Goal: Task Accomplishment & Management: Manage account settings

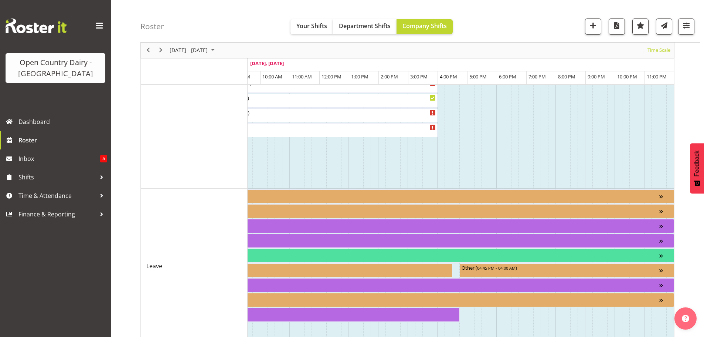
scroll to position [730, 0]
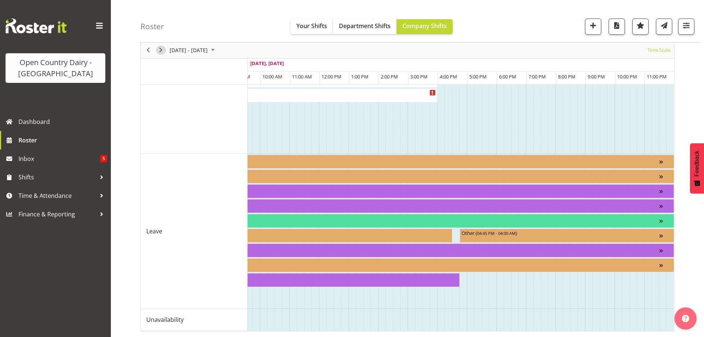
click at [163, 50] on span "Next" at bounding box center [160, 50] width 9 height 9
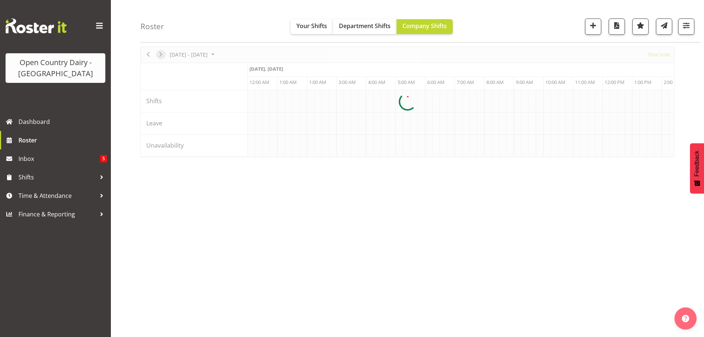
scroll to position [27, 0]
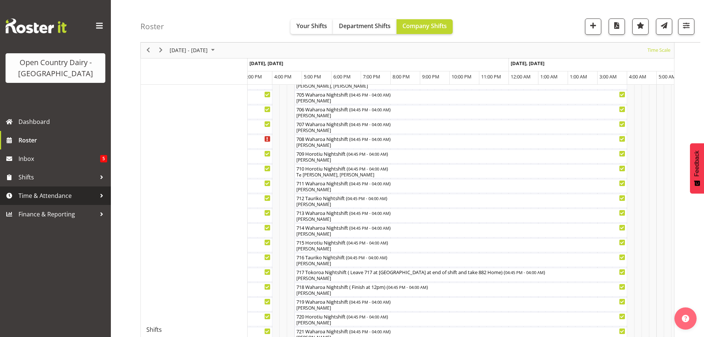
click at [36, 193] on span "Time & Attendance" at bounding box center [57, 195] width 78 height 11
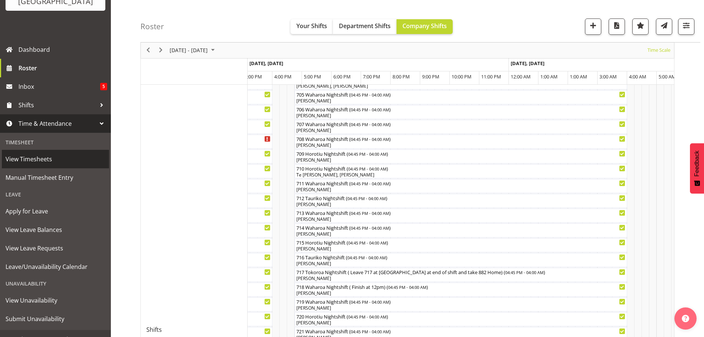
scroll to position [74, 0]
click at [36, 160] on span "View Timesheets" at bounding box center [56, 157] width 100 height 11
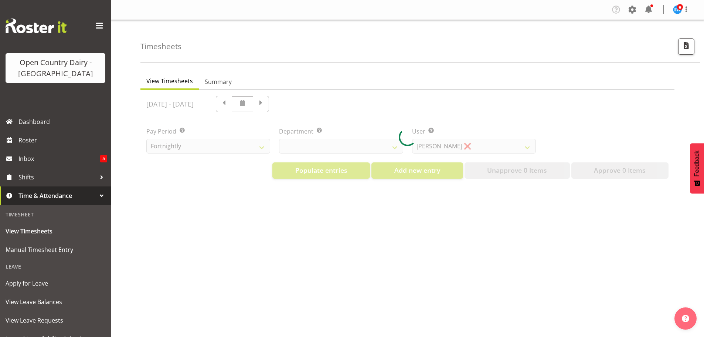
select select "733"
select select "7414"
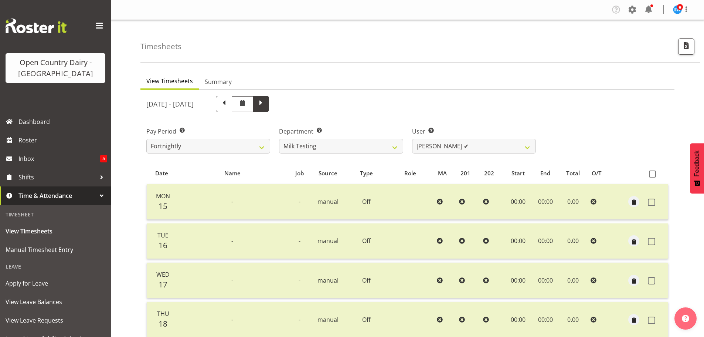
click at [266, 104] on span at bounding box center [261, 103] width 10 height 10
select select
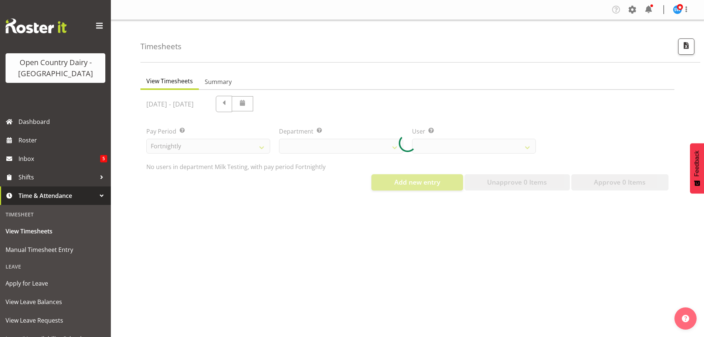
select select "733"
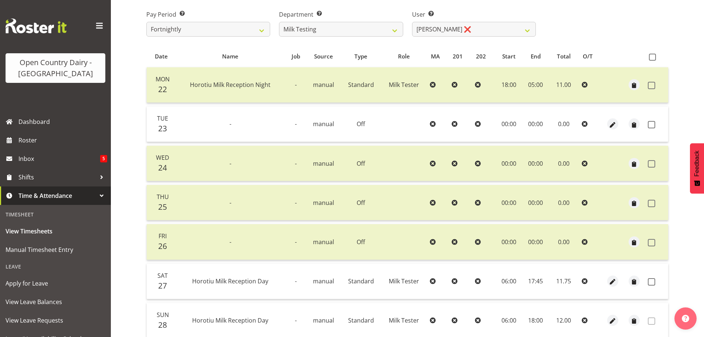
scroll to position [177, 0]
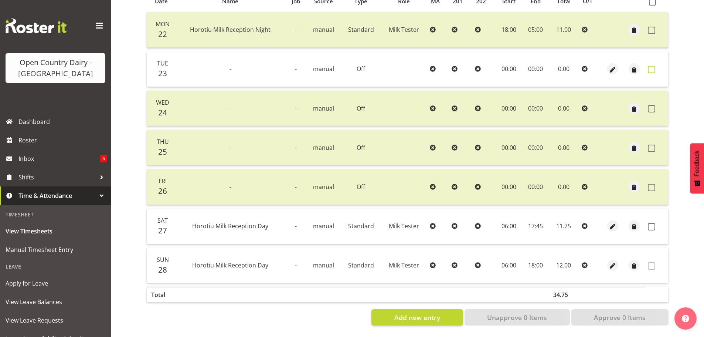
click at [650, 66] on span at bounding box center [651, 69] width 7 height 7
checkbox input "true"
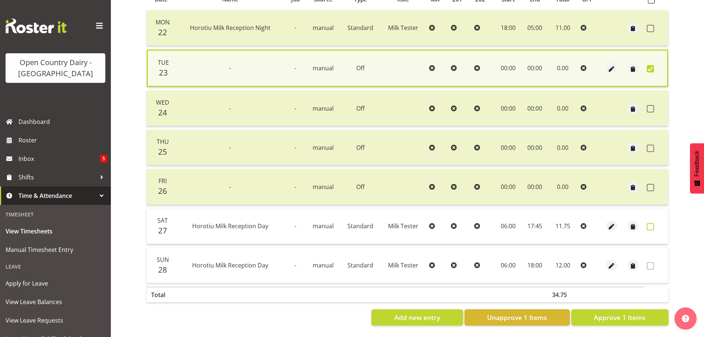
drag, startPoint x: 655, startPoint y: 220, endPoint x: 650, endPoint y: 228, distance: 9.2
click at [654, 223] on label at bounding box center [652, 226] width 11 height 7
checkbox input "true"
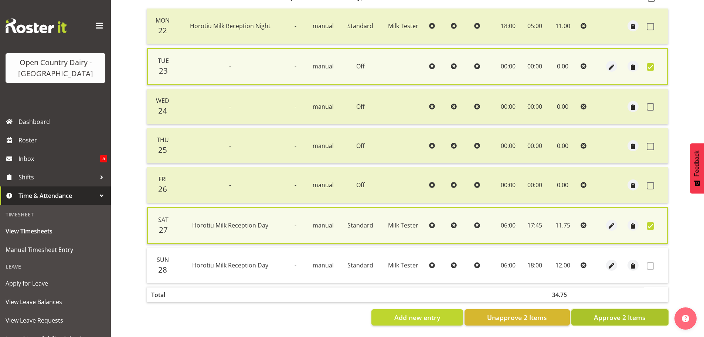
click at [643, 312] on span "Approve 2 Items" at bounding box center [620, 317] width 52 height 10
checkbox input "false"
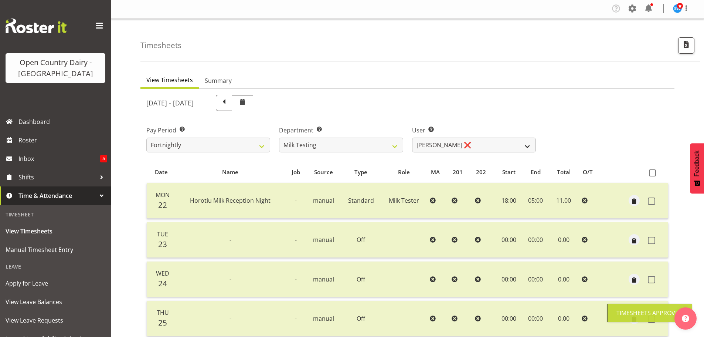
scroll to position [0, 0]
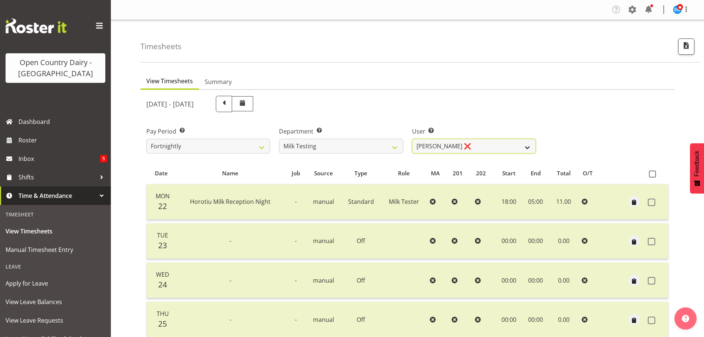
click at [417, 142] on select "Diana Ridings ❌ George Smith ❌ Helaina Walker ❌ Kim Madden ❌ Michael Brechelt ❌…" at bounding box center [474, 146] width 124 height 15
select select "7485"
click at [412, 139] on select "Diana Ridings ❌ George Smith ❌ Helaina Walker ❌ Kim Madden ❌ Michael Brechelt ❌…" at bounding box center [474, 146] width 124 height 15
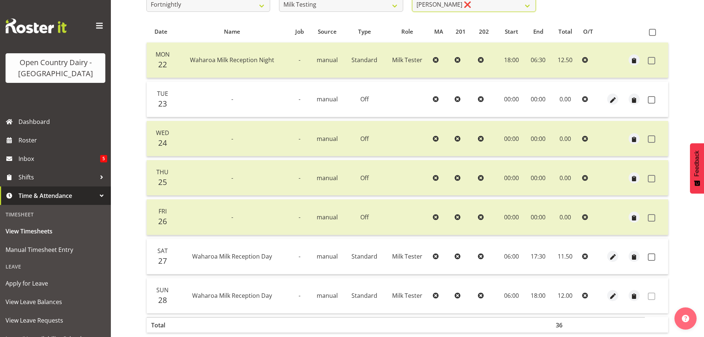
scroll to position [148, 0]
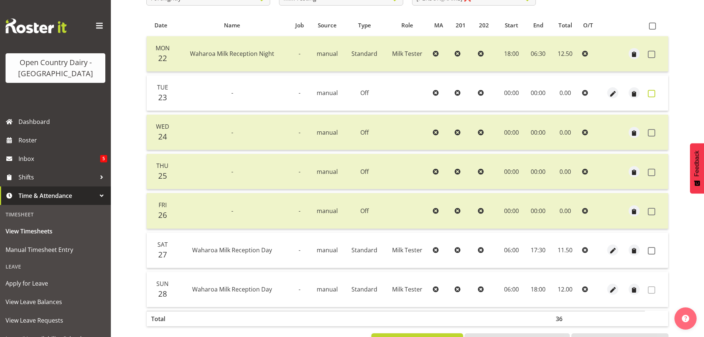
click at [648, 94] on span at bounding box center [651, 93] width 7 height 7
checkbox input "true"
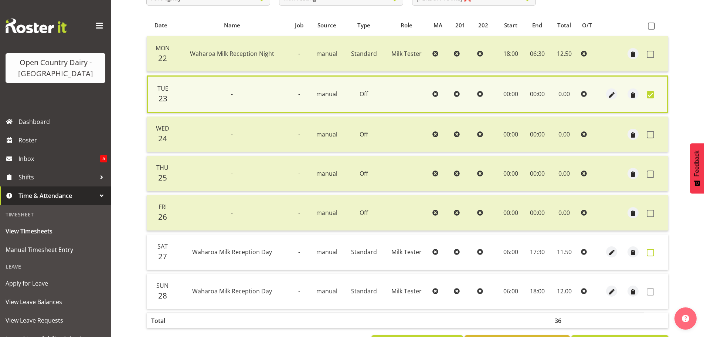
click at [651, 252] on span at bounding box center [650, 252] width 7 height 7
checkbox input "true"
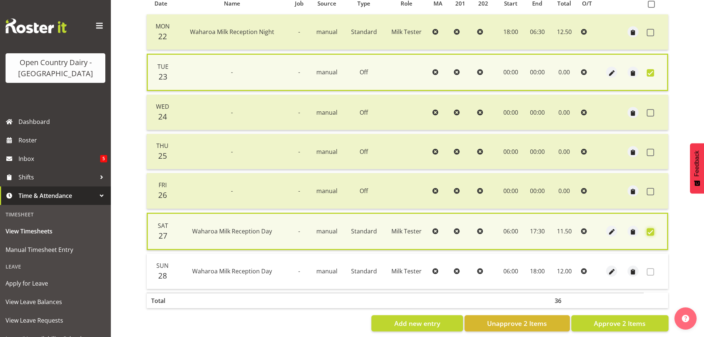
scroll to position [181, 0]
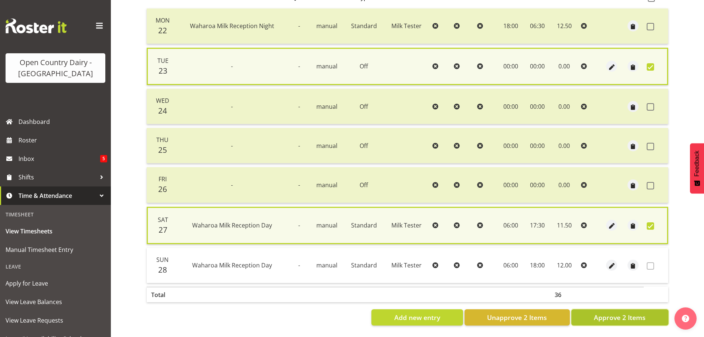
click at [627, 317] on button "Approve 2 Items" at bounding box center [619, 317] width 97 height 16
checkbox input "false"
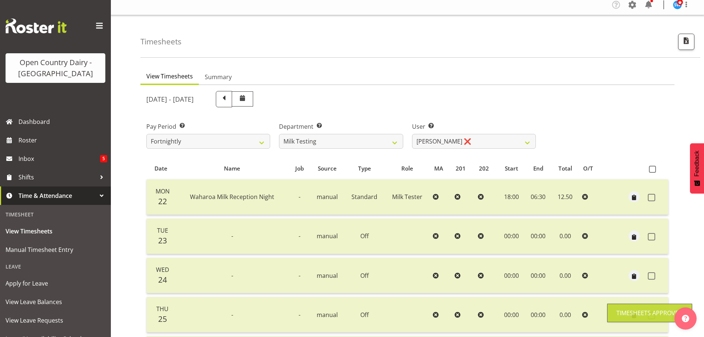
scroll to position [0, 0]
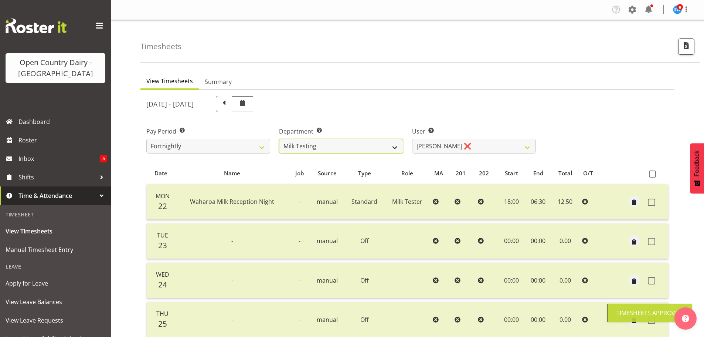
click at [336, 140] on select "701 702 703 704 705 706 707 708 709 710 711 712 713 714 715 716 717 718 719 720" at bounding box center [341, 146] width 124 height 15
select select "875"
click at [279, 139] on select "701 702 703 704 705 706 707 708 709 710 711 712 713 714 715 716 717 718 719 720" at bounding box center [341, 146] width 124 height 15
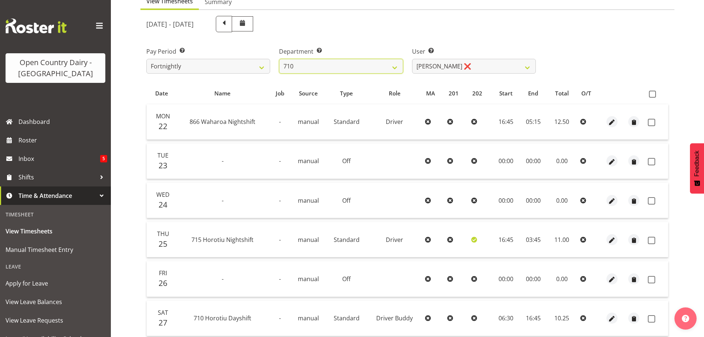
scroll to position [111, 0]
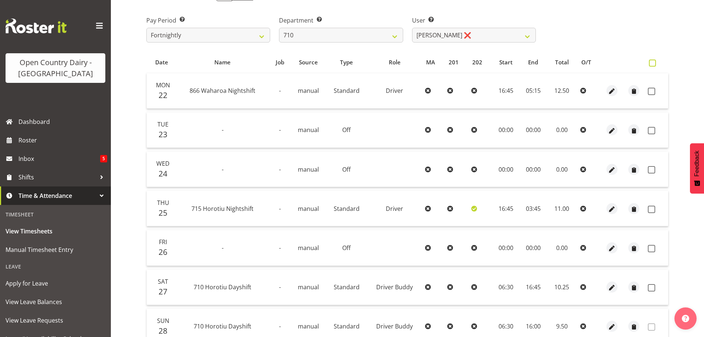
click at [651, 62] on span at bounding box center [652, 62] width 7 height 7
click at [651, 62] on input "checkbox" at bounding box center [651, 63] width 5 height 5
checkbox input "true"
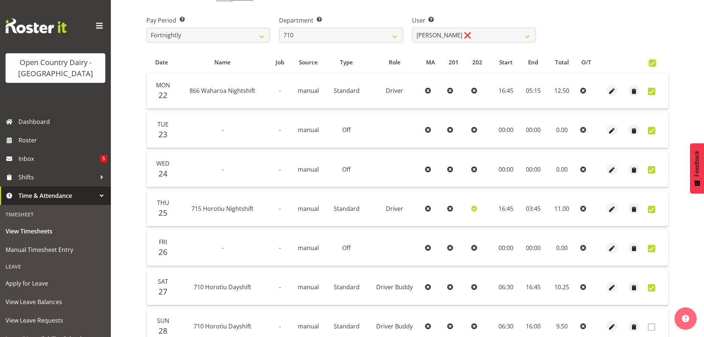
checkbox input "true"
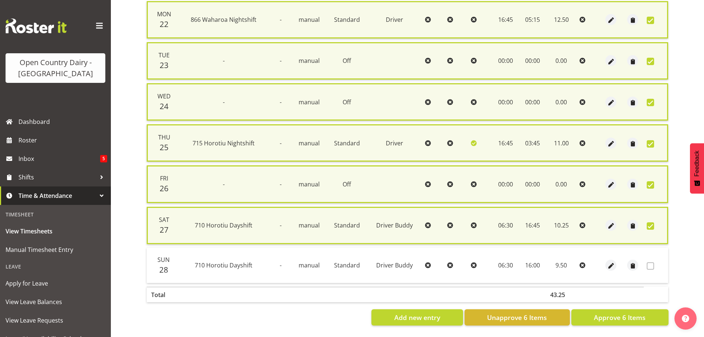
scroll to position [188, 0]
click at [636, 312] on span "Approve 6 Items" at bounding box center [620, 317] width 52 height 10
checkbox input "false"
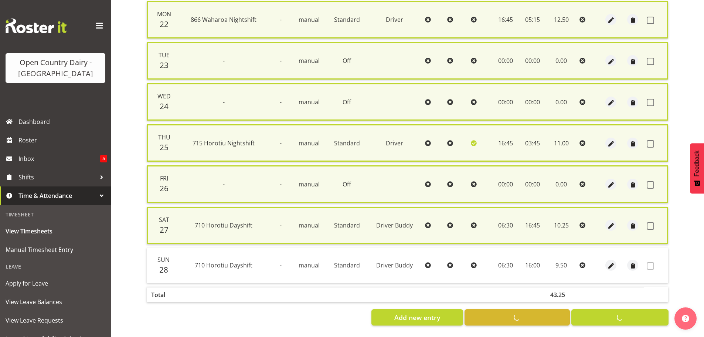
checkbox input "false"
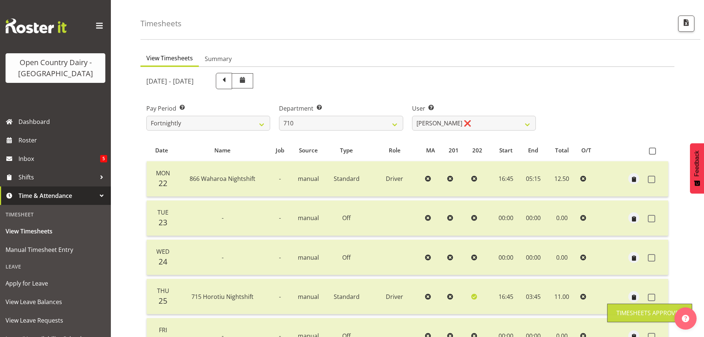
scroll to position [0, 0]
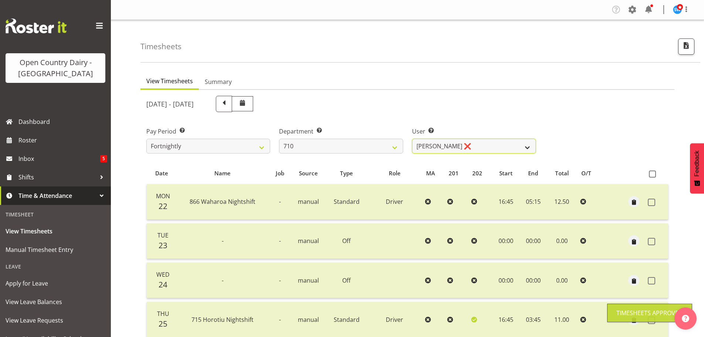
click at [443, 142] on select "Dean Chapman ❌ George Megchelse ❌ Kris Gambhir ❌ Richie Epere ❌" at bounding box center [474, 146] width 124 height 15
select select "8203"
click at [412, 139] on select "Dean Chapman ❌ George Megchelse ❌ Kris Gambhir ❌ Richie Epere ❌" at bounding box center [474, 146] width 124 height 15
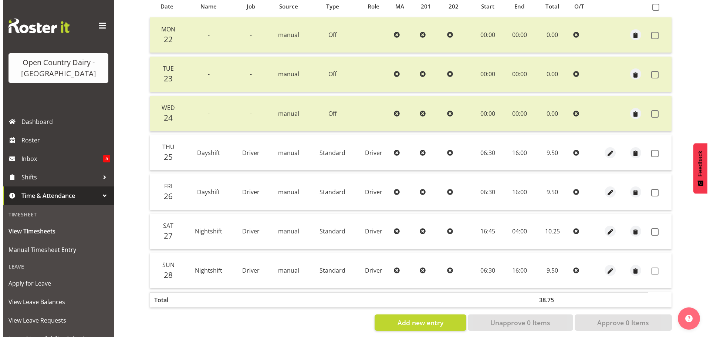
scroll to position [177, 0]
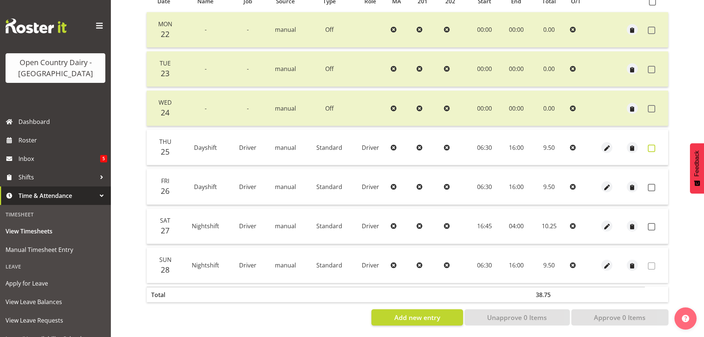
click at [653, 144] on span at bounding box center [651, 147] width 7 height 7
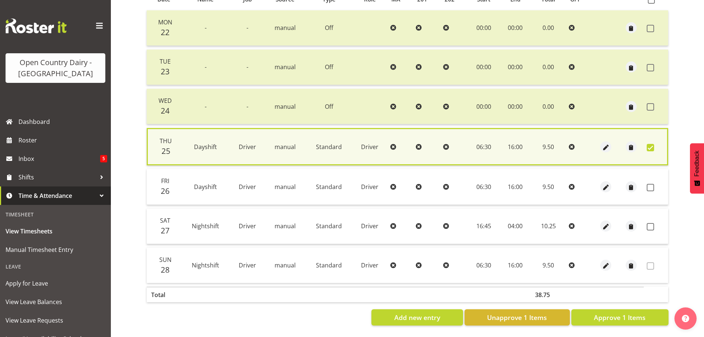
click at [647, 144] on span at bounding box center [650, 147] width 7 height 7
checkbox input "false"
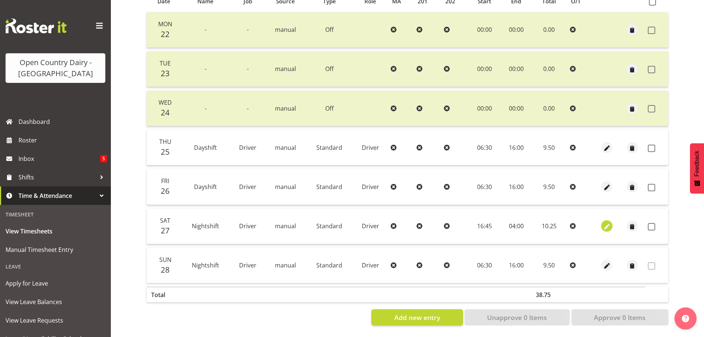
click at [603, 222] on span "button" at bounding box center [607, 226] width 8 height 8
select select "Standard"
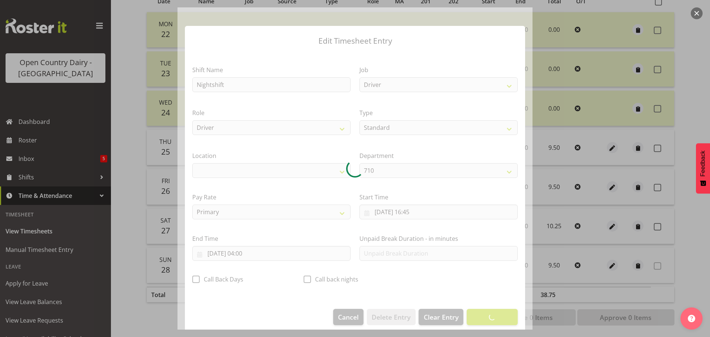
select select "1054"
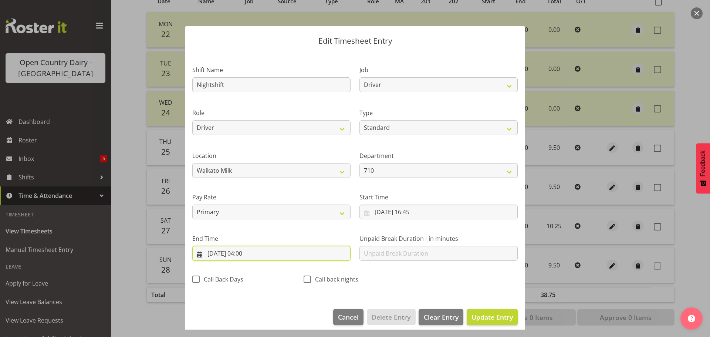
click at [243, 254] on input "28/09/2025, 04:00" at bounding box center [271, 253] width 158 height 15
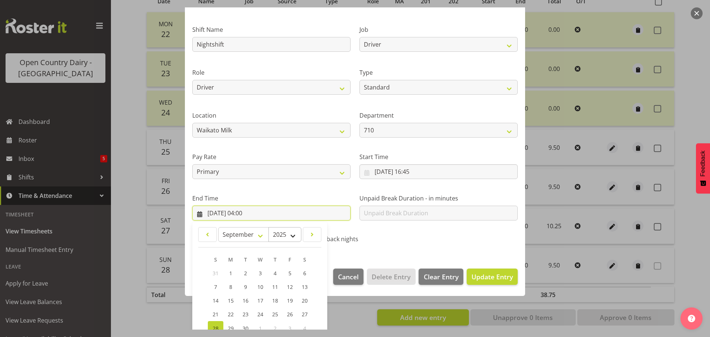
scroll to position [100, 0]
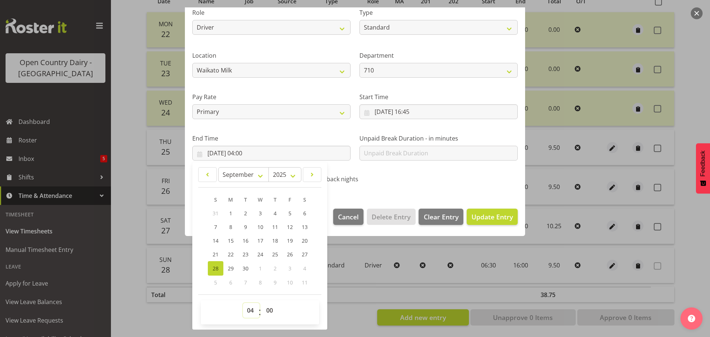
click at [249, 310] on select "00 01 02 03 04 05 06 07 08 09 10 11 12 13 14 15 16 17 18 19 20 21 22 23" at bounding box center [251, 310] width 17 height 15
select select "5"
click at [243, 303] on select "00 01 02 03 04 05 06 07 08 09 10 11 12 13 14 15 16 17 18 19 20 21 22 23" at bounding box center [251, 310] width 17 height 15
type input "28/09/2025, 05:00"
click at [265, 307] on select "00 01 02 03 04 05 06 07 08 09 10 11 12 13 14 15 16 17 18 19 20 21 22 23 24 25 2…" at bounding box center [270, 310] width 17 height 15
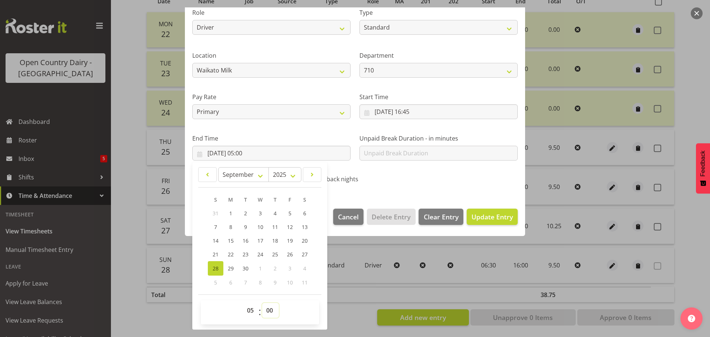
select select "45"
click at [262, 303] on select "00 01 02 03 04 05 06 07 08 09 10 11 12 13 14 15 16 17 18 19 20 21 22 23 24 25 2…" at bounding box center [270, 310] width 17 height 15
type input "28/09/2025, 05:45"
click at [471, 217] on span "Update Entry" at bounding box center [491, 216] width 41 height 9
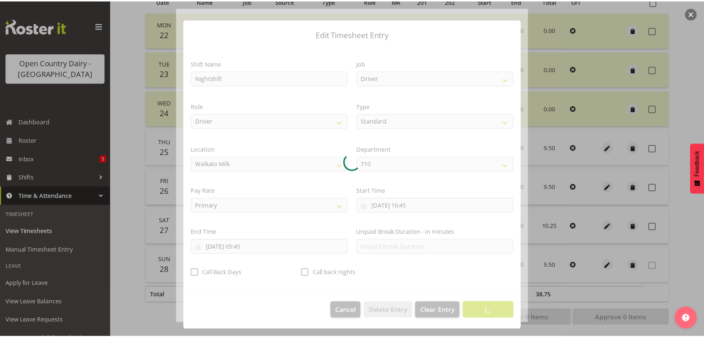
scroll to position [7, 0]
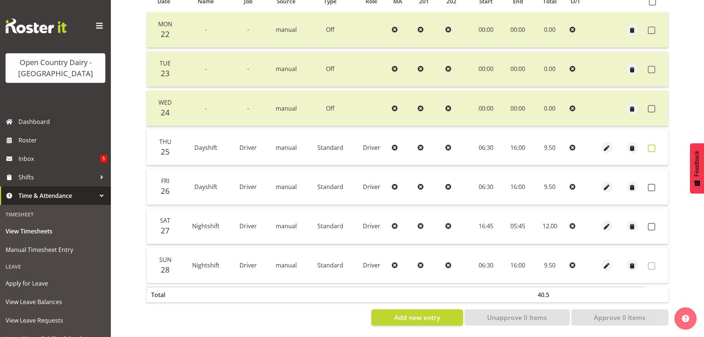
click at [652, 144] on span at bounding box center [651, 147] width 7 height 7
checkbox input "true"
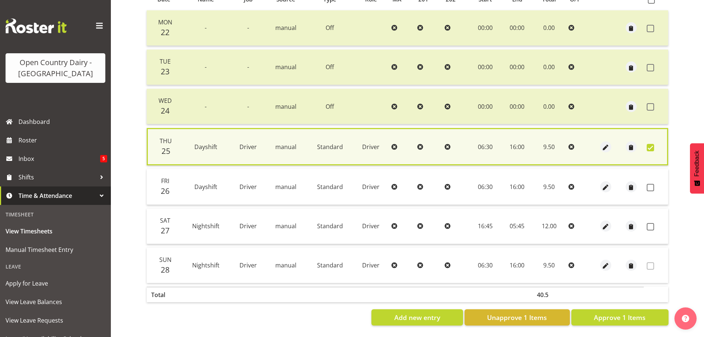
click at [649, 188] on td at bounding box center [656, 186] width 24 height 35
click at [647, 223] on span at bounding box center [650, 226] width 7 height 7
checkbox input "true"
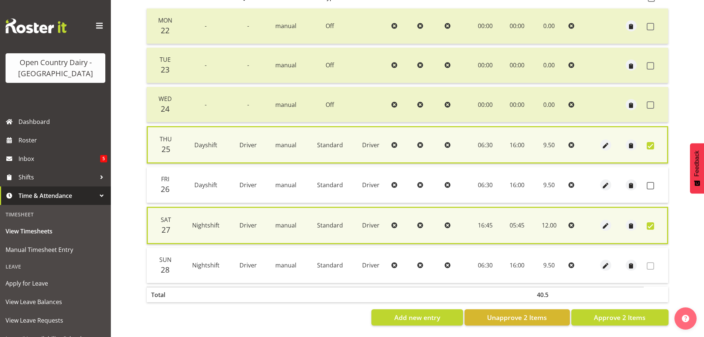
click at [645, 179] on td at bounding box center [656, 184] width 24 height 35
click at [654, 184] on span at bounding box center [650, 185] width 7 height 7
checkbox input "true"
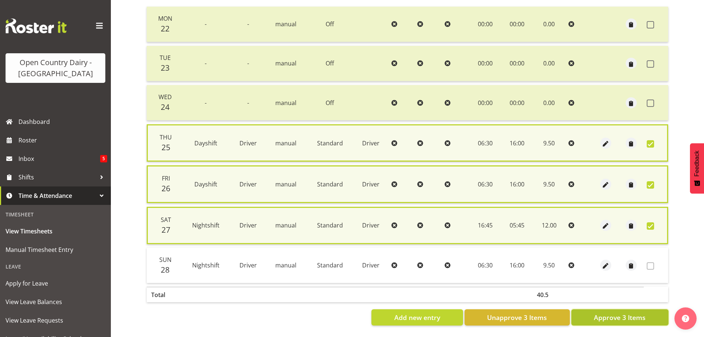
click at [618, 314] on span "Approve 3 Items" at bounding box center [620, 317] width 52 height 10
checkbox input "false"
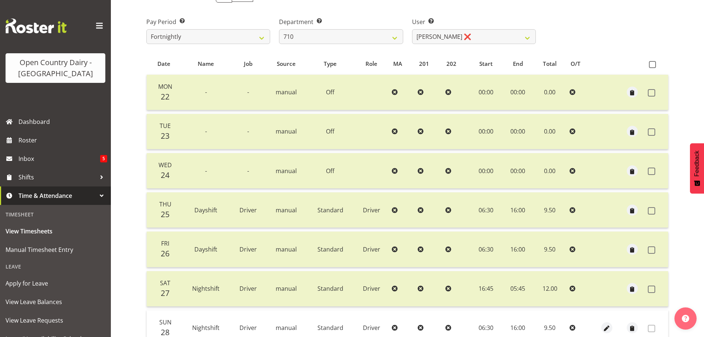
scroll to position [30, 0]
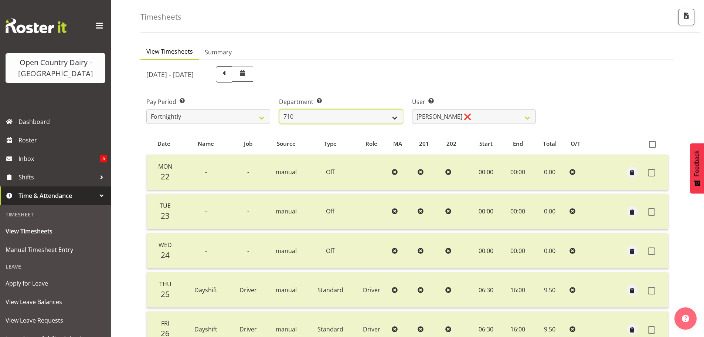
drag, startPoint x: 365, startPoint y: 113, endPoint x: 356, endPoint y: 123, distance: 12.6
click at [365, 113] on select "701 702 703 704 705 706 707 708 709 710 711 712 713 714 715 716 717 718 719 720" at bounding box center [341, 116] width 124 height 15
select select "808"
click at [279, 109] on select "701 702 703 704 705 706 707 708 709 710 711 712 713 714 715 716 717 718 719 720" at bounding box center [341, 116] width 124 height 15
select select "10486"
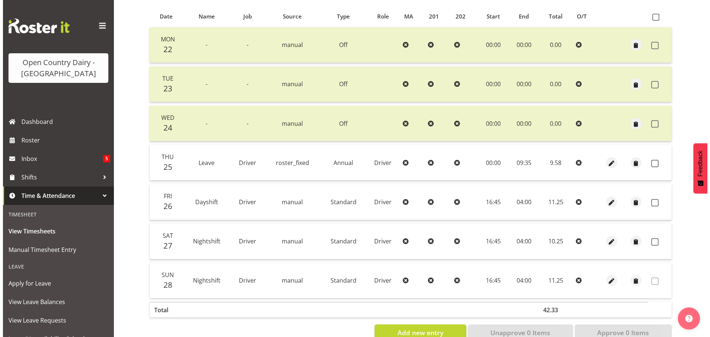
scroll to position [177, 0]
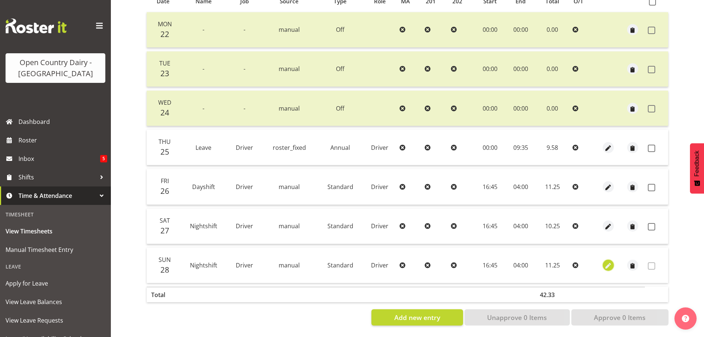
click at [610, 262] on span "button" at bounding box center [608, 266] width 8 height 8
select select "Standard"
select select "8"
select select "2025"
select select "4"
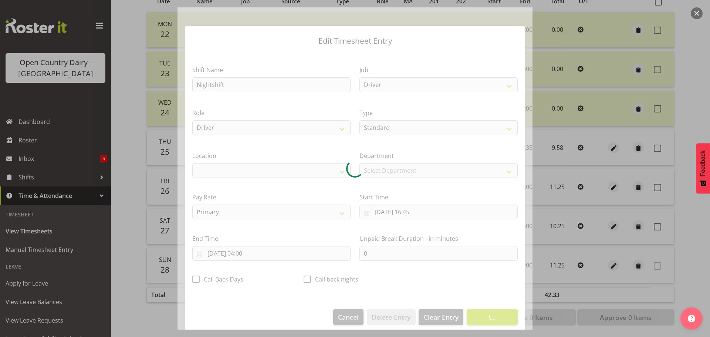
select select "1054"
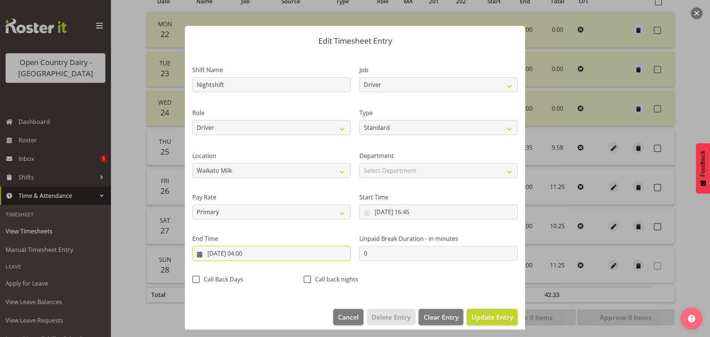
click at [254, 253] on input "29/09/2025, 04:00" at bounding box center [271, 253] width 158 height 15
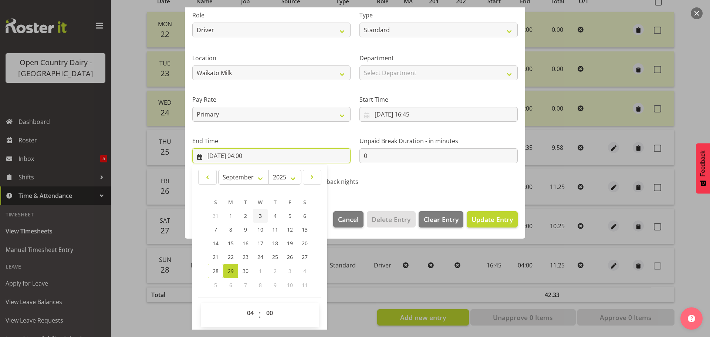
scroll to position [100, 0]
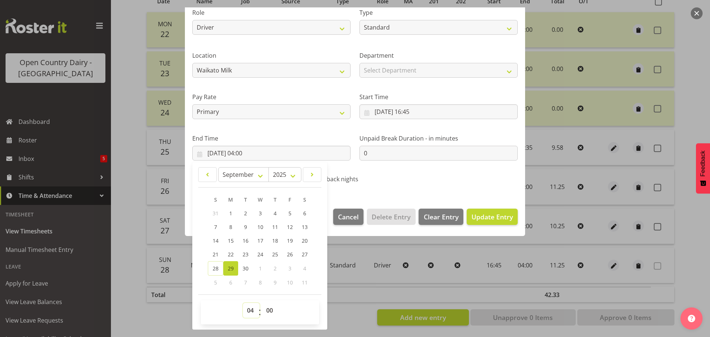
click at [252, 309] on select "00 01 02 03 04 05 06 07 08 09 10 11 12 13 14 15 16 17 18 19 20 21 22 23" at bounding box center [251, 310] width 17 height 15
select select "6"
click at [243, 303] on select "00 01 02 03 04 05 06 07 08 09 10 11 12 13 14 15 16 17 18 19 20 21 22 23" at bounding box center [251, 310] width 17 height 15
type input "29/09/2025, 06:00"
click at [268, 307] on select "00 01 02 03 04 05 06 07 08 09 10 11 12 13 14 15 16 17 18 19 20 21 22 23 24 25 2…" at bounding box center [270, 310] width 17 height 15
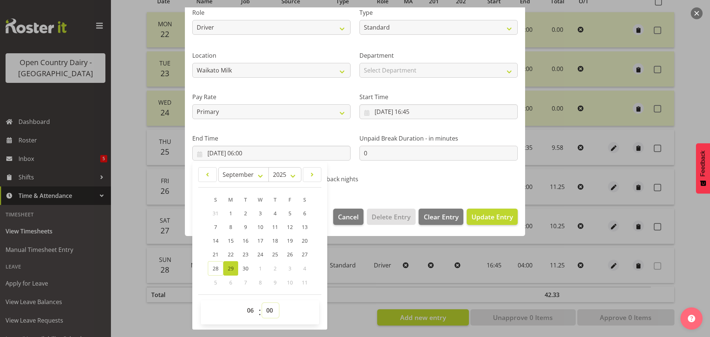
select select "15"
click at [262, 303] on select "00 01 02 03 04 05 06 07 08 09 10 11 12 13 14 15 16 17 18 19 20 21 22 23 24 25 2…" at bounding box center [270, 310] width 17 height 15
type input "29/09/2025, 06:15"
click at [471, 218] on span "Update Entry" at bounding box center [491, 216] width 41 height 9
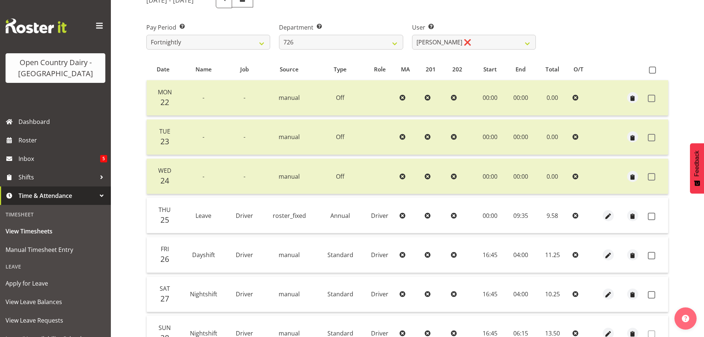
scroll to position [0, 0]
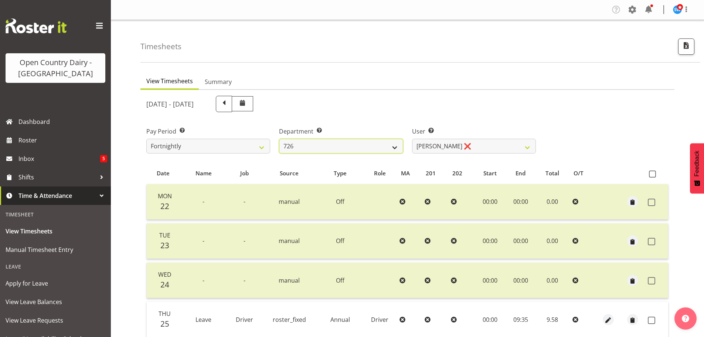
click at [371, 148] on select "701 702 703 704 705 706 707 708 709 710 711 712 713 714 715 716 717 718 719 720" at bounding box center [341, 146] width 124 height 15
click at [279, 139] on select "701 702 703 704 705 706 707 708 709 710 711 712 713 714 715 716 717 718 719 720" at bounding box center [341, 146] width 124 height 15
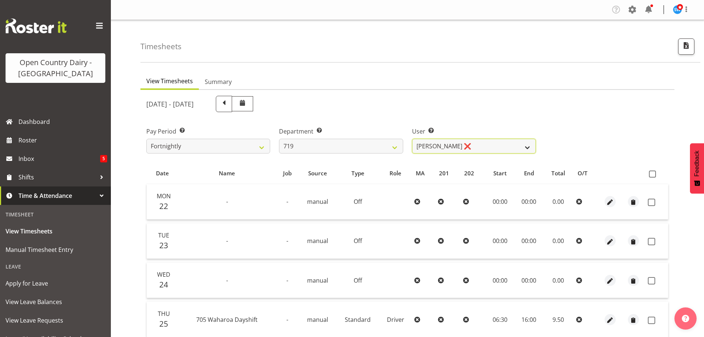
click at [447, 150] on select "Andrew de Lautour ❌ James Wellington ❌ Sami Ovesen ❌" at bounding box center [474, 146] width 124 height 15
click at [385, 108] on div "September 22nd - September 28th 2025" at bounding box center [340, 104] width 389 height 16
click at [372, 143] on select "701 702 703 704 705 706 707 708 709 710 711 712 713 714 715 716 717 718 719 720" at bounding box center [341, 146] width 124 height 15
select select "762"
click at [279, 139] on select "701 702 703 704 705 706 707 708 709 710 711 712 713 714 715 716 717 718 719 720" at bounding box center [341, 146] width 124 height 15
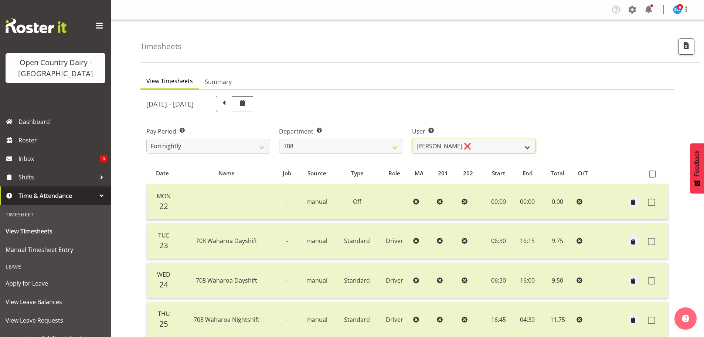
click at [433, 147] on select "David Foote ❌ Mark Himiona ❌" at bounding box center [474, 146] width 124 height 15
select select "11697"
click at [412, 139] on select "David Foote ❌ Mark Himiona ❌" at bounding box center [474, 146] width 124 height 15
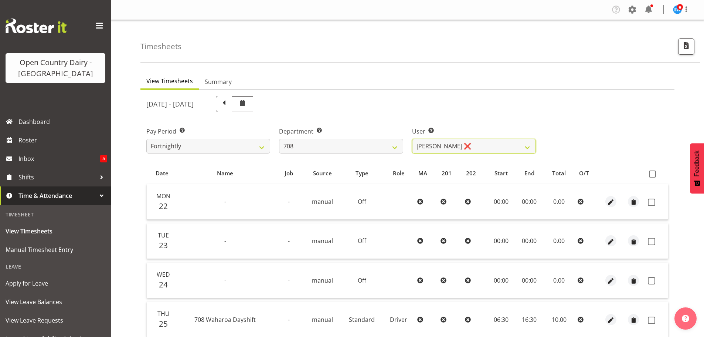
scroll to position [74, 0]
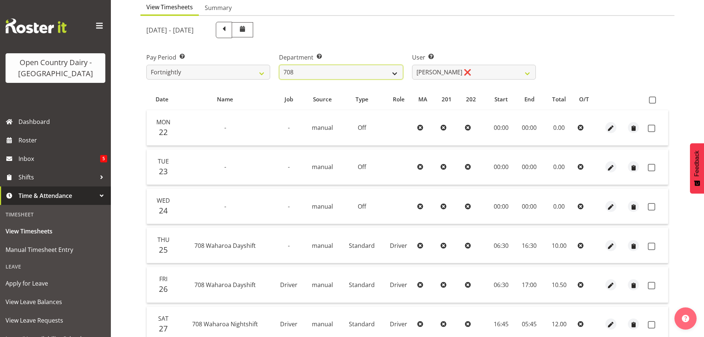
click at [393, 71] on select "701 702 703 704 705 706 707 708 709 710 711 712 713 714 715 716 717 718 719 720" at bounding box center [341, 72] width 124 height 15
select select "763"
click at [279, 65] on select "701 702 703 704 705 706 707 708 709 710 711 712 713 714 715 716 717 718 719 720" at bounding box center [341, 72] width 124 height 15
select select "11918"
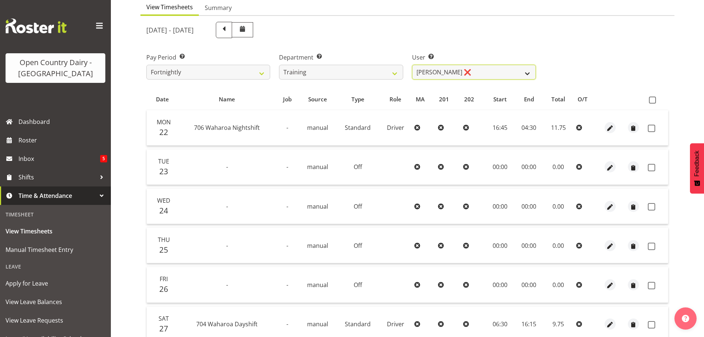
click at [470, 71] on select "Andre Syben ❌ Andrew Murphy ❌ Antony Lockyer ❌ Jesse Simpson ❌ Kimberley-Rose A…" at bounding box center [474, 72] width 124 height 15
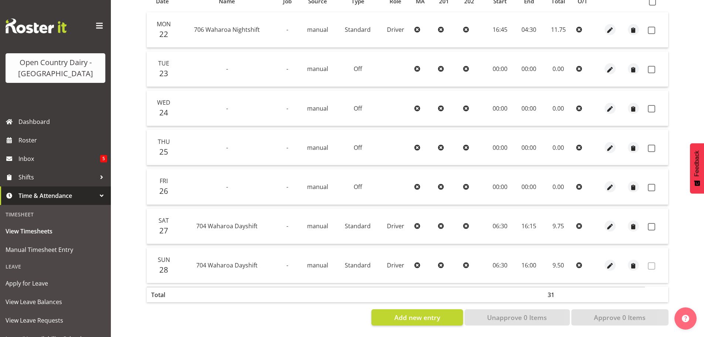
scroll to position [140, 0]
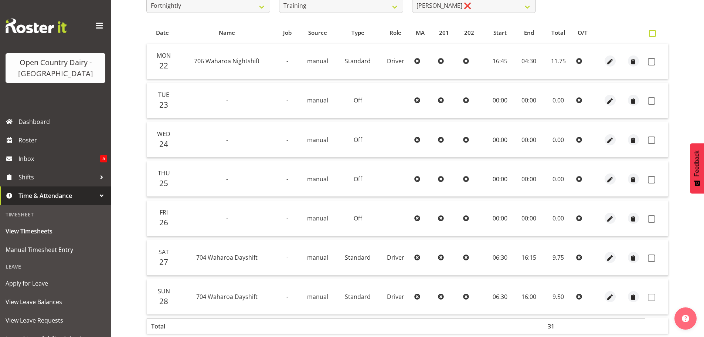
click at [655, 33] on span at bounding box center [652, 33] width 7 height 7
click at [654, 33] on input "checkbox" at bounding box center [651, 33] width 5 height 5
checkbox input "true"
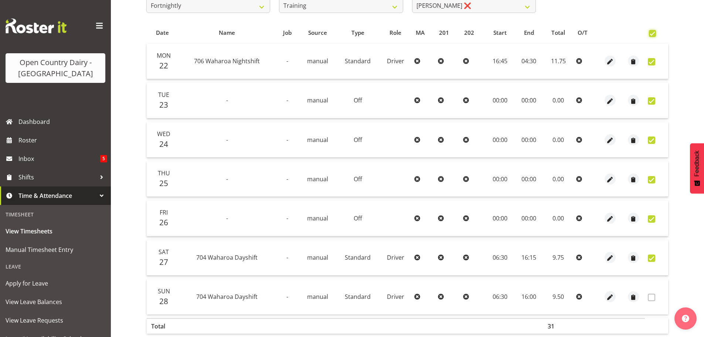
checkbox input "true"
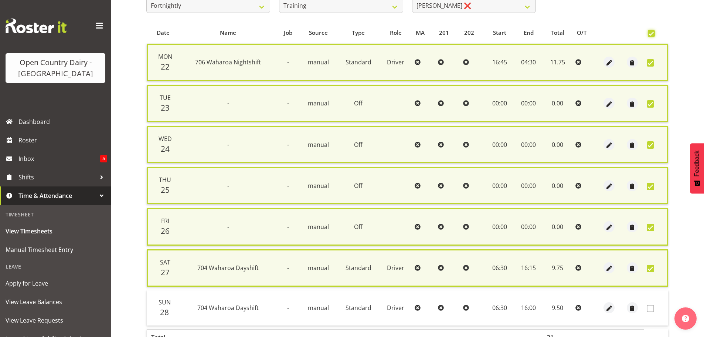
scroll to position [188, 0]
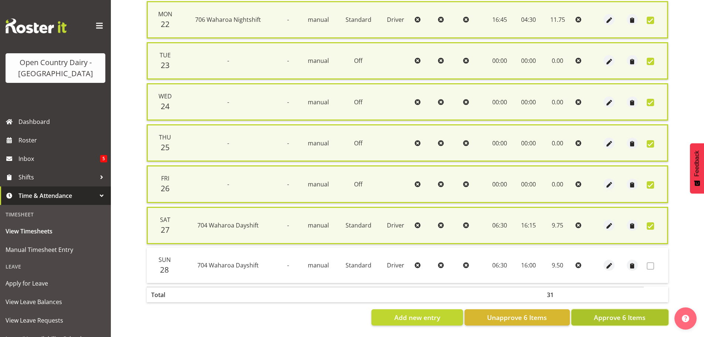
click at [594, 314] on span "Approve 6 Items" at bounding box center [620, 317] width 52 height 10
checkbox input "false"
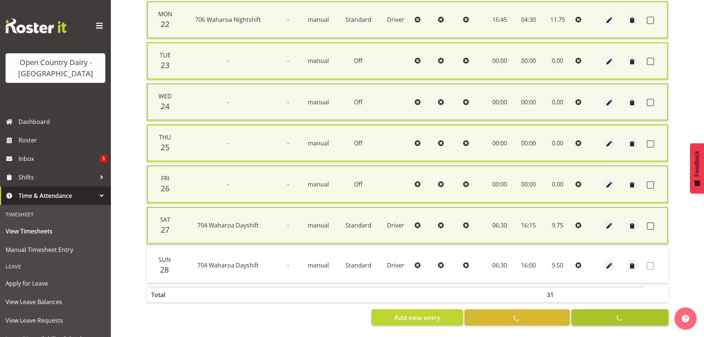
checkbox input "false"
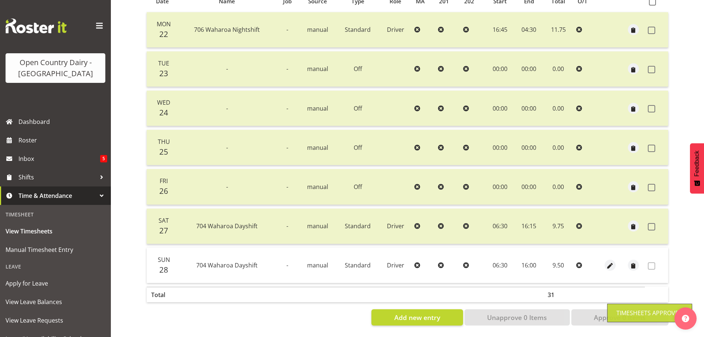
scroll to position [0, 0]
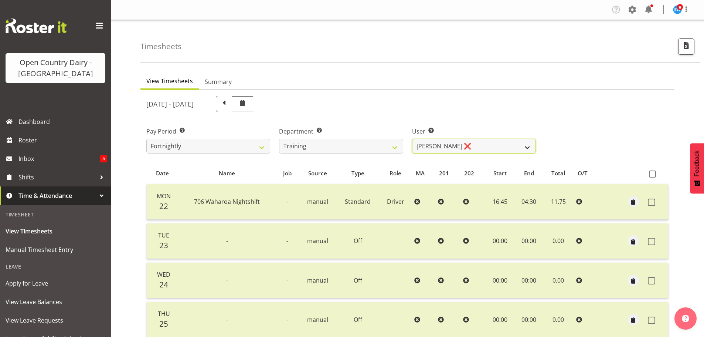
click at [446, 147] on select "Andre Syben ❌ Andrew Murphy ❌ Antony Lockyer ❌ Jesse Simpson ❌ Kimberley-Rose A…" at bounding box center [474, 146] width 124 height 15
select select "11919"
click at [412, 139] on select "Andre Syben ❌ Andrew Murphy ❌ Antony Lockyer ❌ Jesse Simpson ❌ Kimberley-Rose A…" at bounding box center [474, 146] width 124 height 15
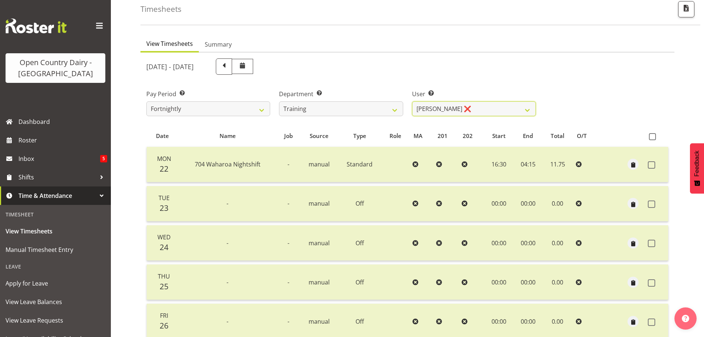
scroll to position [148, 0]
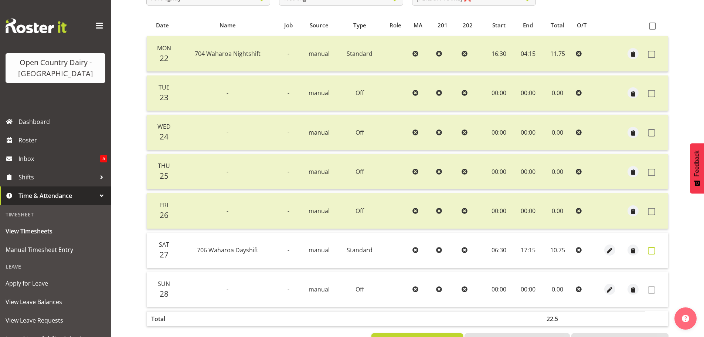
click at [651, 250] on span at bounding box center [651, 250] width 7 height 7
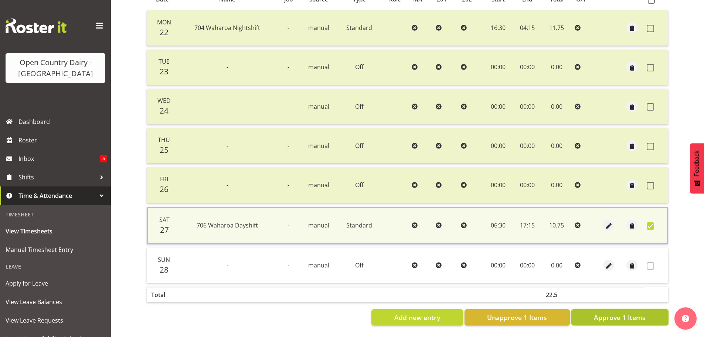
click at [603, 313] on span "Approve 1 Items" at bounding box center [620, 317] width 52 height 10
checkbox input "false"
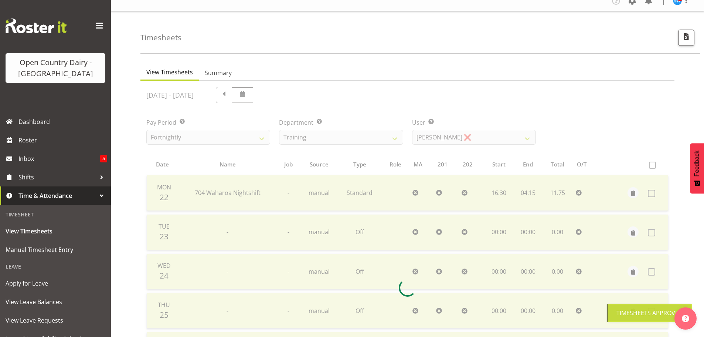
scroll to position [0, 0]
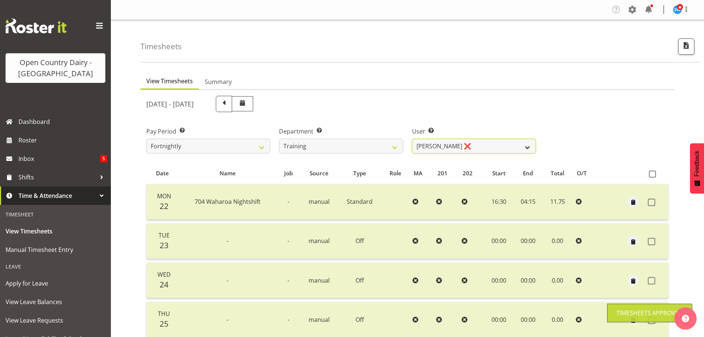
click at [435, 150] on select "Andre Syben ❌ Andrew Murphy ❌ Antony Lockyer ❌ Jesse Simpson ❌ Kimberley-Rose A…" at bounding box center [474, 146] width 124 height 15
select select "11175"
click at [412, 139] on select "Andre Syben ❌ Andrew Murphy ❌ Antony Lockyer ❌ Jesse Simpson ❌ Kimberley-Rose A…" at bounding box center [474, 146] width 124 height 15
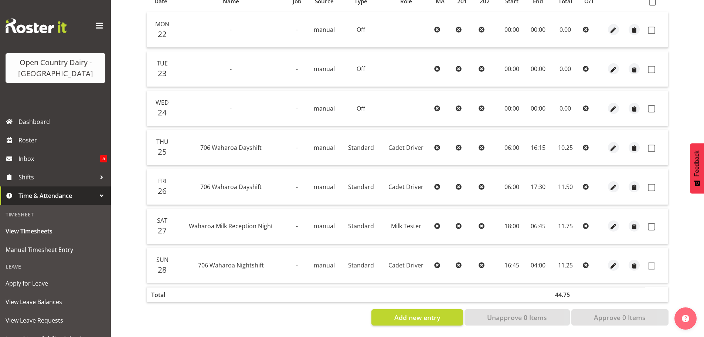
scroll to position [140, 0]
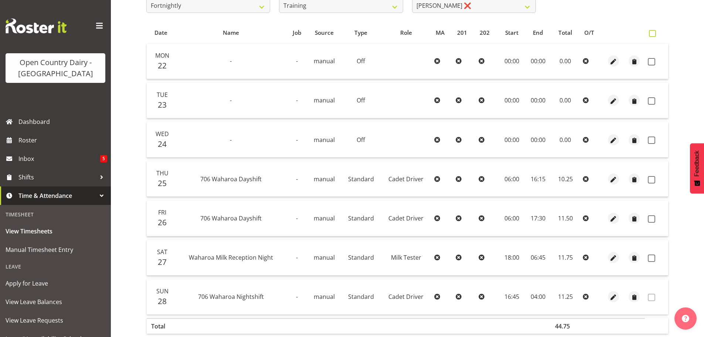
click at [652, 35] on span at bounding box center [652, 33] width 7 height 7
click at [652, 35] on input "checkbox" at bounding box center [651, 33] width 5 height 5
checkbox input "true"
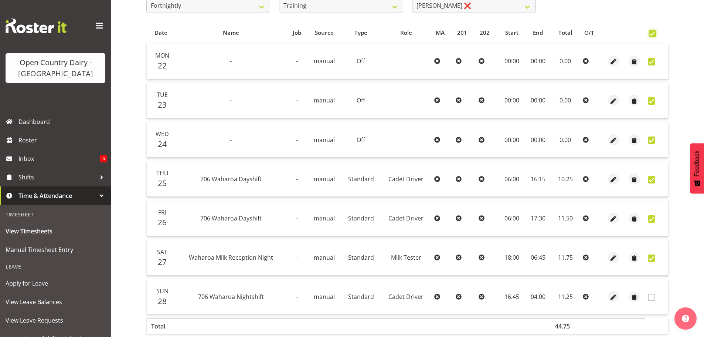
checkbox input "true"
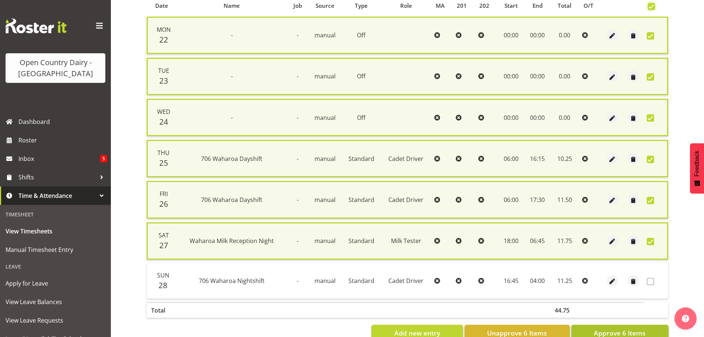
scroll to position [188, 0]
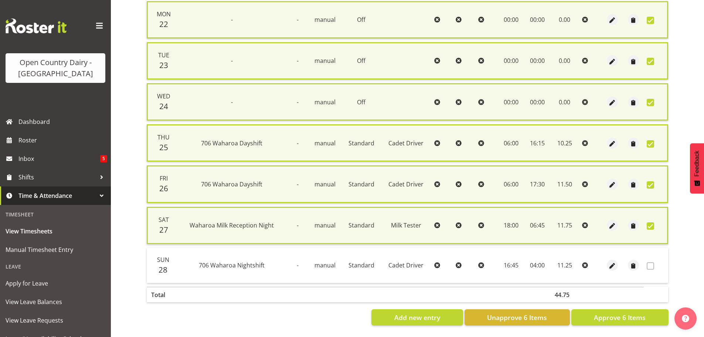
click at [595, 320] on section "September 22nd - September 28th 2025 Pay Period Select which pay period you wou…" at bounding box center [407, 119] width 534 height 424
click at [599, 312] on span "Approve 6 Items" at bounding box center [620, 317] width 52 height 10
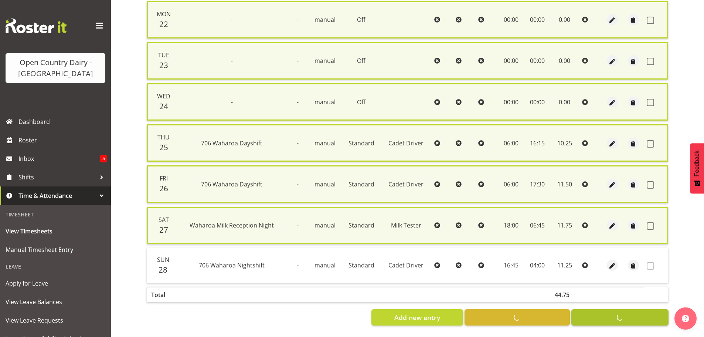
checkbox input "false"
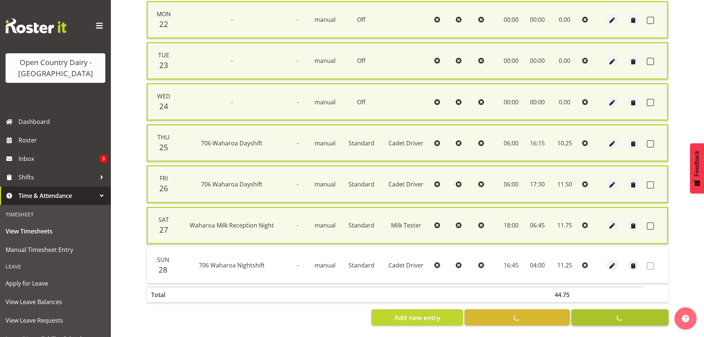
checkbox input "false"
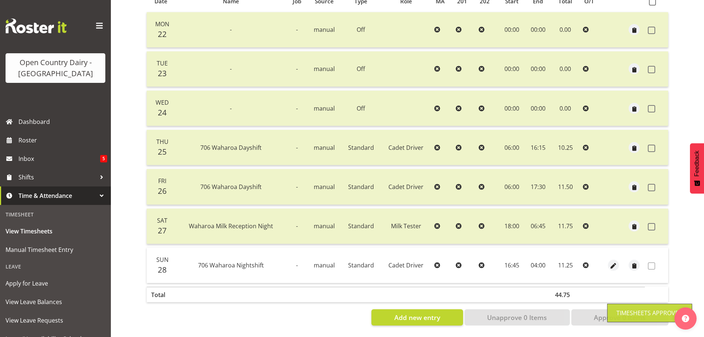
scroll to position [67, 0]
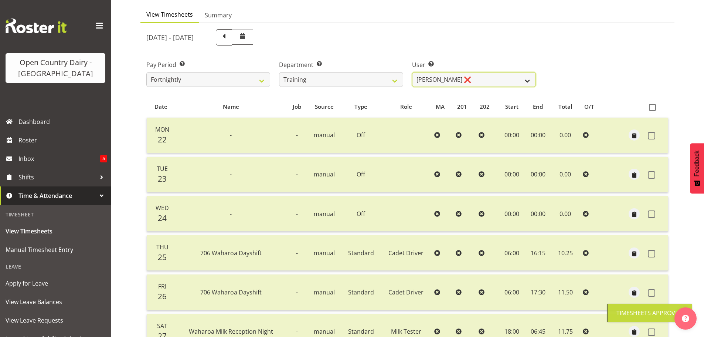
click at [452, 85] on select "Andre Syben ❌ Andrew Murphy ❌ Antony Lockyer ❌ Jesse Simpson ❌ Kimberley-Rose A…" at bounding box center [474, 79] width 124 height 15
select select "11256"
click at [412, 72] on select "Andre Syben ❌ Andrew Murphy ❌ Antony Lockyer ❌ Jesse Simpson ❌ Kimberley-Rose A…" at bounding box center [474, 79] width 124 height 15
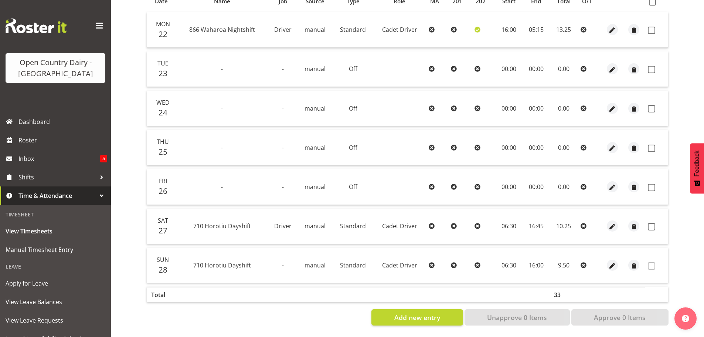
scroll to position [103, 0]
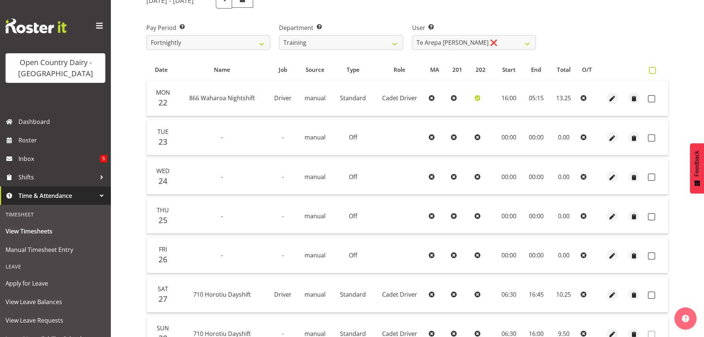
click at [654, 72] on span at bounding box center [652, 70] width 7 height 7
click at [654, 72] on input "checkbox" at bounding box center [651, 70] width 5 height 5
checkbox input "true"
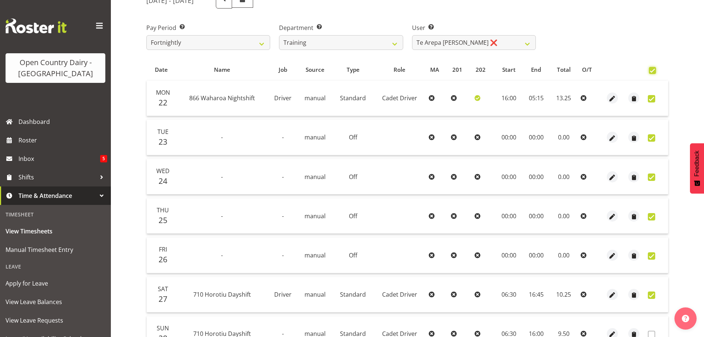
checkbox input "true"
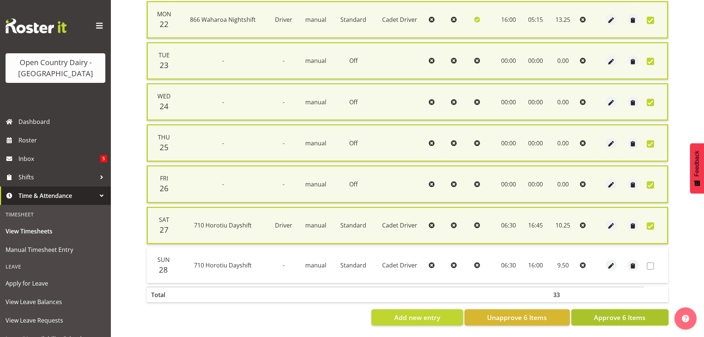
click at [599, 312] on span "Approve 6 Items" at bounding box center [620, 317] width 52 height 10
checkbox input "false"
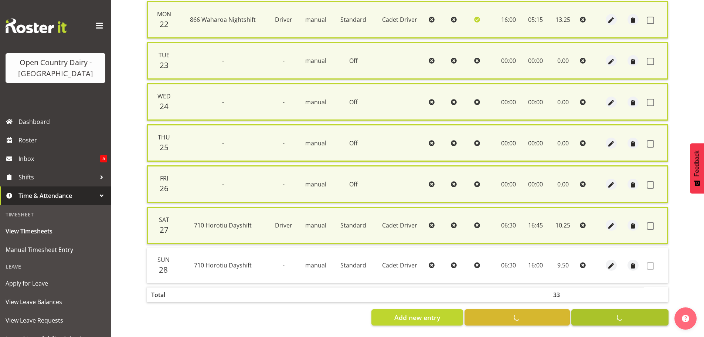
checkbox input "false"
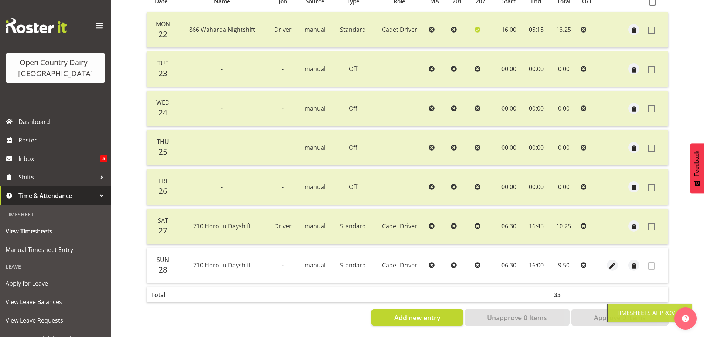
scroll to position [0, 0]
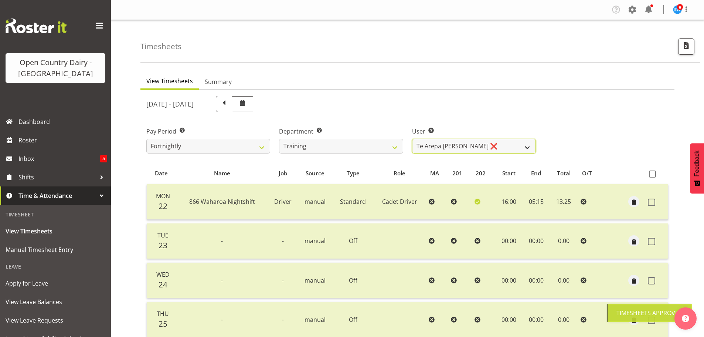
click at [446, 149] on select "Andre Syben ❌ Andrew Murphy ❌ Antony Lockyer ❌ Jesse Simpson ❌ Kimberley-Rose A…" at bounding box center [474, 146] width 124 height 15
select select "11705"
click at [412, 139] on select "Andre Syben ❌ Andrew Murphy ❌ Antony Lockyer ❌ Jesse Simpson ❌ Kimberley-Rose A…" at bounding box center [474, 146] width 124 height 15
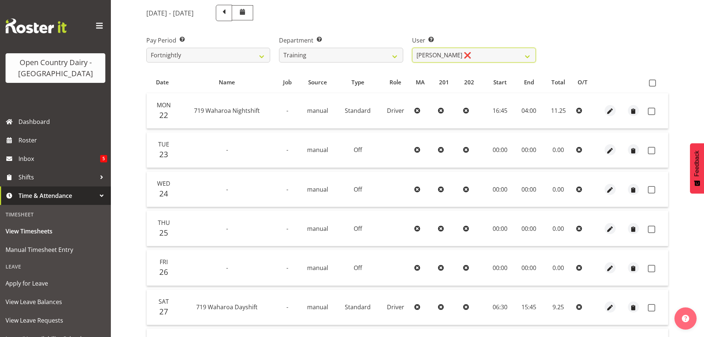
scroll to position [111, 0]
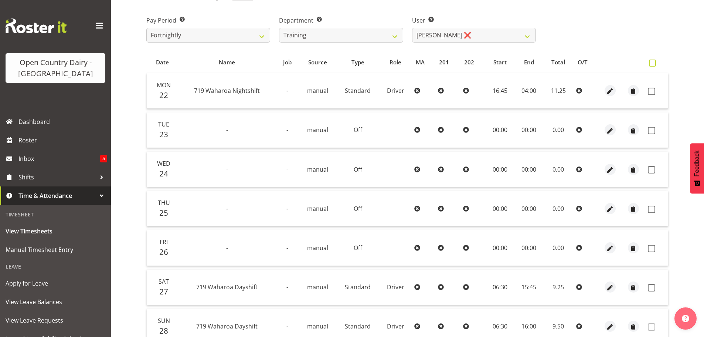
click at [651, 66] on span at bounding box center [652, 62] width 7 height 7
click at [651, 65] on input "checkbox" at bounding box center [651, 63] width 5 height 5
checkbox input "true"
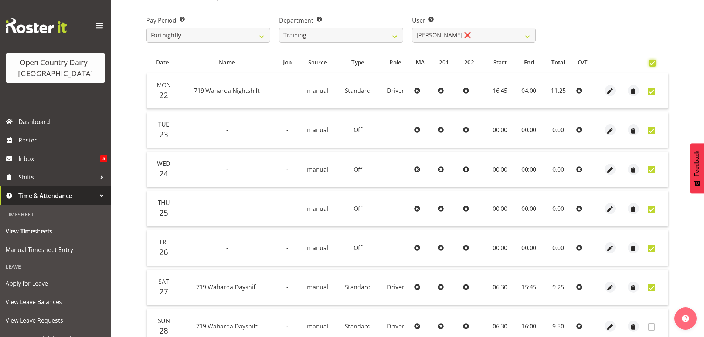
checkbox input "true"
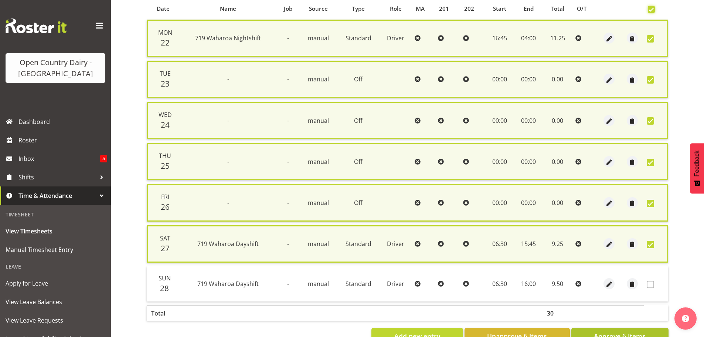
scroll to position [188, 0]
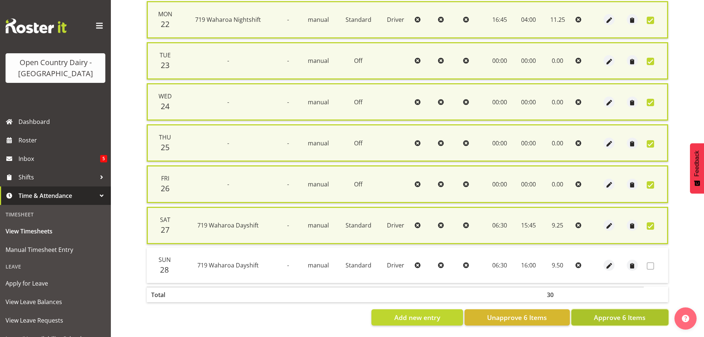
click at [603, 317] on button "Approve 6 Items" at bounding box center [619, 317] width 97 height 16
checkbox input "false"
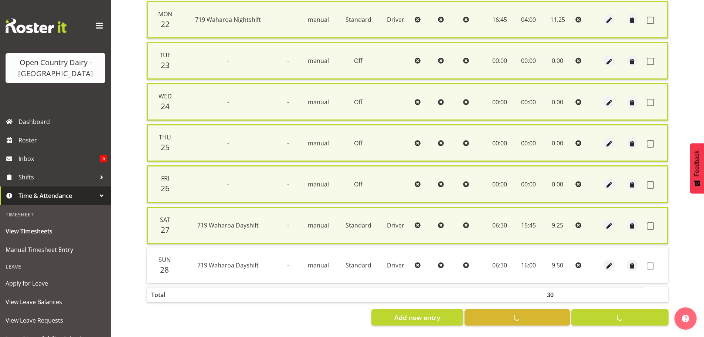
checkbox input "false"
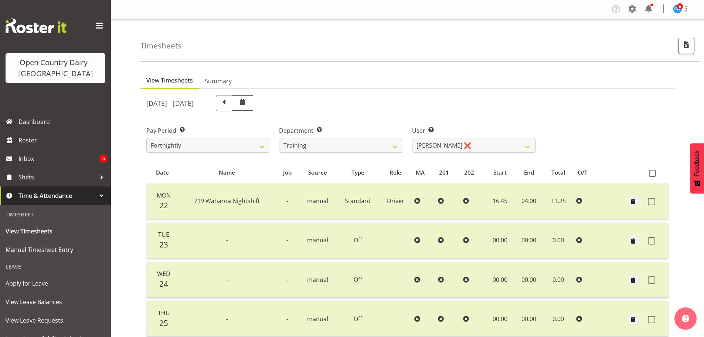
scroll to position [0, 0]
click at [391, 147] on select "701 702 703 704 705 706 707 708 709 710 711 712 713 714 715 716 717 718 719 720" at bounding box center [341, 146] width 124 height 15
select select "762"
click at [279, 139] on select "701 702 703 704 705 706 707 708 709 710 711 712 713 714 715 716 717 718 719 720" at bounding box center [341, 146] width 124 height 15
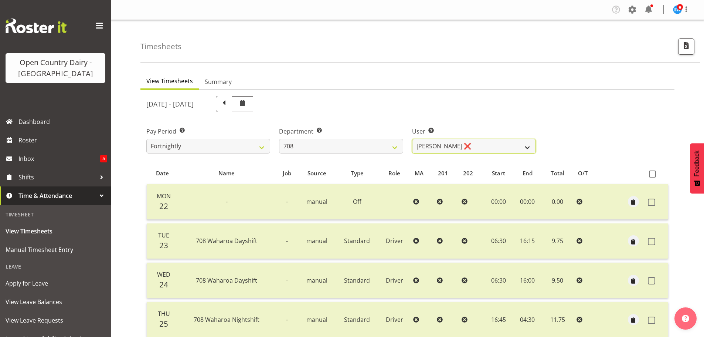
click at [427, 148] on select "David Foote ❌ Mark Himiona ❌" at bounding box center [474, 146] width 124 height 15
select select "11697"
click at [412, 139] on select "David Foote ❌ Mark Himiona ❌" at bounding box center [474, 146] width 124 height 15
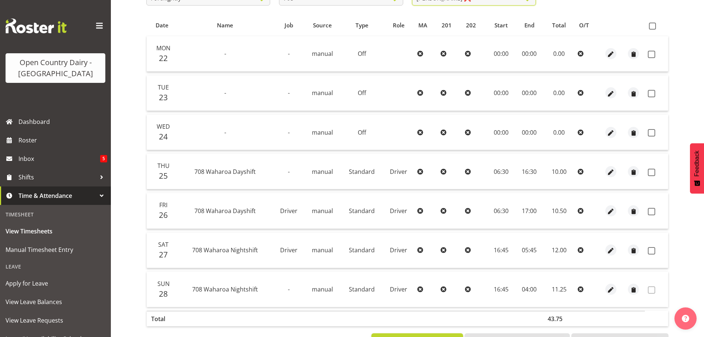
scroll to position [111, 0]
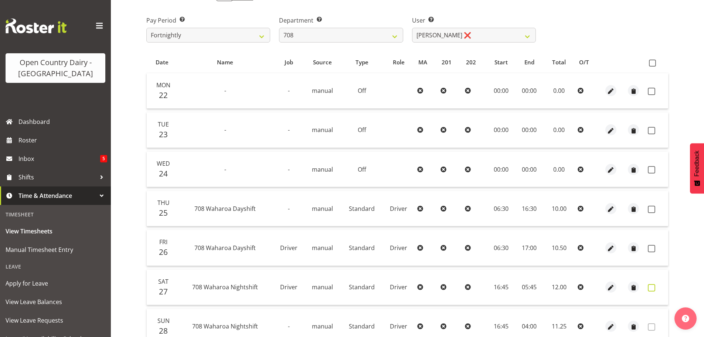
click at [649, 286] on span at bounding box center [651, 287] width 7 height 7
checkbox input "true"
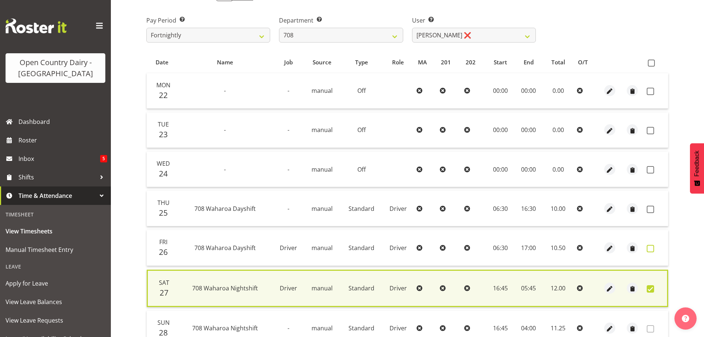
click at [649, 249] on span at bounding box center [650, 248] width 7 height 7
checkbox input "true"
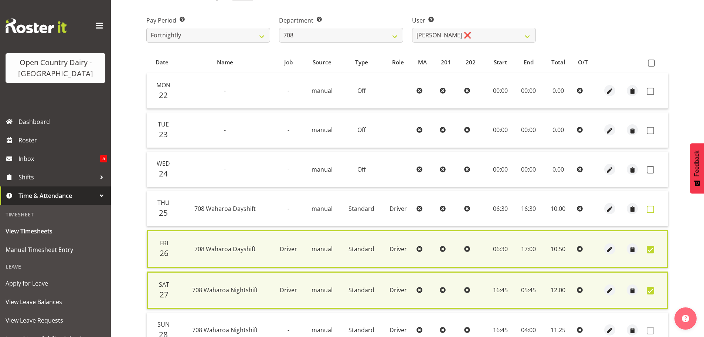
click at [652, 211] on span at bounding box center [650, 208] width 7 height 7
checkbox input "true"
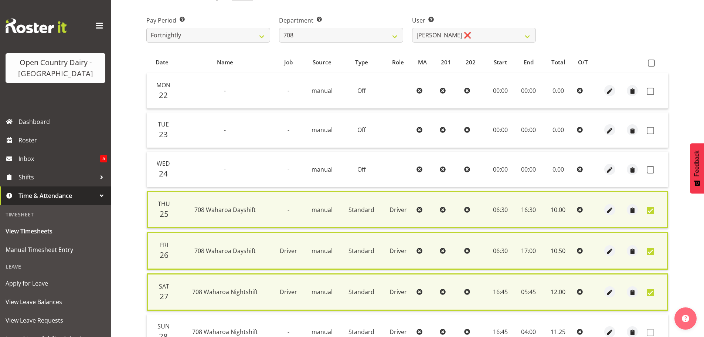
click at [650, 165] on td at bounding box center [656, 169] width 24 height 35
click at [647, 172] on span at bounding box center [650, 169] width 7 height 7
checkbox input "true"
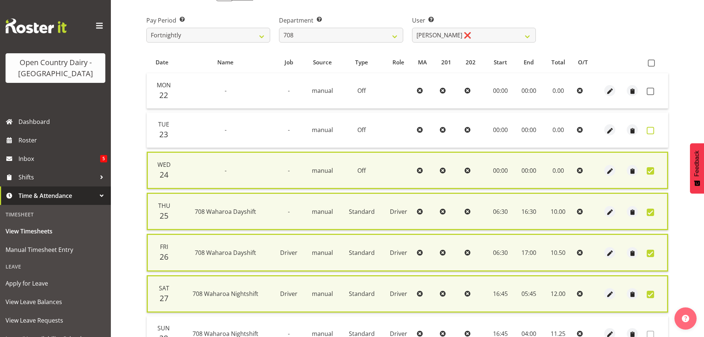
click at [648, 127] on span at bounding box center [650, 130] width 7 height 7
checkbox input "true"
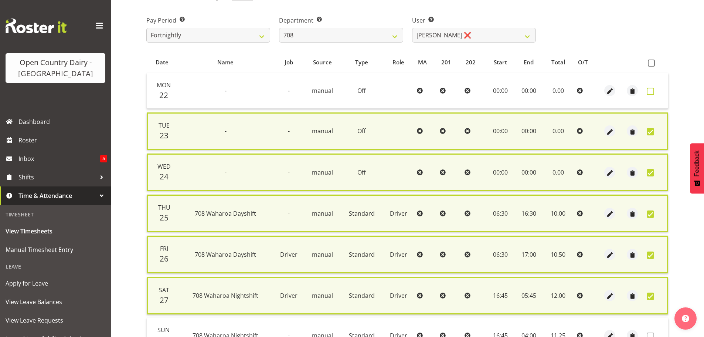
click at [648, 94] on span at bounding box center [650, 91] width 7 height 7
checkbox input "true"
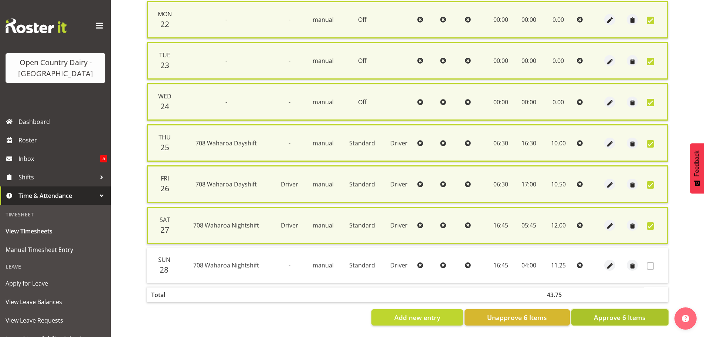
click at [627, 312] on span "Approve 6 Items" at bounding box center [620, 317] width 52 height 10
checkbox input "false"
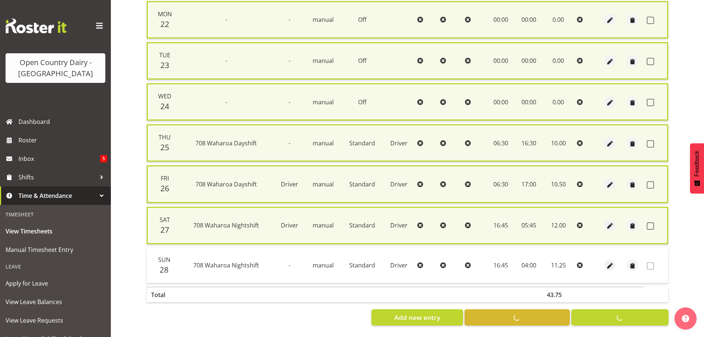
checkbox input "false"
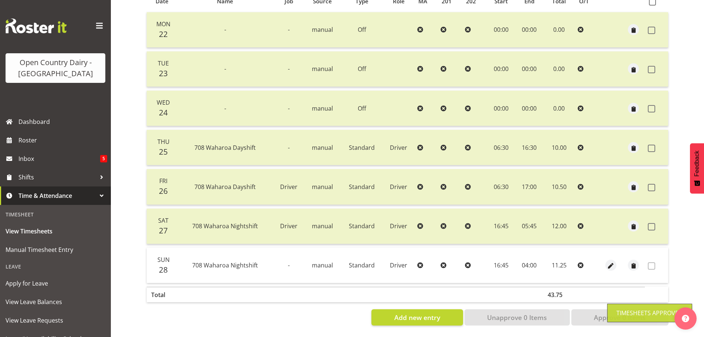
scroll to position [0, 0]
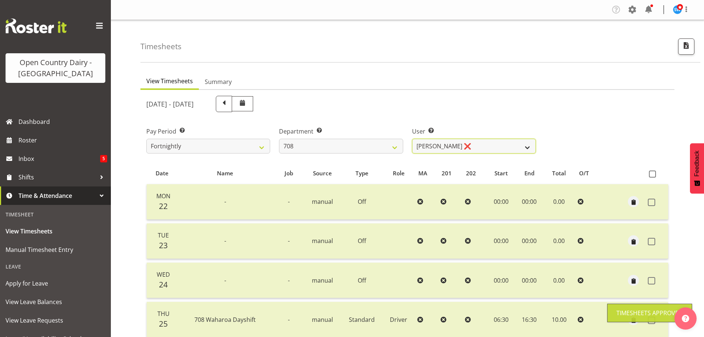
click at [449, 147] on select "David Foote ❌ Mark Himiona ❌" at bounding box center [474, 146] width 124 height 15
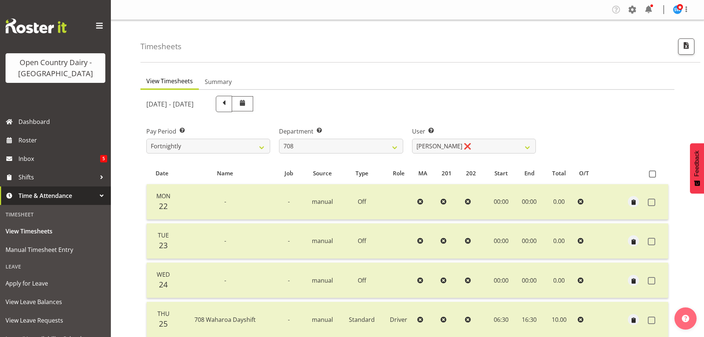
click at [352, 136] on div "Department Select which department you would like to view. 701 702 703 704 705 …" at bounding box center [341, 140] width 124 height 27
click at [351, 139] on select "701 702 703 704 705 706 707 708 709 710 711 712 713 714 715 716 717 718 719 720" at bounding box center [341, 146] width 124 height 15
select select "720"
click at [279, 139] on select "701 702 703 704 705 706 707 708 709 710 711 712 713 714 715 716 717 718 719 720" at bounding box center [341, 146] width 124 height 15
select select "11603"
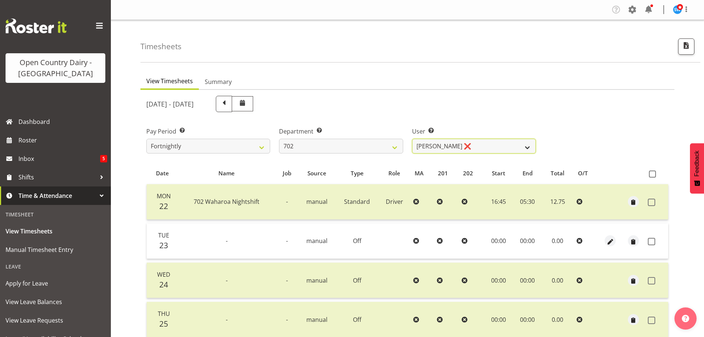
click at [446, 147] on select "Brian Riddle ❌ Denica Tapiki ❌ Nick Adlington ❌ Simon Phillpott ❌" at bounding box center [474, 146] width 124 height 15
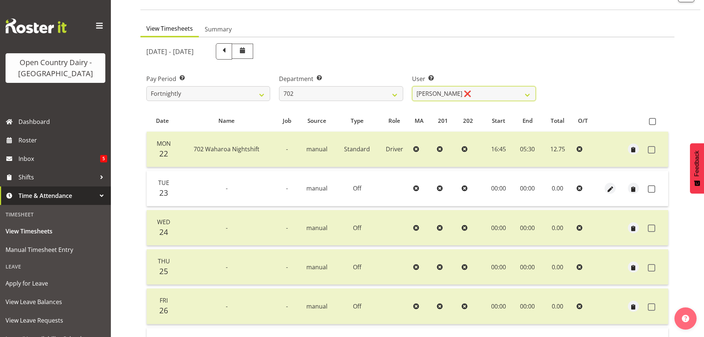
scroll to position [74, 0]
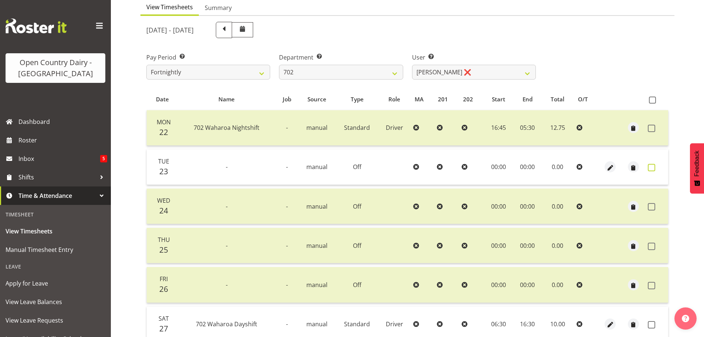
click at [651, 166] on span at bounding box center [651, 167] width 7 height 7
checkbox input "true"
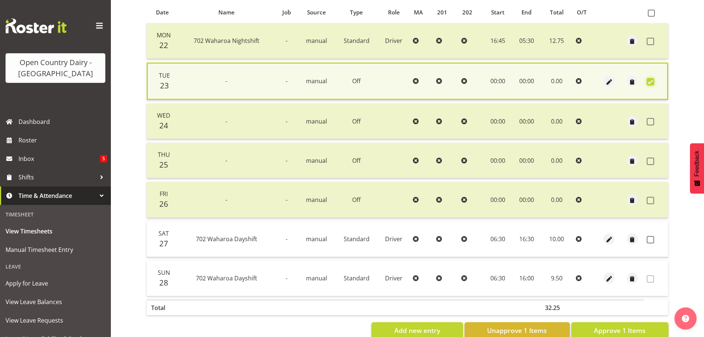
scroll to position [179, 0]
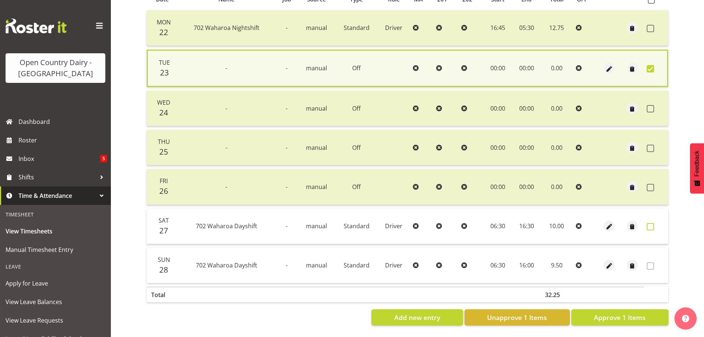
click at [648, 223] on span at bounding box center [650, 226] width 7 height 7
checkbox input "true"
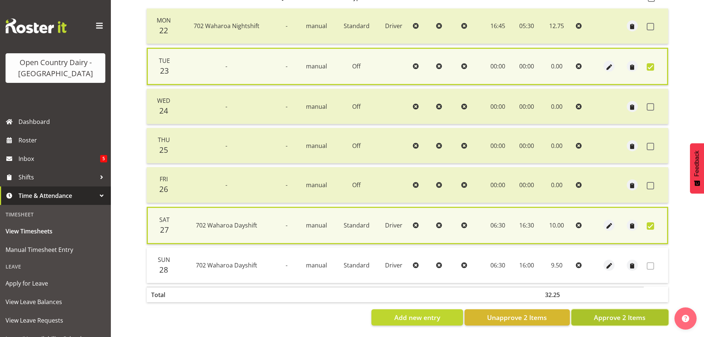
click at [604, 320] on button "Approve 2 Items" at bounding box center [619, 317] width 97 height 16
checkbox input "false"
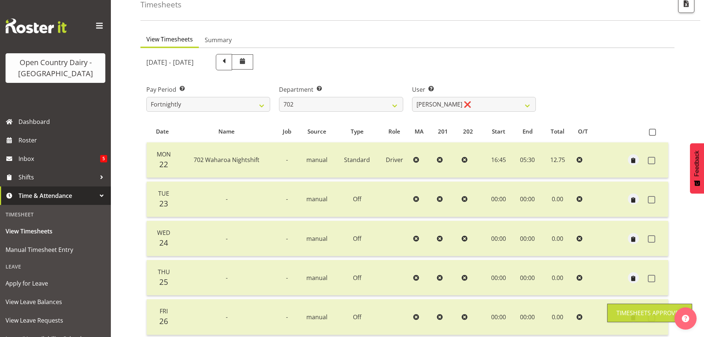
scroll to position [30, 0]
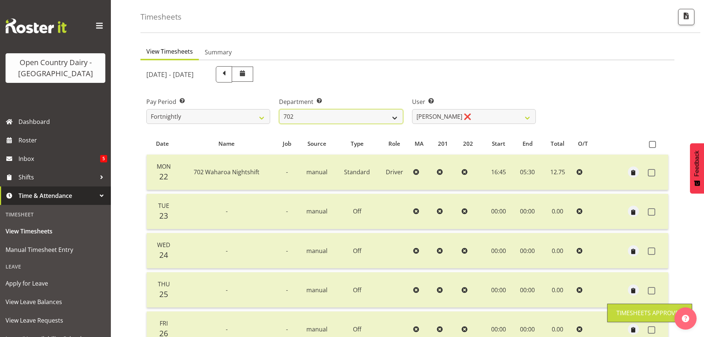
click at [385, 120] on select "701 702 703 704 705 706 707 708 709 710 711 712 713 714 715 716 717 718 719 720" at bounding box center [341, 116] width 124 height 15
click at [279, 109] on select "701 702 703 704 705 706 707 708 709 710 711 712 713 714 715 716 717 718 719 720" at bounding box center [341, 116] width 124 height 15
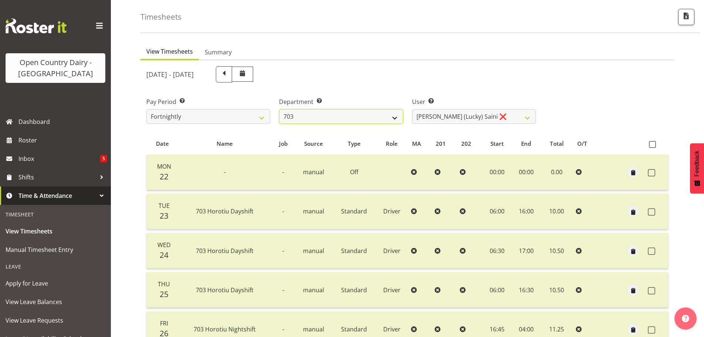
click at [387, 122] on select "701 702 703 704 705 706 707 708 709 710 711 712 713 714 715 716 717 718 719 720" at bounding box center [341, 116] width 124 height 15
select select "717"
click at [279, 109] on select "701 702 703 704 705 706 707 708 709 710 711 712 713 714 715 716 717 718 719 720" at bounding box center [341, 116] width 124 height 15
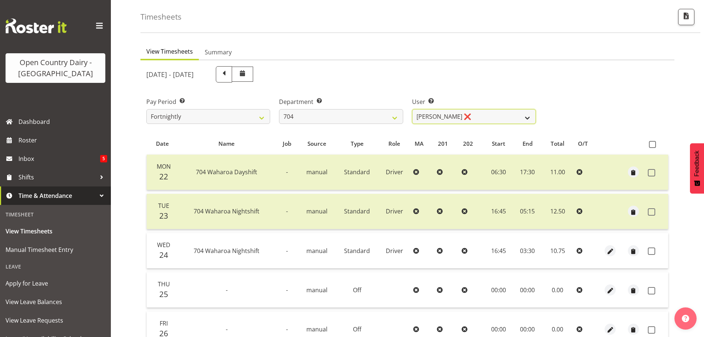
click at [439, 116] on select "Graham Houghton ❌ Jon Williams ❌ Stephen Rae ❌" at bounding box center [474, 116] width 124 height 15
select select "11180"
click at [412, 109] on select "Graham Houghton ❌ Jon Williams ❌ Stephen Rae ❌" at bounding box center [474, 116] width 124 height 15
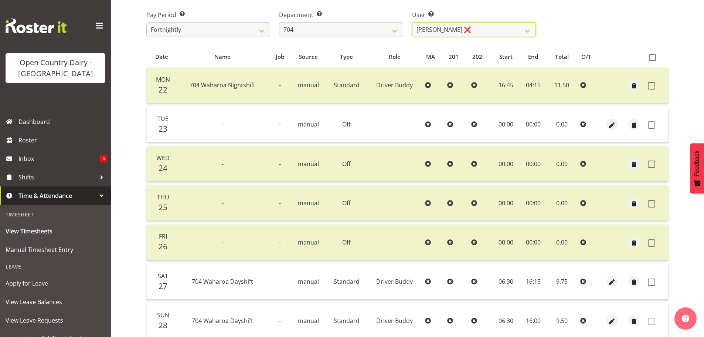
scroll to position [67, 0]
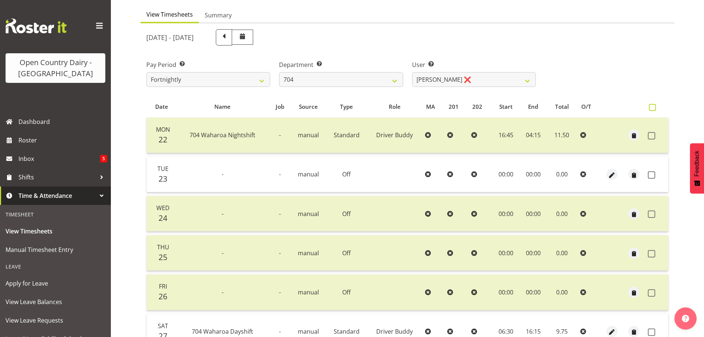
click at [651, 107] on span at bounding box center [652, 107] width 7 height 7
click at [651, 107] on input "checkbox" at bounding box center [651, 107] width 5 height 5
checkbox input "true"
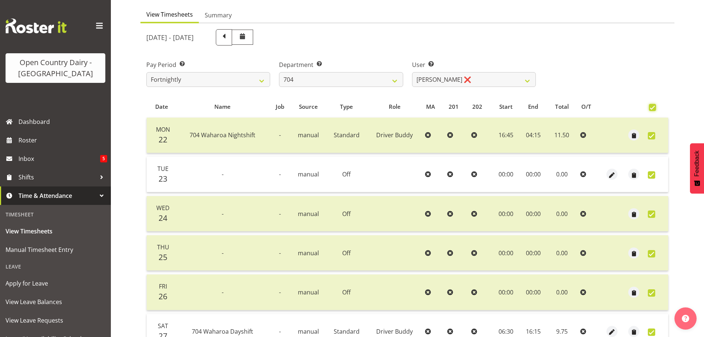
checkbox input "true"
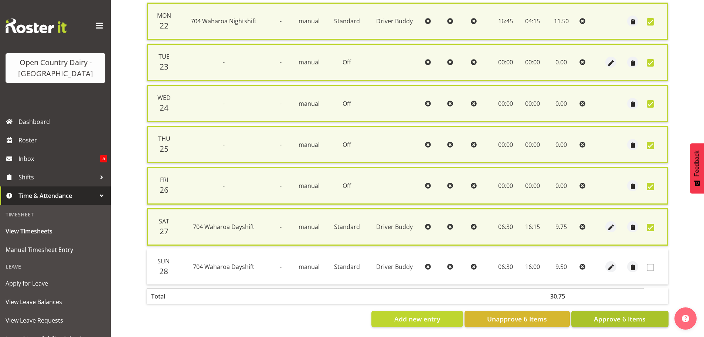
scroll to position [188, 0]
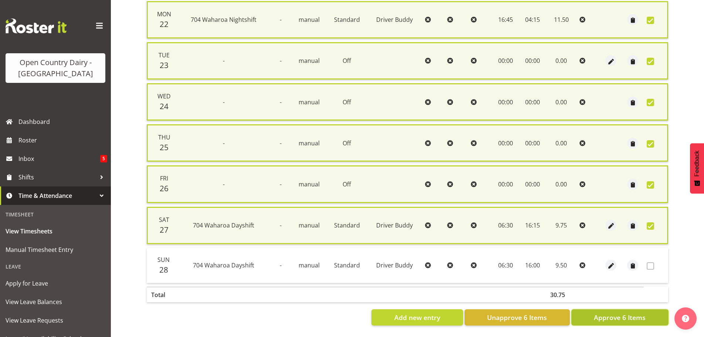
click at [623, 309] on button "Approve 6 Items" at bounding box center [619, 317] width 97 height 16
checkbox input "false"
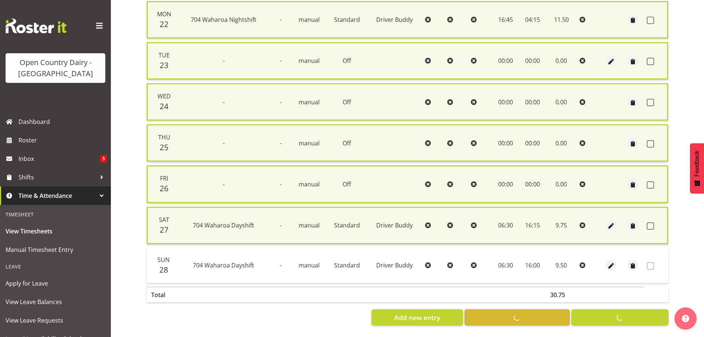
checkbox input "false"
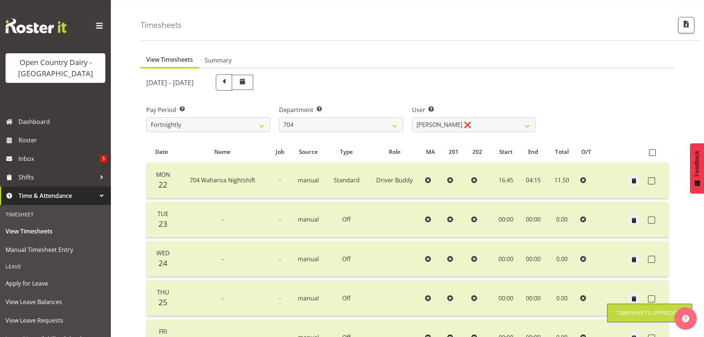
scroll to position [0, 0]
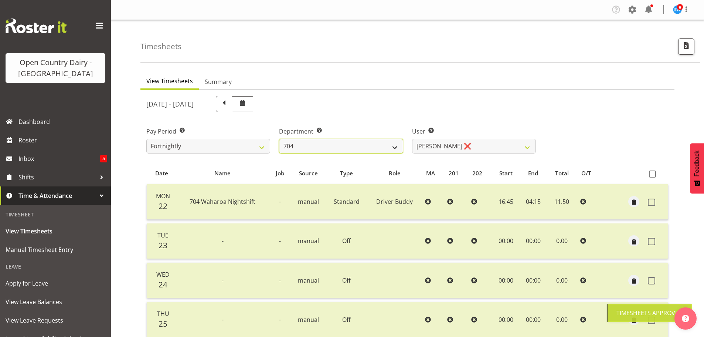
click at [394, 150] on select "701 702 703 704 705 706 707 708 709 710 711 712 713 714 715 716 717 718 719 720" at bounding box center [341, 146] width 124 height 15
select select "714"
click at [279, 139] on select "701 702 703 704 705 706 707 708 709 710 711 712 713 714 715 716 717 718 719 720" at bounding box center [341, 146] width 124 height 15
select select "11786"
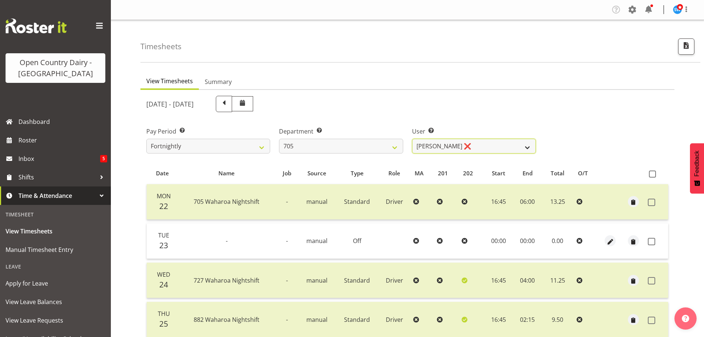
click at [470, 143] on select "Chris Gibbs ❌ Colin Kelly ❌ Craig Cottam ❌ John May ❌" at bounding box center [474, 146] width 124 height 15
click at [654, 174] on span at bounding box center [652, 173] width 7 height 7
click at [654, 174] on input "checkbox" at bounding box center [651, 173] width 5 height 5
checkbox input "true"
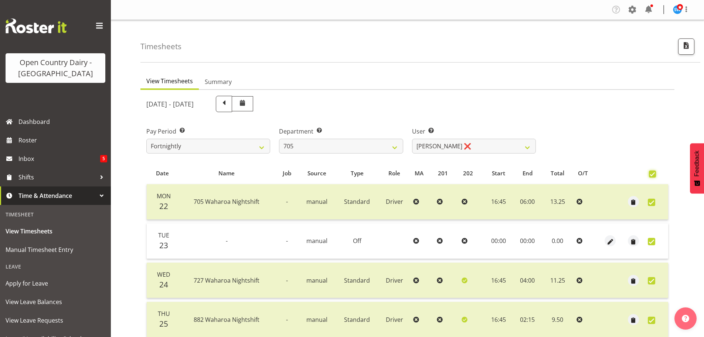
checkbox input "true"
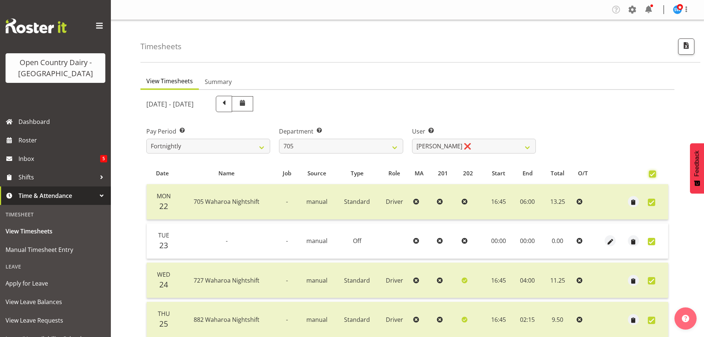
checkbox input "true"
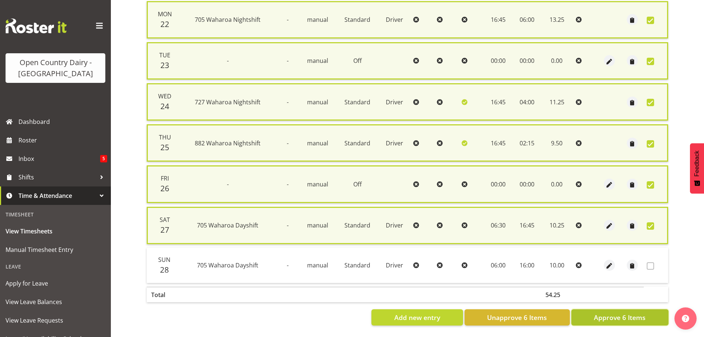
click at [618, 312] on span "Approve 6 Items" at bounding box center [620, 317] width 52 height 10
checkbox input "false"
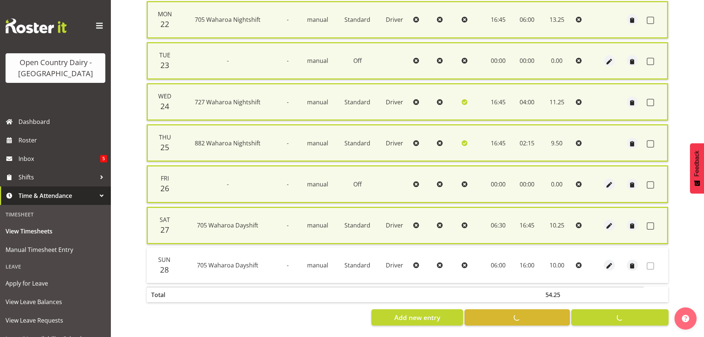
checkbox input "false"
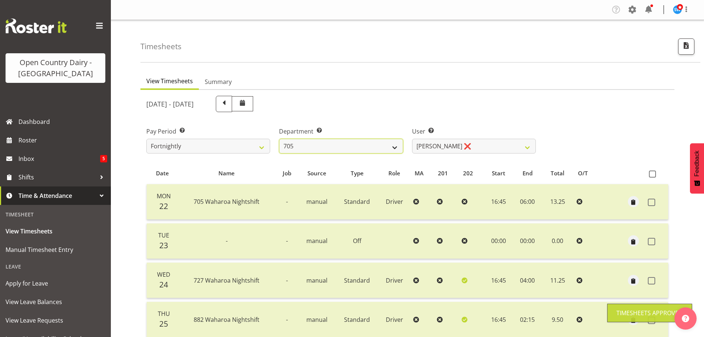
click at [389, 147] on select "701 702 703 704 705 706 707 708 709 710 711 712 713 714 715 716 717 718 719 720" at bounding box center [341, 146] width 124 height 15
select select "721"
click at [279, 139] on select "701 702 703 704 705 706 707 708 709 710 711 712 713 714 715 716 717 718 719 720" at bounding box center [341, 146] width 124 height 15
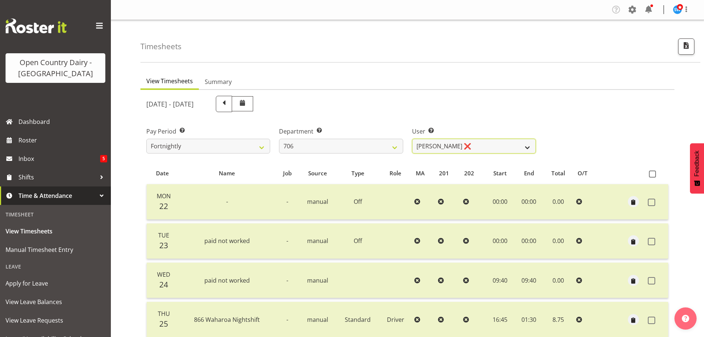
click at [486, 150] on select "Andrew Kearns ❌ Len Symons ❌ Mark Ansley ❌ Paul Griffin ❌" at bounding box center [474, 146] width 124 height 15
select select "8472"
click at [412, 139] on select "Andrew Kearns ❌ Len Symons ❌ Mark Ansley ❌ Paul Griffin ❌" at bounding box center [474, 146] width 124 height 15
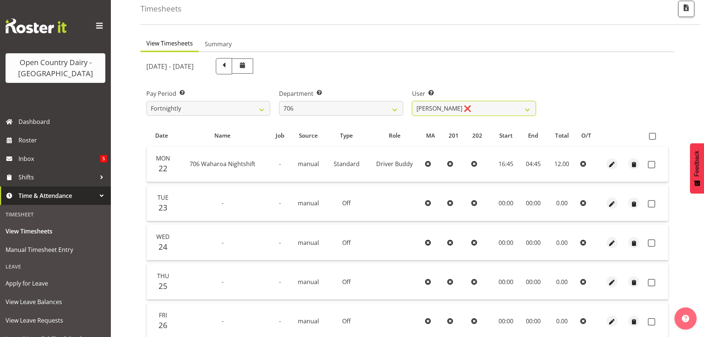
scroll to position [74, 0]
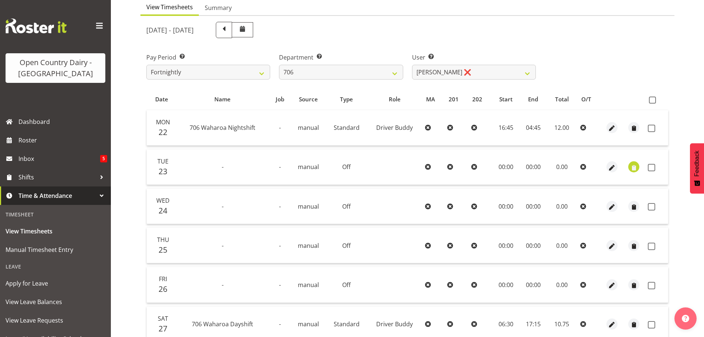
drag, startPoint x: 652, startPoint y: 98, endPoint x: 630, endPoint y: 171, distance: 76.1
click at [651, 99] on span at bounding box center [652, 99] width 7 height 7
click at [651, 99] on input "checkbox" at bounding box center [651, 100] width 5 height 5
checkbox input "true"
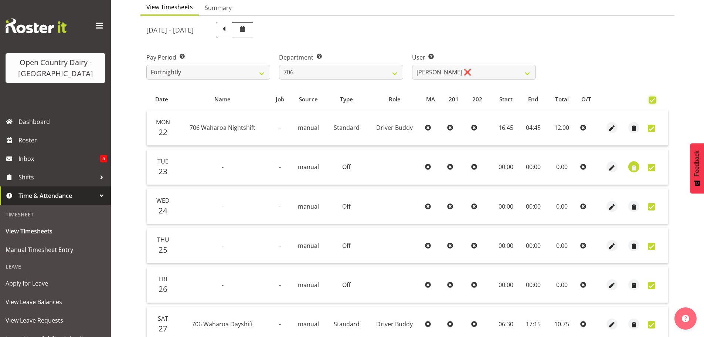
checkbox input "true"
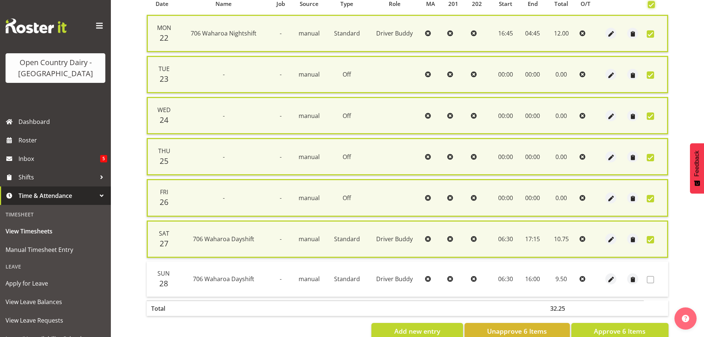
scroll to position [188, 0]
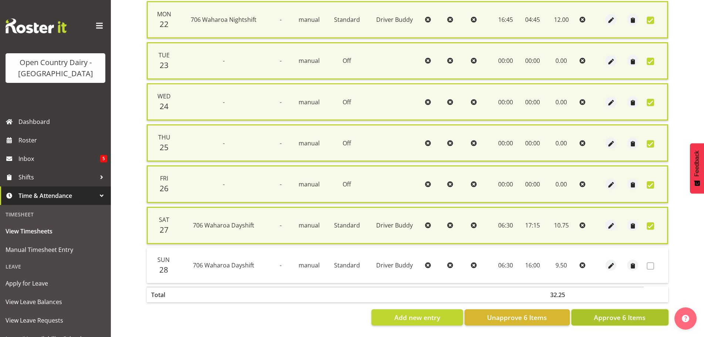
click at [614, 312] on span "Approve 6 Items" at bounding box center [620, 317] width 52 height 10
checkbox input "false"
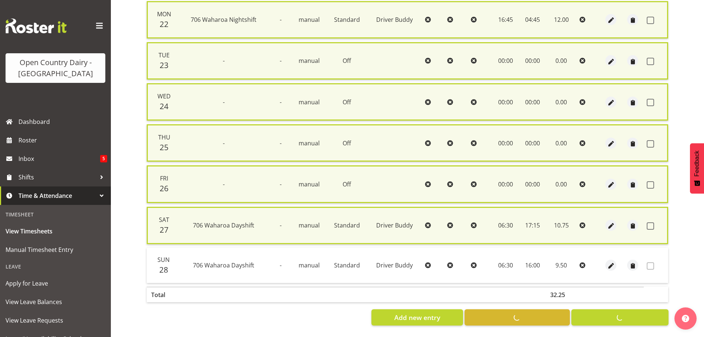
checkbox input "false"
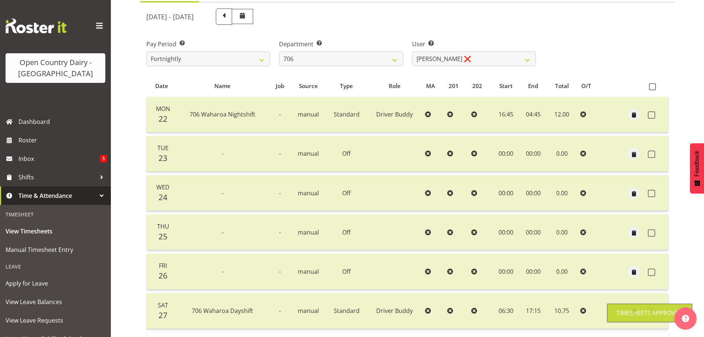
scroll to position [67, 0]
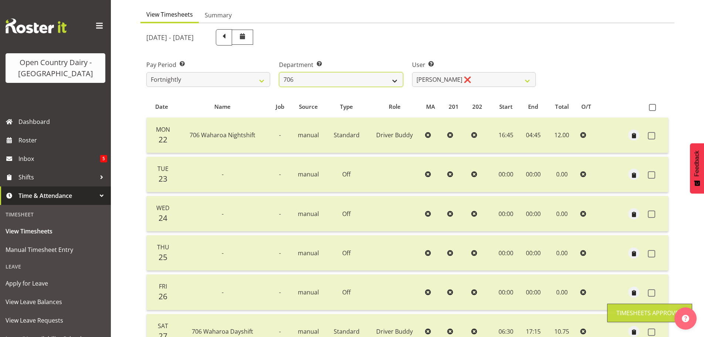
click at [387, 85] on select "701 702 703 704 705 706 707 708 709 710 711 712 713 714 715 716 717 718 719 720" at bounding box center [341, 79] width 124 height 15
select select "811"
click at [279, 72] on select "701 702 703 704 705 706 707 708 709 710 711 712 713 714 715 716 717 718 719 720" at bounding box center [341, 79] width 124 height 15
select select "8161"
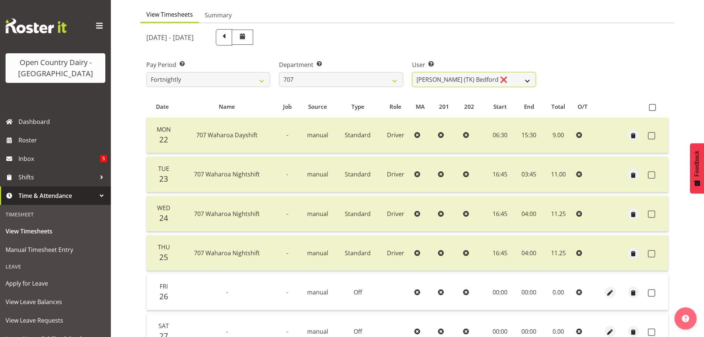
click at [446, 84] on select "Alan (TK) Bedford ❌ David Foote (Junior) ❌ Mike Madden ❌" at bounding box center [474, 79] width 124 height 15
click at [394, 83] on select "701 702 703 704 705 706 707 708 709 710 711 712 713 714 715 716 717 718 719 720" at bounding box center [341, 79] width 124 height 15
click at [279, 72] on select "701 702 703 704 705 706 707 708 709 710 711 712 713 714 715 716 717 718 719 720" at bounding box center [341, 79] width 124 height 15
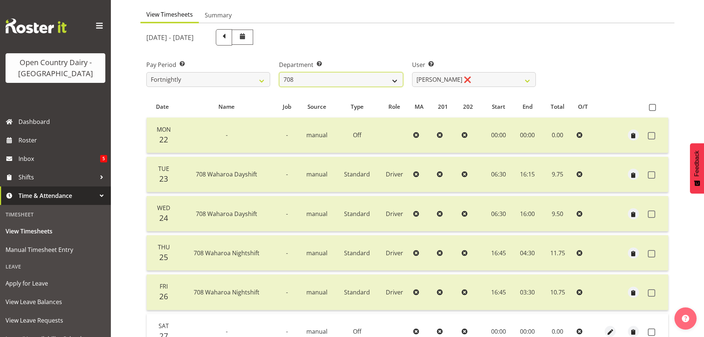
click at [362, 84] on select "701 702 703 704 705 706 707 708 709 710 711 712 713 714 715 716 717 718 719 720" at bounding box center [341, 79] width 124 height 15
select select "735"
click at [279, 72] on select "701 702 703 704 705 706 707 708 709 710 711 712 713 714 715 716 717 718 719 720" at bounding box center [341, 79] width 124 height 15
click at [424, 84] on div "September 22nd - September 28th 2025 Pay Period Select which pay period you wou…" at bounding box center [407, 228] width 522 height 406
click at [426, 84] on select "Alex Barclay ❌ Craig Knudsen ❌ Jaswant Singh ❌ Ross Cook ❌" at bounding box center [474, 79] width 124 height 15
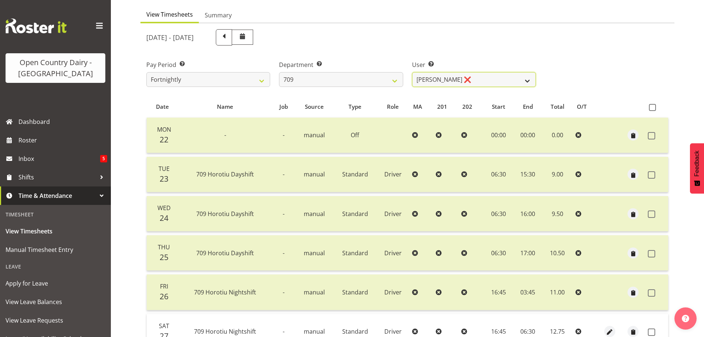
select select "9989"
click at [412, 72] on select "Alex Barclay ❌ Craig Knudsen ❌ Jaswant Singh ❌ Ross Cook ❌" at bounding box center [474, 79] width 124 height 15
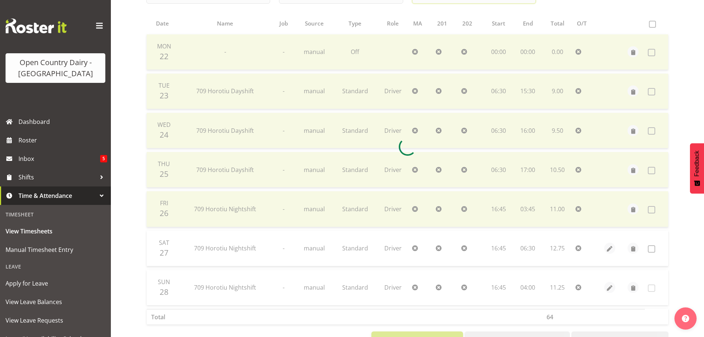
scroll to position [177, 0]
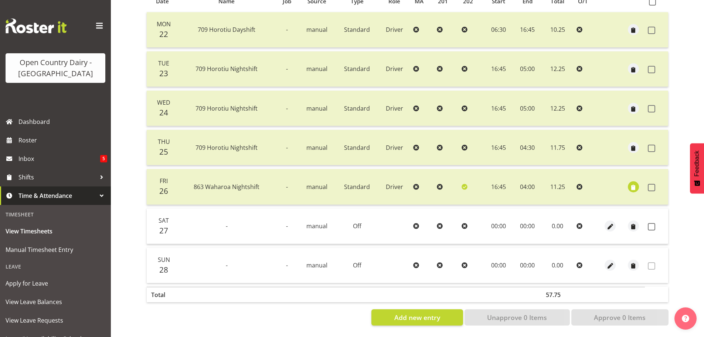
click at [645, 221] on td at bounding box center [656, 225] width 23 height 35
click at [651, 223] on span at bounding box center [651, 226] width 7 height 7
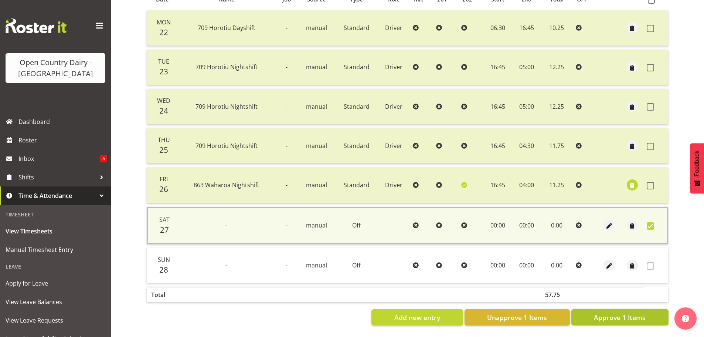
click at [598, 312] on span "Approve 1 Items" at bounding box center [620, 317] width 52 height 10
checkbox input "false"
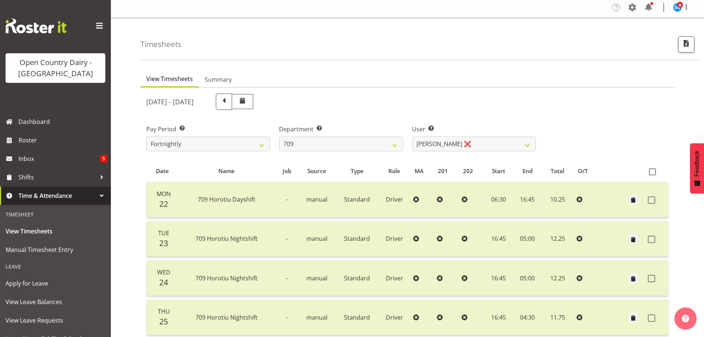
scroll to position [0, 0]
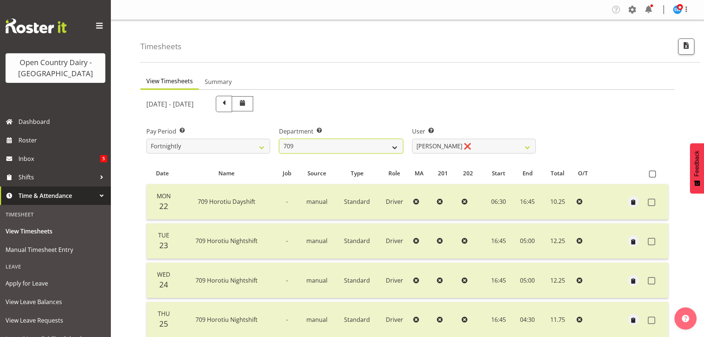
click at [331, 141] on select "701 702 703 704 705 706 707 708 709 710 711 712 713 714 715 716 717 718 719 720" at bounding box center [341, 146] width 124 height 15
select select "875"
click at [279, 139] on select "701 702 703 704 705 706 707 708 709 710 711 712 713 714 715 716 717 718 719 720" at bounding box center [341, 146] width 124 height 15
select select "10971"
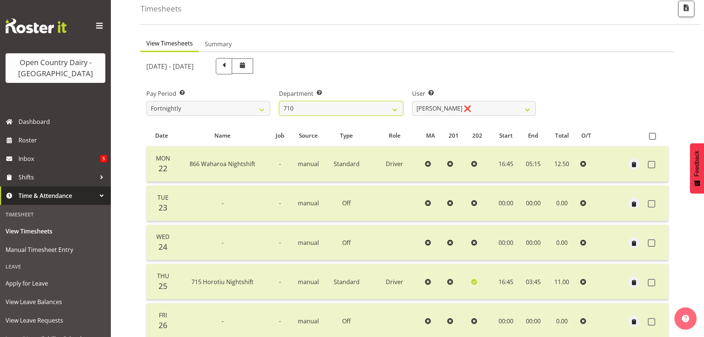
scroll to position [37, 0]
drag, startPoint x: 394, startPoint y: 107, endPoint x: 392, endPoint y: 110, distance: 4.1
click at [394, 107] on select "701 702 703 704 705 706 707 708 709 710 711 712 713 714 715 716 717 718 719 720" at bounding box center [341, 109] width 124 height 15
select select "832"
click at [279, 102] on select "701 702 703 704 705 706 707 708 709 710 711 712 713 714 715 716 717 718 719 720" at bounding box center [341, 109] width 124 height 15
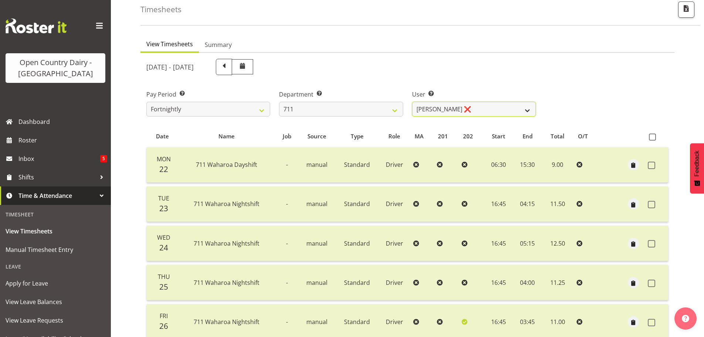
click at [452, 114] on select "Baz Morgan ❌ Gerard Cavanagh ❌ Tyrone Lawry ❌" at bounding box center [474, 109] width 124 height 15
click at [461, 108] on select "Baz Morgan ❌ Gerard Cavanagh ❌ Tyrone Lawry ❌" at bounding box center [474, 109] width 124 height 15
select select "10409"
click at [412, 102] on select "Baz Morgan ❌ Gerard Cavanagh ❌ Tyrone Lawry ❌" at bounding box center [474, 109] width 124 height 15
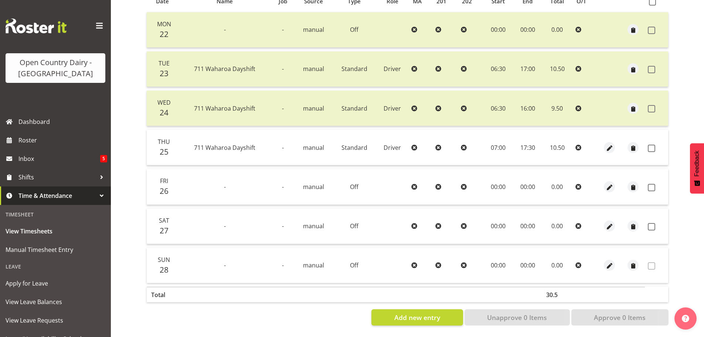
scroll to position [177, 0]
click at [647, 142] on td at bounding box center [656, 147] width 23 height 35
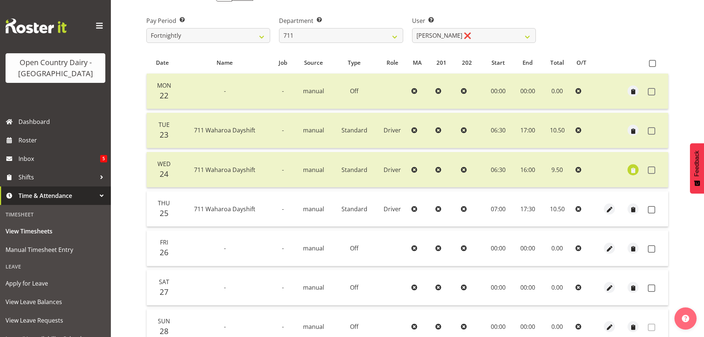
scroll to position [103, 0]
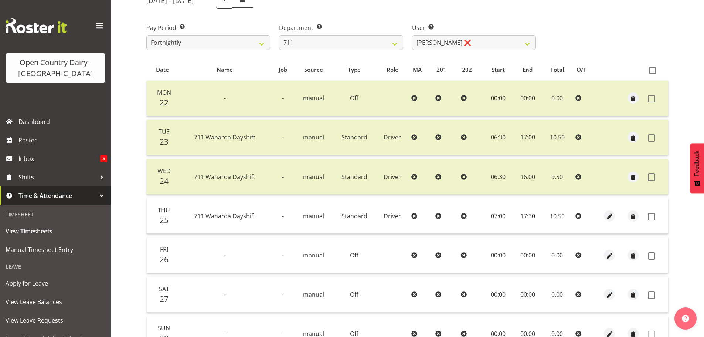
drag, startPoint x: 654, startPoint y: 69, endPoint x: 648, endPoint y: 78, distance: 9.8
click at [653, 69] on span at bounding box center [652, 70] width 7 height 7
click at [653, 69] on input "checkbox" at bounding box center [651, 70] width 5 height 5
checkbox input "true"
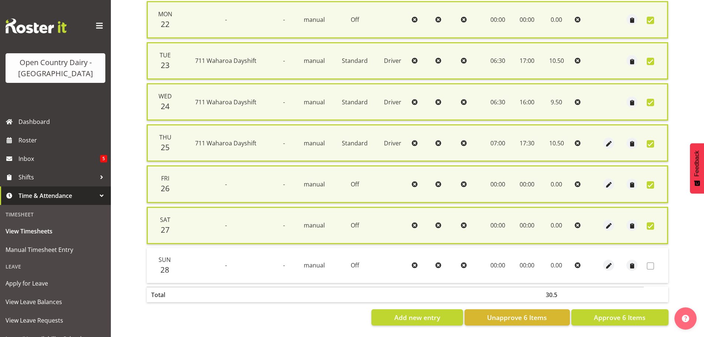
scroll to position [188, 0]
click at [600, 312] on span "Approve 6 Items" at bounding box center [620, 317] width 52 height 10
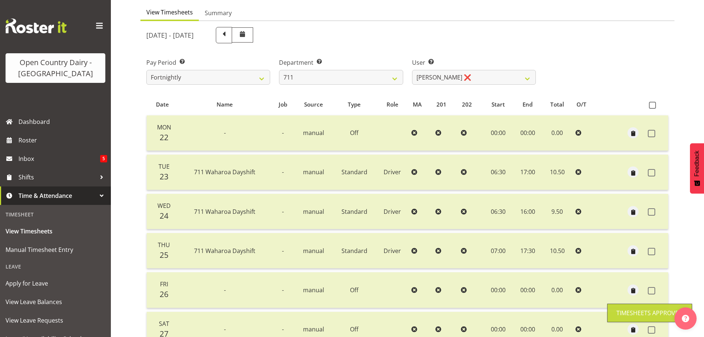
scroll to position [67, 0]
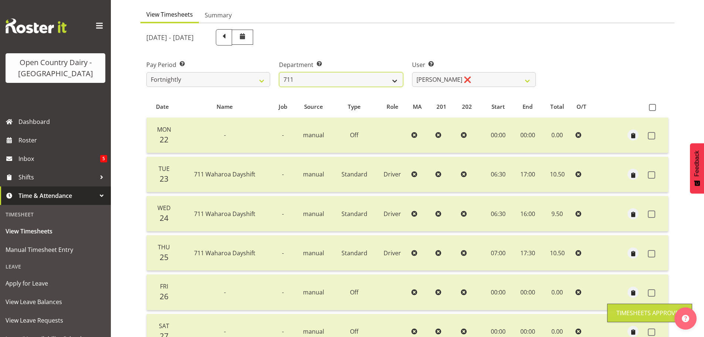
drag, startPoint x: 399, startPoint y: 81, endPoint x: 395, endPoint y: 80, distance: 3.9
click at [399, 81] on select "701 702 703 704 705 706 707 708 709 710 711 712 713 714 715 716 717 718 719 720" at bounding box center [341, 79] width 124 height 15
click at [279, 72] on select "701 702 703 704 705 706 707 708 709 710 711 712 713 714 715 716 717 718 719 720" at bounding box center [341, 79] width 124 height 15
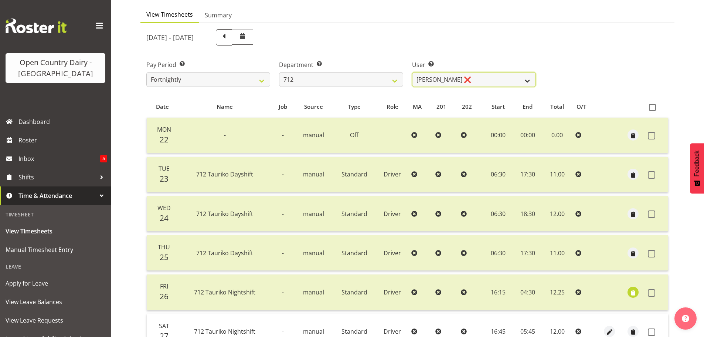
click at [446, 82] on select "Amrik Singh ❌ Jasdeep Singh ❌ Lucky Kau Kau ❌" at bounding box center [474, 79] width 124 height 15
click at [392, 79] on select "701 702 703 704 705 706 707 708 709 710 711 712 713 714 715 716 717 718 719 720" at bounding box center [341, 79] width 124 height 15
click at [279, 72] on select "701 702 703 704 705 706 707 708 709 710 711 712 713 714 715 716 717 718 719 720" at bounding box center [341, 79] width 124 height 15
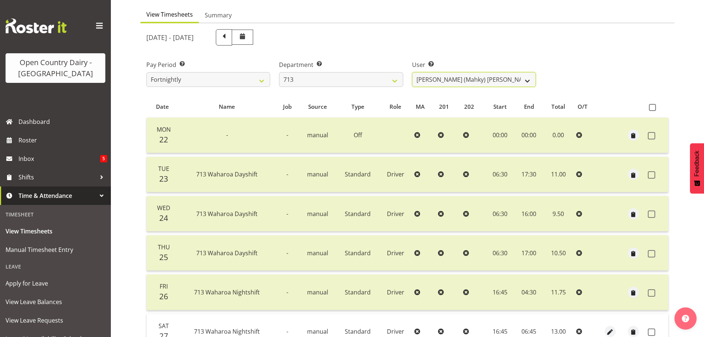
click at [472, 81] on select "Harmanpreet (Mahky) Dhillon ❌ Marcus Waretini ❌ Norman Sellen ❌" at bounding box center [474, 79] width 124 height 15
click at [412, 72] on select "Harmanpreet (Mahky) Dhillon ❌ Marcus Waretini ❌ Norman Sellen ❌" at bounding box center [474, 79] width 124 height 15
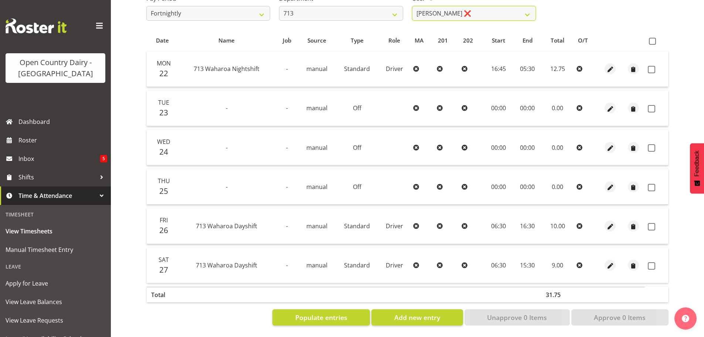
scroll to position [138, 0]
click at [653, 38] on span at bounding box center [652, 41] width 7 height 7
click at [653, 39] on input "checkbox" at bounding box center [651, 41] width 5 height 5
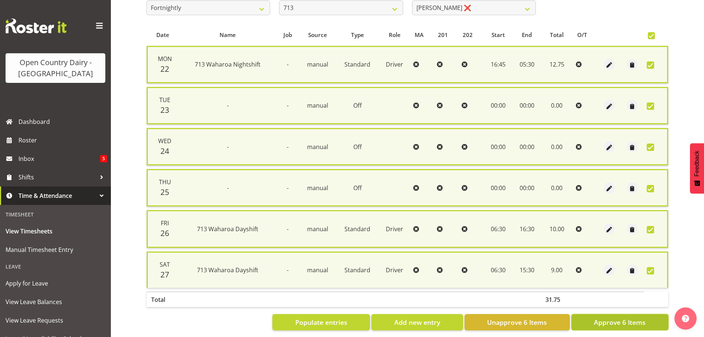
click at [614, 321] on span "Approve 6 Items" at bounding box center [620, 322] width 52 height 10
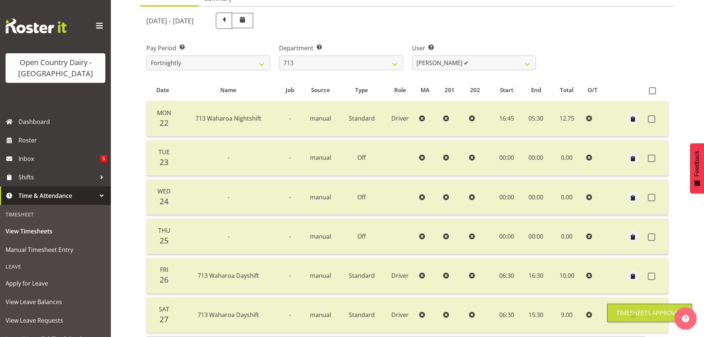
scroll to position [0, 0]
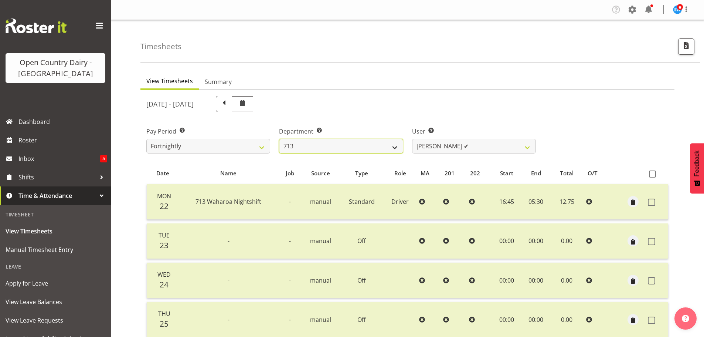
click at [337, 148] on select "701 702 703 704 705 706 707 708 709 710 711 712 713 714 715 716 717 718 719 720" at bounding box center [341, 146] width 124 height 15
click at [279, 139] on select "701 702 703 704 705 706 707 708 709 710 711 712 713 714 715 716 717 718 719 720" at bounding box center [341, 146] width 124 height 15
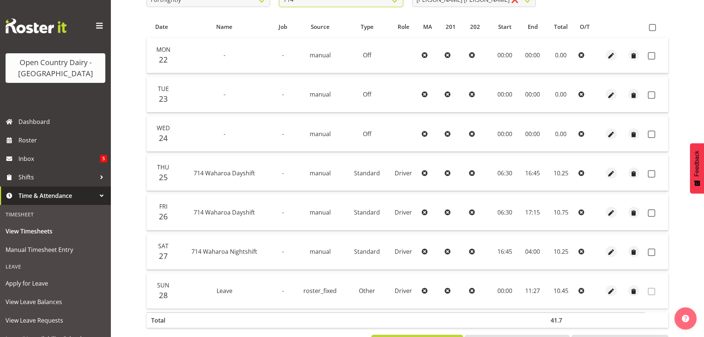
scroll to position [103, 0]
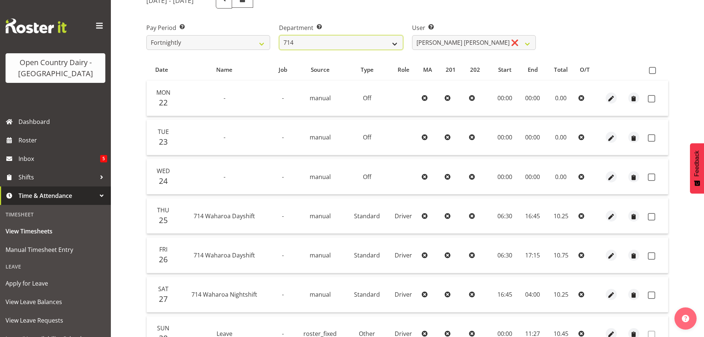
click at [395, 45] on select "701 702 703 704 705 706 707 708 709 710 711 712 713 714 715 716 717 718 719 720" at bounding box center [341, 42] width 124 height 15
click at [279, 35] on select "701 702 703 704 705 706 707 708 709 710 711 712 713 714 715 716 717 718 719 720" at bounding box center [341, 42] width 124 height 15
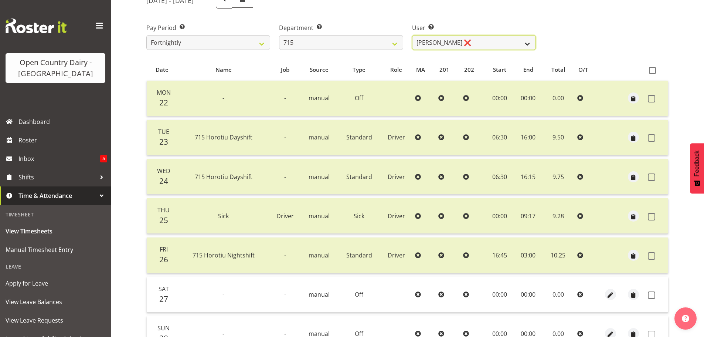
click at [417, 44] on select "Glenn McPherson ❌ Greg Healey ❌ Max Coulter ❌ Neal Chalklen ❌" at bounding box center [474, 42] width 124 height 15
click at [412, 35] on select "Glenn McPherson ❌ Greg Healey ❌ Max Coulter ❌ Neal Chalklen ❌" at bounding box center [474, 42] width 124 height 15
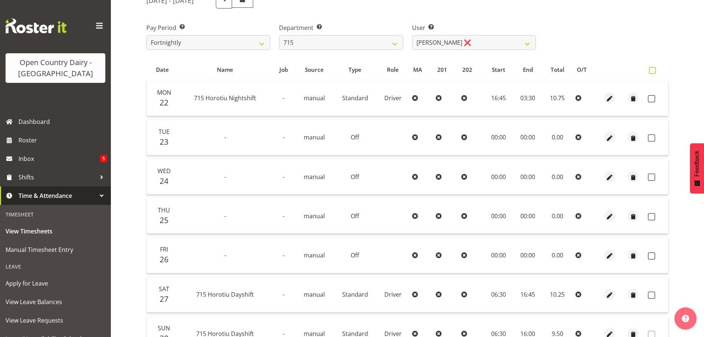
click at [651, 72] on span at bounding box center [652, 70] width 7 height 7
click at [651, 72] on input "checkbox" at bounding box center [651, 70] width 5 height 5
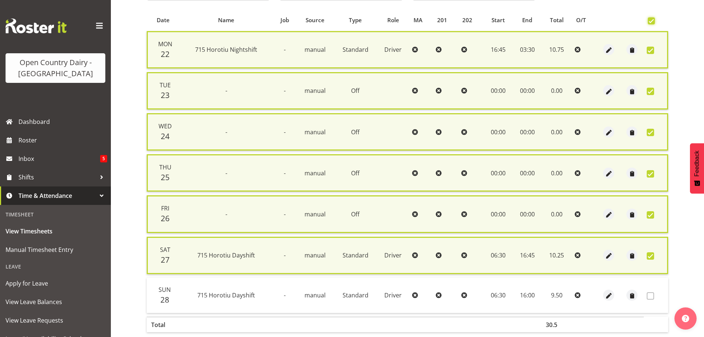
scroll to position [188, 0]
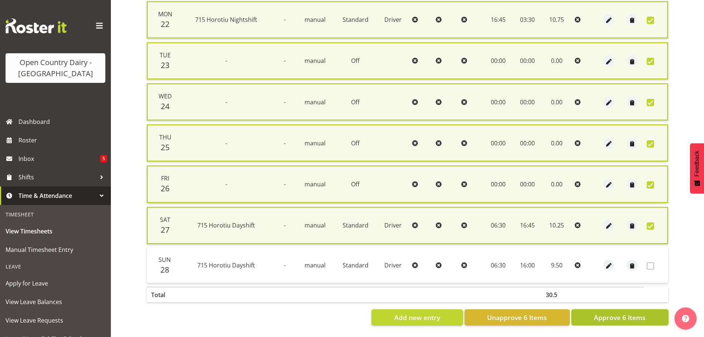
click at [637, 312] on span "Approve 6 Items" at bounding box center [620, 317] width 52 height 10
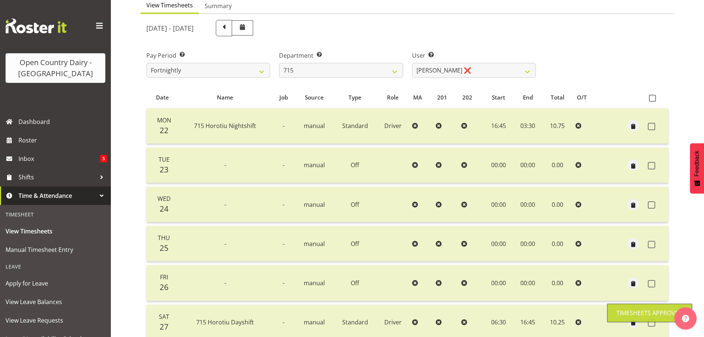
scroll to position [30, 0]
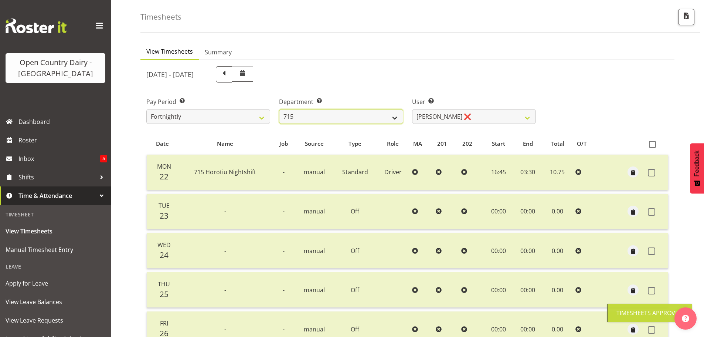
click at [354, 119] on select "701 702 703 704 705 706 707 708 709 710 711 712 713 714 715 716 717 718 719 720" at bounding box center [341, 116] width 124 height 15
click at [279, 109] on select "701 702 703 704 705 706 707 708 709 710 711 712 713 714 715 716 717 718 719 720" at bounding box center [341, 116] width 124 height 15
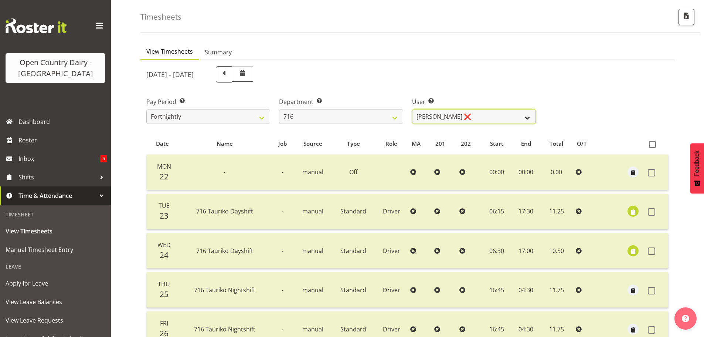
click at [523, 114] on select "Casey Leonard ❌ Darren Norris ❌ Glen Fraser ❌ Michael O'Connor ❌" at bounding box center [474, 116] width 124 height 15
click at [412, 109] on select "Casey Leonard ❌ Darren Norris ❌ Glen Fraser ❌ Michael O'Connor ❌" at bounding box center [474, 116] width 124 height 15
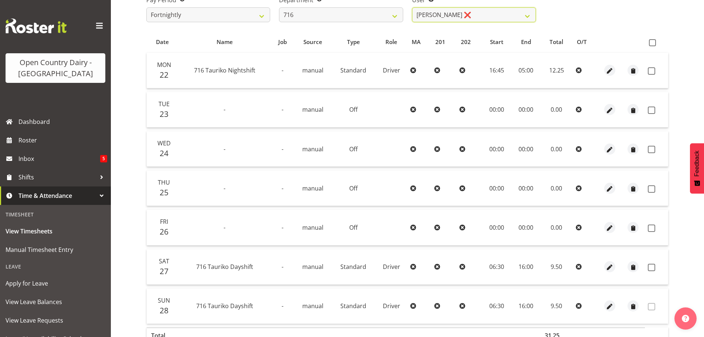
scroll to position [140, 0]
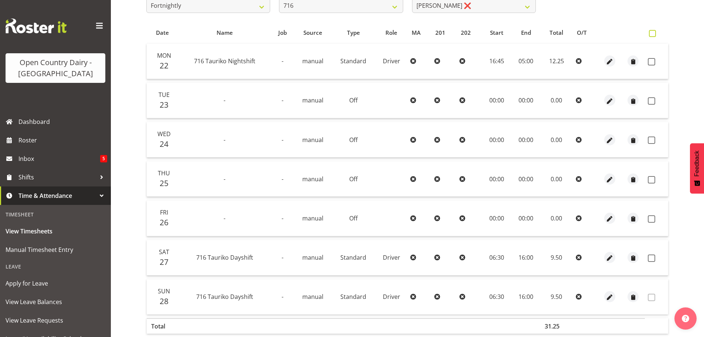
click at [650, 34] on span at bounding box center [652, 33] width 7 height 7
click at [650, 34] on input "checkbox" at bounding box center [651, 33] width 5 height 5
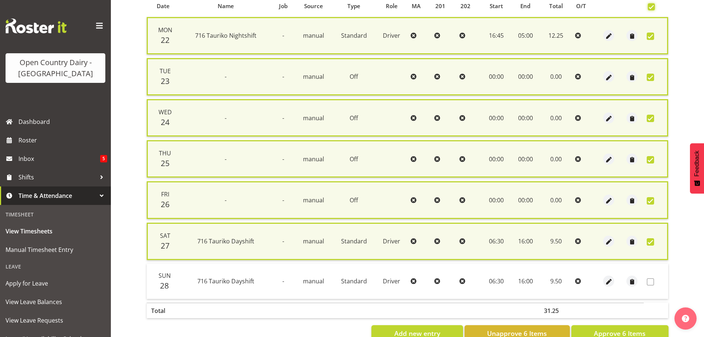
scroll to position [188, 0]
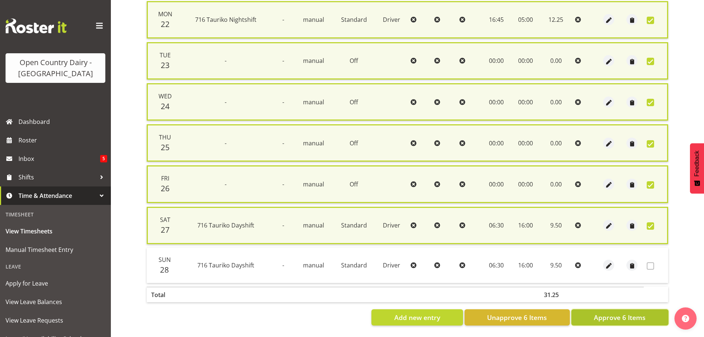
click at [628, 312] on span "Approve 6 Items" at bounding box center [620, 317] width 52 height 10
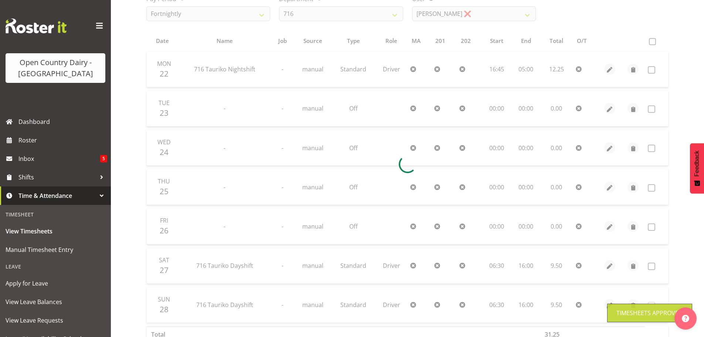
scroll to position [67, 0]
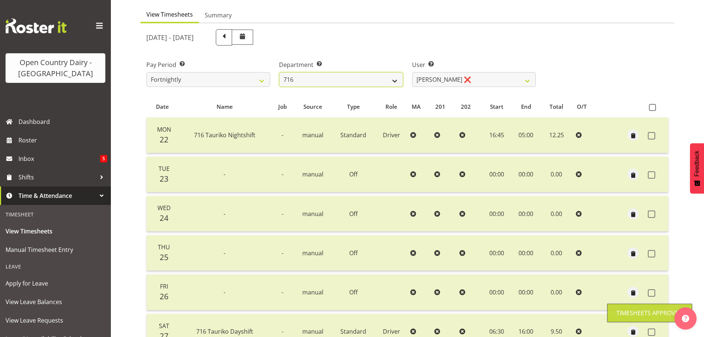
click at [357, 82] on select "701 702 703 704 705 706 707 708 709 710 711 712 713 714 715 716 717 718 719 720" at bounding box center [341, 79] width 124 height 15
click at [279, 72] on select "701 702 703 704 705 706 707 708 709 710 711 712 713 714 715 716 717 718 719 720" at bounding box center [341, 79] width 124 height 15
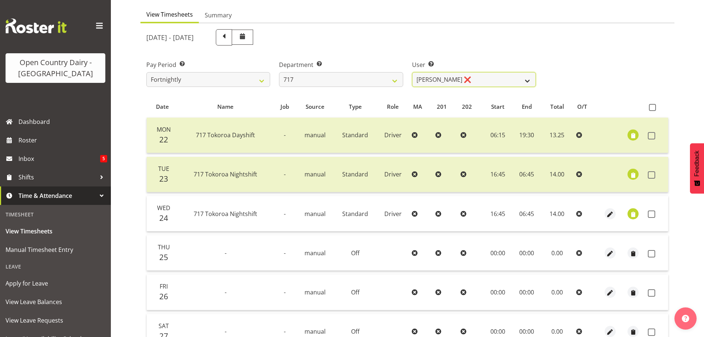
click at [435, 81] on select "Daryl Wrigley ❌ Dodge Lindsay Laing ❌ Eric Stothers ❌ Jeff Anderson ❌" at bounding box center [474, 79] width 124 height 15
click at [412, 72] on select "Daryl Wrigley ❌ Dodge Lindsay Laing ❌ Eric Stothers ❌ Jeff Anderson ❌" at bounding box center [474, 79] width 124 height 15
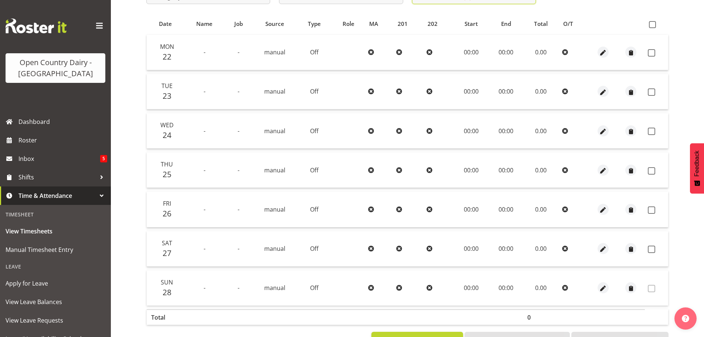
scroll to position [103, 0]
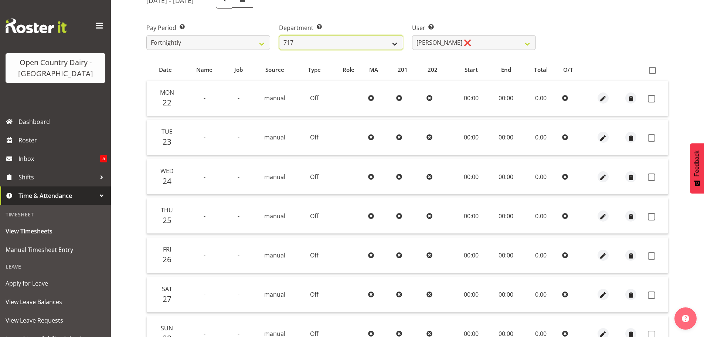
click at [344, 47] on select "701 702 703 704 705 706 707 708 709 710 711 712 713 714 715 716 717 718 719 720" at bounding box center [341, 42] width 124 height 15
click at [279, 35] on select "701 702 703 704 705 706 707 708 709 710 711 712 713 714 715 716 717 718 719 720" at bounding box center [341, 42] width 124 height 15
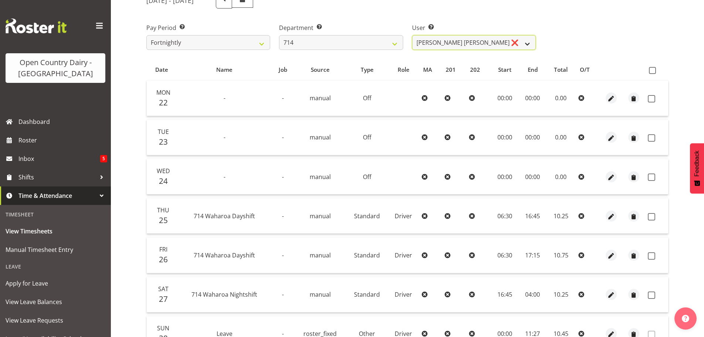
click at [436, 43] on select "Fraser Stephens ❌ Nev Brewster ❌ Stephen Parsons ❌ Tom Gaelic ❌" at bounding box center [474, 42] width 124 height 15
click at [412, 35] on select "Fraser Stephens ❌ Nev Brewster ❌ Stephen Parsons ❌ Tom Gaelic ❌" at bounding box center [474, 42] width 124 height 15
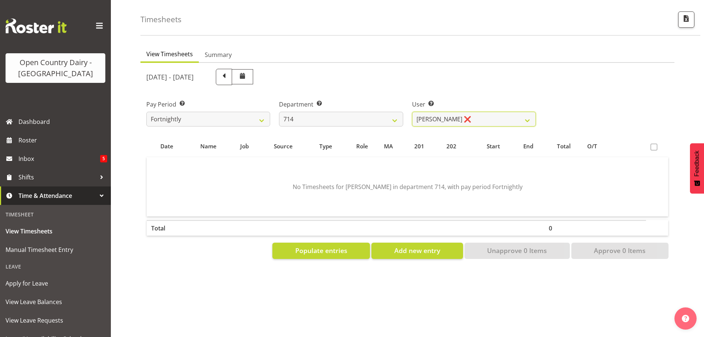
scroll to position [33, 0]
click at [326, 246] on span "Populate entries" at bounding box center [321, 250] width 52 height 10
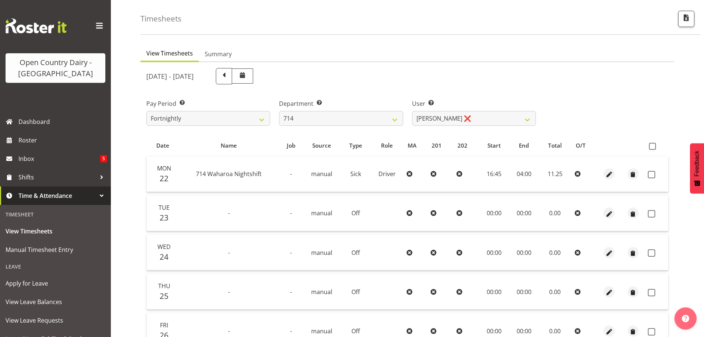
scroll to position [27, 0]
click at [368, 119] on select "701 702 703 704 705 706 707 708 709 710 711 712 713 714 715 716 717 718 719 720" at bounding box center [341, 118] width 124 height 15
click at [470, 88] on div "September 22nd - September 28th 2025" at bounding box center [341, 76] width 398 height 25
click at [367, 121] on select "701 702 703 704 705 706 707 708 709 710 711 712 713 714 715 716 717 718 719 720" at bounding box center [341, 118] width 124 height 15
click at [279, 111] on select "701 702 703 704 705 706 707 708 709 710 711 712 713 714 715 716 717 718 719 720" at bounding box center [341, 118] width 124 height 15
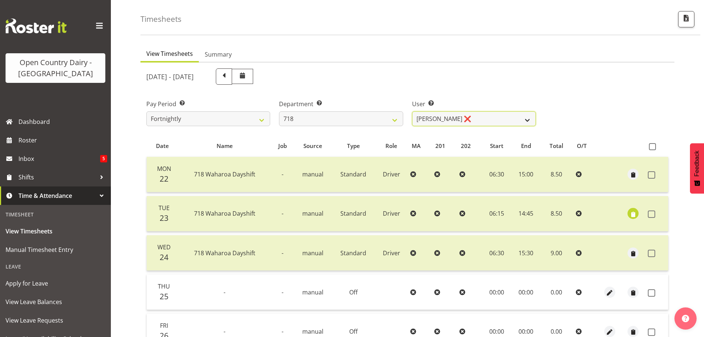
click at [432, 121] on select "Graeme Raupi ❌ Jimmy Boult ❌ Linsay Bourne ❌ Tony Fielding ❌" at bounding box center [474, 118] width 124 height 15
click at [338, 117] on select "701 702 703 704 705 706 707 708 709 710 711 712 713 714 715 716 717 718 719 720" at bounding box center [341, 118] width 124 height 15
click at [279, 111] on select "701 702 703 704 705 706 707 708 709 710 711 712 713 714 715 716 717 718 719 720" at bounding box center [341, 118] width 124 height 15
click at [290, 121] on select "701 702 703 704 705 706 707 708 709 710 711 712 713 714 715 716 717 718 719 720" at bounding box center [341, 118] width 124 height 15
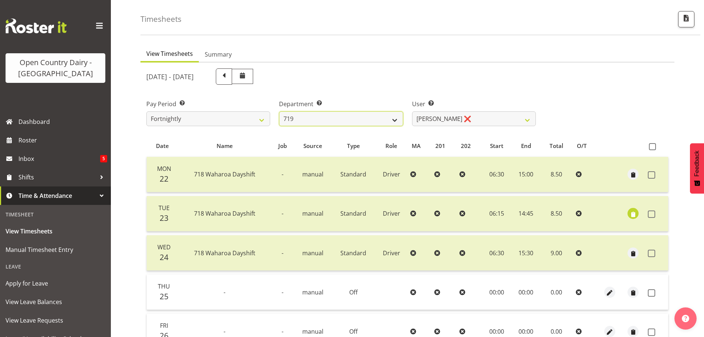
click at [279, 111] on select "701 702 703 704 705 706 707 708 709 710 711 712 713 714 715 716 717 718 719 720" at bounding box center [341, 118] width 124 height 15
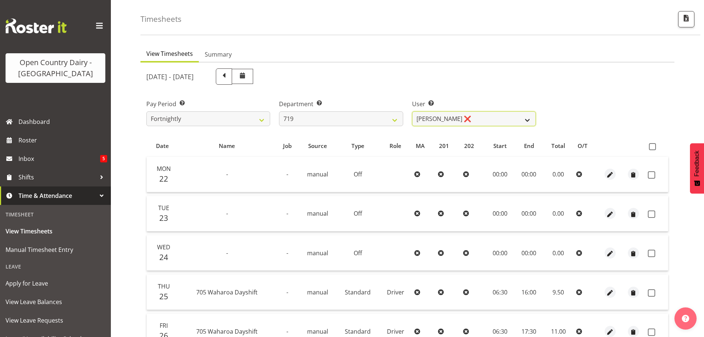
click at [449, 121] on select "Andrew de Lautour ❌ James Wellington ❌ Sami Ovesen ❌" at bounding box center [474, 118] width 124 height 15
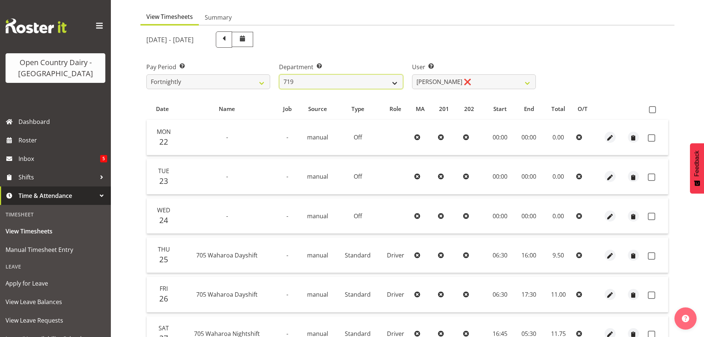
click at [386, 77] on select "701 702 703 704 705 706 707 708 709 710 711 712 713 714 715 716 717 718 719 720" at bounding box center [341, 81] width 124 height 15
click at [279, 74] on select "701 702 703 704 705 706 707 708 709 710 711 712 713 714 715 716 717 718 719 720" at bounding box center [341, 81] width 124 height 15
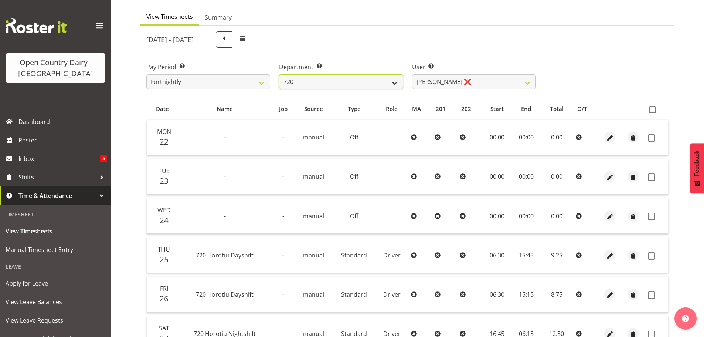
click at [383, 83] on select "701 702 703 704 705 706 707 708 709 710 711 712 713 714 715 716 717 718 719 720" at bounding box center [341, 81] width 124 height 15
click at [279, 74] on select "701 702 703 704 705 706 707 708 709 710 711 712 713 714 715 716 717 718 719 720" at bounding box center [341, 81] width 124 height 15
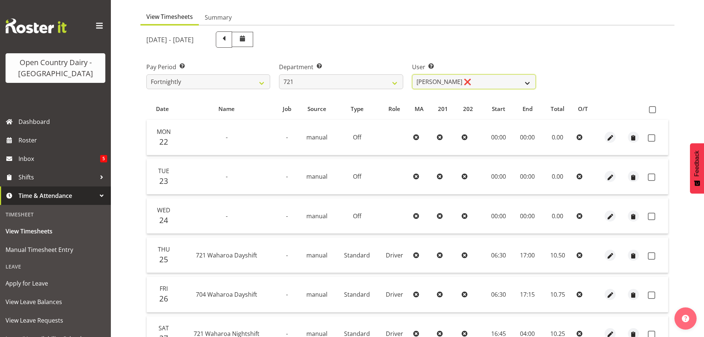
click at [437, 81] on select "George Taylor ❌ Grant Vercoe ❌ Thakur Ajit Singh ✔" at bounding box center [474, 81] width 124 height 15
click at [365, 86] on select "701 702 703 704 705 706 707 708 709 710 711 712 713 714 715 716 717 718 719 720" at bounding box center [341, 81] width 124 height 15
click at [279, 74] on select "701 702 703 704 705 706 707 708 709 710 711 712 713 714 715 716 717 718 719 720" at bounding box center [341, 81] width 124 height 15
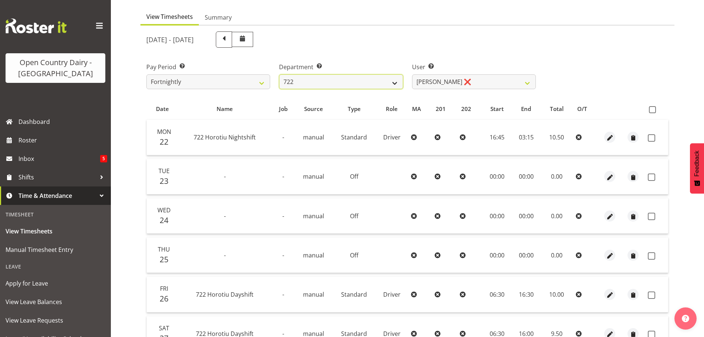
click at [317, 87] on select "701 702 703 704 705 706 707 708 709 710 711 712 713 714 715 716 717 718 719 720" at bounding box center [341, 81] width 124 height 15
click at [279, 74] on select "701 702 703 704 705 706 707 708 709 710 711 712 713 714 715 716 717 718 719 720" at bounding box center [341, 81] width 124 height 15
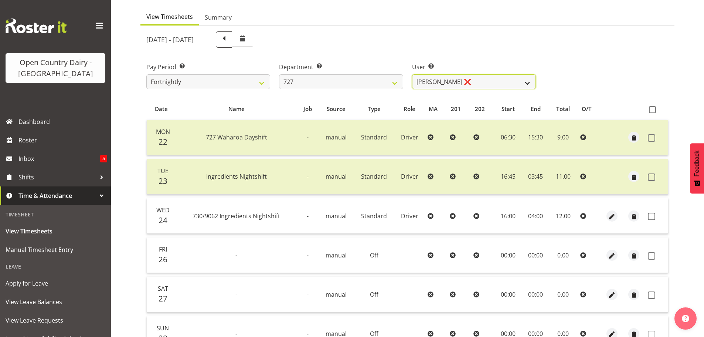
click at [439, 83] on select "David Pawley ❌ Kase Hussey ❌ Rhys Greener ✔" at bounding box center [474, 81] width 124 height 15
click at [357, 84] on select "701 702 703 704 705 706 707 708 709 710 711 712 713 714 715 716 717 718 719 720" at bounding box center [341, 81] width 124 height 15
click at [279, 74] on select "701 702 703 704 705 706 707 708 709 710 711 712 713 714 715 716 717 718 719 720" at bounding box center [341, 81] width 124 height 15
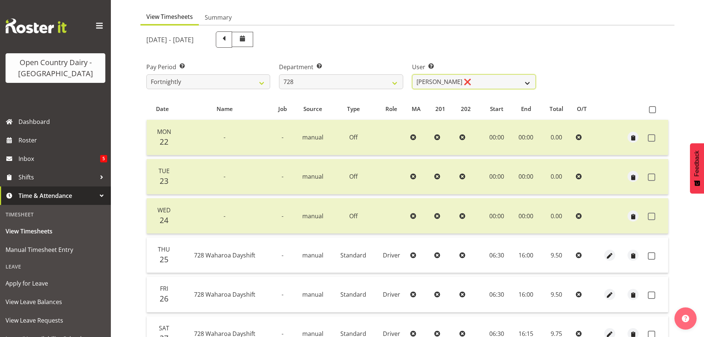
click at [438, 86] on select "Callum Leslie ❌ Nick Warren ❌ Ross Robert Hamilton ❌ Stuart Cherrington ❌ Wally…" at bounding box center [474, 81] width 124 height 15
drag, startPoint x: 438, startPoint y: 86, endPoint x: 433, endPoint y: 83, distance: 5.8
click at [438, 86] on select "Callum Leslie ❌ Nick Warren ❌ Ross Robert Hamilton ❌ Stuart Cherrington ❌ Wally…" at bounding box center [474, 81] width 124 height 15
click at [364, 85] on select "701 702 703 704 705 706 707 708 709 710 711 712 713 714 715 716 717 718 719 720" at bounding box center [341, 81] width 124 height 15
click at [279, 74] on select "701 702 703 704 705 706 707 708 709 710 711 712 713 714 715 716 717 718 719 720" at bounding box center [341, 81] width 124 height 15
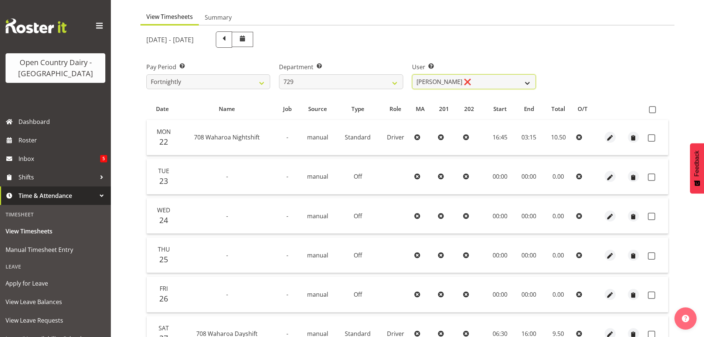
click at [460, 81] on select "Craig Schlager-Reay ❌ Dave Trepels ❌ Jimi Jack ❌ Shannan Wood ❌" at bounding box center [474, 81] width 124 height 15
click at [390, 81] on select "701 702 703 704 705 706 707 708 709 710 711 712 713 714 715 716 717 718 719 720" at bounding box center [341, 81] width 124 height 15
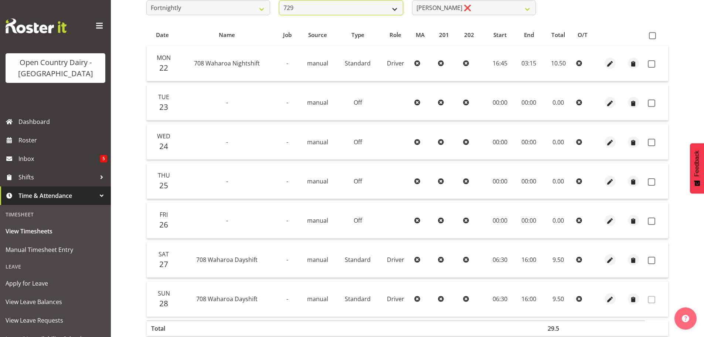
click at [372, 8] on select "701 702 703 704 705 706 707 708 709 710 711 712 713 714 715 716 717 718 719 720" at bounding box center [341, 7] width 124 height 15
click at [279, 0] on select "701 702 703 704 705 706 707 708 709 710 711 712 713 714 715 716 717 718 719 720" at bounding box center [341, 7] width 124 height 15
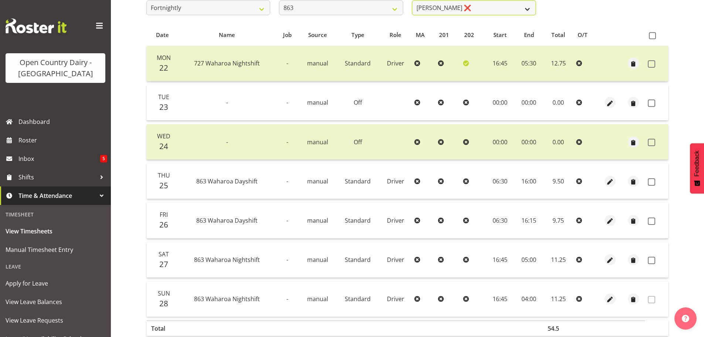
click at [432, 12] on select "Billy Walters ❌ Glyn Spiller ❌ Mike Paki ❌ Paul Bunyan ❌" at bounding box center [474, 7] width 124 height 15
click at [375, 12] on select "701 702 703 704 705 706 707 708 709 710 711 712 713 714 715 716 717 718 719 720" at bounding box center [341, 7] width 124 height 15
click at [279, 0] on select "701 702 703 704 705 706 707 708 709 710 711 712 713 714 715 716 717 718 719 720" at bounding box center [341, 7] width 124 height 15
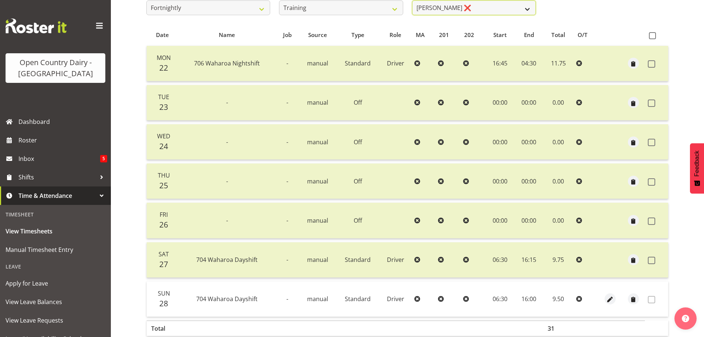
click at [457, 9] on select "Andre Syben ❌ Andrew Murphy ❌ Antony Lockyer ❌ Jesse Simpson ❌ Kimberley-Rose A…" at bounding box center [474, 7] width 124 height 15
click at [608, 25] on table "Date Name Job Source Type Role MA 201 202 Start End Total O/T Mon 22 706 Waharo…" at bounding box center [407, 182] width 522 height 316
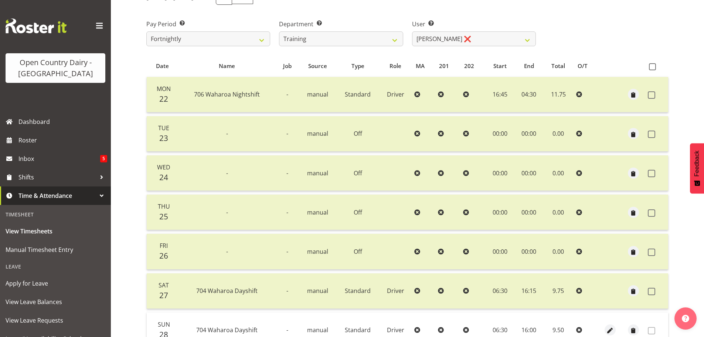
scroll to position [64, 0]
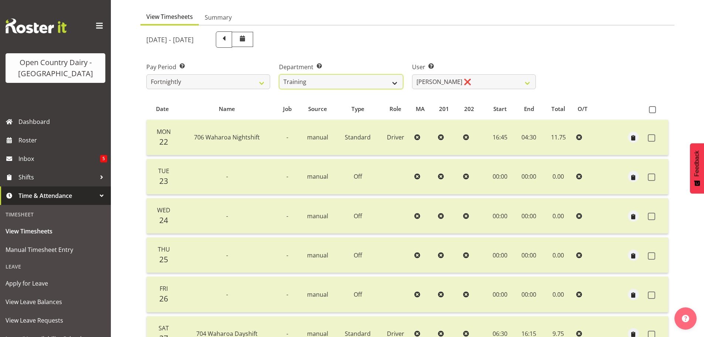
click at [385, 81] on select "701 702 703 704 705 706 707 708 709 710 711 712 713 714 715 716 717 718 719 720" at bounding box center [341, 81] width 124 height 15
click at [279, 74] on select "701 702 703 704 705 706 707 708 709 710 711 712 713 714 715 716 717 718 719 720" at bounding box center [341, 81] width 124 height 15
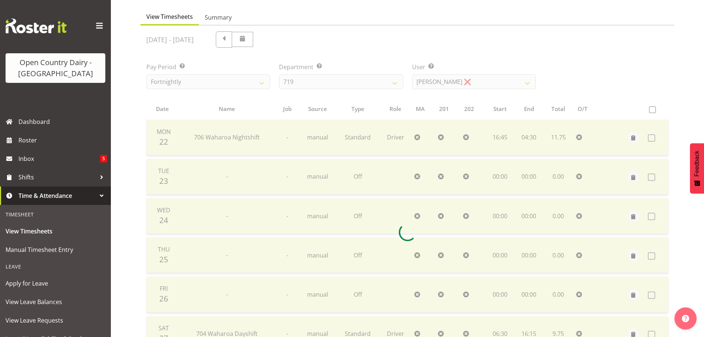
click at [429, 79] on div at bounding box center [407, 231] width 534 height 413
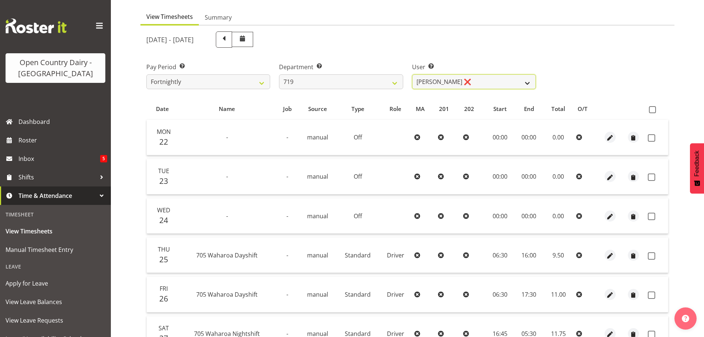
click at [429, 80] on select "Andrew de Lautour ❌ James Wellington ❌ Sami Ovesen ❌" at bounding box center [474, 81] width 124 height 15
click at [390, 82] on select "701 702 703 704 705 706 707 708 709 710 711 712 713 714 715 716 717 718 719 720" at bounding box center [341, 81] width 124 height 15
click at [279, 74] on select "701 702 703 704 705 706 707 708 709 710 711 712 713 714 715 716 717 718 719 720" at bounding box center [341, 81] width 124 height 15
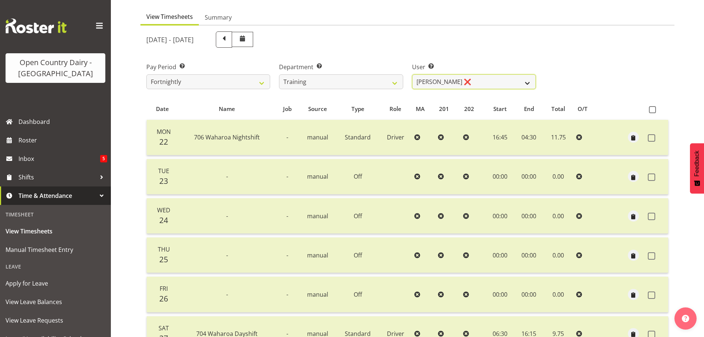
click at [448, 84] on select "Andre Syben ❌ Andrew Murphy ❌ Antony Lockyer ❌ Jesse Simpson ❌ Kimberley-Rose A…" at bounding box center [474, 81] width 124 height 15
click at [358, 85] on select "701 702 703 704 705 706 707 708 709 710 711 712 713 714 715 716 717 718 719 720" at bounding box center [341, 81] width 124 height 15
click at [279, 74] on select "701 702 703 704 705 706 707 708 709 710 711 712 713 714 715 716 717 718 719 720" at bounding box center [341, 81] width 124 height 15
click at [431, 79] on select "Brian Riddle ❌ Denica Tapiki ❌ Nick Adlington ❌ Simon Phillpott ❌" at bounding box center [474, 81] width 124 height 15
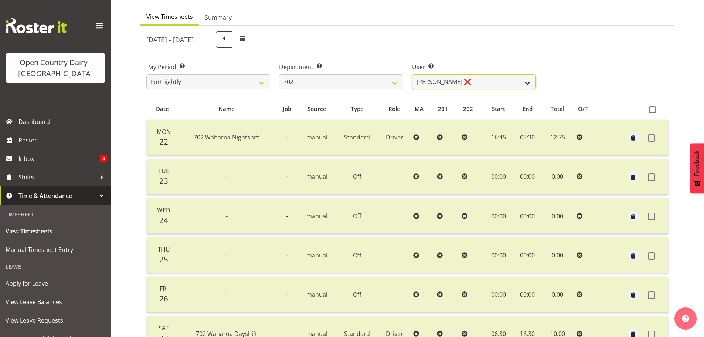
click at [459, 82] on select "Brian Riddle ❌ Denica Tapiki ❌ Nick Adlington ❌ Simon Phillpott ❌" at bounding box center [474, 81] width 124 height 15
click at [398, 85] on select "701 702 703 704 705 706 707 708 709 710 711 712 713 714 715 716 717 718 719 720" at bounding box center [341, 81] width 124 height 15
click at [279, 74] on select "701 702 703 704 705 706 707 708 709 710 711 712 713 714 715 716 717 718 719 720" at bounding box center [341, 81] width 124 height 15
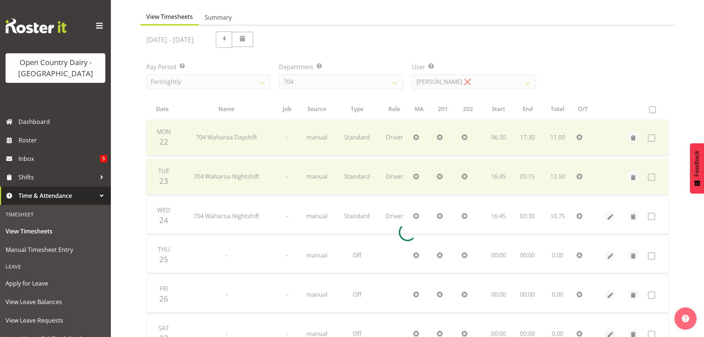
click at [430, 83] on div at bounding box center [407, 231] width 534 height 413
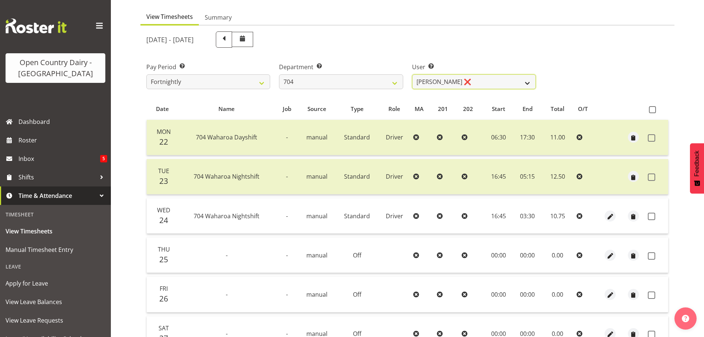
click at [430, 83] on select "Graham Houghton ❌ Jon Williams ❌ Stephen Rae ❌" at bounding box center [474, 81] width 124 height 15
click at [391, 83] on select "701 702 703 704 705 706 707 708 709 710 711 712 713 714 715 716 717 718 719 720" at bounding box center [341, 81] width 124 height 15
click at [279, 74] on select "701 702 703 704 705 706 707 708 709 710 711 712 713 714 715 716 717 718 719 720" at bounding box center [341, 81] width 124 height 15
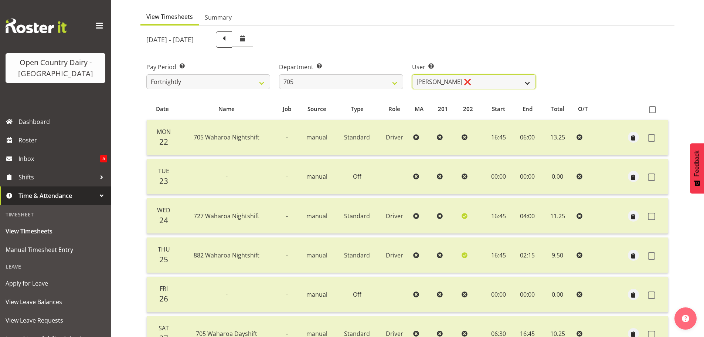
click at [433, 84] on select "Chris Gibbs ❌ Colin Kelly ❌ Craig Cottam ❌ John May ❌" at bounding box center [474, 81] width 124 height 15
click at [412, 74] on select "Chris Gibbs ❌ Colin Kelly ❌ Craig Cottam ❌ John May ❌" at bounding box center [474, 81] width 124 height 15
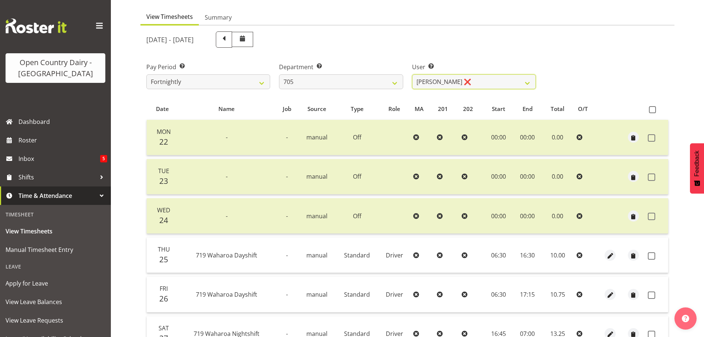
scroll to position [177, 0]
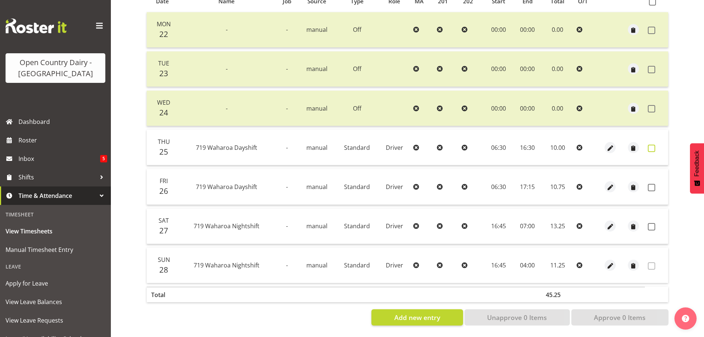
click at [652, 144] on span at bounding box center [651, 147] width 7 height 7
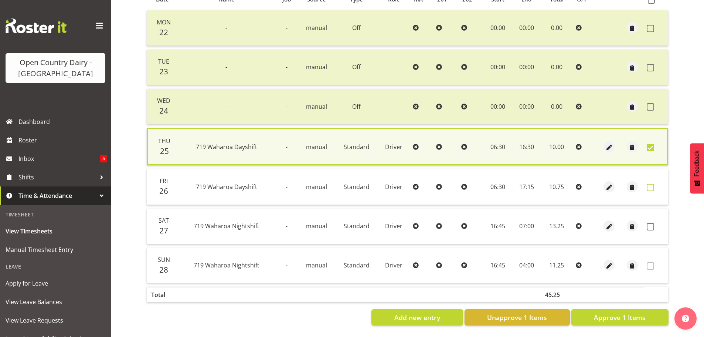
click at [648, 184] on span at bounding box center [650, 187] width 7 height 7
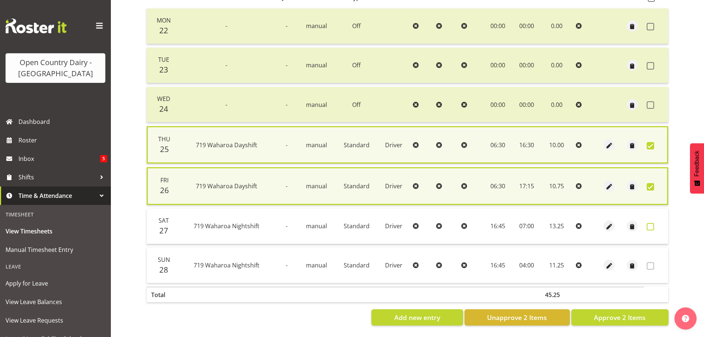
click at [648, 223] on span at bounding box center [650, 226] width 7 height 7
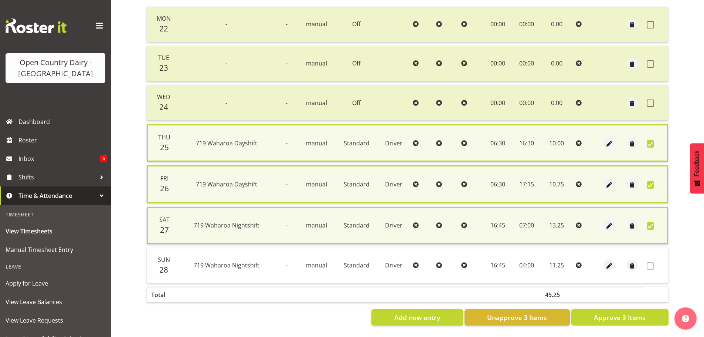
click at [622, 315] on span "Approve 3 Items" at bounding box center [620, 317] width 52 height 10
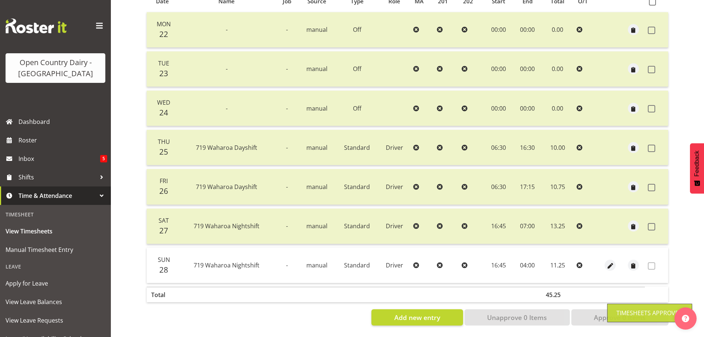
scroll to position [0, 0]
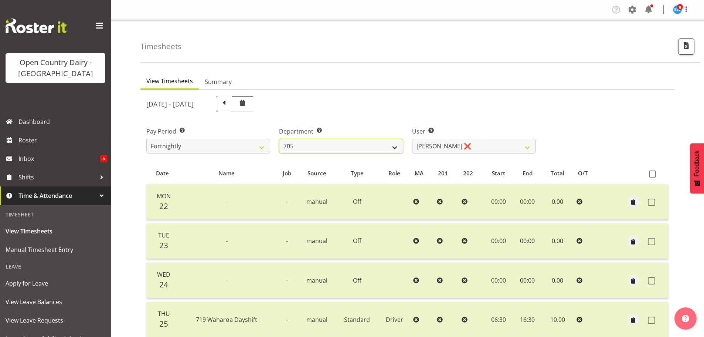
drag, startPoint x: 394, startPoint y: 146, endPoint x: 382, endPoint y: 153, distance: 13.7
click at [394, 146] on select "701 702 703 704 705 706 707 708 709 710 711 712 713 714 715 716 717 718 719 720" at bounding box center [341, 146] width 124 height 15
click at [279, 139] on select "701 702 703 704 705 706 707 708 709 710 711 712 713 714 715 716 717 718 719 720" at bounding box center [341, 146] width 124 height 15
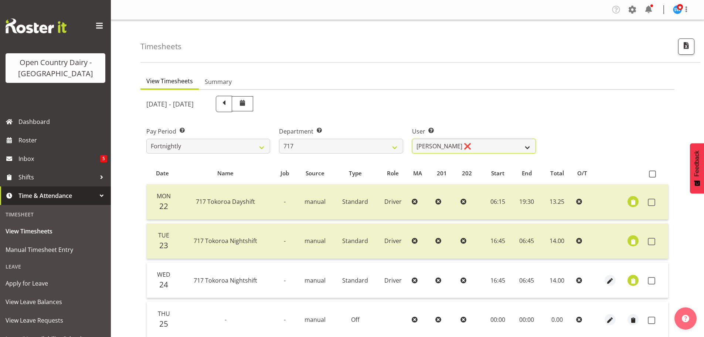
drag, startPoint x: 432, startPoint y: 144, endPoint x: 430, endPoint y: 152, distance: 8.0
click at [432, 144] on select "Daryl Wrigley ❌ Dodge Lindsay Laing ❌ Eric Stothers ❌ Jeff Anderson ❌" at bounding box center [474, 146] width 124 height 15
click at [412, 139] on select "Daryl Wrigley ❌ Dodge Lindsay Laing ❌ Eric Stothers ❌ Jeff Anderson ❌" at bounding box center [474, 146] width 124 height 15
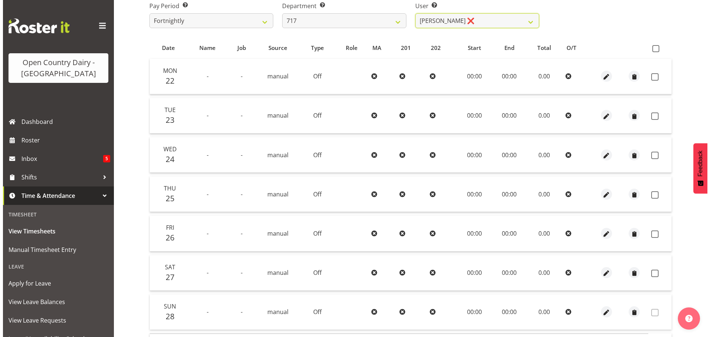
scroll to position [148, 0]
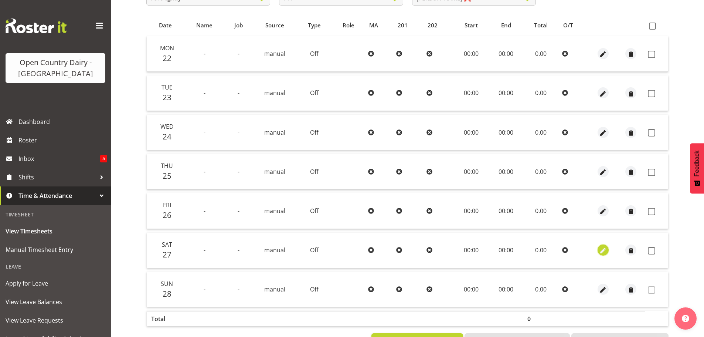
click at [603, 249] on span "button" at bounding box center [603, 250] width 8 height 8
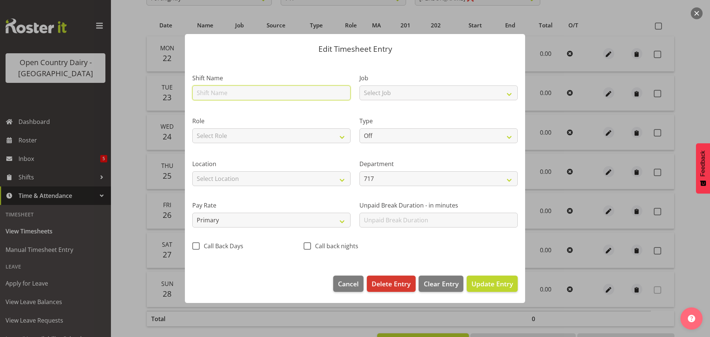
click at [244, 92] on input "text" at bounding box center [271, 92] width 158 height 15
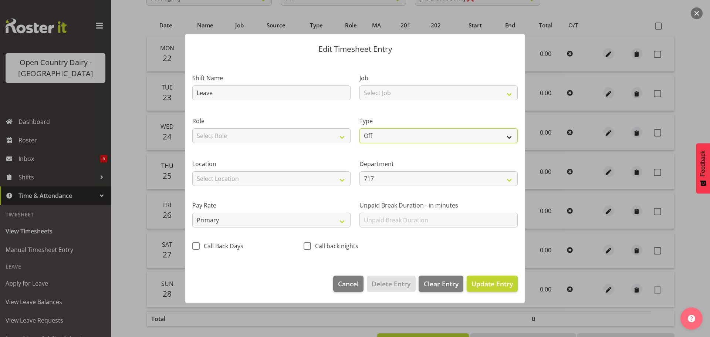
drag, startPoint x: 408, startPoint y: 130, endPoint x: 400, endPoint y: 136, distance: 9.3
click at [408, 130] on select "Off Standard Public Holiday Public Holiday (Worked) Day In Lieu Annual Leave Si…" at bounding box center [438, 135] width 158 height 15
click at [359, 128] on select "Off Standard Public Holiday Public Holiday (Worked) Day In Lieu Annual Leave Si…" at bounding box center [438, 135] width 158 height 15
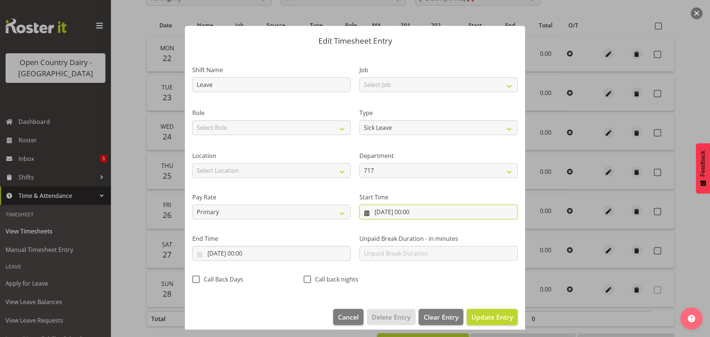
click at [414, 212] on input "27/09/2025, 00:00" at bounding box center [438, 211] width 158 height 15
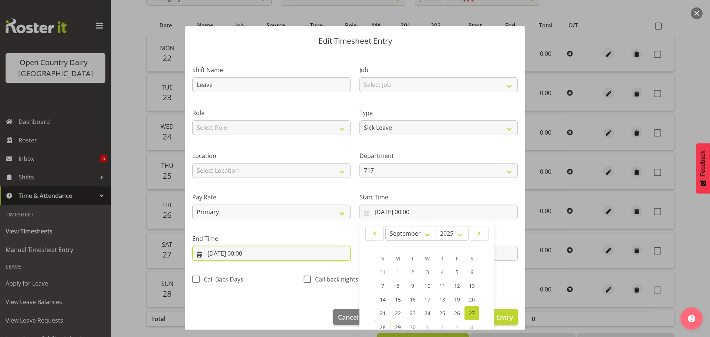
click at [242, 254] on input "27/09/2025, 00:00" at bounding box center [271, 253] width 158 height 15
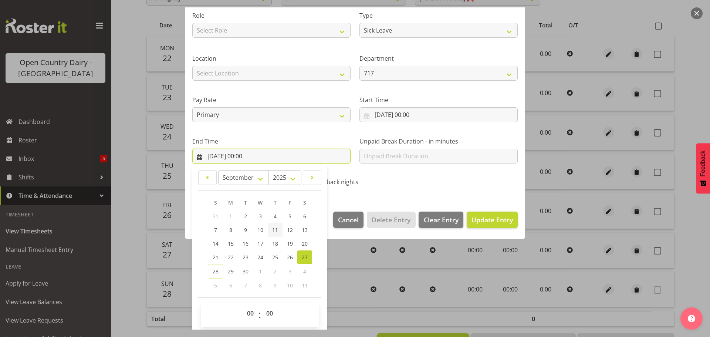
scroll to position [100, 0]
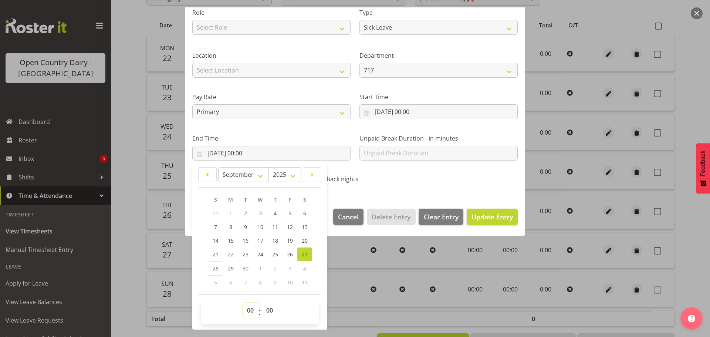
click at [248, 306] on select "00 01 02 03 04 05 06 07 08 09 10 11 12 13 14 15 16 17 18 19 20 21 22 23" at bounding box center [251, 310] width 17 height 15
click at [243, 303] on select "00 01 02 03 04 05 06 07 08 09 10 11 12 13 14 15 16 17 18 19 20 21 22 23" at bounding box center [251, 310] width 17 height 15
drag, startPoint x: 268, startPoint y: 308, endPoint x: 263, endPoint y: 303, distance: 7.1
click at [268, 308] on select "00 01 02 03 04 05 06 07 08 09 10 11 12 13 14 15 16 17 18 19 20 21 22 23 24 25 2…" at bounding box center [270, 310] width 17 height 15
click at [262, 303] on select "00 01 02 03 04 05 06 07 08 09 10 11 12 13 14 15 16 17 18 19 20 21 22 23 24 25 2…" at bounding box center [270, 310] width 17 height 15
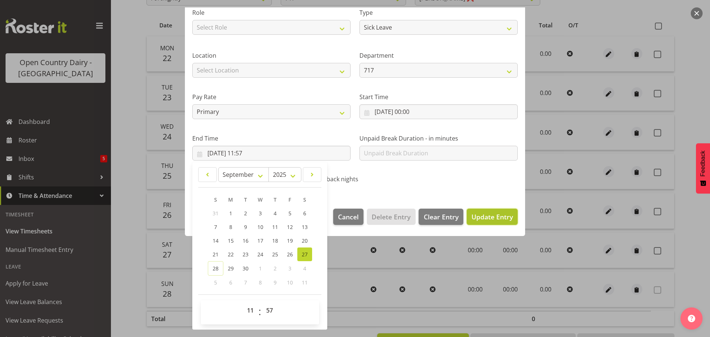
click at [485, 220] on span "Update Entry" at bounding box center [491, 216] width 41 height 9
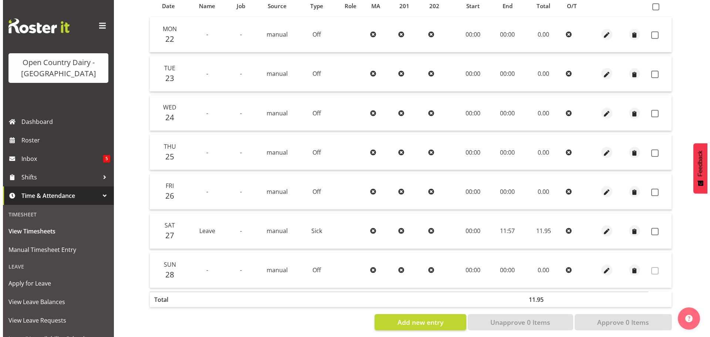
scroll to position [177, 0]
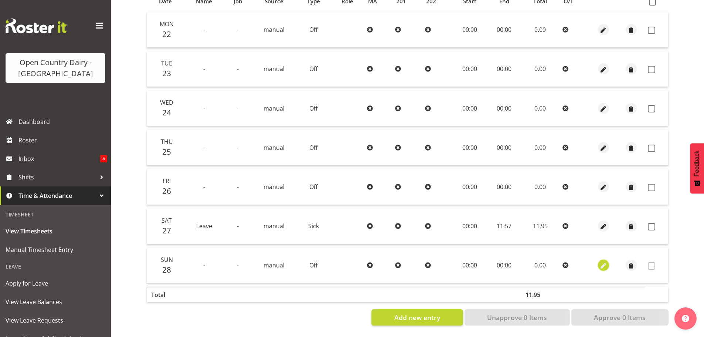
click at [604, 262] on span "button" at bounding box center [603, 266] width 8 height 8
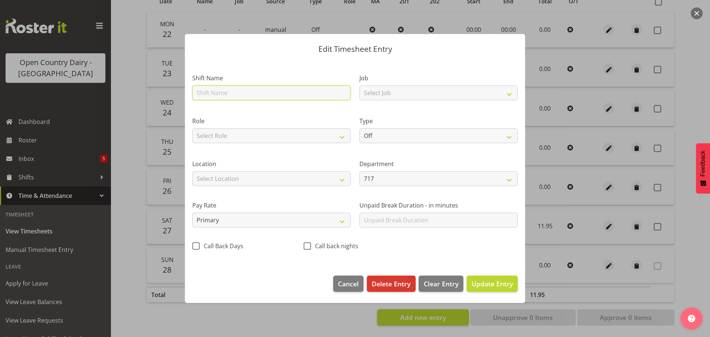
click at [262, 95] on input "text" at bounding box center [271, 92] width 158 height 15
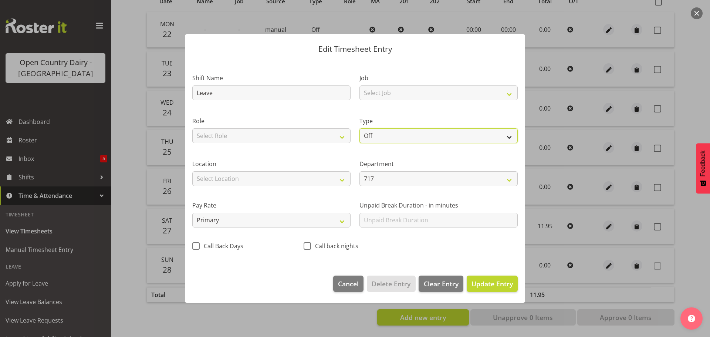
click at [368, 130] on select "Off Standard Public Holiday Public Holiday (Worked) Day In Lieu Annual Leave Si…" at bounding box center [438, 135] width 158 height 15
click at [359, 128] on select "Off Standard Public Holiday Public Holiday (Worked) Day In Lieu Annual Leave Si…" at bounding box center [438, 135] width 158 height 15
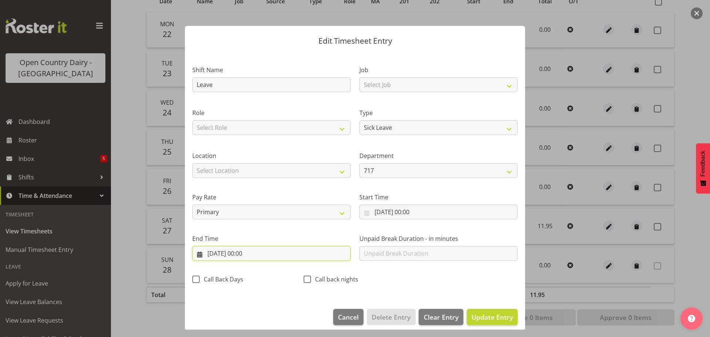
click at [241, 256] on input "28/09/2025, 00:00" at bounding box center [271, 253] width 158 height 15
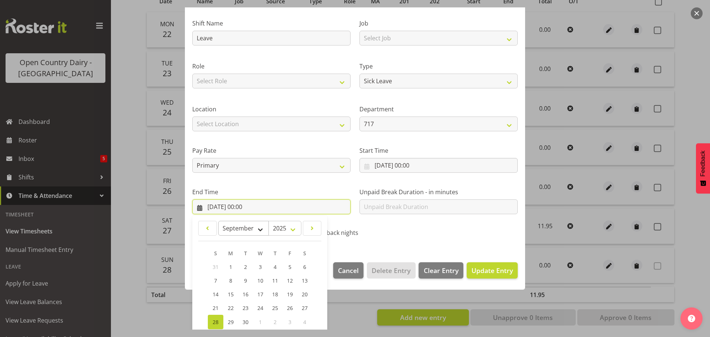
scroll to position [100, 0]
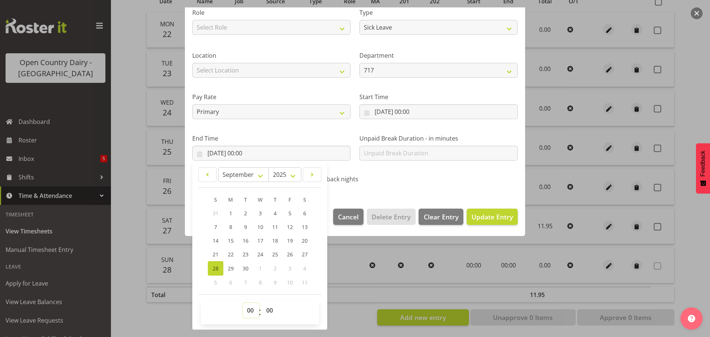
click at [253, 310] on select "00 01 02 03 04 05 06 07 08 09 10 11 12 13 14 15 16 17 18 19 20 21 22 23" at bounding box center [251, 310] width 17 height 15
click at [243, 303] on select "00 01 02 03 04 05 06 07 08 09 10 11 12 13 14 15 16 17 18 19 20 21 22 23" at bounding box center [251, 310] width 17 height 15
click at [269, 305] on select "00 01 02 03 04 05 06 07 08 09 10 11 12 13 14 15 16 17 18 19 20 21 22 23 24 25 2…" at bounding box center [270, 310] width 17 height 15
click at [262, 303] on select "00 01 02 03 04 05 06 07 08 09 10 11 12 13 14 15 16 17 18 19 20 21 22 23 24 25 2…" at bounding box center [270, 310] width 17 height 15
click at [493, 220] on span "Update Entry" at bounding box center [491, 216] width 41 height 9
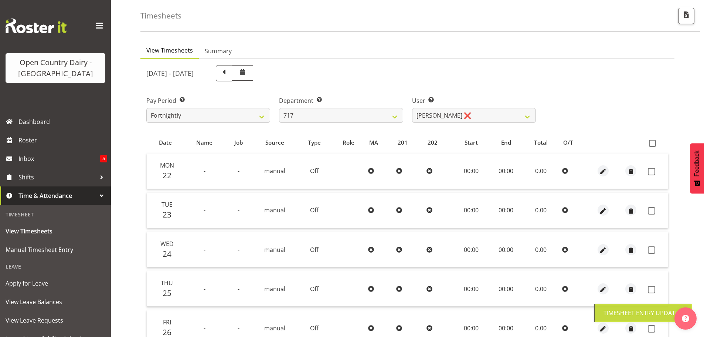
scroll to position [0, 0]
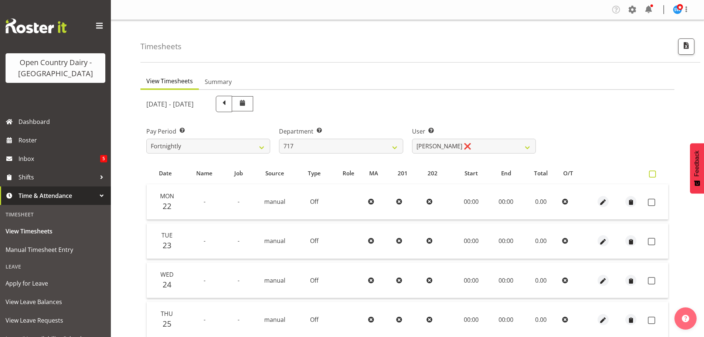
click at [653, 174] on span at bounding box center [652, 173] width 7 height 7
click at [653, 174] on input "checkbox" at bounding box center [651, 173] width 5 height 5
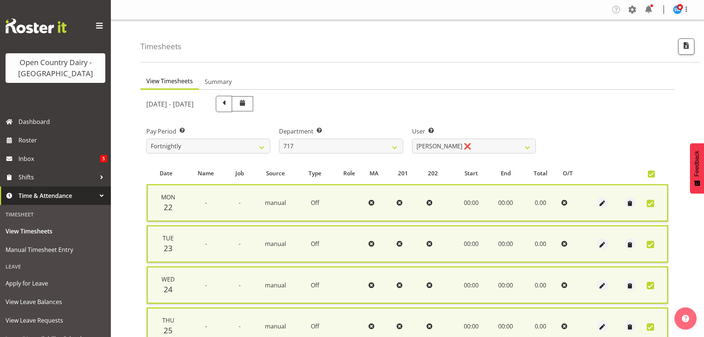
click at [620, 147] on div "Pay Period Select which pay period you would like to view. Fortnightly Departme…" at bounding box center [407, 136] width 531 height 41
click at [650, 173] on span at bounding box center [651, 173] width 7 height 7
click at [650, 173] on input "checkbox" at bounding box center [650, 173] width 5 height 5
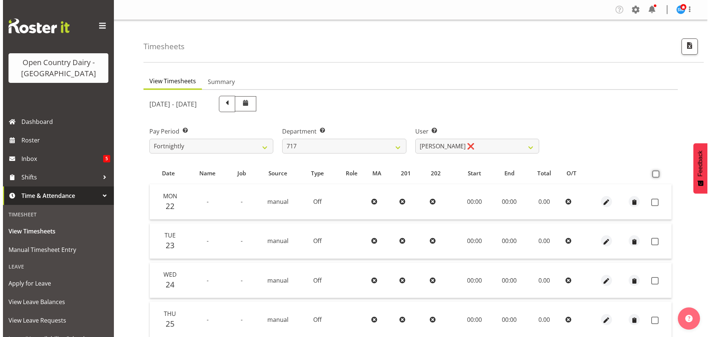
scroll to position [37, 0]
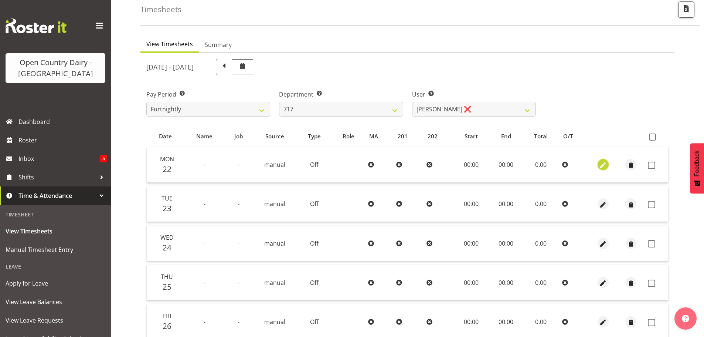
click at [605, 166] on span "button" at bounding box center [603, 165] width 8 height 8
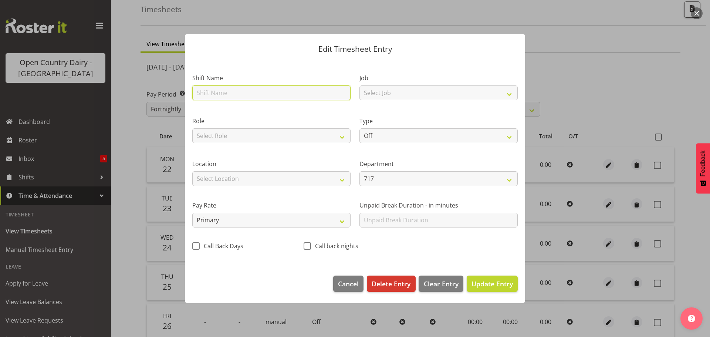
click at [241, 95] on input "text" at bounding box center [271, 92] width 158 height 15
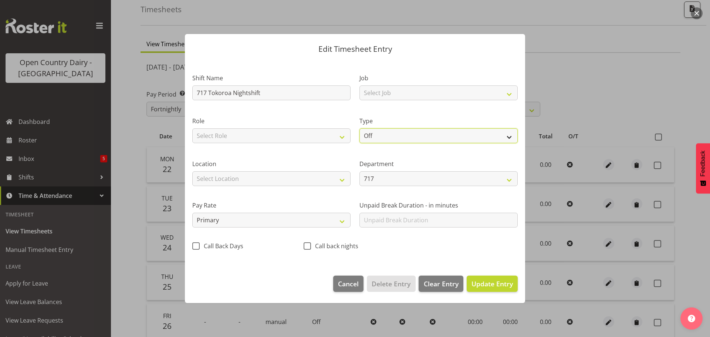
click at [394, 139] on select "Off Standard Public Holiday Public Holiday (Worked) Day In Lieu Annual Leave Si…" at bounding box center [438, 135] width 158 height 15
click at [359, 128] on select "Off Standard Public Holiday Public Holiday (Worked) Day In Lieu Annual Leave Si…" at bounding box center [438, 135] width 158 height 15
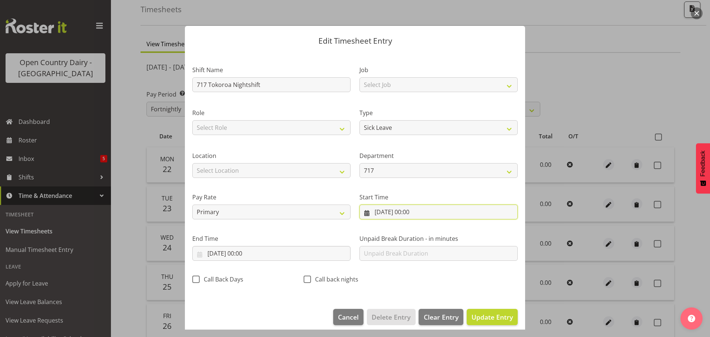
click at [407, 210] on input "22/09/2025, 00:00" at bounding box center [438, 211] width 158 height 15
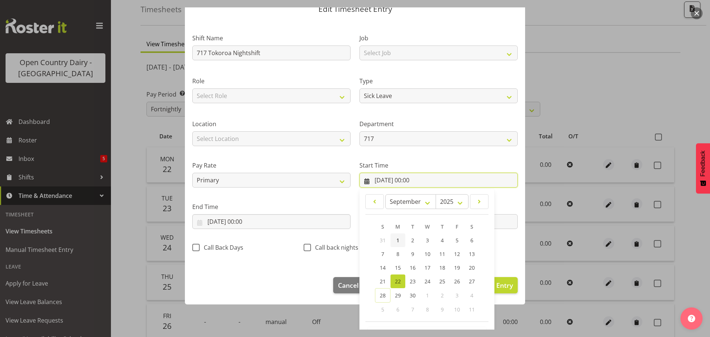
scroll to position [59, 0]
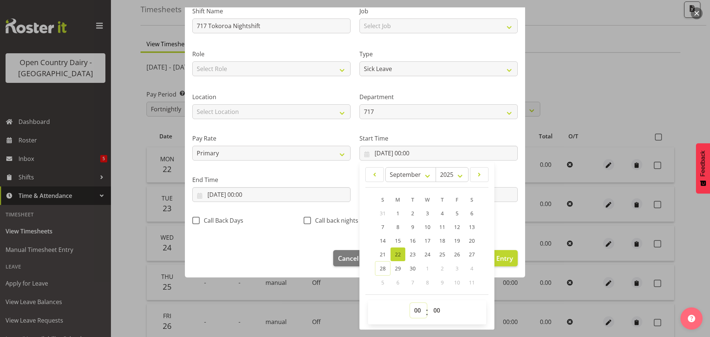
click at [413, 309] on select "00 01 02 03 04 05 06 07 08 09 10 11 12 13 14 15 16 17 18 19 20 21 22 23" at bounding box center [418, 310] width 17 height 15
click at [410, 303] on select "00 01 02 03 04 05 06 07 08 09 10 11 12 13 14 15 16 17 18 19 20 21 22 23" at bounding box center [418, 310] width 17 height 15
drag, startPoint x: 434, startPoint y: 310, endPoint x: 428, endPoint y: 303, distance: 8.9
click at [434, 310] on select "00 01 02 03 04 05 06 07 08 09 10 11 12 13 14 15 16 17 18 19 20 21 22 23 24 25 2…" at bounding box center [437, 310] width 17 height 15
drag, startPoint x: 434, startPoint y: 307, endPoint x: 433, endPoint y: 303, distance: 4.0
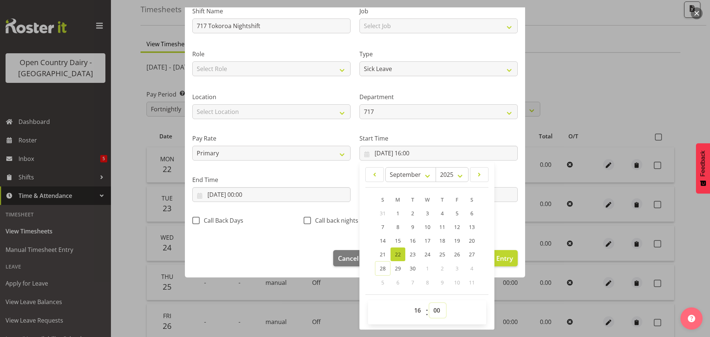
click at [434, 307] on select "00 01 02 03 04 05 06 07 08 09 10 11 12 13 14 15 16 17 18 19 20 21 22 23 24 25 2…" at bounding box center [437, 310] width 17 height 15
click at [431, 306] on select "00 01 02 03 04 05 06 07 08 09 10 11 12 13 14 15 16 17 18 19 20 21 22 23 24 25 2…" at bounding box center [437, 310] width 17 height 15
click at [429, 303] on select "00 01 02 03 04 05 06 07 08 09 10 11 12 13 14 15 16 17 18 19 20 21 22 23 24 25 2…" at bounding box center [437, 310] width 17 height 15
click at [255, 197] on input "22/09/2025, 00:00" at bounding box center [271, 194] width 158 height 15
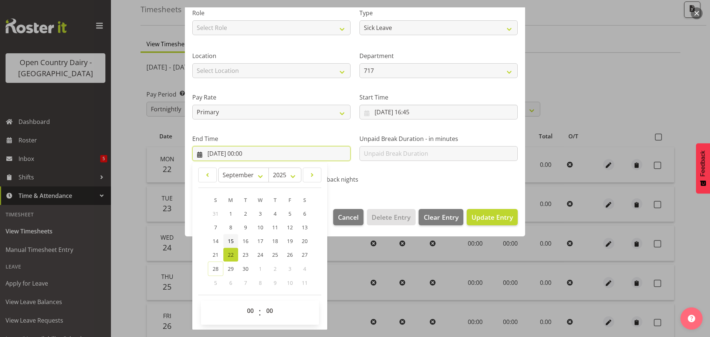
scroll to position [100, 0]
click at [246, 309] on select "00 01 02 03 04 05 06 07 08 09 10 11 12 13 14 15 16 17 18 19 20 21 22 23" at bounding box center [251, 310] width 17 height 15
click at [243, 303] on select "00 01 02 03 04 05 06 07 08 09 10 11 12 13 14 15 16 17 18 19 20 21 22 23" at bounding box center [251, 310] width 17 height 15
click at [473, 218] on span "Update Entry" at bounding box center [491, 216] width 41 height 9
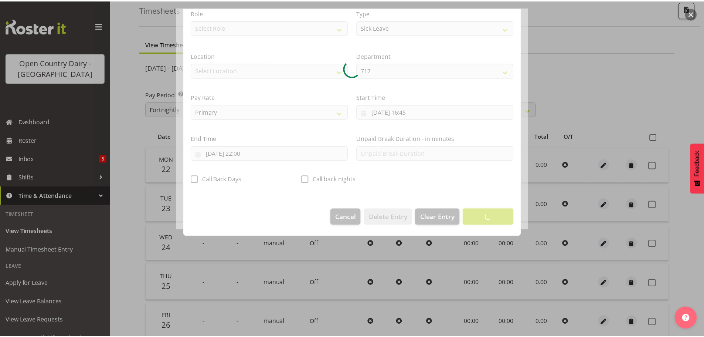
scroll to position [7, 0]
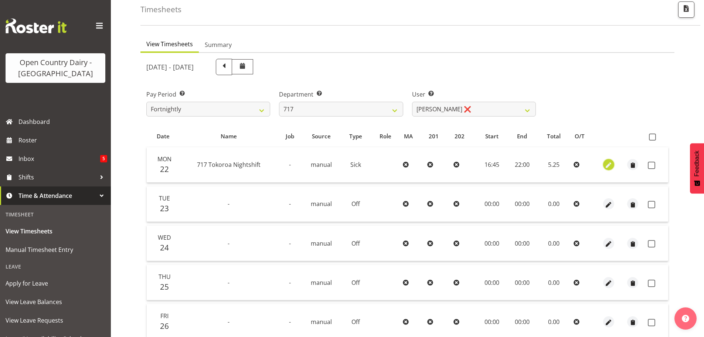
click at [608, 167] on span "button" at bounding box center [609, 165] width 8 height 8
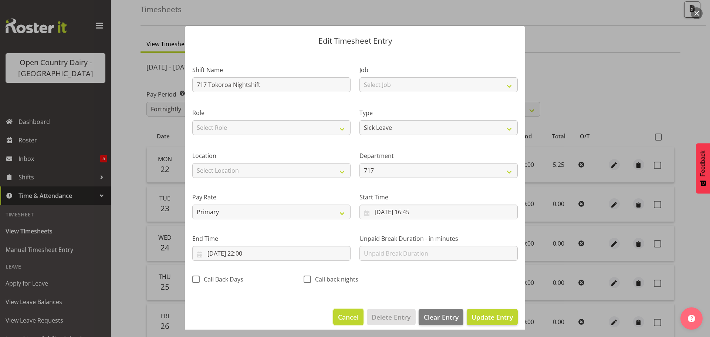
click at [341, 320] on span "Cancel" at bounding box center [348, 317] width 21 height 10
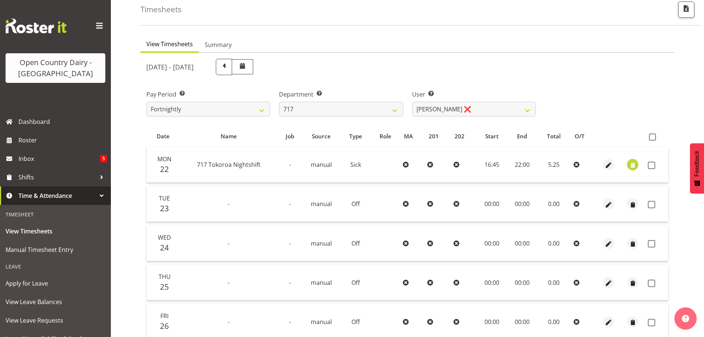
click at [632, 167] on span "button" at bounding box center [633, 165] width 8 height 8
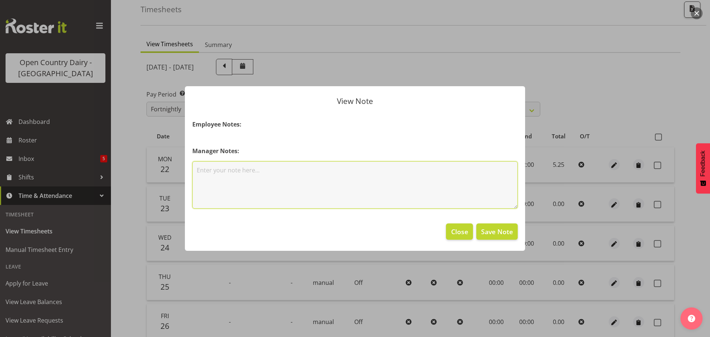
click at [267, 173] on textarea at bounding box center [354, 184] width 325 height 47
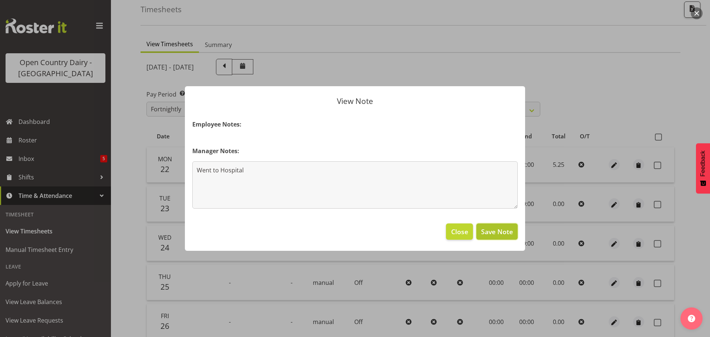
click at [489, 229] on span "Save Note" at bounding box center [497, 232] width 32 height 10
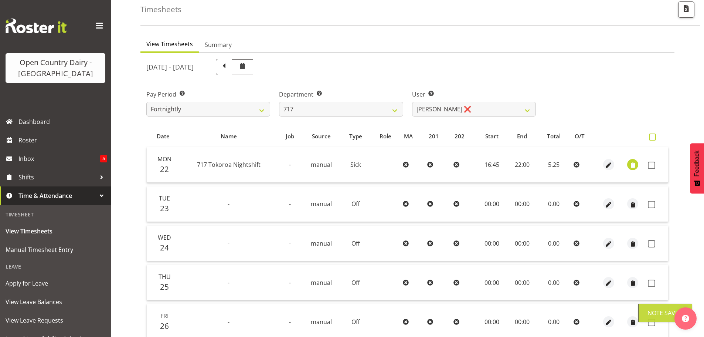
click at [651, 137] on span at bounding box center [652, 136] width 7 height 7
click at [651, 137] on input "checkbox" at bounding box center [651, 137] width 5 height 5
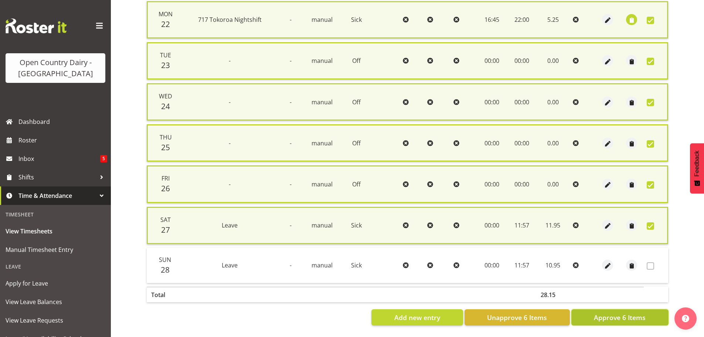
click at [622, 314] on span "Approve 6 Items" at bounding box center [620, 317] width 52 height 10
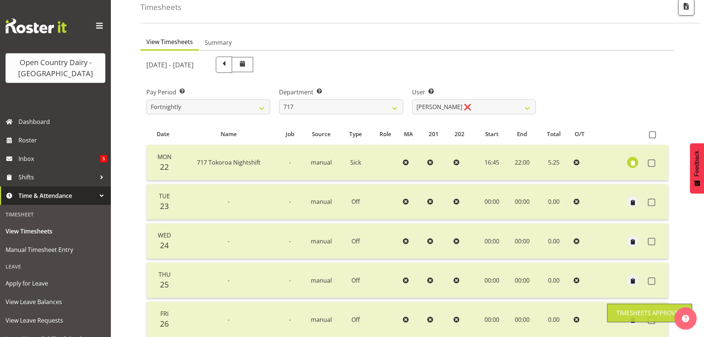
scroll to position [30, 0]
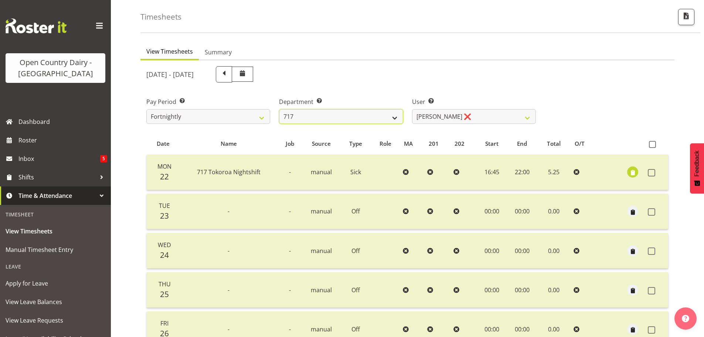
drag, startPoint x: 383, startPoint y: 116, endPoint x: 367, endPoint y: 123, distance: 18.1
click at [382, 116] on select "701 702 703 704 705 706 707 708 709 710 711 712 713 714 715 716 717 718 719 720" at bounding box center [341, 116] width 124 height 15
click at [279, 109] on select "701 702 703 704 705 706 707 708 709 710 711 712 713 714 715 716 717 718 719 720" at bounding box center [341, 116] width 124 height 15
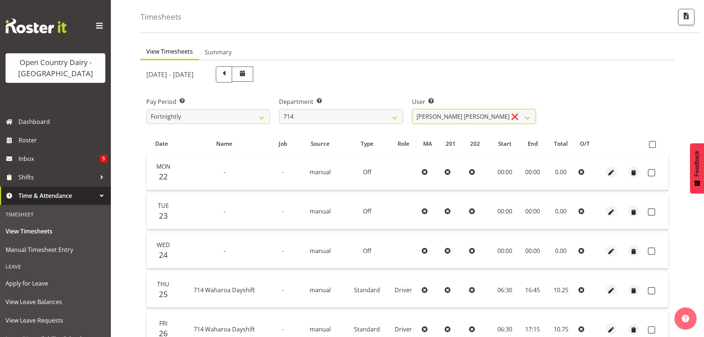
drag, startPoint x: 421, startPoint y: 118, endPoint x: 409, endPoint y: 144, distance: 28.5
click at [421, 118] on select "Fraser Stephens ❌ Nev Brewster ❌ Stephen Parsons ❌ Tom Gaelic ❌" at bounding box center [474, 116] width 124 height 15
click at [412, 109] on select "Fraser Stephens ❌ Nev Brewster ❌ Stephen Parsons ❌ Tom Gaelic ❌" at bounding box center [474, 116] width 124 height 15
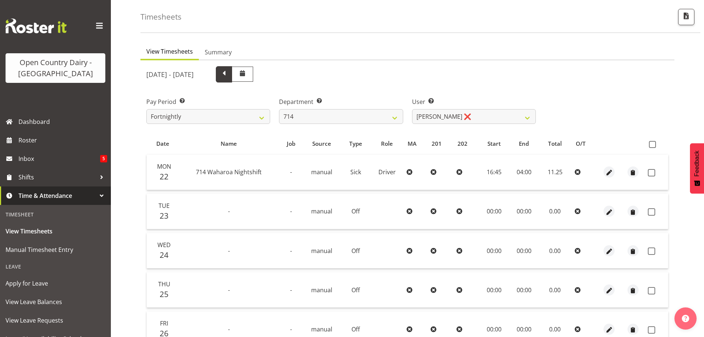
click at [229, 75] on span at bounding box center [224, 74] width 10 height 10
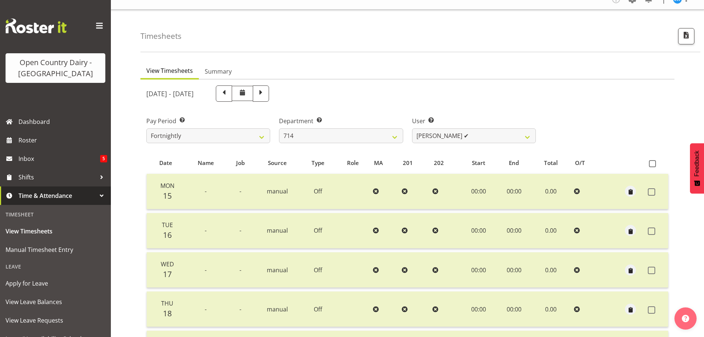
scroll to position [0, 0]
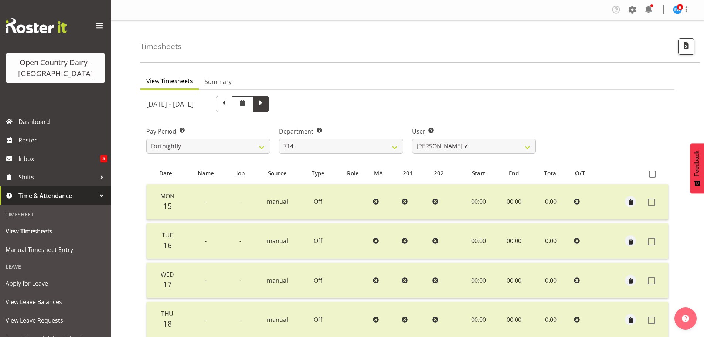
click at [266, 106] on span at bounding box center [261, 103] width 10 height 10
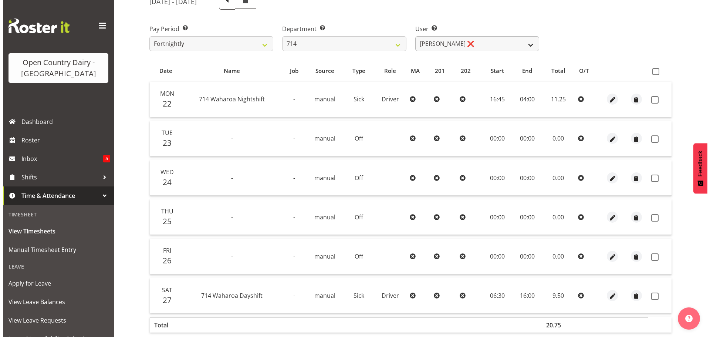
scroll to position [111, 0]
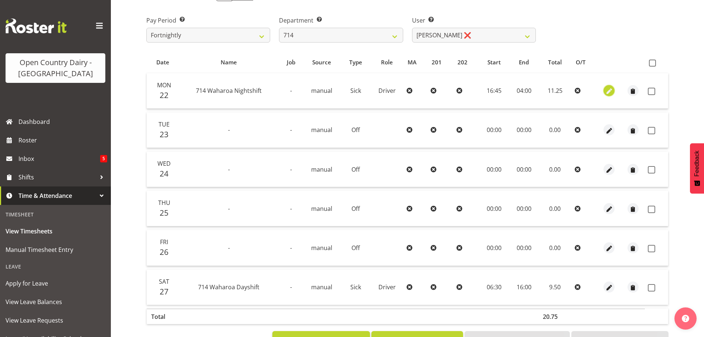
click at [608, 93] on span "button" at bounding box center [609, 91] width 8 height 8
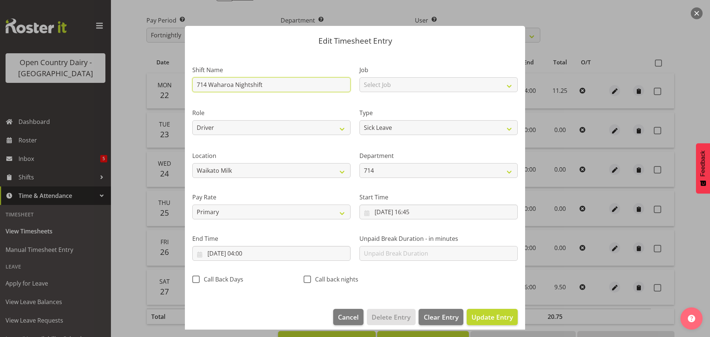
drag, startPoint x: 272, startPoint y: 85, endPoint x: 146, endPoint y: 90, distance: 125.4
click at [146, 90] on div "Edit Timesheet Entry Shift Name 714 Waharoa Nightshift Job Select Job Driver Dr…" at bounding box center [355, 168] width 710 height 337
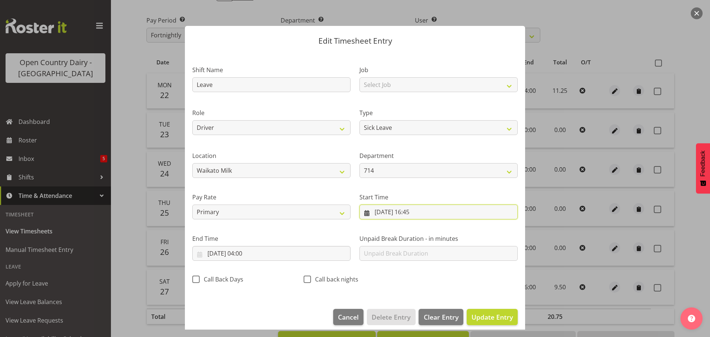
click at [397, 215] on input "22/09/2025, 16:45" at bounding box center [438, 211] width 158 height 15
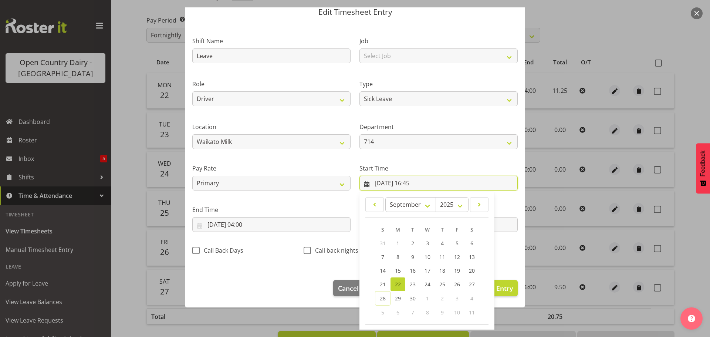
scroll to position [59, 0]
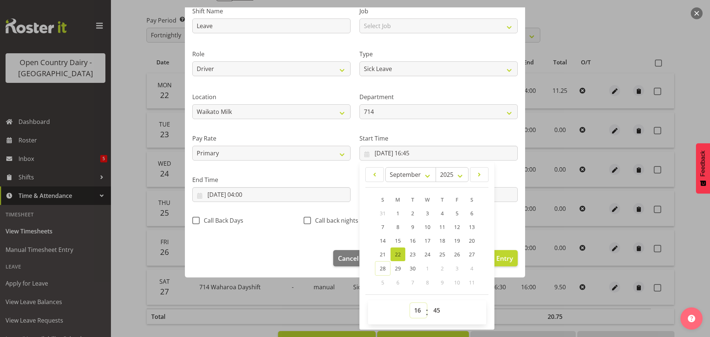
click at [415, 306] on select "00 01 02 03 04 05 06 07 08 09 10 11 12 13 14 15 16 17 18 19 20 21 22 23" at bounding box center [418, 310] width 17 height 15
click at [410, 303] on select "00 01 02 03 04 05 06 07 08 09 10 11 12 13 14 15 16 17 18 19 20 21 22 23" at bounding box center [418, 310] width 17 height 15
click at [433, 307] on select "00 01 02 03 04 05 06 07 08 09 10 11 12 13 14 15 16 17 18 19 20 21 22 23 24 25 2…" at bounding box center [437, 310] width 17 height 15
click at [429, 303] on select "00 01 02 03 04 05 06 07 08 09 10 11 12 13 14 15 16 17 18 19 20 21 22 23 24 25 2…" at bounding box center [437, 310] width 17 height 15
click at [251, 196] on input "23/09/2025, 04:00" at bounding box center [271, 194] width 158 height 15
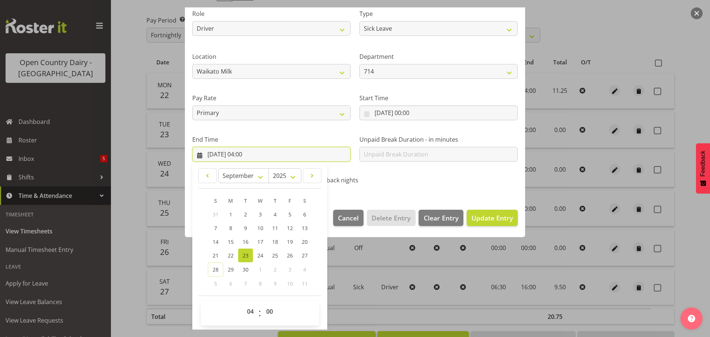
scroll to position [100, 0]
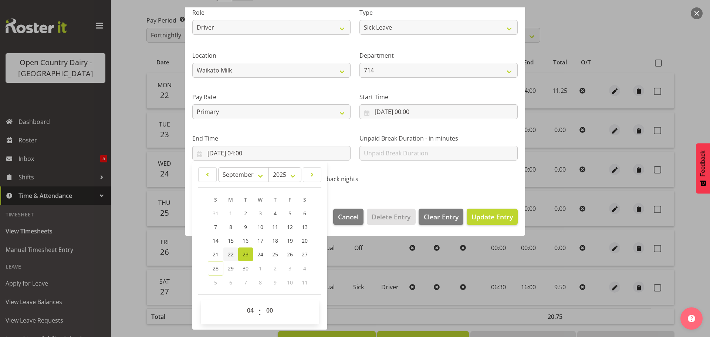
click at [232, 255] on span "22" at bounding box center [231, 254] width 6 height 7
click at [249, 307] on select "00 01 02 03 04 05 06 07 08 09 10 11 12 13 14 15 16 17 18 19 20 21 22 23" at bounding box center [251, 310] width 17 height 15
click at [243, 303] on select "00 01 02 03 04 05 06 07 08 09 10 11 12 13 14 15 16 17 18 19 20 21 22 23" at bounding box center [251, 310] width 17 height 15
click at [274, 307] on select "00 01 02 03 04 05 06 07 08 09 10 11 12 13 14 15 16 17 18 19 20 21 22 23 24 25 2…" at bounding box center [270, 310] width 17 height 15
click at [262, 303] on select "00 01 02 03 04 05 06 07 08 09 10 11 12 13 14 15 16 17 18 19 20 21 22 23 24 25 2…" at bounding box center [270, 310] width 17 height 15
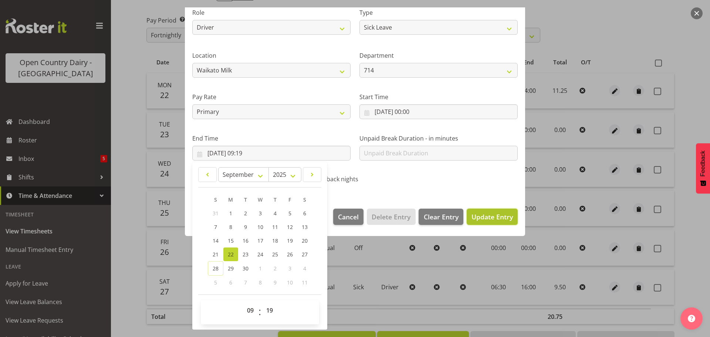
click at [466, 214] on button "Update Entry" at bounding box center [491, 216] width 51 height 16
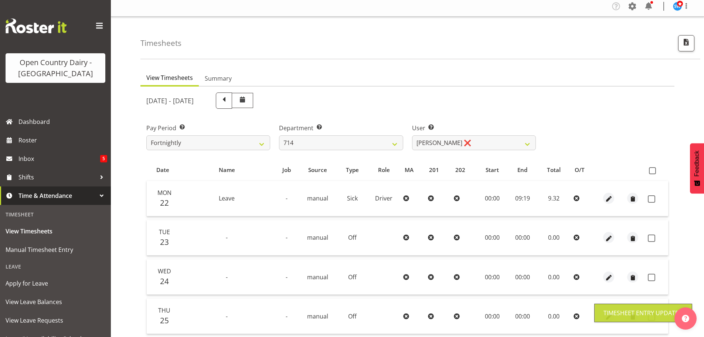
scroll to position [0, 0]
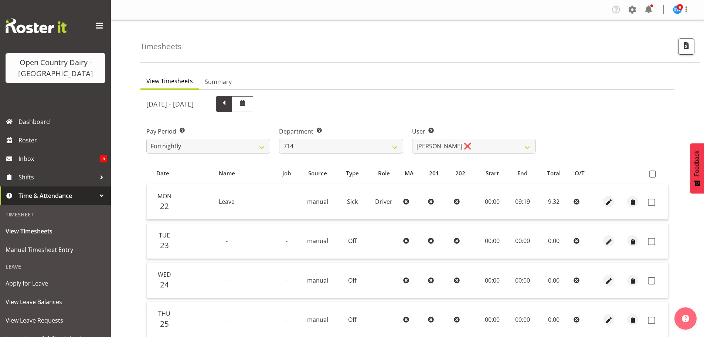
click at [229, 104] on span at bounding box center [224, 103] width 10 height 10
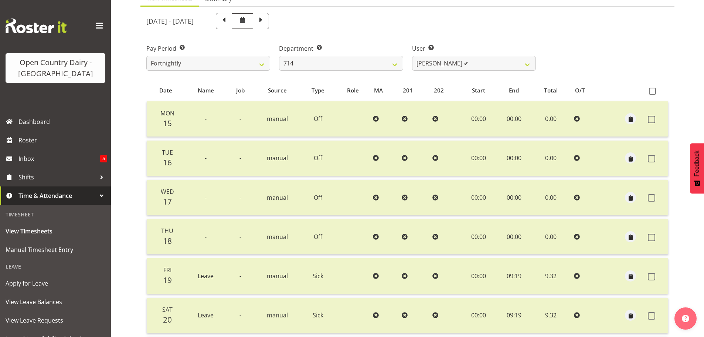
scroll to position [37, 0]
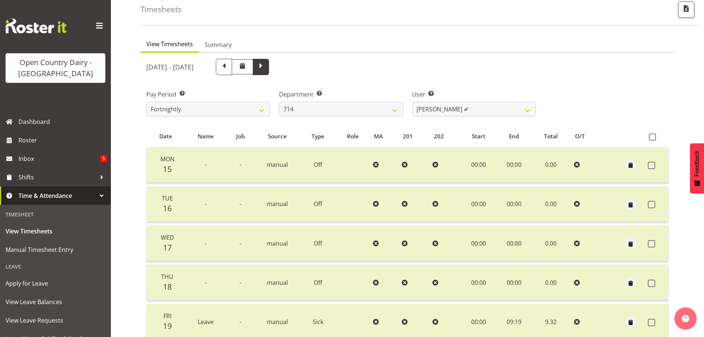
click at [266, 62] on span at bounding box center [261, 66] width 10 height 10
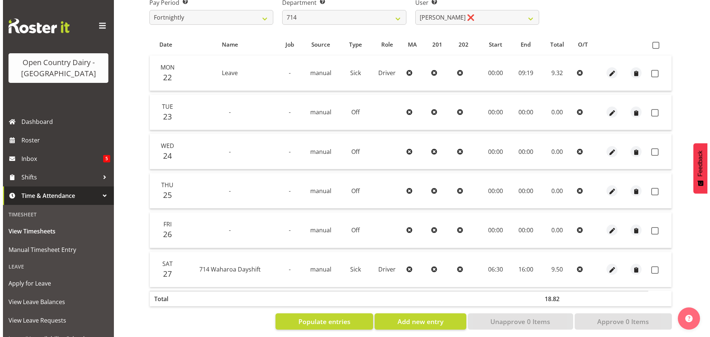
scroll to position [138, 0]
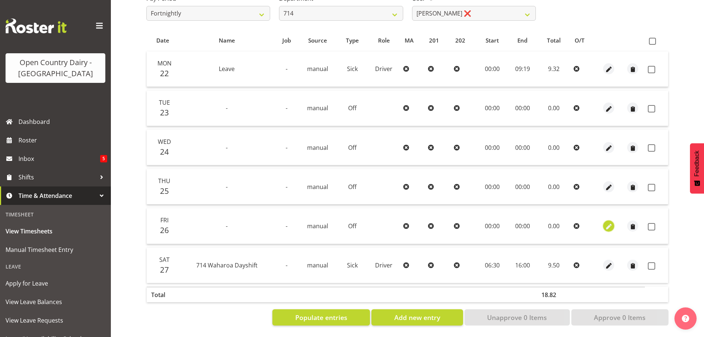
click at [605, 222] on span "button" at bounding box center [609, 226] width 8 height 8
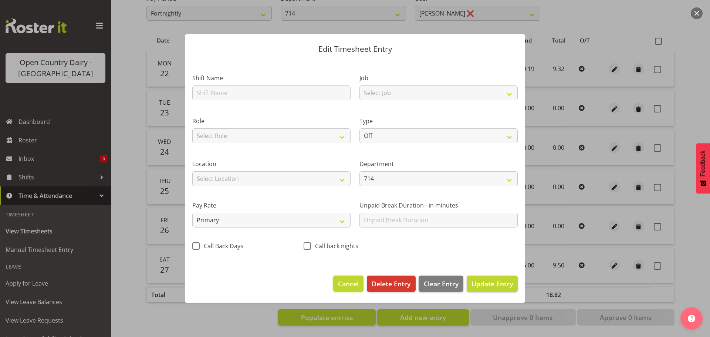
click at [347, 281] on span "Cancel" at bounding box center [348, 284] width 21 height 10
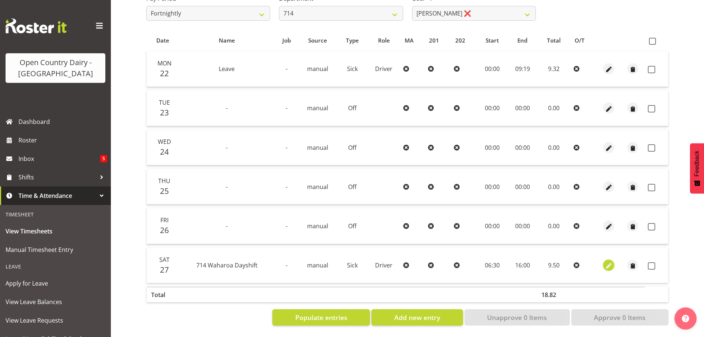
click at [604, 260] on button "button" at bounding box center [608, 264] width 11 height 11
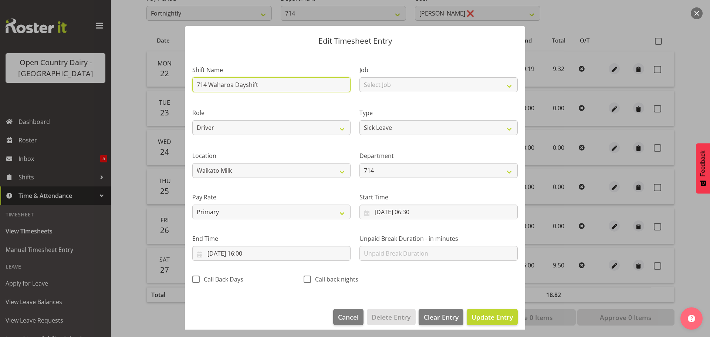
click at [270, 83] on input "714 Waharoa Dayshift" at bounding box center [271, 84] width 158 height 15
drag, startPoint x: 270, startPoint y: 84, endPoint x: 151, endPoint y: 89, distance: 118.7
click at [151, 89] on div "Edit Timesheet Entry Shift Name 714 Waharoa Dayshift Job Select Job Driver Driv…" at bounding box center [355, 168] width 710 height 337
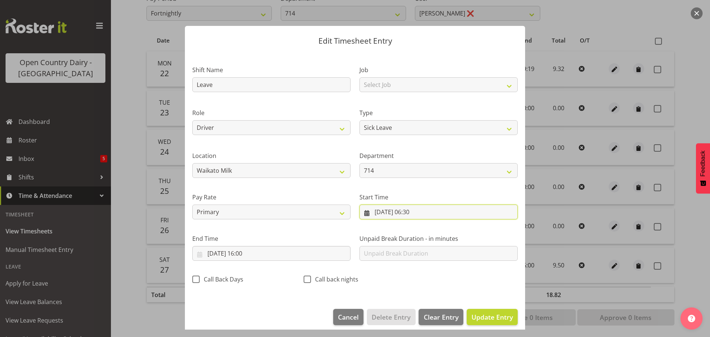
click at [435, 213] on input "27/09/2025, 06:30" at bounding box center [438, 211] width 158 height 15
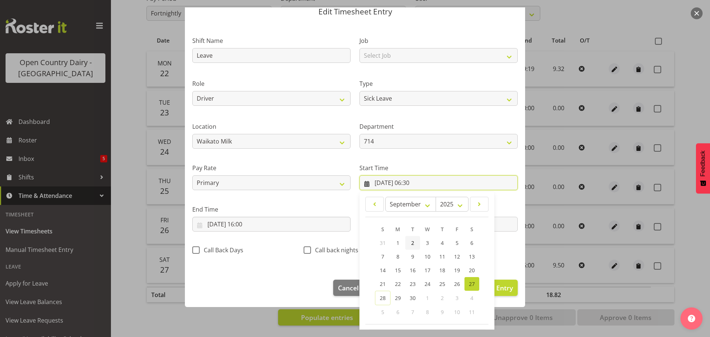
scroll to position [59, 0]
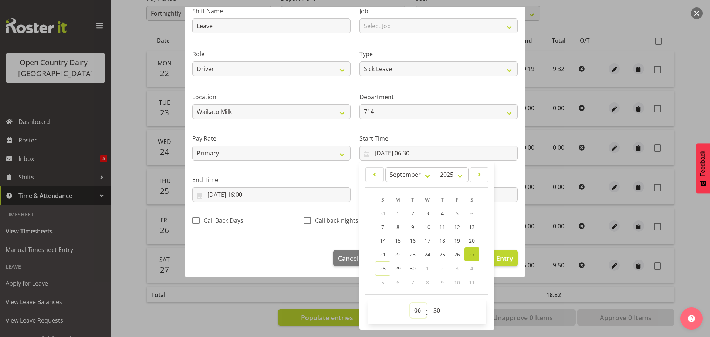
click at [416, 311] on select "00 01 02 03 04 05 06 07 08 09 10 11 12 13 14 15 16 17 18 19 20 21 22 23" at bounding box center [418, 310] width 17 height 15
click at [410, 303] on select "00 01 02 03 04 05 06 07 08 09 10 11 12 13 14 15 16 17 18 19 20 21 22 23" at bounding box center [418, 310] width 17 height 15
drag, startPoint x: 432, startPoint y: 309, endPoint x: 432, endPoint y: 304, distance: 4.8
click at [432, 309] on select "00 01 02 03 04 05 06 07 08 09 10 11 12 13 14 15 16 17 18 19 20 21 22 23 24 25 2…" at bounding box center [437, 310] width 17 height 15
click at [429, 303] on select "00 01 02 03 04 05 06 07 08 09 10 11 12 13 14 15 16 17 18 19 20 21 22 23 24 25 2…" at bounding box center [437, 310] width 17 height 15
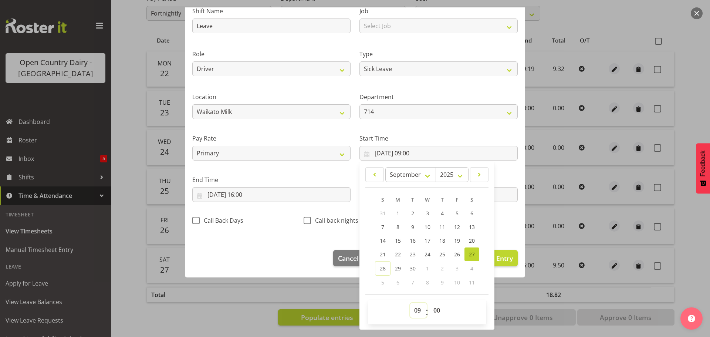
click at [417, 307] on select "00 01 02 03 04 05 06 07 08 09 10 11 12 13 14 15 16 17 18 19 20 21 22 23" at bounding box center [418, 310] width 17 height 15
click at [410, 303] on select "00 01 02 03 04 05 06 07 08 09 10 11 12 13 14 15 16 17 18 19 20 21 22 23" at bounding box center [418, 310] width 17 height 15
click at [282, 193] on input "27/09/2025, 16:00" at bounding box center [271, 194] width 158 height 15
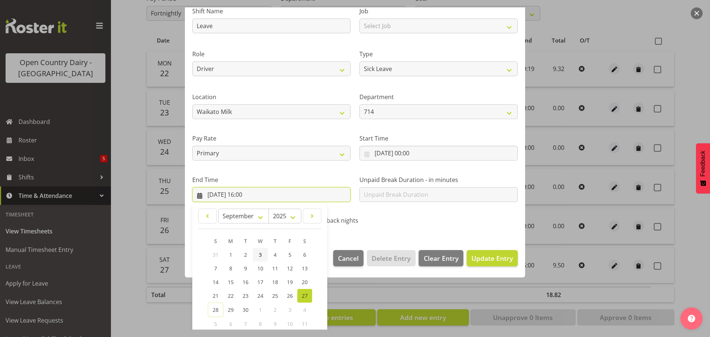
scroll to position [100, 0]
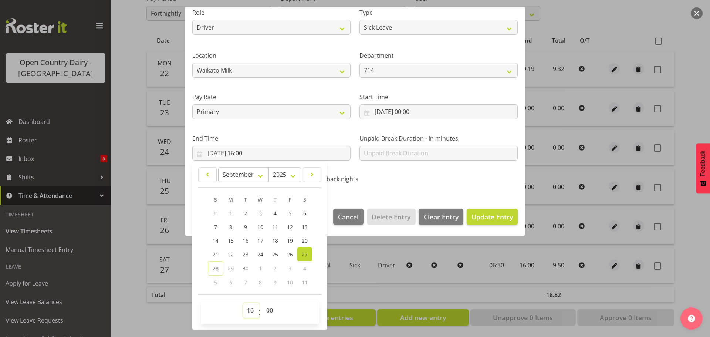
click at [246, 307] on select "00 01 02 03 04 05 06 07 08 09 10 11 12 13 14 15 16 17 18 19 20 21 22 23" at bounding box center [251, 310] width 17 height 15
click at [243, 303] on select "00 01 02 03 04 05 06 07 08 09 10 11 12 13 14 15 16 17 18 19 20 21 22 23" at bounding box center [251, 310] width 17 height 15
click at [272, 312] on select "00 01 02 03 04 05 06 07 08 09 10 11 12 13 14 15 16 17 18 19 20 21 22 23 24 25 2…" at bounding box center [270, 310] width 17 height 15
click at [262, 303] on select "00 01 02 03 04 05 06 07 08 09 10 11 12 13 14 15 16 17 18 19 20 21 22 23 24 25 2…" at bounding box center [270, 310] width 17 height 15
click at [432, 188] on div "Shift Name Leave Job Select Job Driver Driver supervisor Support Role Driver Ty…" at bounding box center [355, 72] width 334 height 234
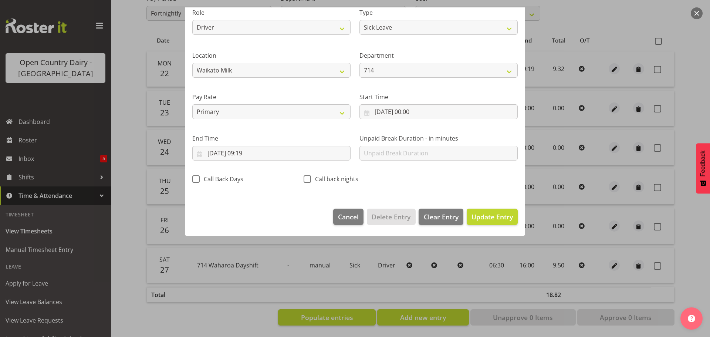
scroll to position [7, 0]
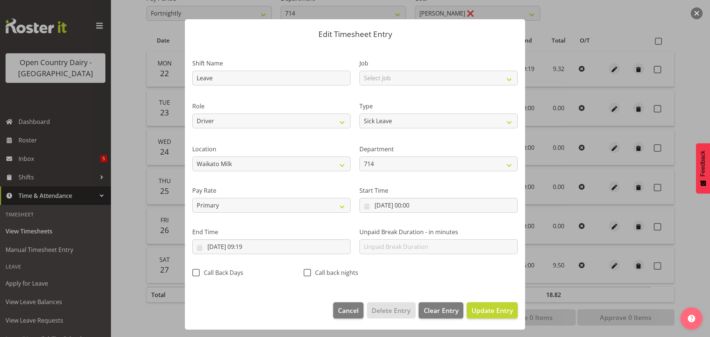
click at [479, 216] on div "Start Time 27/09/2025, 00:00 January February March April May June July August …" at bounding box center [438, 196] width 167 height 41
click at [471, 312] on span "Update Entry" at bounding box center [491, 310] width 41 height 9
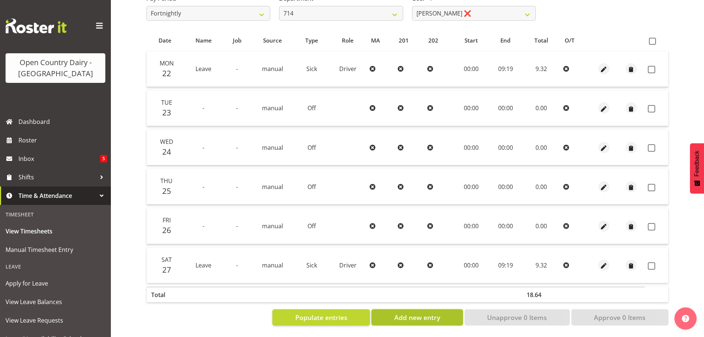
click at [402, 312] on span "Add new entry" at bounding box center [417, 317] width 46 height 10
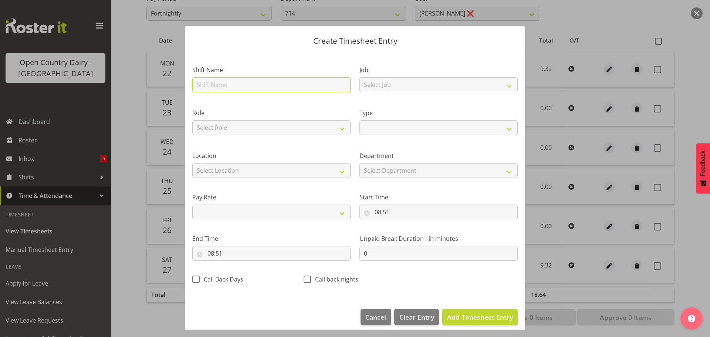
click at [218, 87] on input "text" at bounding box center [271, 84] width 158 height 15
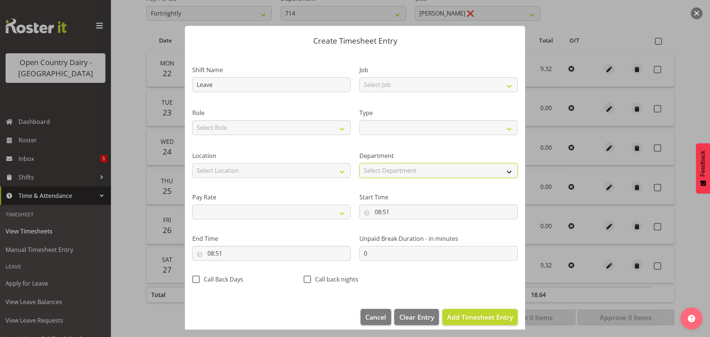
click at [383, 169] on select "Select Department 714 703 705 713 704 702 706 729 709 716 722 718 717 721 724 7…" at bounding box center [438, 170] width 158 height 15
click at [334, 148] on div "Location Select Location Containers Horotiu Ingredients Waharoa Office Waikato …" at bounding box center [271, 161] width 167 height 41
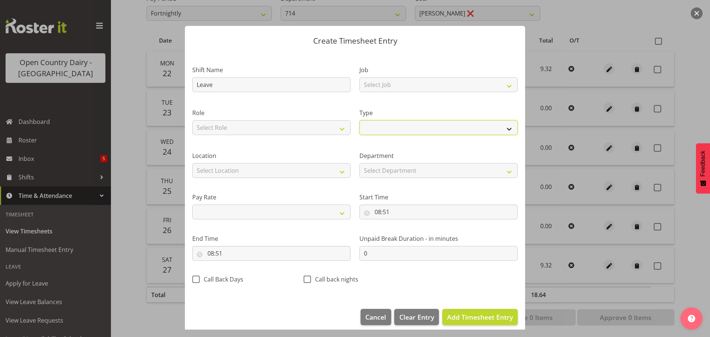
click at [372, 129] on select "Off Standard Public Holiday Public Holiday (Worked) Day In Lieu Annual Leave Si…" at bounding box center [438, 127] width 158 height 15
click at [359, 120] on select "Off Standard Public Holiday Public Holiday (Worked) Day In Lieu Annual Leave Si…" at bounding box center [438, 127] width 158 height 15
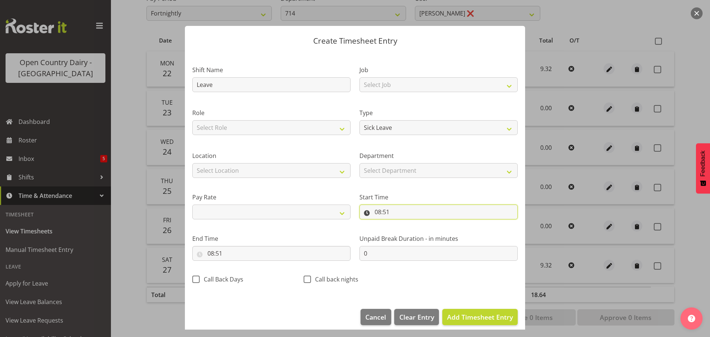
click at [383, 214] on input "08:51" at bounding box center [438, 211] width 158 height 15
drag, startPoint x: 407, startPoint y: 233, endPoint x: 403, endPoint y: 228, distance: 6.6
click at [407, 233] on select "00 01 02 03 04 05 06 07 08 09 10 11 12 13 14 15 16 17 18 19 20 21 22 23" at bounding box center [409, 231] width 17 height 15
click at [401, 224] on select "00 01 02 03 04 05 06 07 08 09 10 11 12 13 14 15 16 17 18 19 20 21 22 23" at bounding box center [409, 231] width 17 height 15
click at [426, 230] on select "00 01 02 03 04 05 06 07 08 09 10 11 12 13 14 15 16 17 18 19 20 21 22 23 24 25 2…" at bounding box center [429, 231] width 17 height 15
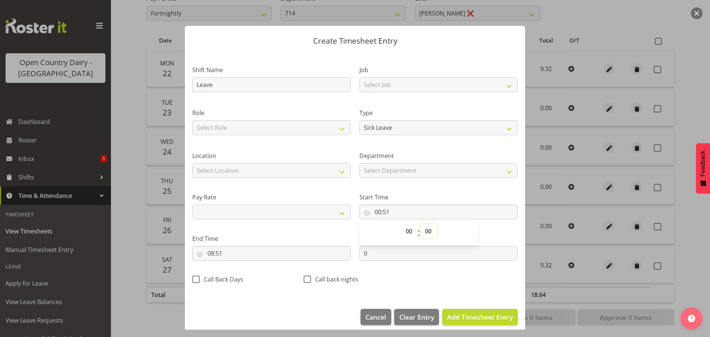
click at [421, 224] on select "00 01 02 03 04 05 06 07 08 09 10 11 12 13 14 15 16 17 18 19 20 21 22 23 24 25 2…" at bounding box center [429, 231] width 17 height 15
click at [221, 251] on input "08:51" at bounding box center [271, 253] width 158 height 15
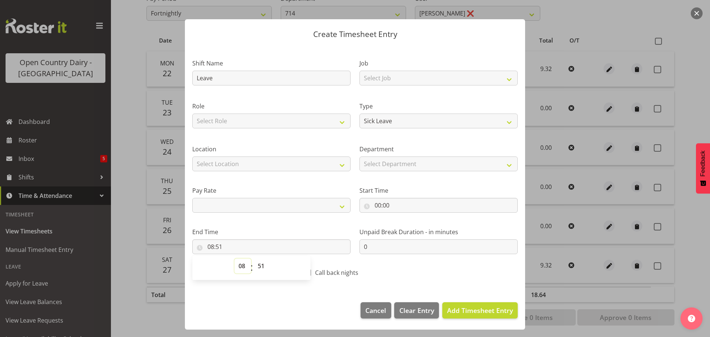
click at [238, 266] on select "00 01 02 03 04 05 06 07 08 09 10 11 12 13 14 15 16 17 18 19 20 21 22 23" at bounding box center [242, 265] width 17 height 15
click at [234, 258] on select "00 01 02 03 04 05 06 07 08 09 10 11 12 13 14 15 16 17 18 19 20 21 22 23" at bounding box center [242, 265] width 17 height 15
click at [257, 266] on select "00 01 02 03 04 05 06 07 08 09 10 11 12 13 14 15 16 17 18 19 20 21 22 23 24 25 2…" at bounding box center [262, 265] width 17 height 15
click at [254, 258] on select "00 01 02 03 04 05 06 07 08 09 10 11 12 13 14 15 16 17 18 19 20 21 22 23 24 25 2…" at bounding box center [262, 265] width 17 height 15
click at [442, 305] on button "Add Timesheet Entry" at bounding box center [479, 310] width 75 height 16
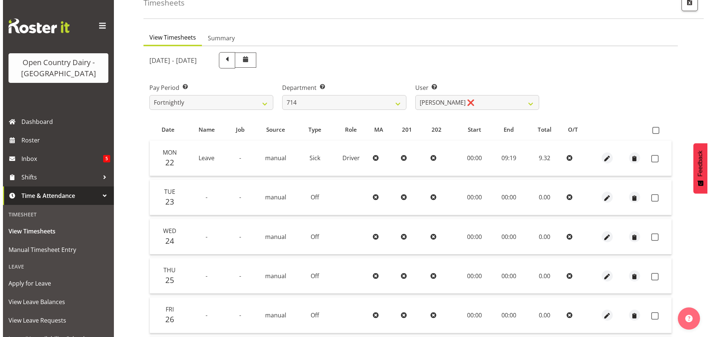
scroll to position [148, 0]
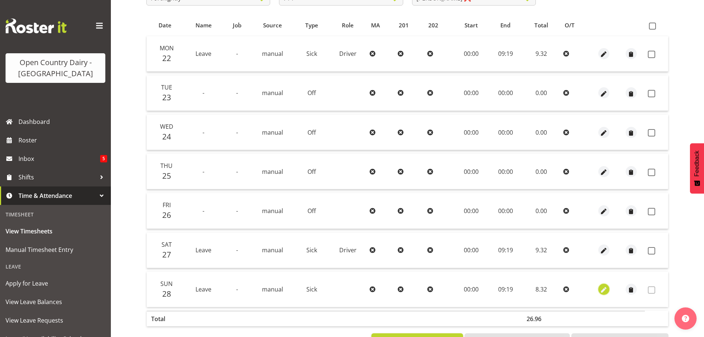
click at [600, 290] on span "button" at bounding box center [603, 290] width 8 height 8
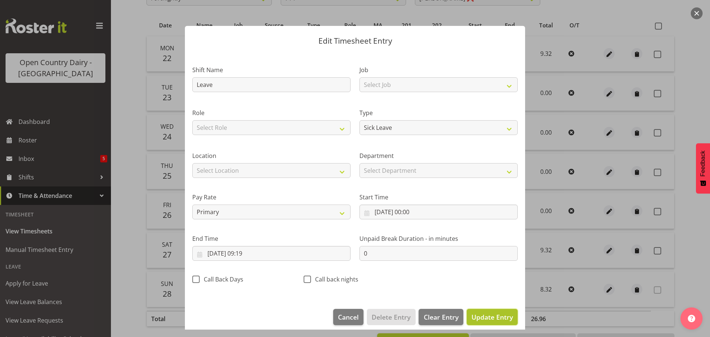
click at [473, 315] on span "Update Entry" at bounding box center [491, 316] width 41 height 9
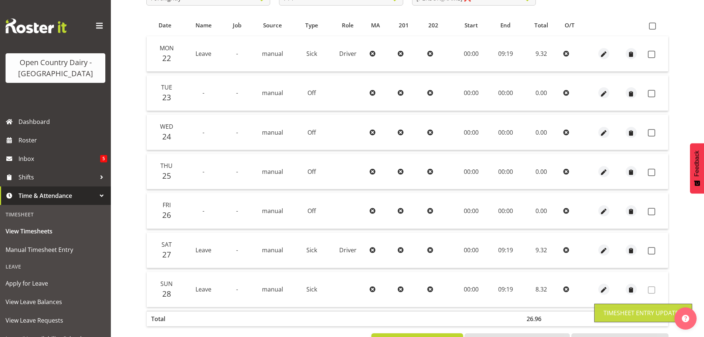
click at [596, 289] on div at bounding box center [603, 288] width 21 height 11
click at [600, 290] on span "button" at bounding box center [603, 290] width 8 height 8
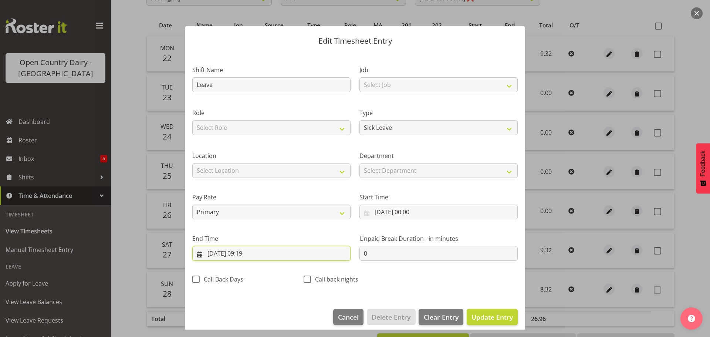
click at [250, 255] on input "28/09/2025, 09:19" at bounding box center [271, 253] width 158 height 15
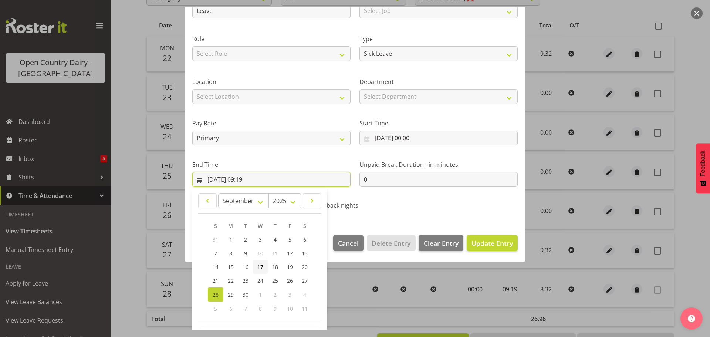
scroll to position [100, 0]
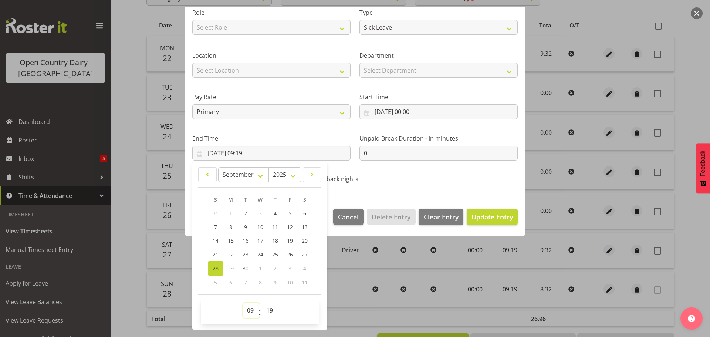
click at [250, 308] on select "00 01 02 03 04 05 06 07 08 09 10 11 12 13 14 15 16 17 18 19 20 21 22 23" at bounding box center [251, 310] width 17 height 15
click at [243, 303] on select "00 01 02 03 04 05 06 07 08 09 10 11 12 13 14 15 16 17 18 19 20 21 22 23" at bounding box center [251, 310] width 17 height 15
click at [487, 208] on footer "Cancel Delete Entry Clear Entry Update Entry" at bounding box center [355, 218] width 340 height 35
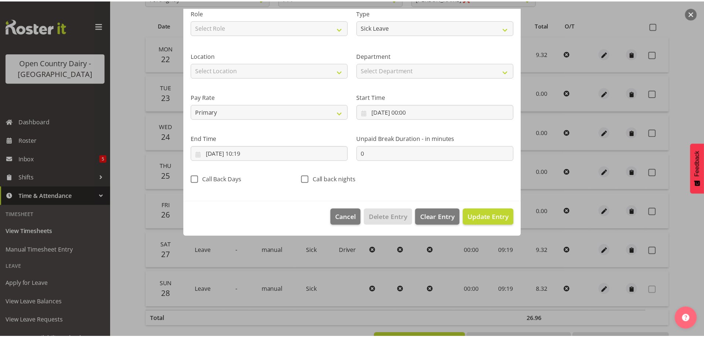
scroll to position [7, 0]
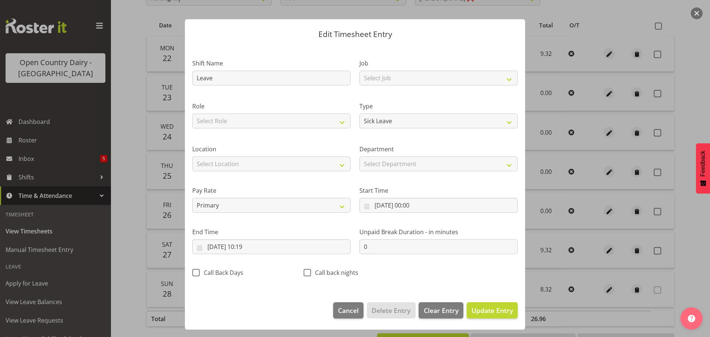
click at [487, 213] on div "Start Time 28/09/2025, 00:00 January February March April May June July August …" at bounding box center [438, 196] width 167 height 41
click at [490, 304] on button "Update Entry" at bounding box center [491, 310] width 51 height 16
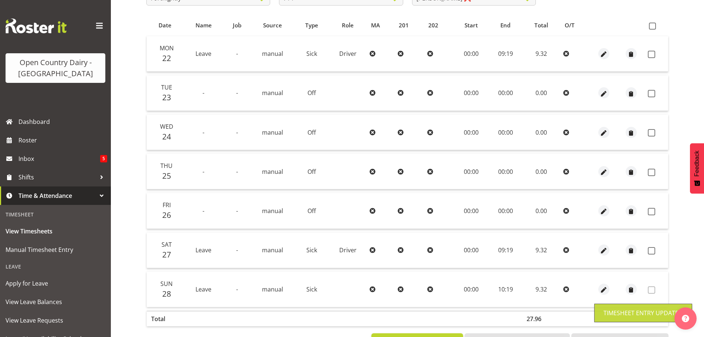
scroll to position [0, 0]
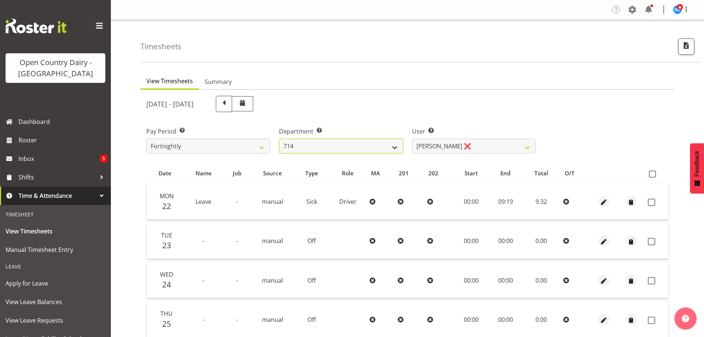
click at [393, 150] on select "701 702 703 704 705 706 707 708 709 710 711 712 713 714 715 716 717 718 719 720" at bounding box center [341, 146] width 124 height 15
click at [279, 139] on select "701 702 703 704 705 706 707 708 709 710 711 712 713 714 715 716 717 718 719 720" at bounding box center [341, 146] width 124 height 15
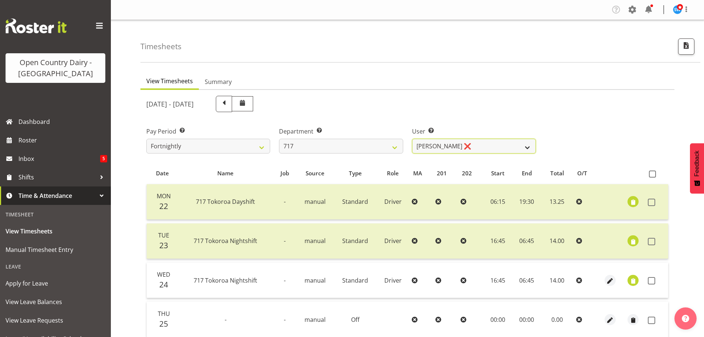
click at [426, 149] on select "Daryl Wrigley ❌ Dodge Lindsay Laing ❌ Eric Stothers ❌ Jeff Anderson ❌" at bounding box center [474, 146] width 124 height 15
click at [412, 139] on select "Daryl Wrigley ❌ Dodge Lindsay Laing ❌ Eric Stothers ❌ Jeff Anderson ❌" at bounding box center [474, 146] width 124 height 15
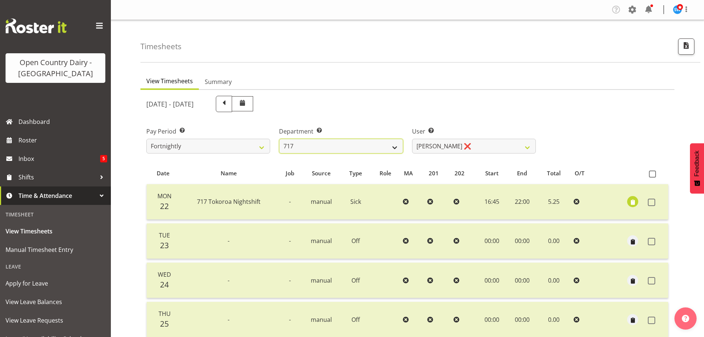
click at [365, 146] on select "701 702 703 704 705 706 707 708 709 710 711 712 713 714 715 716 717 718 719 720" at bounding box center [341, 146] width 124 height 15
click at [279, 139] on select "701 702 703 704 705 706 707 708 709 710 711 712 713 714 715 716 717 718 719 720" at bounding box center [341, 146] width 124 height 15
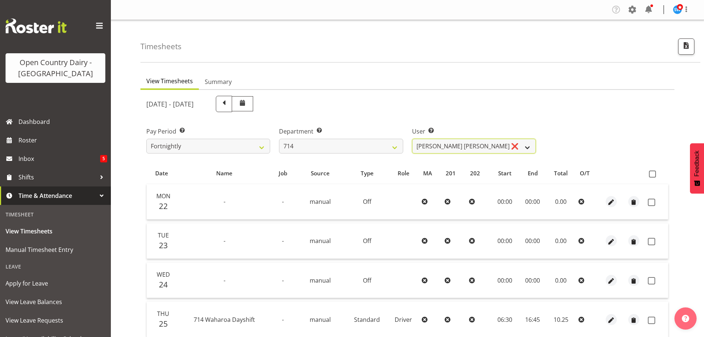
click at [429, 145] on select "Fraser Stephens ❌ Nev Brewster ❌ Stephen Parsons ❌ Tom Gaelic ❌" at bounding box center [474, 146] width 124 height 15
click at [412, 139] on select "Fraser Stephens ❌ Nev Brewster ❌ Stephen Parsons ❌ Tom Gaelic ❌" at bounding box center [474, 146] width 124 height 15
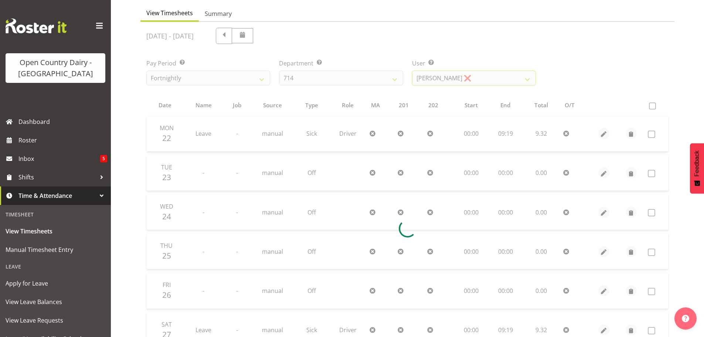
scroll to position [111, 0]
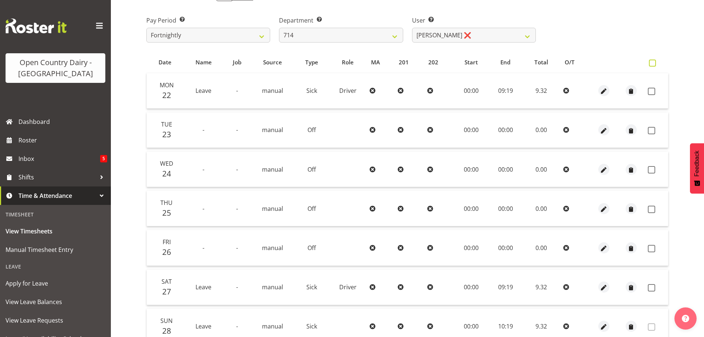
click at [651, 64] on span at bounding box center [652, 62] width 7 height 7
click at [651, 64] on input "checkbox" at bounding box center [651, 63] width 5 height 5
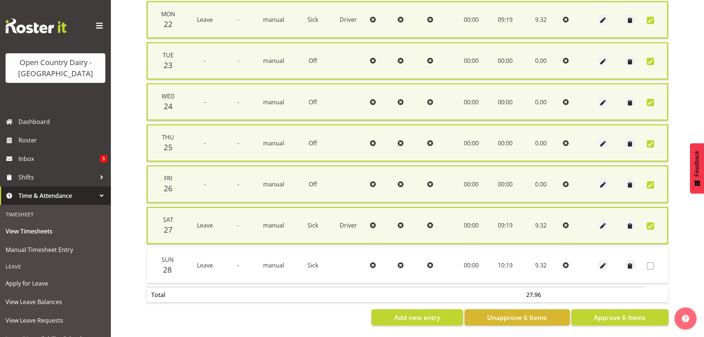
scroll to position [188, 0]
click at [607, 312] on span "Approve 6 Items" at bounding box center [620, 317] width 52 height 10
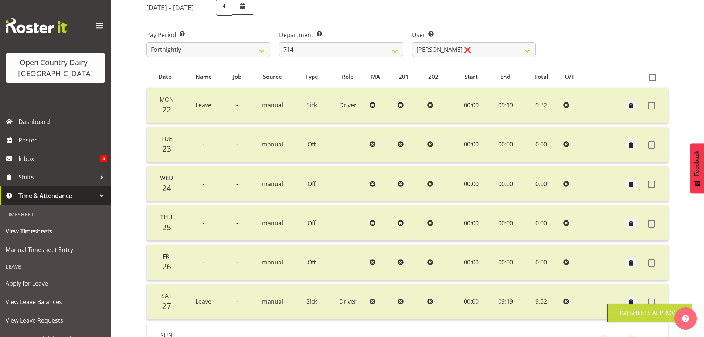
scroll to position [0, 0]
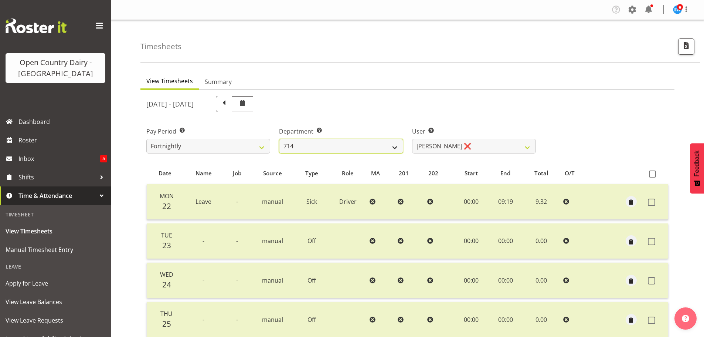
click at [381, 144] on select "701 702 703 704 705 706 707 708 709 710 711 712 713 714 715 716 717 718 719 720" at bounding box center [341, 146] width 124 height 15
click at [279, 139] on select "701 702 703 704 705 706 707 708 709 710 711 712 713 714 715 716 717 718 719 720" at bounding box center [341, 146] width 124 height 15
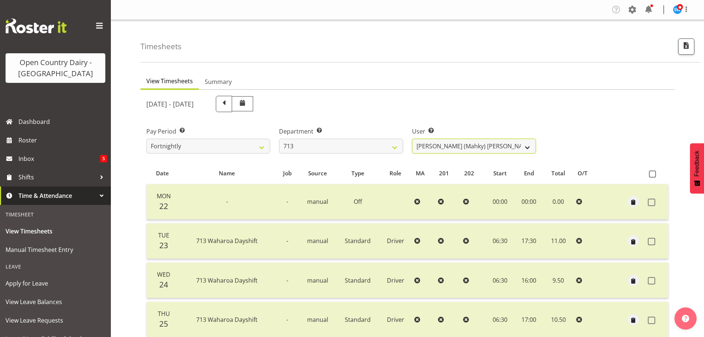
click at [453, 145] on select "Harmanpreet (Mahky) Dhillon ❌ Marcus Waretini ✔ Norman Sellen ❌" at bounding box center [474, 146] width 124 height 15
click at [412, 139] on select "Harmanpreet (Mahky) Dhillon ❌ Marcus Waretini ✔ Norman Sellen ❌" at bounding box center [474, 146] width 124 height 15
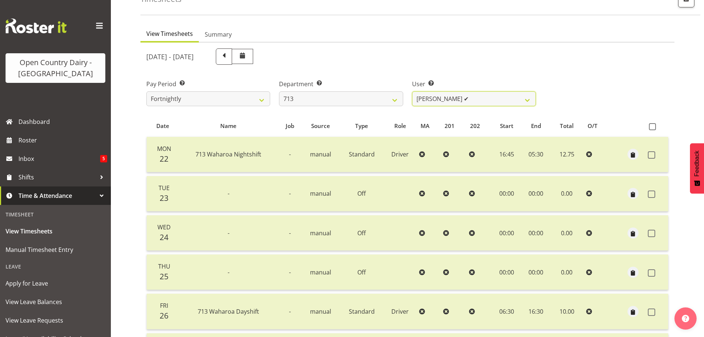
scroll to position [138, 0]
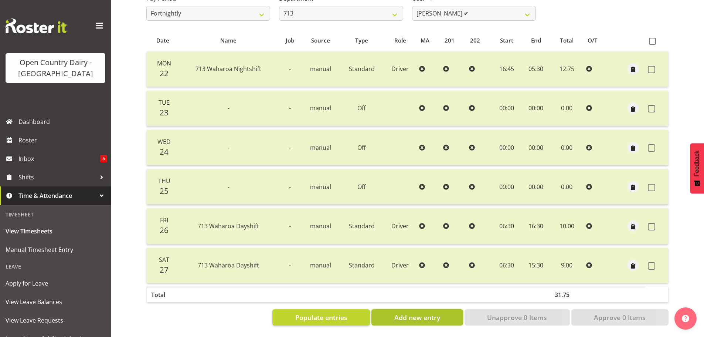
click at [413, 312] on span "Add new entry" at bounding box center [417, 317] width 46 height 10
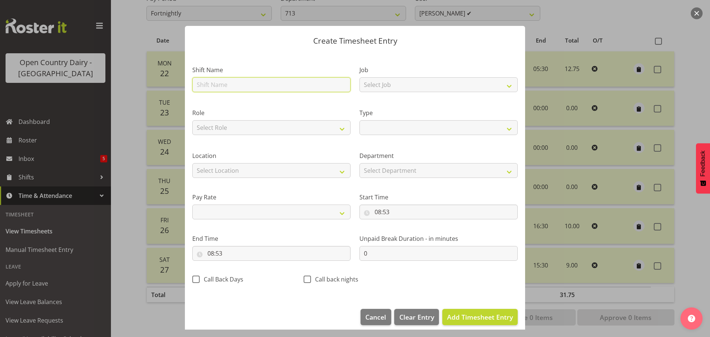
click at [220, 87] on input "text" at bounding box center [271, 84] width 158 height 15
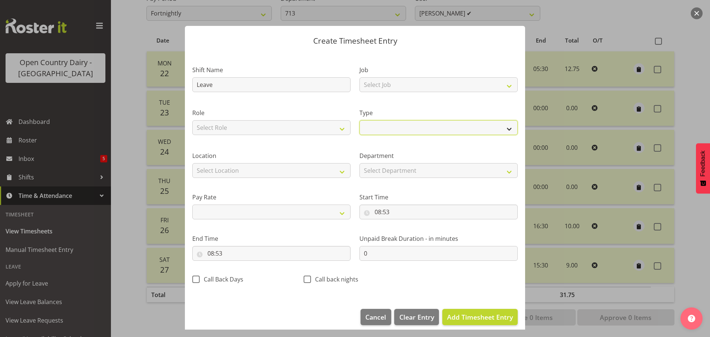
click at [363, 126] on select "Off Standard Public Holiday Public Holiday (Worked) Day In Lieu Annual Leave Si…" at bounding box center [438, 127] width 158 height 15
click at [359, 120] on select "Off Standard Public Holiday Public Holiday (Worked) Day In Lieu Annual Leave Si…" at bounding box center [438, 127] width 158 height 15
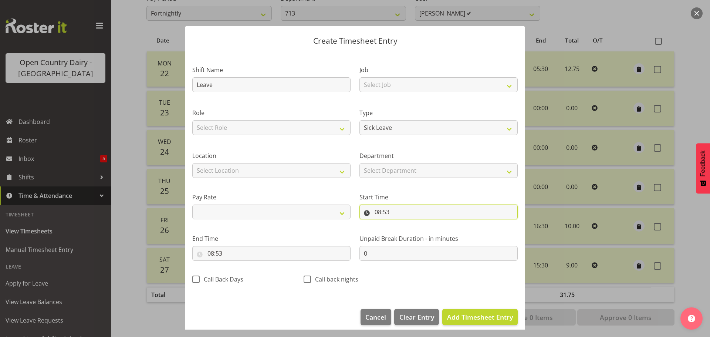
click at [381, 206] on input "08:53" at bounding box center [438, 211] width 158 height 15
click at [407, 233] on select "00 01 02 03 04 05 06 07 08 09 10 11 12 13 14 15 16 17 18 19 20 21 22 23" at bounding box center [409, 231] width 17 height 15
click at [401, 224] on select "00 01 02 03 04 05 06 07 08 09 10 11 12 13 14 15 16 17 18 19 20 21 22 23" at bounding box center [409, 231] width 17 height 15
click at [429, 229] on select "00 01 02 03 04 05 06 07 08 09 10 11 12 13 14 15 16 17 18 19 20 21 22 23 24 25 2…" at bounding box center [429, 231] width 17 height 15
click at [421, 224] on select "00 01 02 03 04 05 06 07 08 09 10 11 12 13 14 15 16 17 18 19 20 21 22 23 24 25 2…" at bounding box center [429, 231] width 17 height 15
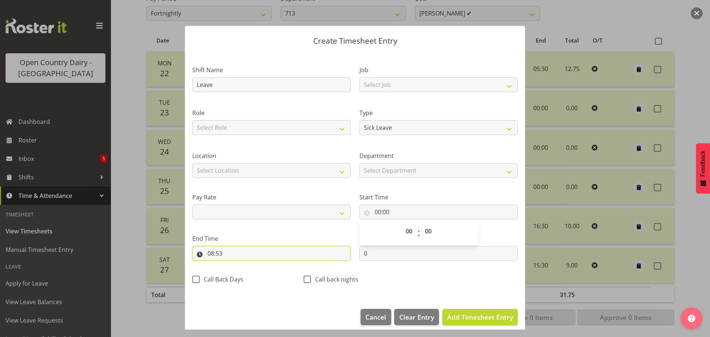
click at [215, 253] on input "08:53" at bounding box center [271, 253] width 158 height 15
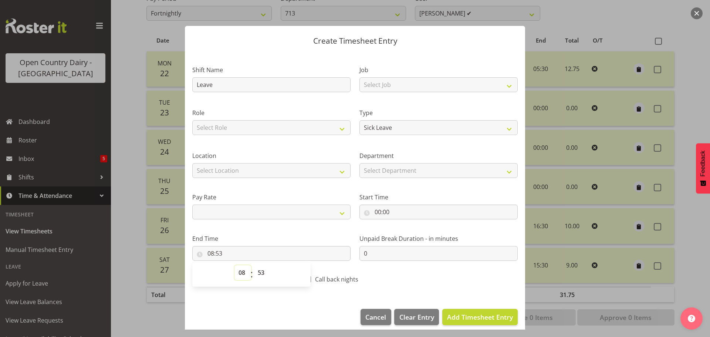
click at [242, 273] on select "00 01 02 03 04 05 06 07 08 09 10 11 12 13 14 15 16 17 18 19 20 21 22 23" at bounding box center [242, 272] width 17 height 15
click at [234, 265] on select "00 01 02 03 04 05 06 07 08 09 10 11 12 13 14 15 16 17 18 19 20 21 22 23" at bounding box center [242, 272] width 17 height 15
click at [262, 272] on select "00 01 02 03 04 05 06 07 08 09 10 11 12 13 14 15 16 17 18 19 20 21 22 23 24 25 2…" at bounding box center [262, 272] width 17 height 15
click at [254, 265] on select "00 01 02 03 04 05 06 07 08 09 10 11 12 13 14 15 16 17 18 19 20 21 22 23 24 25 2…" at bounding box center [262, 272] width 17 height 15
click at [452, 315] on span "Add Timesheet Entry" at bounding box center [480, 316] width 66 height 9
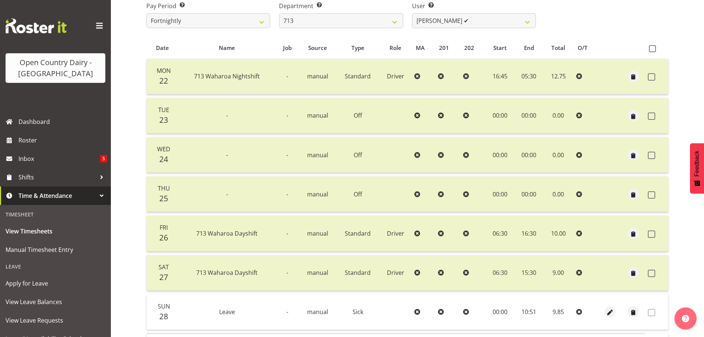
scroll to position [0, 0]
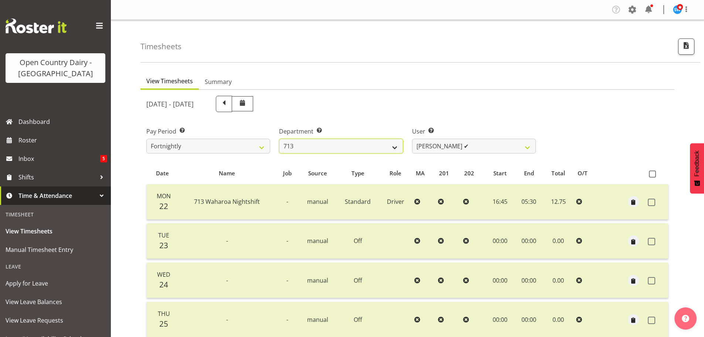
click at [309, 146] on select "701 702 703 704 705 706 707 708 709 710 711 712 713 714 715 716 717 718 719 720" at bounding box center [341, 146] width 124 height 15
click at [279, 139] on select "701 702 703 704 705 706 707 708 709 710 711 712 713 714 715 716 717 718 719 720" at bounding box center [341, 146] width 124 height 15
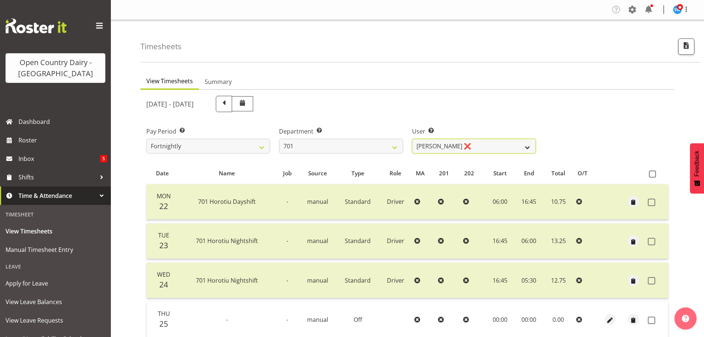
click at [455, 150] on select "Duncan Shirley ❌ Gagandeep Singh ❌ Johann Van Zyl ❌ John Cottingham ❌" at bounding box center [474, 146] width 124 height 15
click at [412, 139] on select "Duncan Shirley ❌ Gagandeep Singh ❌ Johann Van Zyl ❌ John Cottingham ❌" at bounding box center [474, 146] width 124 height 15
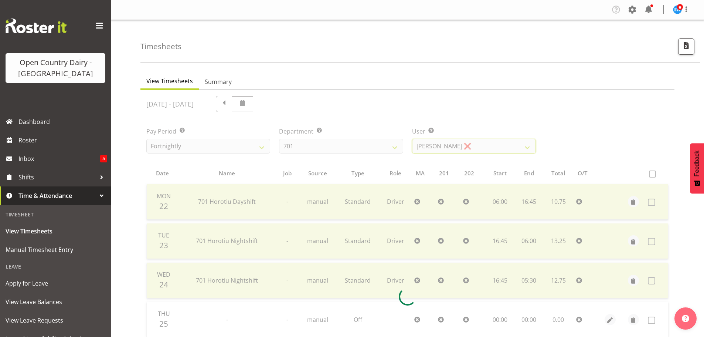
scroll to position [74, 0]
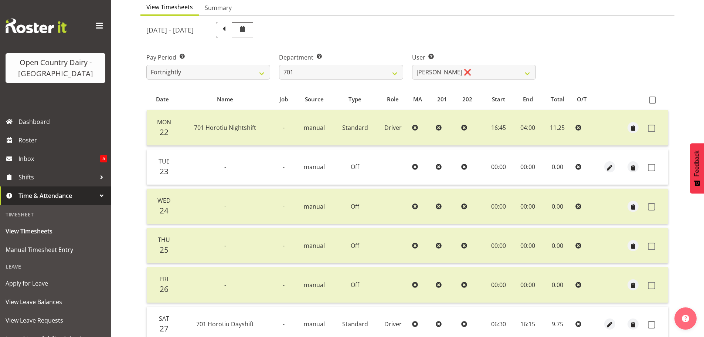
click at [649, 102] on th at bounding box center [656, 99] width 23 height 14
click at [653, 99] on span at bounding box center [652, 99] width 7 height 7
click at [653, 99] on input "checkbox" at bounding box center [651, 100] width 5 height 5
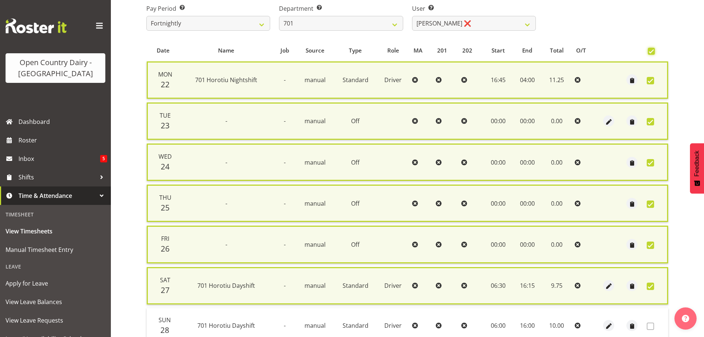
scroll to position [188, 0]
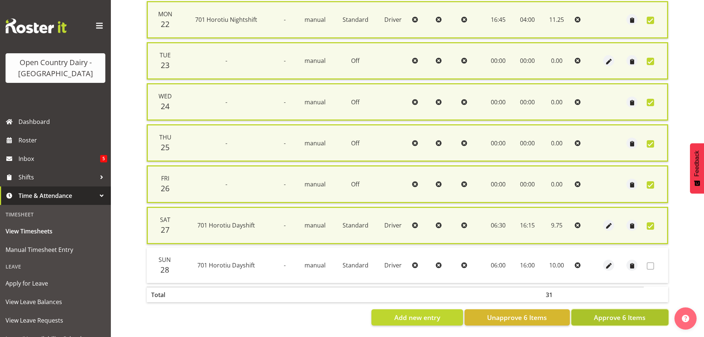
click at [632, 312] on span "Approve 6 Items" at bounding box center [620, 317] width 52 height 10
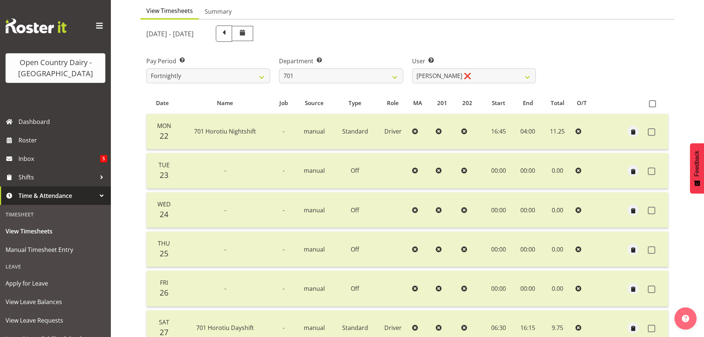
scroll to position [30, 0]
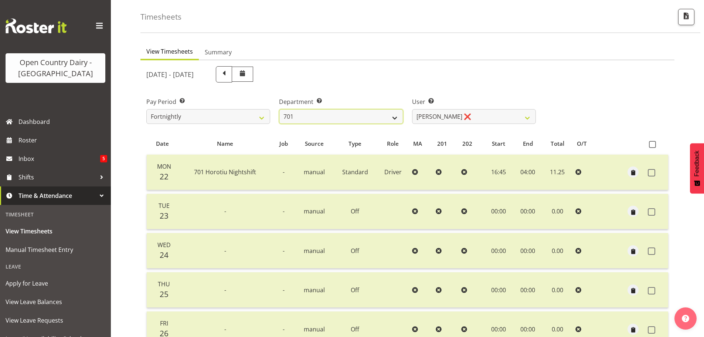
drag, startPoint x: 380, startPoint y: 118, endPoint x: 374, endPoint y: 123, distance: 7.6
click at [380, 118] on select "701 702 703 704 705 706 707 708 709 710 711 712 713 714 715 716 717 718 719 720" at bounding box center [341, 116] width 124 height 15
click at [279, 109] on select "701 702 703 704 705 706 707 708 709 710 711 712 713 714 715 716 717 718 719 720" at bounding box center [341, 116] width 124 height 15
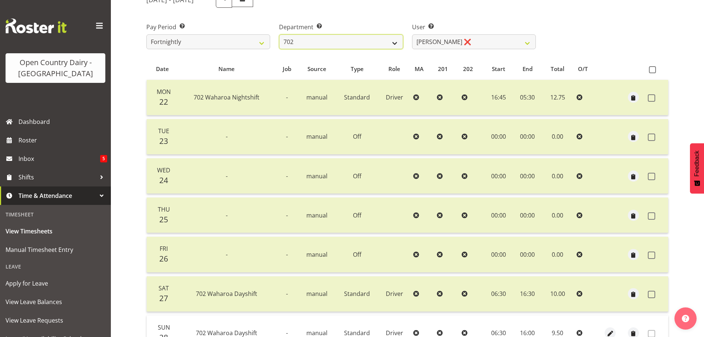
scroll to position [103, 0]
click at [322, 45] on select "701 702 703 704 705 706 707 708 709 710 711 712 713 714 715 716 717 718 719 720" at bounding box center [341, 42] width 124 height 15
click at [279, 35] on select "701 702 703 704 705 706 707 708 709 710 711 712 713 714 715 716 717 718 719 720" at bounding box center [341, 42] width 124 height 15
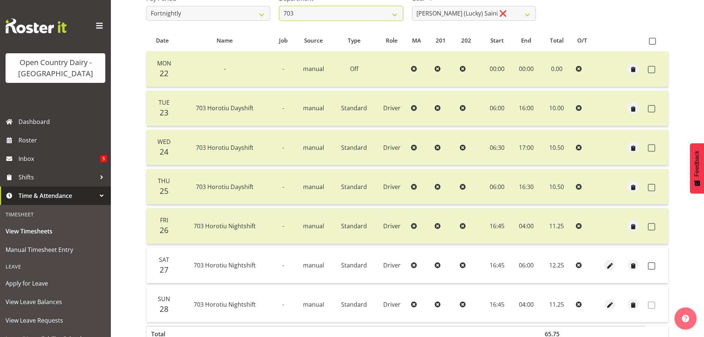
scroll to position [177, 0]
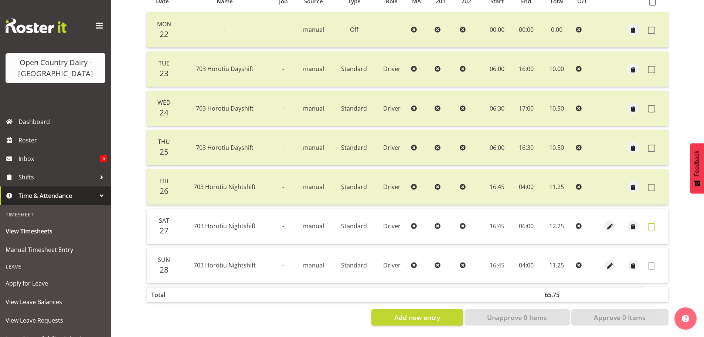
click at [651, 223] on span at bounding box center [651, 226] width 7 height 7
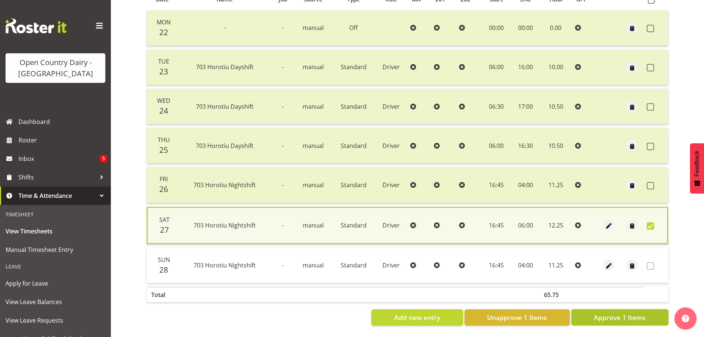
click at [595, 321] on button "Approve 1 Items" at bounding box center [619, 317] width 97 height 16
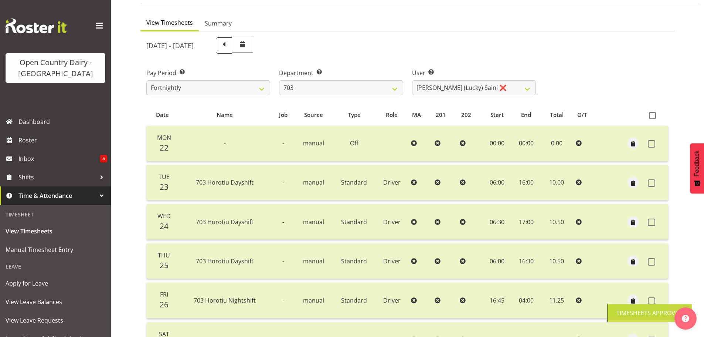
scroll to position [30, 0]
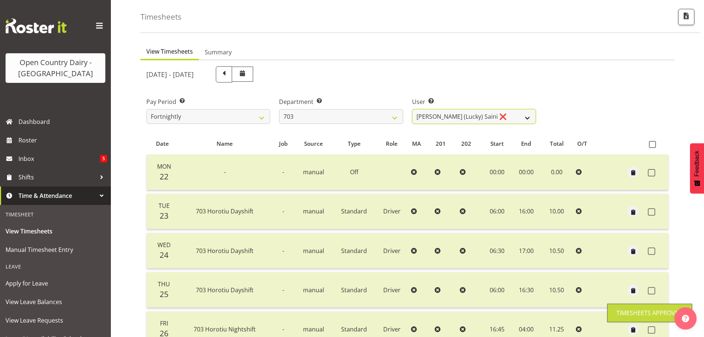
click at [442, 118] on select "Bhupinder (Lucky) Saini ❌ Mark Fowler ❌ Tama Baker ❌" at bounding box center [474, 116] width 124 height 15
click at [412, 109] on select "Bhupinder (Lucky) Saini ❌ Mark Fowler ❌ Tama Baker ❌" at bounding box center [474, 116] width 124 height 15
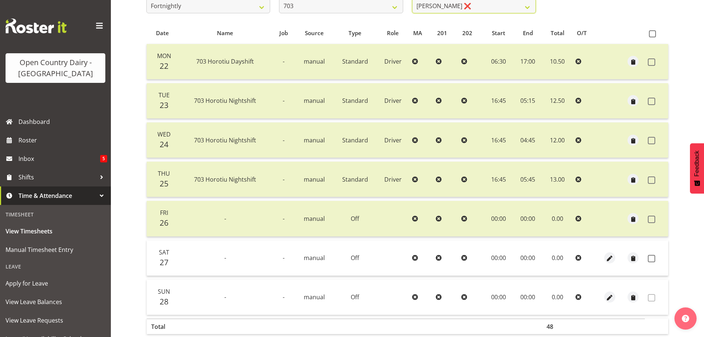
scroll to position [140, 0]
click at [649, 258] on span at bounding box center [651, 257] width 7 height 7
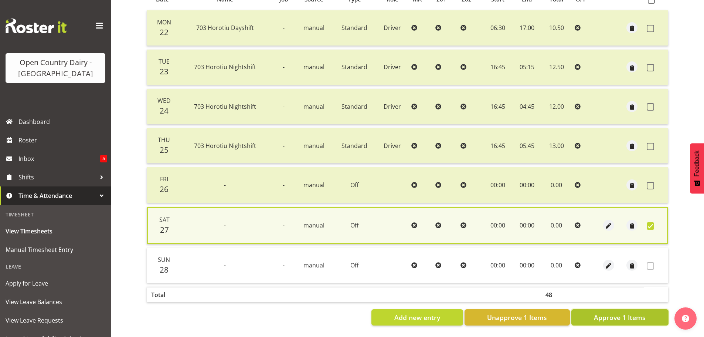
click at [624, 312] on span "Approve 1 Items" at bounding box center [620, 317] width 52 height 10
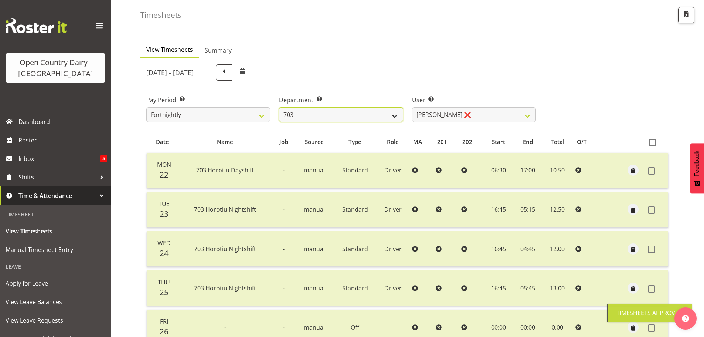
drag, startPoint x: 386, startPoint y: 116, endPoint x: 374, endPoint y: 115, distance: 11.5
click at [386, 116] on select "701 702 703 704 705 706 707 708 709 710 711 712 713 714 715 716 717 718 719 720" at bounding box center [341, 114] width 124 height 15
click at [279, 107] on select "701 702 703 704 705 706 707 708 709 710 711 712 713 714 715 716 717 718 719 720" at bounding box center [341, 114] width 124 height 15
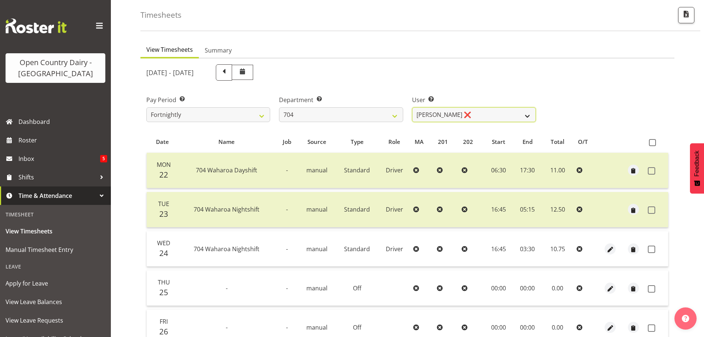
click at [446, 115] on select "Graham Houghton ❌ Jon Williams ❌ Stephen Rae ❌" at bounding box center [474, 114] width 124 height 15
click at [412, 107] on select "Graham Houghton ❌ Jon Williams ❌ Stephen Rae ❌" at bounding box center [474, 114] width 124 height 15
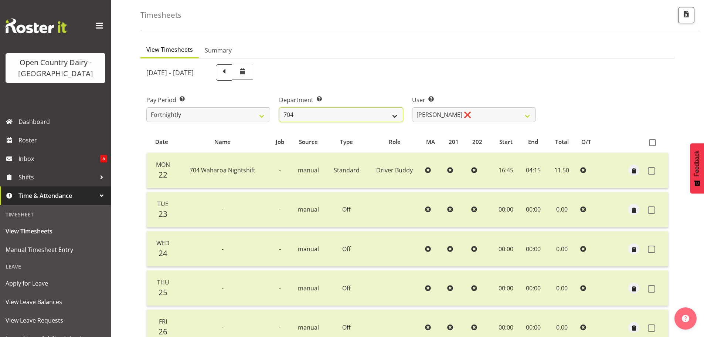
click at [348, 120] on select "701 702 703 704 705 706 707 708 709 710 711 712 713 714 715 716 717 718 719 720" at bounding box center [341, 114] width 124 height 15
click at [279, 107] on select "701 702 703 704 705 706 707 708 709 710 711 712 713 714 715 716 717 718 719 720" at bounding box center [341, 114] width 124 height 15
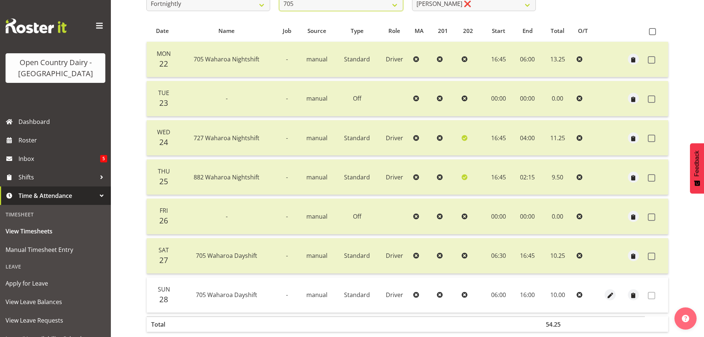
scroll to position [105, 0]
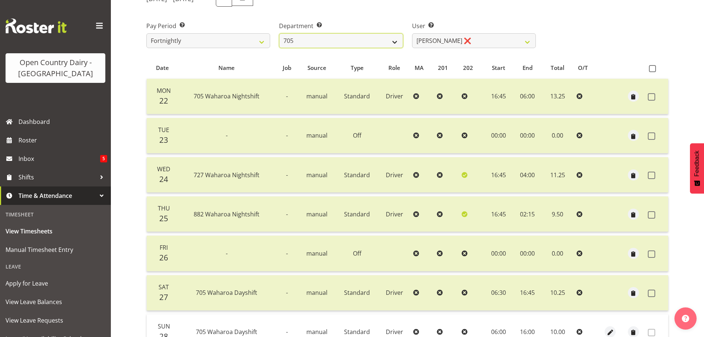
click at [353, 45] on select "701 702 703 704 705 706 707 708 709 710 711 712 713 714 715 716 717 718 719 720" at bounding box center [341, 40] width 124 height 15
click at [279, 33] on select "701 702 703 704 705 706 707 708 709 710 711 712 713 714 715 716 717 718 719 720" at bounding box center [341, 40] width 124 height 15
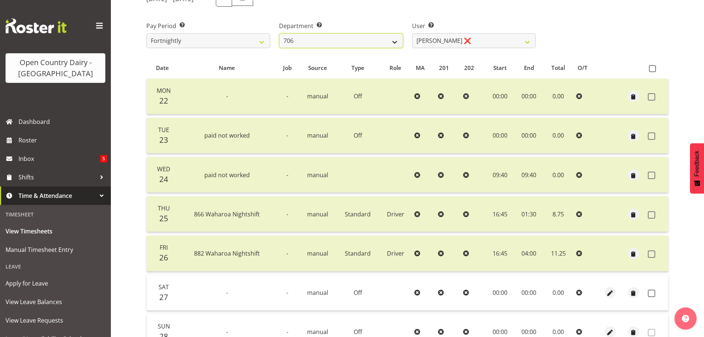
click at [323, 48] on select "701 702 703 704 705 706 707 708 709 710 711 712 713 714 715 716 717 718 719 720" at bounding box center [341, 40] width 124 height 15
click at [279, 33] on select "701 702 703 704 705 706 707 708 709 710 711 712 713 714 715 716 717 718 719 720" at bounding box center [341, 40] width 124 height 15
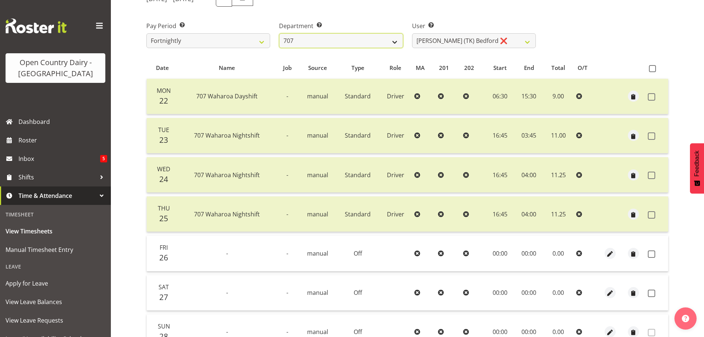
click at [318, 44] on select "701 702 703 704 705 706 707 708 709 710 711 712 713 714 715 716 717 718 719 720" at bounding box center [341, 40] width 124 height 15
click at [279, 33] on select "701 702 703 704 705 706 707 708 709 710 711 712 713 714 715 716 717 718 719 720" at bounding box center [341, 40] width 124 height 15
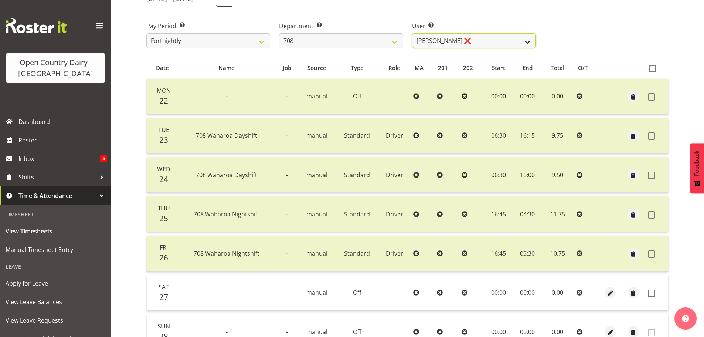
click at [453, 42] on select "David Foote ❌ Mark Himiona ❌" at bounding box center [474, 40] width 124 height 15
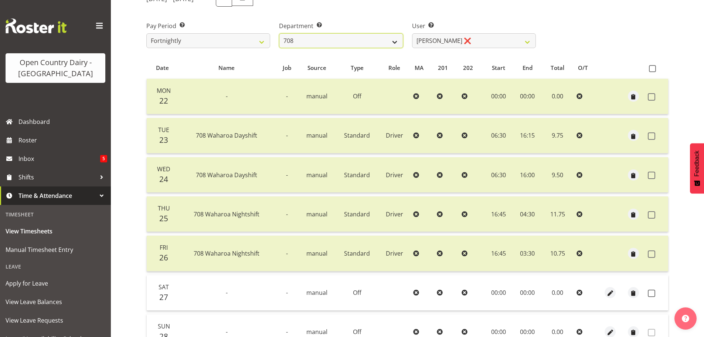
drag, startPoint x: 390, startPoint y: 40, endPoint x: 389, endPoint y: 45, distance: 5.3
click at [390, 40] on select "701 702 703 704 705 706 707 708 709 710 711 712 713 714 715 716 717 718 719 720" at bounding box center [341, 40] width 124 height 15
click at [279, 33] on select "701 702 703 704 705 706 707 708 709 710 711 712 713 714 715 716 717 718 719 720" at bounding box center [341, 40] width 124 height 15
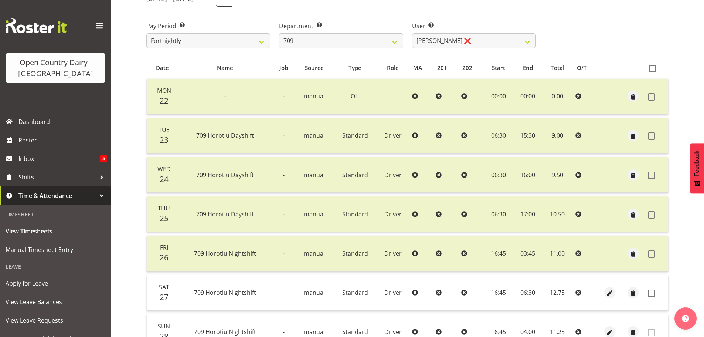
click at [454, 50] on div "User Select user. Note: This is filtered down by the previous two drop-down ite…" at bounding box center [474, 31] width 133 height 41
click at [452, 45] on select "Alex Barclay ❌ Craig Knudsen ❌ Jaswant Singh ❌ Ross Cook ❌" at bounding box center [474, 40] width 124 height 15
click at [412, 33] on select "Alex Barclay ❌ Craig Knudsen ❌ Jaswant Singh ❌ Ross Cook ❌" at bounding box center [474, 40] width 124 height 15
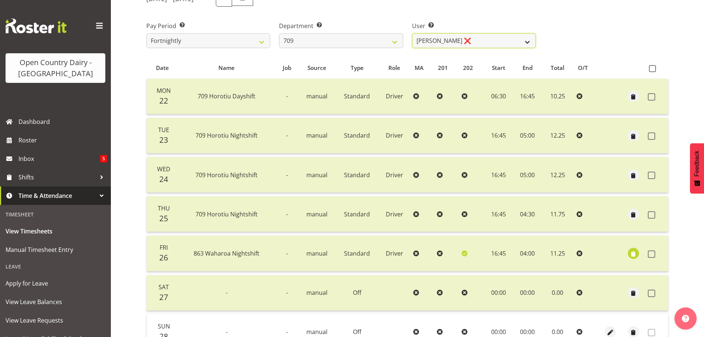
click at [440, 43] on select "Alex Barclay ❌ Craig Knudsen ❌ Jaswant Singh ❌ Ross Cook ❌" at bounding box center [474, 40] width 124 height 15
click at [412, 33] on select "Alex Barclay ❌ Craig Knudsen ❌ Jaswant Singh ❌ Ross Cook ❌" at bounding box center [474, 40] width 124 height 15
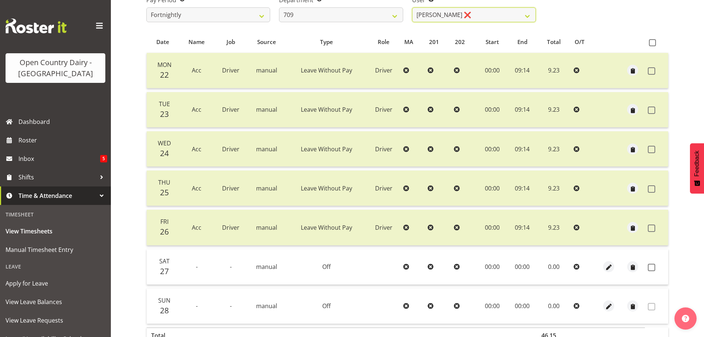
scroll to position [30, 0]
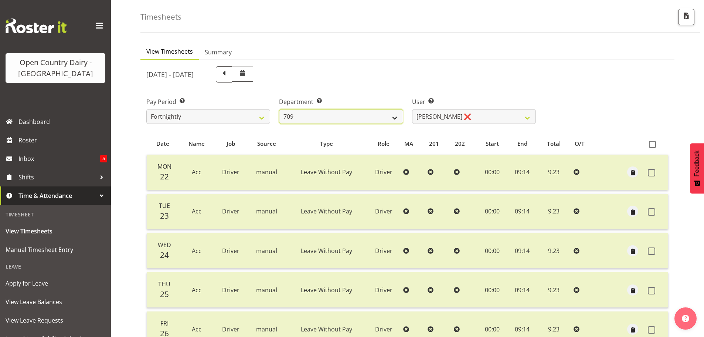
click at [383, 117] on select "701 702 703 704 705 706 707 708 709 710 711 712 713 714 715 716 717 718 719 720" at bounding box center [341, 116] width 124 height 15
click at [279, 109] on select "701 702 703 704 705 706 707 708 709 710 711 712 713 714 715 716 717 718 719 720" at bounding box center [341, 116] width 124 height 15
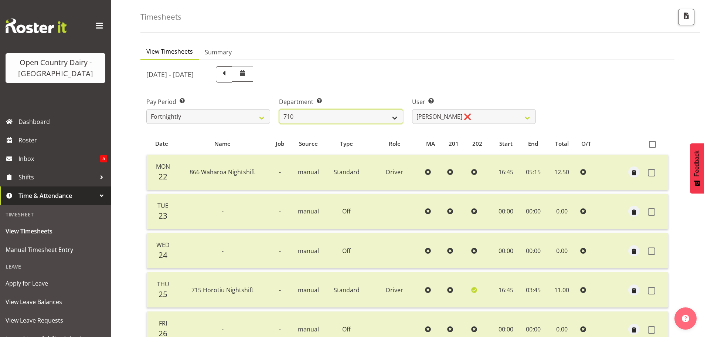
click at [357, 118] on select "701 702 703 704 705 706 707 708 709 710 711 712 713 714 715 716 717 718 719 720" at bounding box center [341, 116] width 124 height 15
click at [279, 109] on select "701 702 703 704 705 706 707 708 709 710 711 712 713 714 715 716 717 718 719 720" at bounding box center [341, 116] width 124 height 15
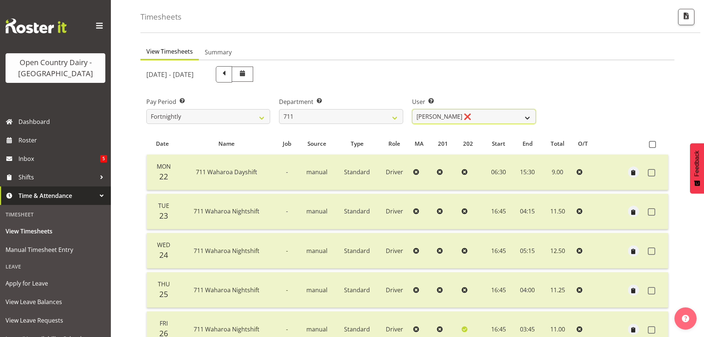
click at [432, 119] on select "Baz Morgan ❌ Gerard Cavanagh ❌ Tyrone Lawry ❌" at bounding box center [474, 116] width 124 height 15
click at [412, 109] on select "Baz Morgan ❌ Gerard Cavanagh ❌ Tyrone Lawry ❌" at bounding box center [474, 116] width 124 height 15
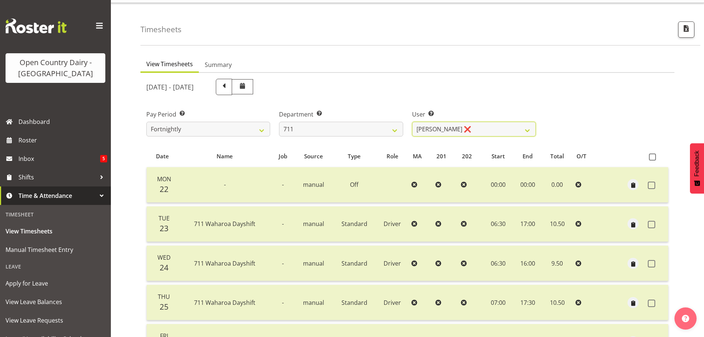
scroll to position [0, 0]
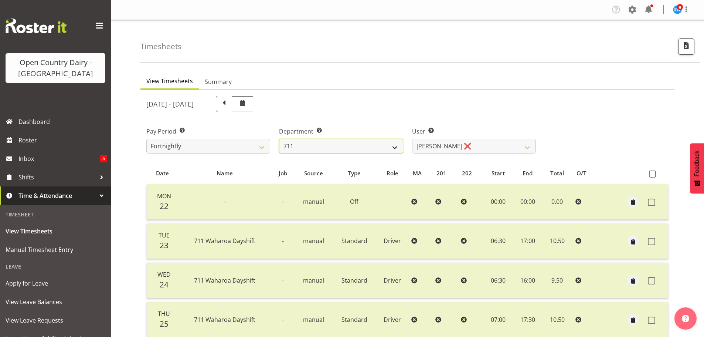
click at [367, 150] on select "701 702 703 704 705 706 707 708 709 710 711 712 713 714 715 716 717 718 719 720" at bounding box center [341, 146] width 124 height 15
click at [279, 139] on select "701 702 703 704 705 706 707 708 709 710 711 712 713 714 715 716 717 718 719 720" at bounding box center [341, 146] width 124 height 15
click at [482, 143] on select "Amrik Singh ❌ Jasdeep Singh ❌ Lucky Kau Kau ❌" at bounding box center [474, 146] width 124 height 15
click at [412, 139] on select "Amrik Singh ❌ Jasdeep Singh ❌ Lucky Kau Kau ❌" at bounding box center [474, 146] width 124 height 15
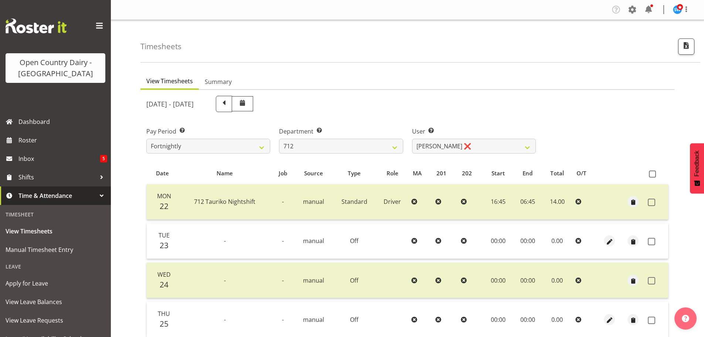
click at [465, 170] on span "202" at bounding box center [467, 173] width 10 height 8
click at [449, 140] on select "Amrik Singh ❌ Jasdeep Singh ❌ Lucky Kau Kau ❌" at bounding box center [474, 146] width 124 height 15
click at [412, 139] on select "Amrik Singh ❌ Jasdeep Singh ❌ Lucky Kau Kau ❌" at bounding box center [474, 146] width 124 height 15
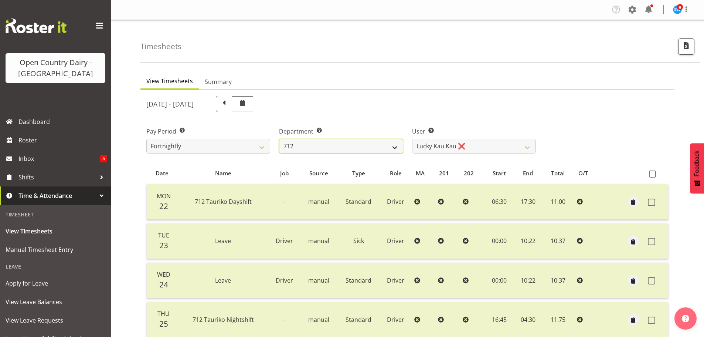
click at [377, 142] on select "701 702 703 704 705 706 707 708 709 710 711 712 713 714 715 716 717 718 719 720" at bounding box center [341, 146] width 124 height 15
click at [279, 139] on select "701 702 703 704 705 706 707 708 709 710 711 712 713 714 715 716 717 718 719 720" at bounding box center [341, 146] width 124 height 15
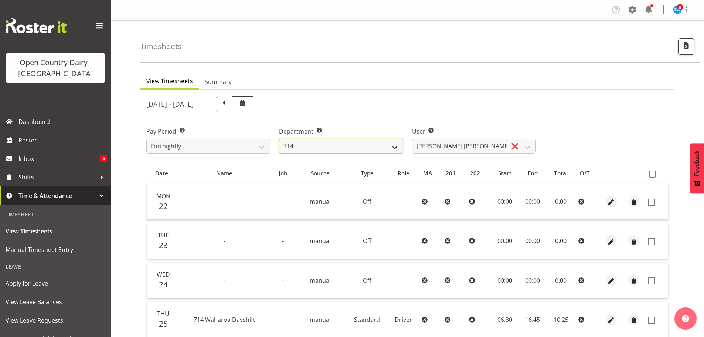
click at [367, 146] on select "701 702 703 704 705 706 707 708 709 710 711 712 713 714 715 716 717 718 719 720" at bounding box center [341, 146] width 124 height 15
click at [279, 139] on select "701 702 703 704 705 706 707 708 709 710 711 712 713 714 715 716 717 718 719 720" at bounding box center [341, 146] width 124 height 15
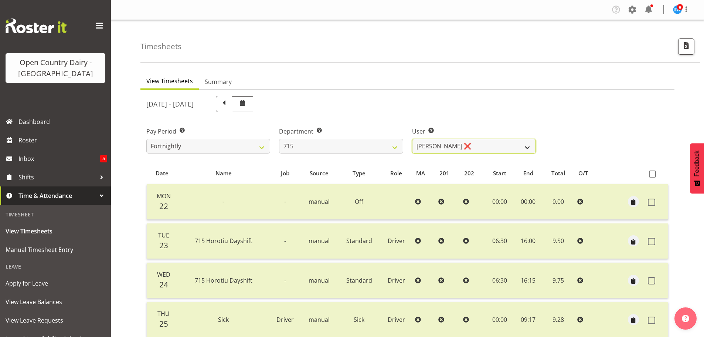
click at [442, 146] on select "Glenn McPherson ❌ Greg Healey ❌ Max Coulter ❌ Neal Chalklen ❌" at bounding box center [474, 146] width 124 height 15
click at [412, 139] on select "Glenn McPherson ❌ Greg Healey ❌ Max Coulter ❌ Neal Chalklen ❌" at bounding box center [474, 146] width 124 height 15
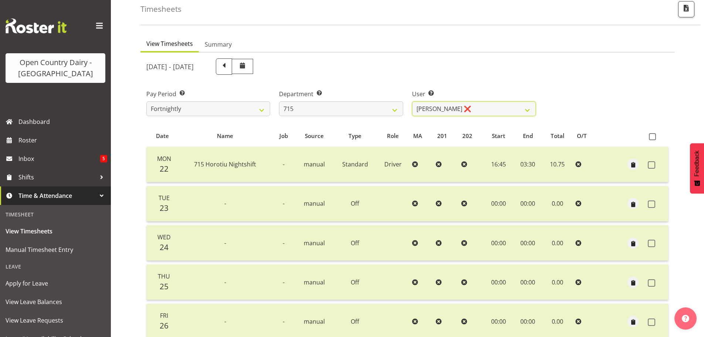
scroll to position [37, 0]
click at [377, 111] on select "701 702 703 704 705 706 707 708 709 710 711 712 713 714 715 716 717 718 719 720" at bounding box center [341, 109] width 124 height 15
click at [279, 102] on select "701 702 703 704 705 706 707 708 709 710 711 712 713 714 715 716 717 718 719 720" at bounding box center [341, 109] width 124 height 15
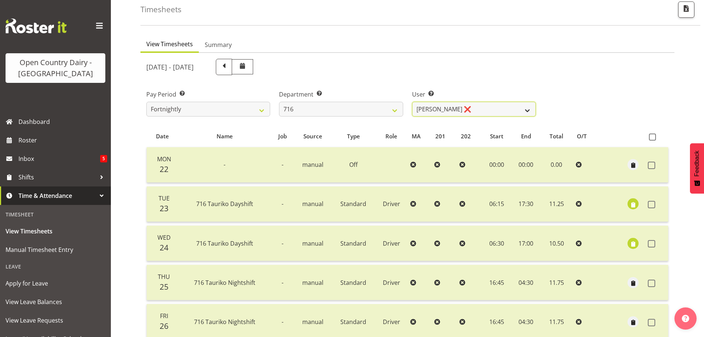
click at [451, 112] on select "Casey Leonard ❌ Darren Norris ❌ Glen Fraser ❌ Michael O'Connor ❌" at bounding box center [474, 109] width 124 height 15
click at [412, 102] on select "Casey Leonard ❌ Darren Norris ❌ Glen Fraser ❌ Michael O'Connor ❌" at bounding box center [474, 109] width 124 height 15
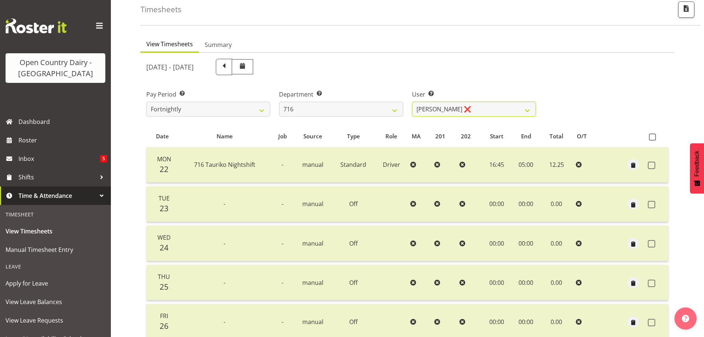
scroll to position [111, 0]
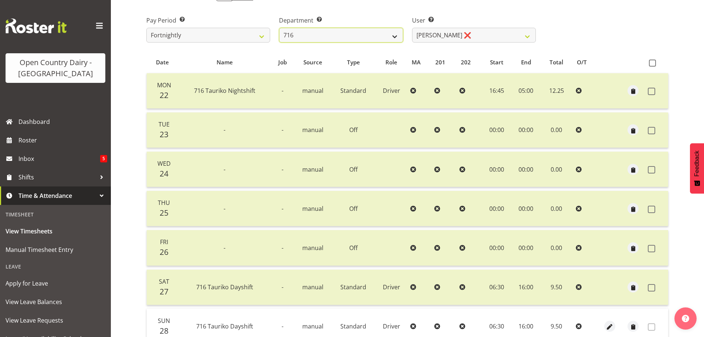
click at [378, 41] on select "701 702 703 704 705 706 707 708 709 710 711 712 713 714 715 716 717 718 719 720" at bounding box center [341, 35] width 124 height 15
click at [279, 28] on select "701 702 703 704 705 706 707 708 709 710 711 712 713 714 715 716 717 718 719 720" at bounding box center [341, 35] width 124 height 15
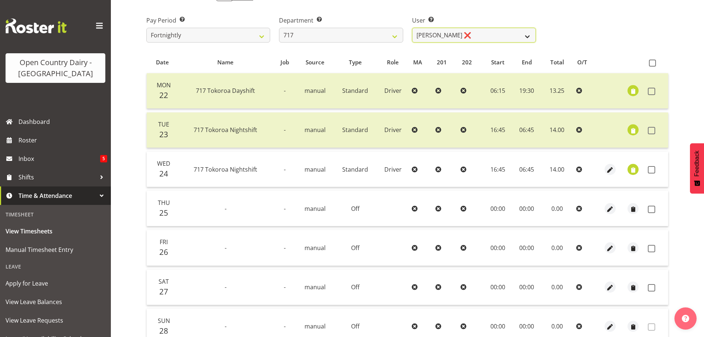
click at [424, 40] on select "Daryl Wrigley ❌ Dodge Lindsay Laing ❌ Eric Stothers ❌ Jeff Anderson ❌" at bounding box center [474, 35] width 124 height 15
click at [412, 28] on select "Daryl Wrigley ❌ Dodge Lindsay Laing ❌ Eric Stothers ❌ Jeff Anderson ❌" at bounding box center [474, 35] width 124 height 15
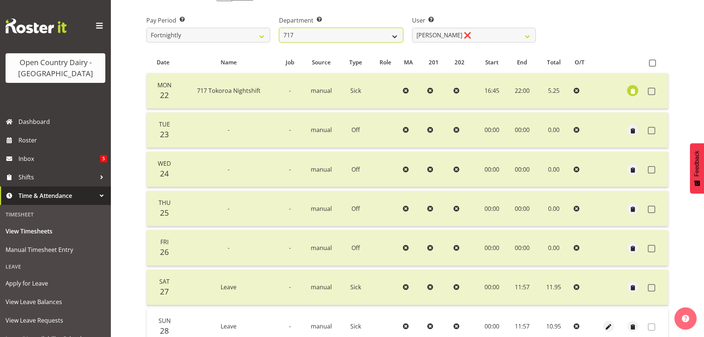
click at [355, 35] on select "701 702 703 704 705 706 707 708 709 710 711 712 713 714 715 716 717 718 719 720" at bounding box center [341, 35] width 124 height 15
click at [279, 28] on select "701 702 703 704 705 706 707 708 709 710 711 712 713 714 715 716 717 718 719 720" at bounding box center [341, 35] width 124 height 15
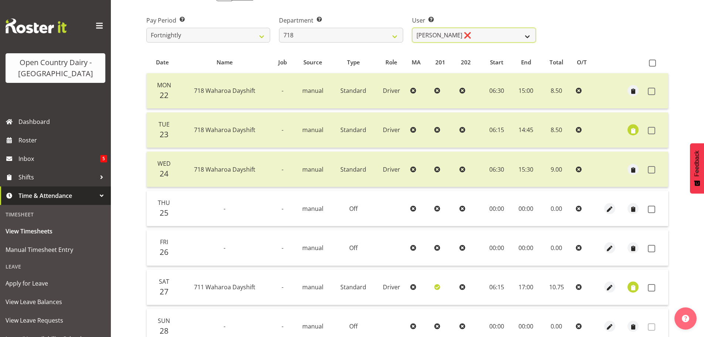
click at [440, 32] on select "Graeme Raupi ❌ Jimmy Boult ❌ Linsay Bourne ❌ Tony Fielding ❌" at bounding box center [474, 35] width 124 height 15
click at [331, 34] on select "701 702 703 704 705 706 707 708 709 710 711 712 713 714 715 716 717 718 719 720" at bounding box center [341, 35] width 124 height 15
click at [279, 28] on select "701 702 703 704 705 706 707 708 709 710 711 712 713 714 715 716 717 718 719 720" at bounding box center [341, 35] width 124 height 15
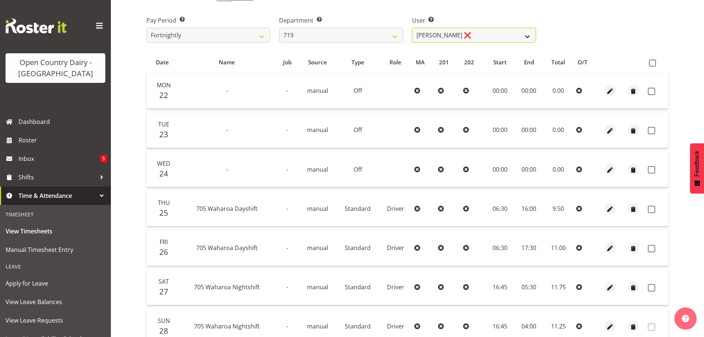
click at [444, 37] on select "Andrew de Lautour ❌ James Wellington ❌ Sami Ovesen ❌" at bounding box center [474, 35] width 124 height 15
click at [379, 35] on select "701 702 703 704 705 706 707 708 709 710 711 712 713 714 715 716 717 718 719 720" at bounding box center [341, 35] width 124 height 15
click at [279, 28] on select "701 702 703 704 705 706 707 708 709 710 711 712 713 714 715 716 717 718 719 720" at bounding box center [341, 35] width 124 height 15
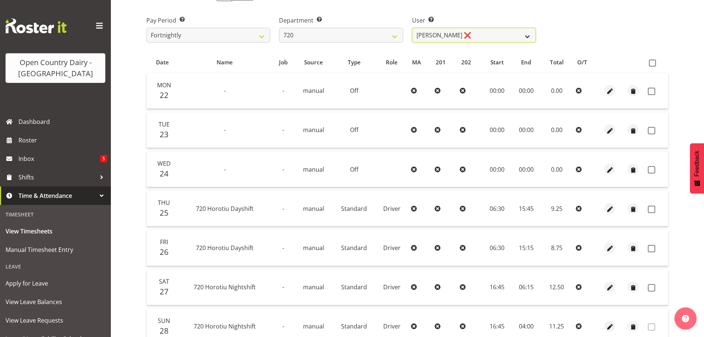
click at [452, 29] on select "Garry Hooper ❌ Kerry Slater ❌ Nathan Frankhouser ❌ Steve Daly ❌" at bounding box center [474, 35] width 124 height 15
click at [412, 28] on select "Garry Hooper ❌ Kerry Slater ❌ Nathan Frankhouser ❌ Steve Daly ❌" at bounding box center [474, 35] width 124 height 15
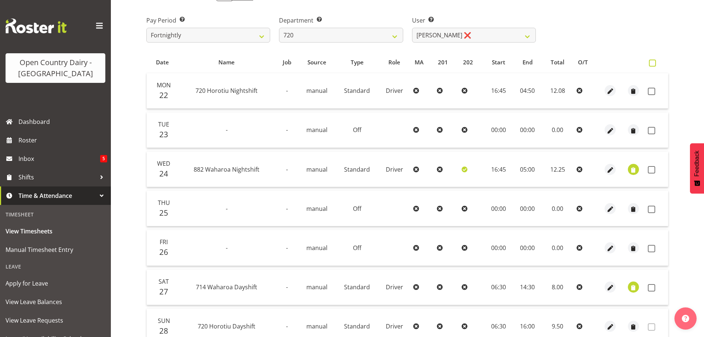
click at [652, 65] on span at bounding box center [652, 62] width 7 height 7
click at [652, 65] on input "checkbox" at bounding box center [651, 63] width 5 height 5
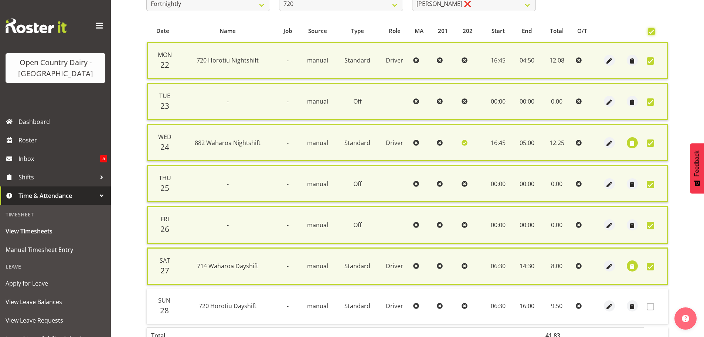
scroll to position [185, 0]
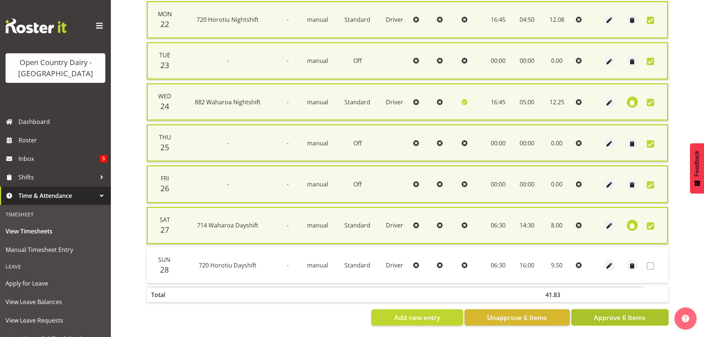
click at [626, 313] on span "Approve 6 Items" at bounding box center [620, 317] width 52 height 10
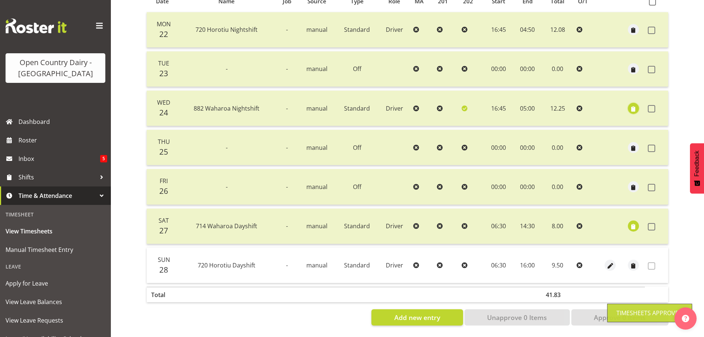
click at [635, 105] on span "button" at bounding box center [633, 109] width 8 height 8
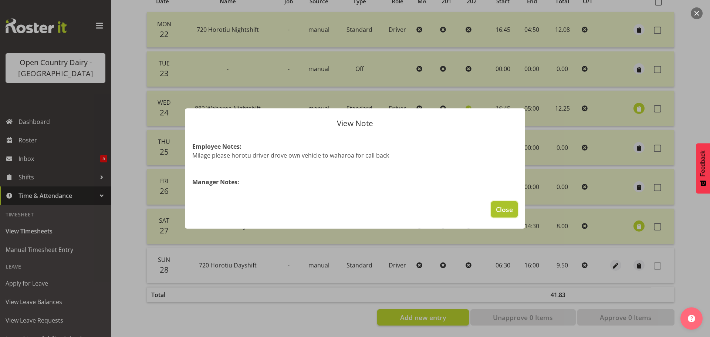
click at [500, 208] on span "Close" at bounding box center [504, 209] width 17 height 10
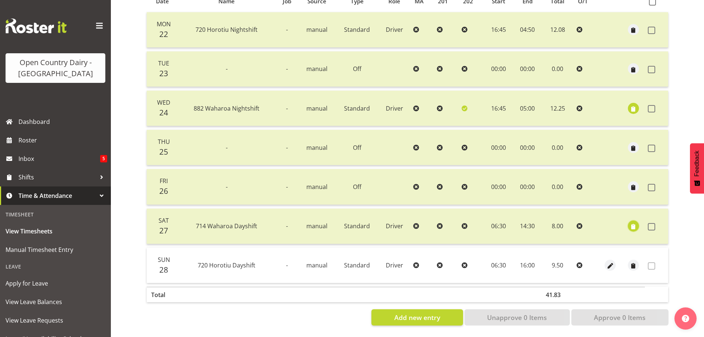
click at [633, 222] on span "button" at bounding box center [633, 226] width 8 height 8
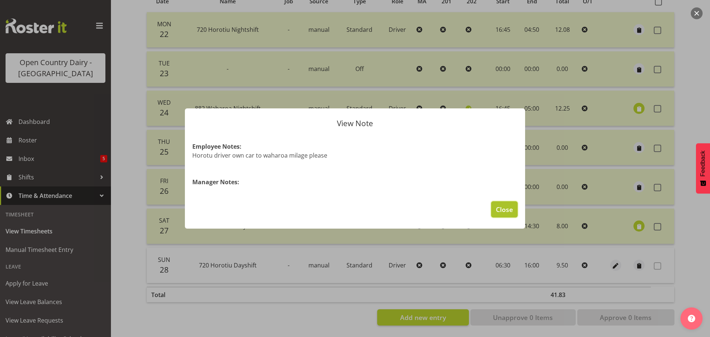
click at [504, 206] on span "Close" at bounding box center [504, 209] width 17 height 10
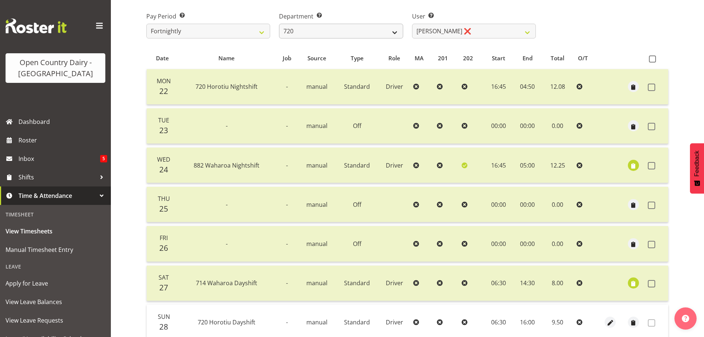
scroll to position [103, 0]
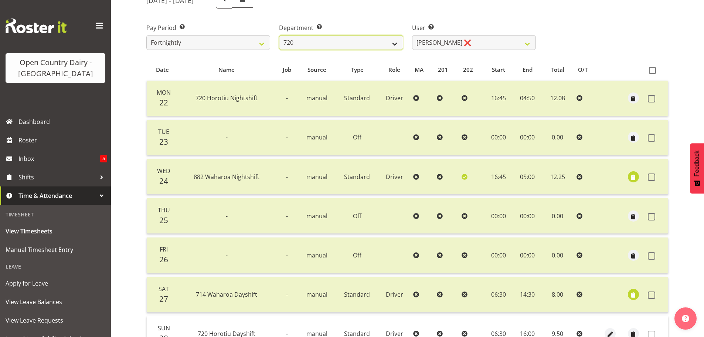
drag, startPoint x: 390, startPoint y: 35, endPoint x: 388, endPoint y: 40, distance: 4.5
click at [390, 37] on select "701 702 703 704 705 706 707 708 709 710 711 712 713 714 715 716 717 718 719 720" at bounding box center [341, 42] width 124 height 15
click at [385, 43] on select "701 702 703 704 705 706 707 708 709 710 711 712 713 714 715 716 717 718 719 720" at bounding box center [341, 42] width 124 height 15
click at [279, 35] on select "701 702 703 704 705 706 707 708 709 710 711 712 713 714 715 716 717 718 719 720" at bounding box center [341, 42] width 124 height 15
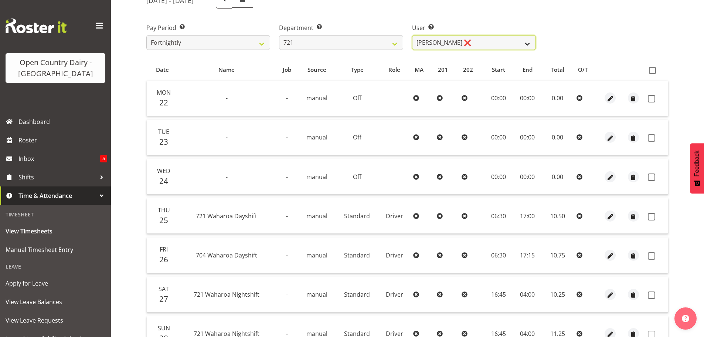
click at [428, 44] on select "George Taylor ❌ Grant Vercoe ❌ Thakur Ajit Singh ✔" at bounding box center [474, 42] width 124 height 15
click at [412, 35] on select "George Taylor ❌ Grant Vercoe ❌ Thakur Ajit Singh ✔" at bounding box center [474, 42] width 124 height 15
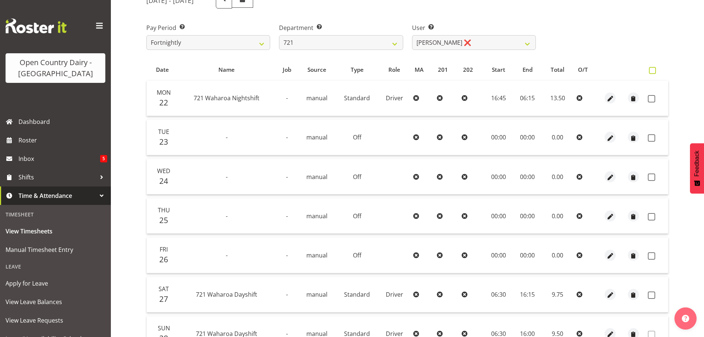
click at [651, 67] on span at bounding box center [652, 70] width 7 height 7
click at [651, 68] on input "checkbox" at bounding box center [651, 70] width 5 height 5
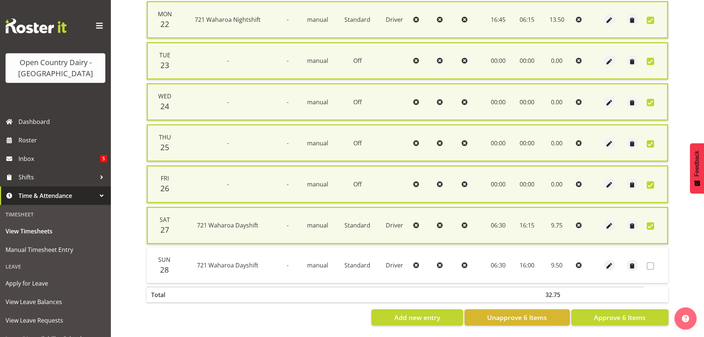
scroll to position [188, 0]
click at [603, 314] on span "Approve 6 Items" at bounding box center [620, 317] width 52 height 10
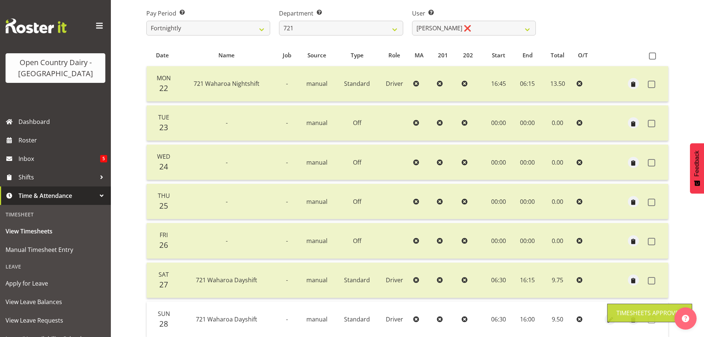
scroll to position [30, 0]
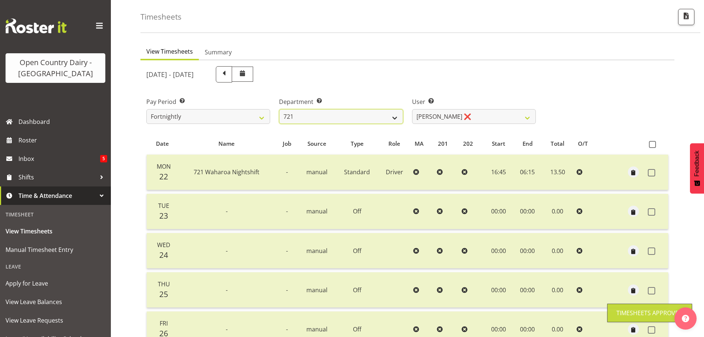
click at [391, 114] on select "701 702 703 704 705 706 707 708 709 710 711 712 713 714 715 716 717 718 719 720" at bounding box center [341, 116] width 124 height 15
click at [279, 109] on select "701 702 703 704 705 706 707 708 709 710 711 712 713 714 715 716 717 718 719 720" at bounding box center [341, 116] width 124 height 15
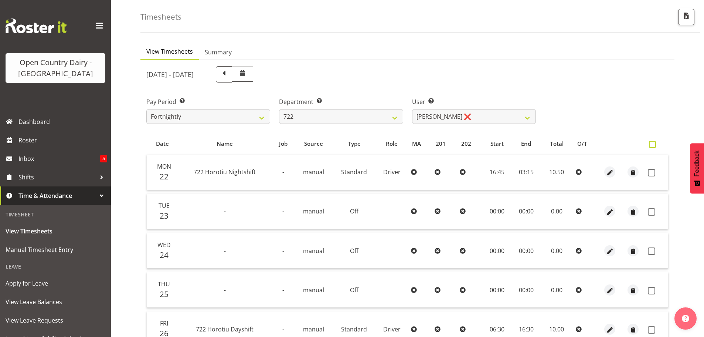
click at [650, 143] on span at bounding box center [652, 144] width 7 height 7
click at [650, 143] on input "checkbox" at bounding box center [651, 144] width 5 height 5
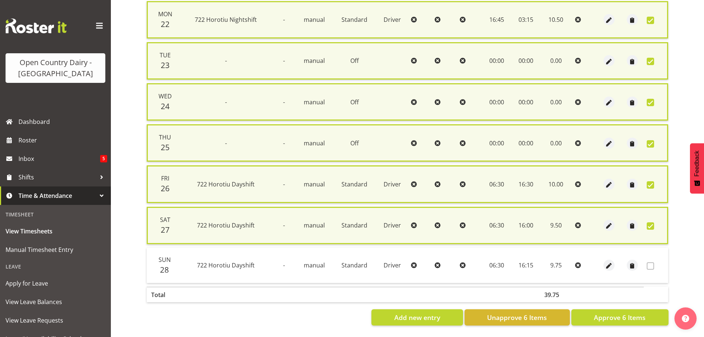
scroll to position [188, 0]
click at [620, 312] on span "Approve 6 Items" at bounding box center [620, 317] width 52 height 10
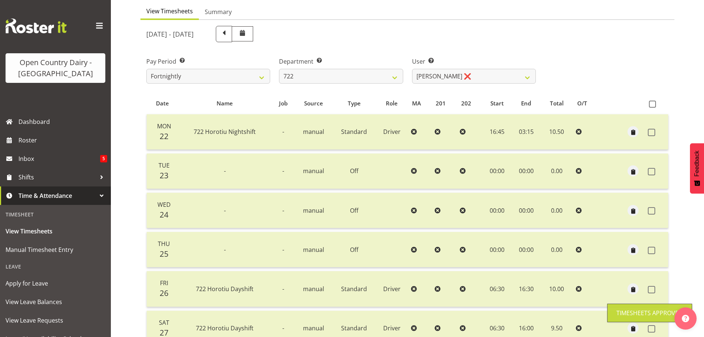
scroll to position [67, 0]
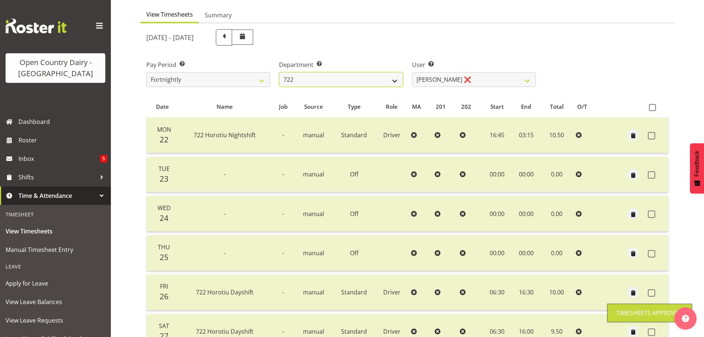
click at [367, 84] on select "701 702 703 704 705 706 707 708 709 710 711 712 713 714 715 716 717 718 719 720" at bounding box center [341, 79] width 124 height 15
click at [279, 72] on select "701 702 703 704 705 706 707 708 709 710 711 712 713 714 715 716 717 718 719 720" at bounding box center [341, 79] width 124 height 15
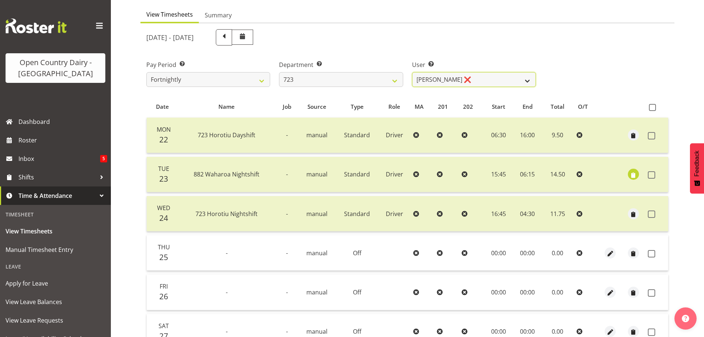
click at [468, 79] on select "Daljeet Rai ❌ Manjinder Singh ❌ Prabhjot Singh ❌ Varninder Singh ❌" at bounding box center [474, 79] width 124 height 15
click at [412, 72] on select "Daljeet Rai ❌ Manjinder Singh ❌ Prabhjot Singh ❌ Varninder Singh ❌" at bounding box center [474, 79] width 124 height 15
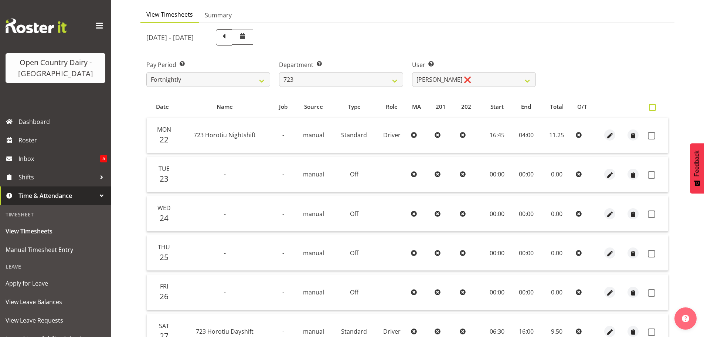
click at [651, 106] on span at bounding box center [652, 107] width 7 height 7
click at [651, 106] on input "checkbox" at bounding box center [651, 107] width 5 height 5
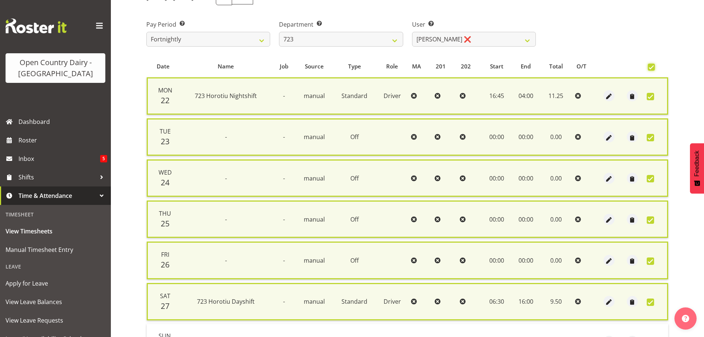
scroll to position [177, 0]
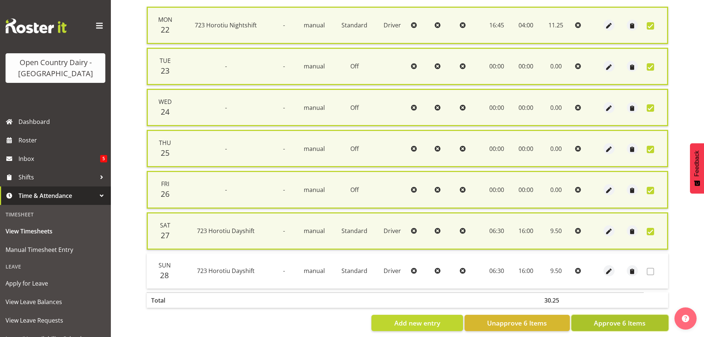
click at [622, 324] on span "Approve 6 Items" at bounding box center [620, 323] width 52 height 10
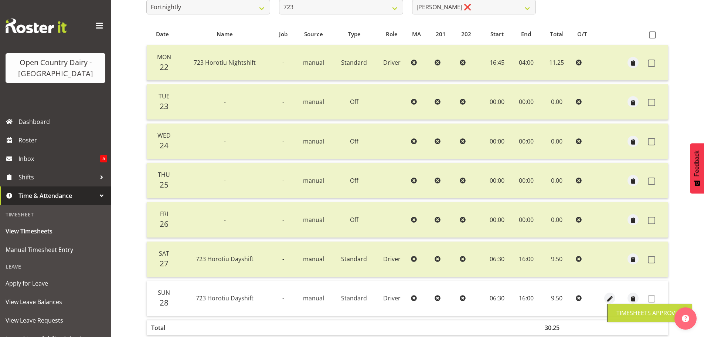
scroll to position [103, 0]
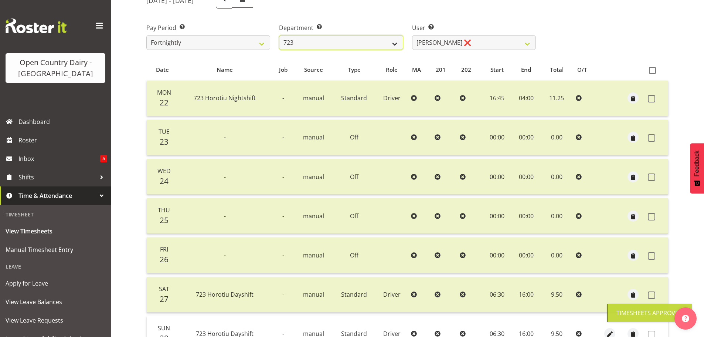
click at [341, 47] on select "701 702 703 704 705 706 707 708 709 710 711 712 713 714 715 716 717 718 719 720" at bounding box center [341, 42] width 124 height 15
click at [279, 35] on select "701 702 703 704 705 706 707 708 709 710 711 712 713 714 715 716 717 718 719 720" at bounding box center [341, 42] width 124 height 15
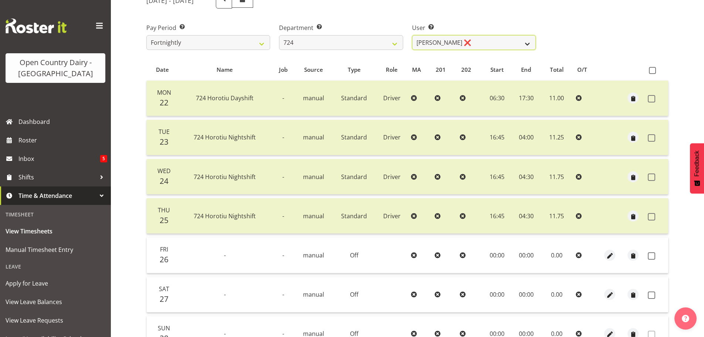
click at [449, 42] on select "Brent Adams ❌ Jaspreet Singh ❌ John Walters ❌" at bounding box center [474, 42] width 124 height 15
click at [412, 35] on select "Brent Adams ❌ Jaspreet Singh ❌ John Walters ❌" at bounding box center [474, 42] width 124 height 15
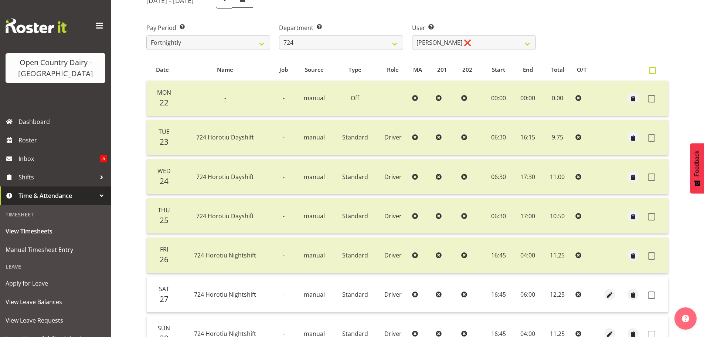
click at [653, 70] on span at bounding box center [652, 70] width 7 height 7
click at [653, 70] on input "checkbox" at bounding box center [651, 70] width 5 height 5
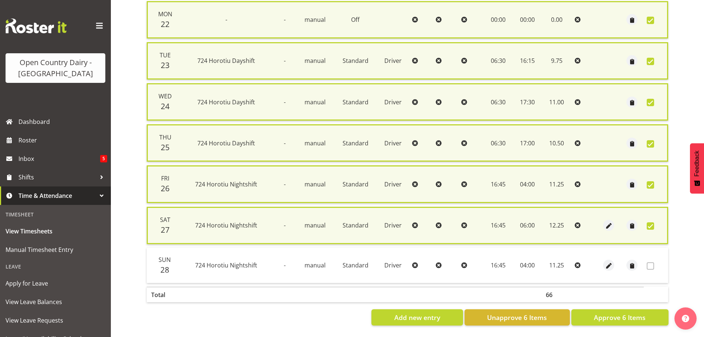
scroll to position [188, 0]
click at [612, 312] on span "Approve 6 Items" at bounding box center [620, 317] width 52 height 10
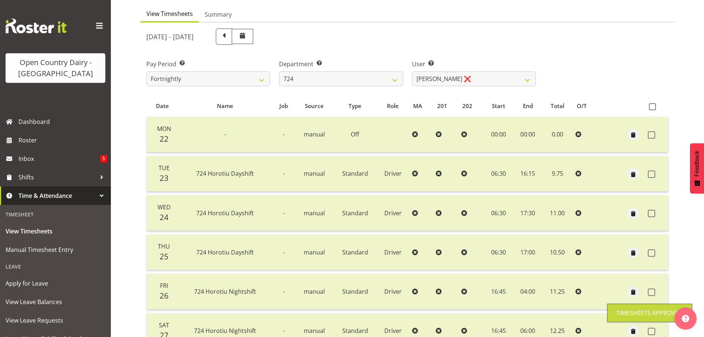
scroll to position [67, 0]
click at [365, 83] on select "701 702 703 704 705 706 707 708 709 710 711 712 713 714 715 716 717 718 719 720" at bounding box center [341, 79] width 124 height 15
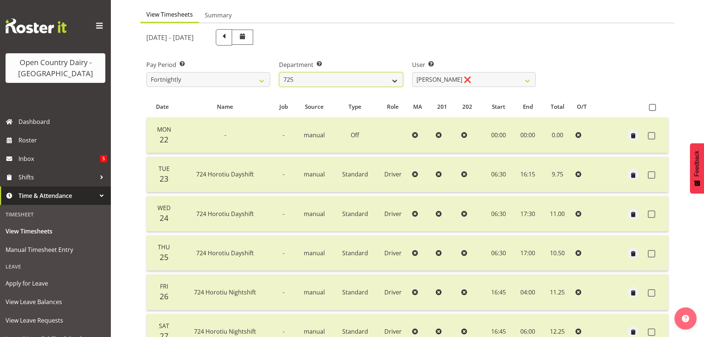
click at [279, 72] on select "701 702 703 704 705 706 707 708 709 710 711 712 713 714 715 716 717 718 719 720" at bounding box center [341, 79] width 124 height 15
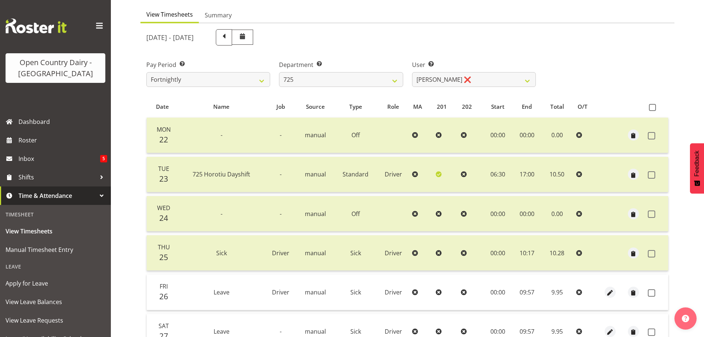
click at [444, 74] on div "September 22nd - September 28th 2025 Pay Period Select which pay period you wou…" at bounding box center [407, 208] width 522 height 367
click at [438, 85] on select "Bhupinder Dhaliwal ❌ Gurpreet Singh Kahlon ❌ Hendrik Potgieter ❌ Len Grace ❌" at bounding box center [474, 79] width 124 height 15
click at [412, 72] on select "Bhupinder Dhaliwal ❌ Gurpreet Singh Kahlon ❌ Hendrik Potgieter ❌ Len Grace ❌" at bounding box center [474, 79] width 124 height 15
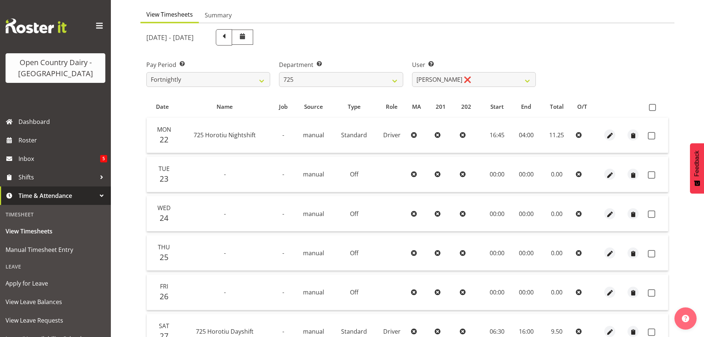
click at [651, 108] on span at bounding box center [652, 107] width 7 height 7
click at [651, 108] on input "checkbox" at bounding box center [651, 107] width 5 height 5
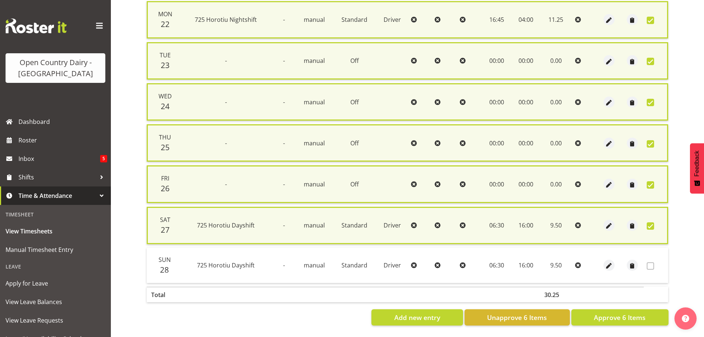
scroll to position [188, 0]
click at [616, 312] on span "Approve 6 Items" at bounding box center [620, 317] width 52 height 10
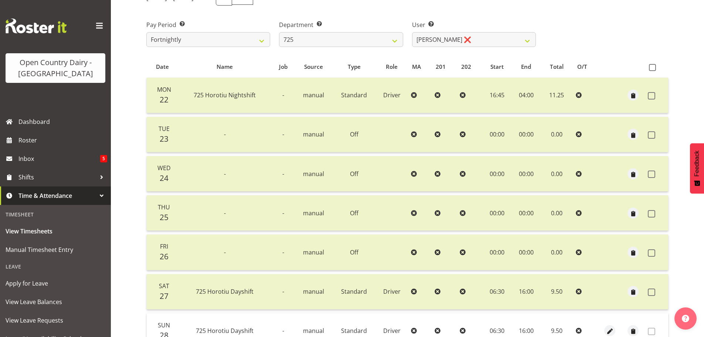
scroll to position [103, 0]
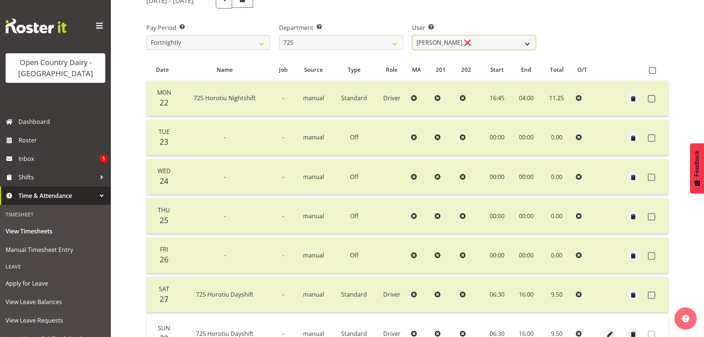
click at [470, 38] on select "Bhupinder Dhaliwal ❌ Gurpreet Singh Kahlon ❌ Hendrik Potgieter ❌ Len Grace ❌" at bounding box center [474, 42] width 124 height 15
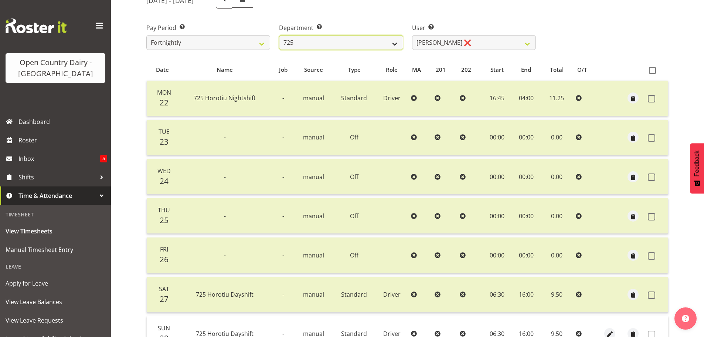
click at [302, 39] on select "701 702 703 704 705 706 707 708 709 710 711 712 713 714 715 716 717 718 719 720" at bounding box center [341, 42] width 124 height 15
click at [279, 35] on select "701 702 703 704 705 706 707 708 709 710 711 712 713 714 715 716 717 718 719 720" at bounding box center [341, 42] width 124 height 15
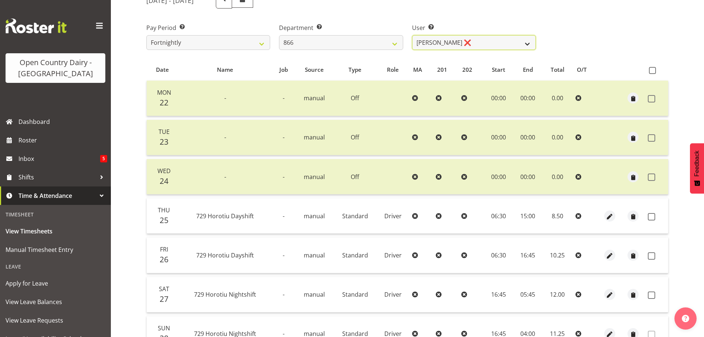
click at [456, 43] on select "Harshdeep Singh ❌ Jacques Nel ❌ Navreet Jawanda ❌ Neil Abrahams ❌" at bounding box center [474, 42] width 124 height 15
click at [412, 35] on select "Harshdeep Singh ❌ Jacques Nel ❌ Navreet Jawanda ❌ Neil Abrahams ❌" at bounding box center [474, 42] width 124 height 15
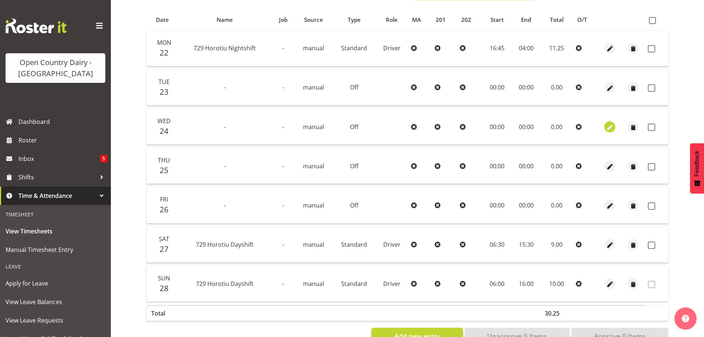
scroll to position [140, 0]
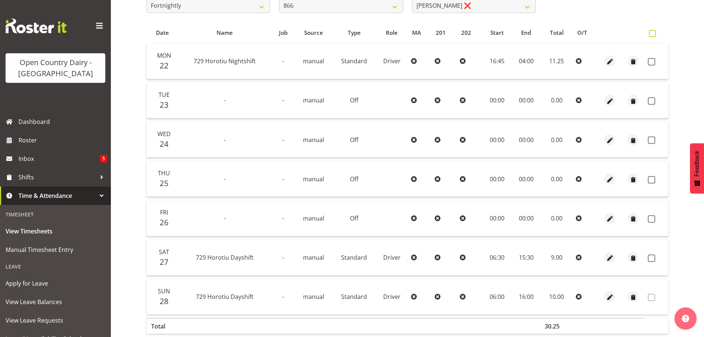
click at [651, 30] on span at bounding box center [652, 33] width 7 height 7
click at [651, 31] on input "checkbox" at bounding box center [651, 33] width 5 height 5
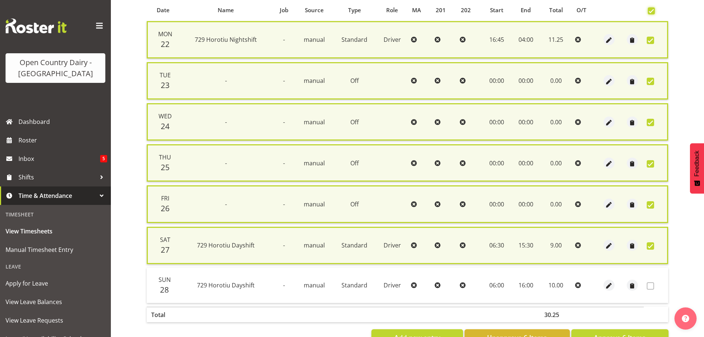
scroll to position [188, 0]
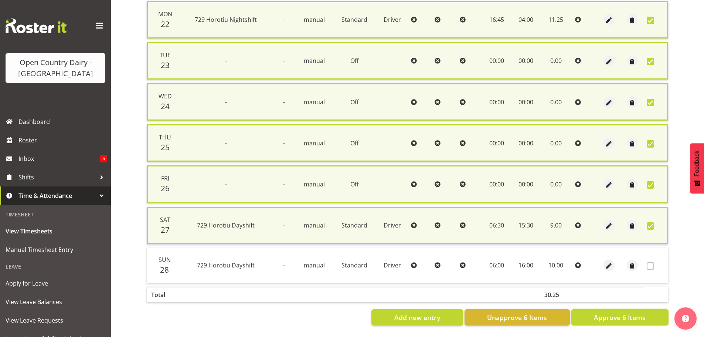
click at [623, 313] on span "Approve 6 Items" at bounding box center [620, 317] width 52 height 10
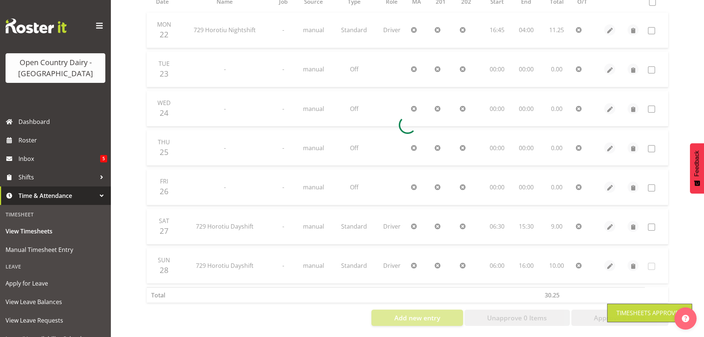
scroll to position [0, 0]
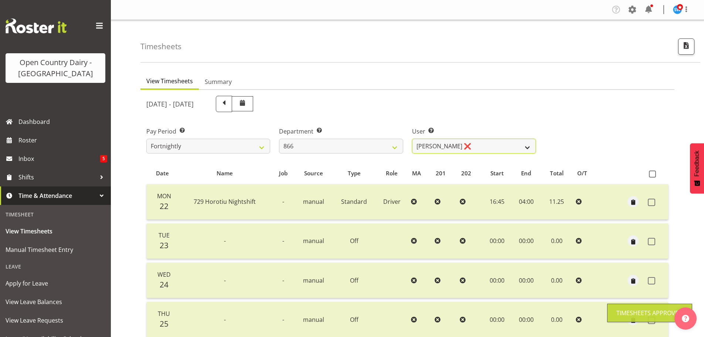
click at [424, 148] on select "Harshdeep Singh ❌ Jacques Nel ❌ Navreet Jawanda ❌ Neil Abrahams ❌" at bounding box center [474, 146] width 124 height 15
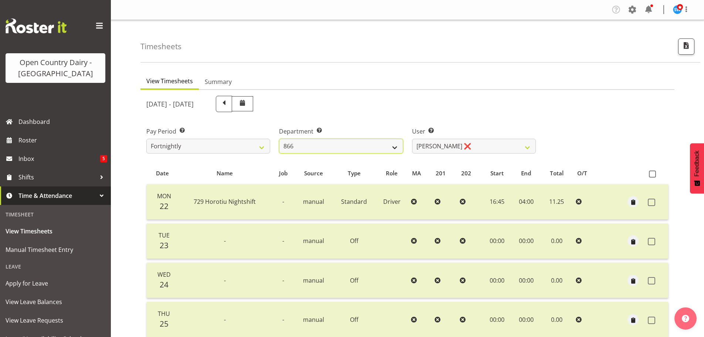
drag, startPoint x: 354, startPoint y: 140, endPoint x: 351, endPoint y: 145, distance: 6.2
click at [354, 140] on select "701 702 703 704 705 706 707 708 709 710 711 712 713 714 715 716 717 718 719 720" at bounding box center [341, 146] width 124 height 15
click at [279, 139] on select "701 702 703 704 705 706 707 708 709 710 711 712 713 714 715 716 717 718 719 720" at bounding box center [341, 146] width 124 height 15
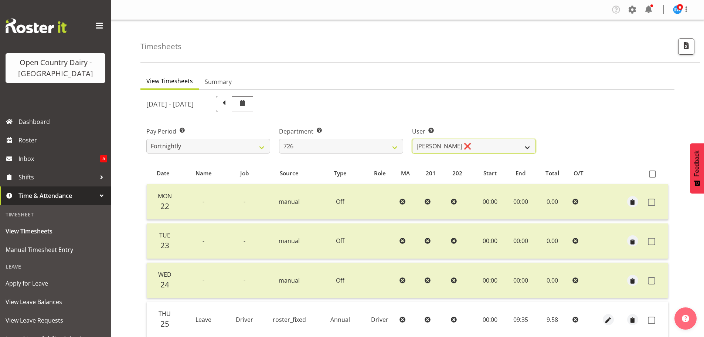
click at [486, 150] on select "Angela Burrill ❌ Bryan Leathart ❌ Harpreet Singh ❌ Kerry Young ❌" at bounding box center [474, 146] width 124 height 15
click at [412, 139] on select "Angela Burrill ❌ Bryan Leathart ❌ Harpreet Singh ❌ Kerry Young ❌" at bounding box center [474, 146] width 124 height 15
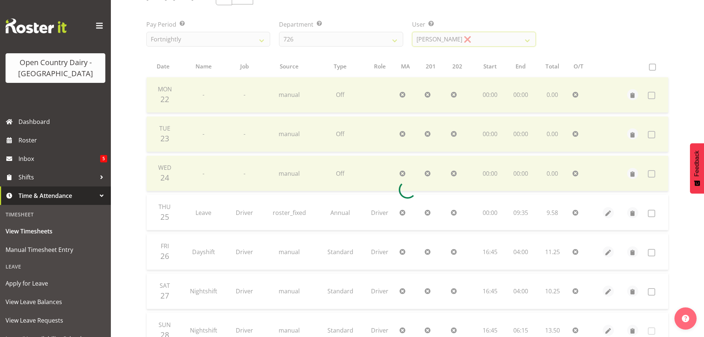
scroll to position [111, 0]
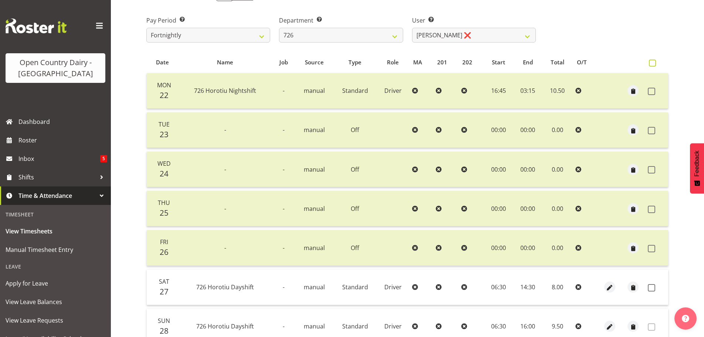
click at [653, 62] on span at bounding box center [652, 62] width 7 height 7
click at [653, 62] on input "checkbox" at bounding box center [651, 63] width 5 height 5
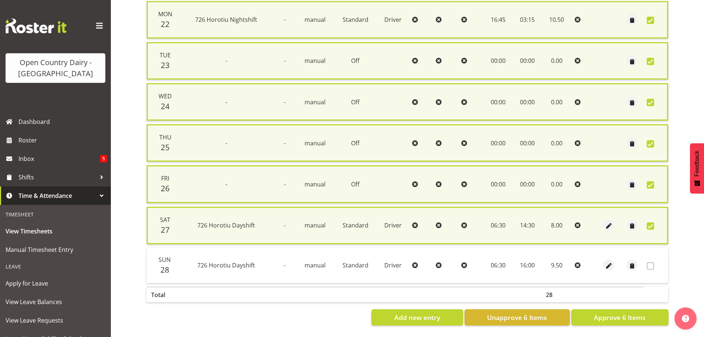
scroll to position [188, 0]
click at [620, 312] on span "Approve 6 Items" at bounding box center [620, 317] width 52 height 10
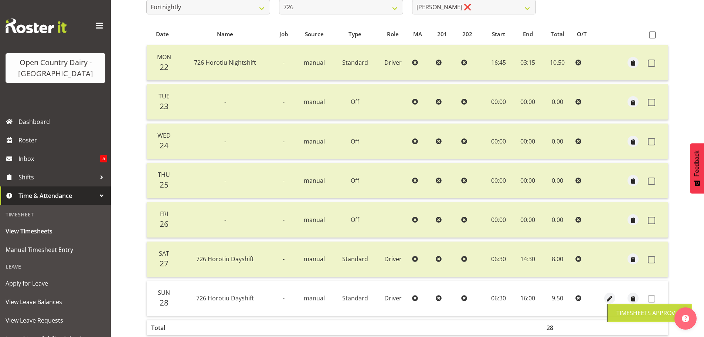
scroll to position [30, 0]
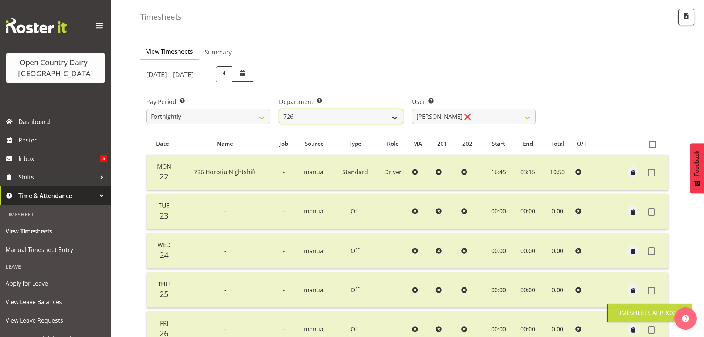
click at [392, 118] on select "701 702 703 704 705 706 707 708 709 710 711 712 713 714 715 716 717 718 719 720" at bounding box center [341, 116] width 124 height 15
click at [279, 109] on select "701 702 703 704 705 706 707 708 709 710 711 712 713 714 715 716 717 718 719 720" at bounding box center [341, 116] width 124 height 15
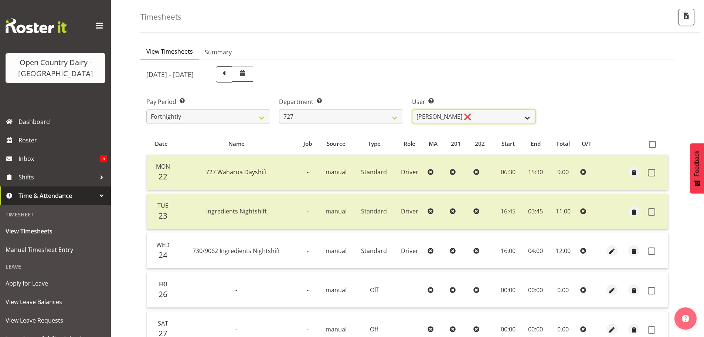
click at [433, 116] on select "David Pawley ❌ Kase Hussey ❌ Rhys Greener ✔" at bounding box center [474, 116] width 124 height 15
click at [365, 121] on select "701 702 703 704 705 706 707 708 709 710 711 712 713 714 715 716 717 718 719 720" at bounding box center [341, 116] width 124 height 15
click at [279, 109] on select "701 702 703 704 705 706 707 708 709 710 711 712 713 714 715 716 717 718 719 720" at bounding box center [341, 116] width 124 height 15
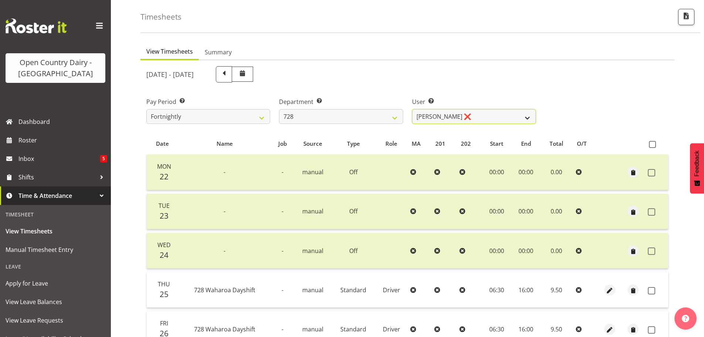
click at [473, 116] on select "Callum Leslie ❌ Nick Warren ❌ Ross Robert Hamilton ❌ Stuart Cherrington ❌ Wally…" at bounding box center [474, 116] width 124 height 15
click at [412, 109] on select "Callum Leslie ❌ Nick Warren ❌ Ross Robert Hamilton ❌ Stuart Cherrington ❌ Wally…" at bounding box center [474, 116] width 124 height 15
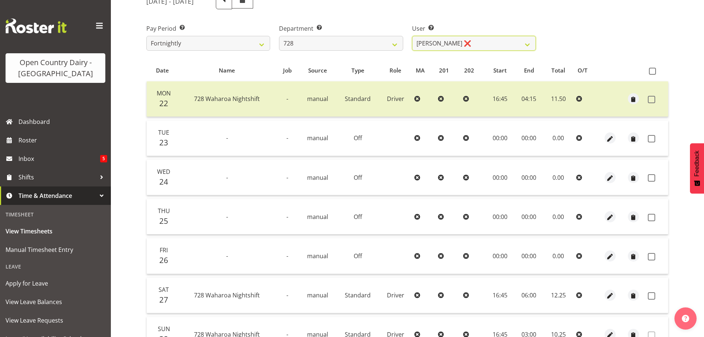
scroll to position [103, 0]
click at [652, 70] on span at bounding box center [652, 70] width 7 height 7
click at [652, 70] on input "checkbox" at bounding box center [651, 70] width 5 height 5
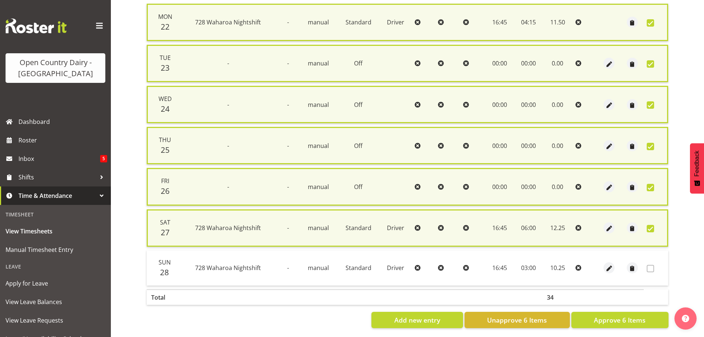
scroll to position [188, 0]
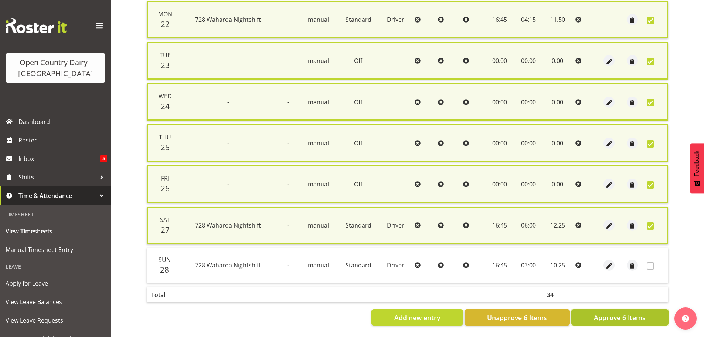
click at [617, 312] on span "Approve 6 Items" at bounding box center [620, 317] width 52 height 10
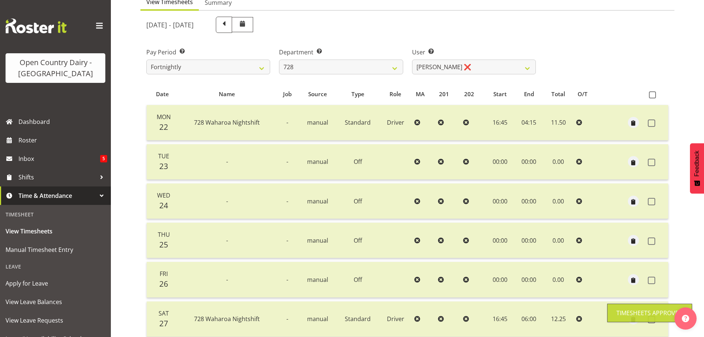
scroll to position [30, 0]
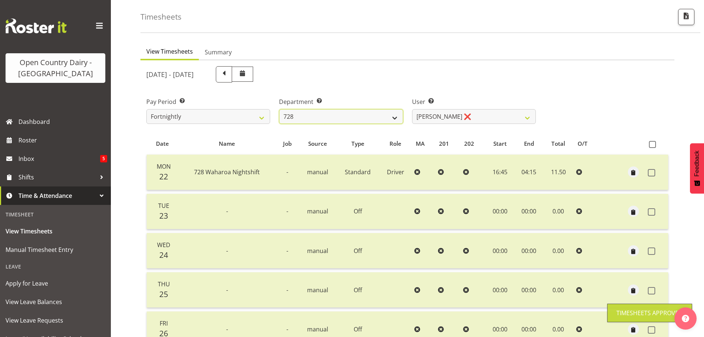
click at [328, 115] on select "701 702 703 704 705 706 707 708 709 710 711 712 713 714 715 716 717 718 719 720" at bounding box center [341, 116] width 124 height 15
click at [279, 109] on select "701 702 703 704 705 706 707 708 709 710 711 712 713 714 715 716 717 718 719 720" at bounding box center [341, 116] width 124 height 15
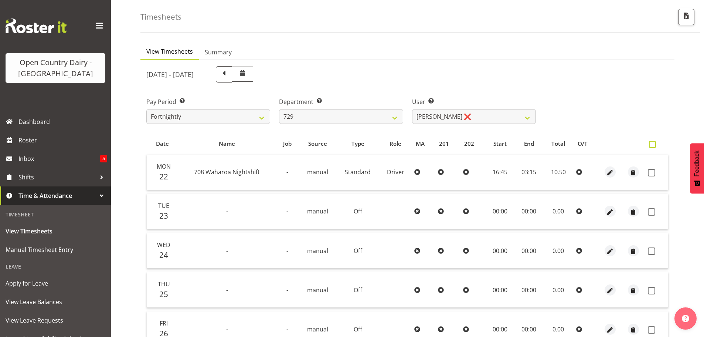
click at [653, 146] on span at bounding box center [652, 144] width 7 height 7
click at [653, 146] on input "checkbox" at bounding box center [651, 144] width 5 height 5
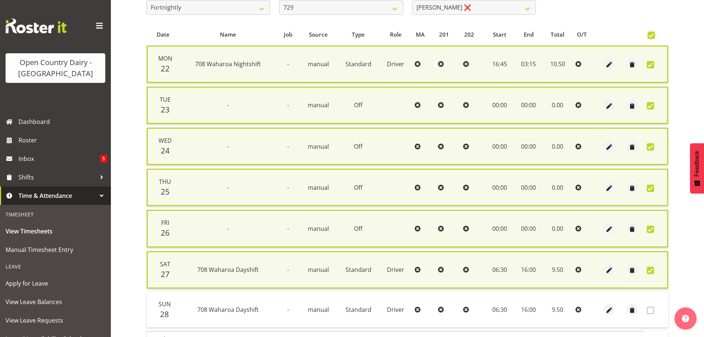
scroll to position [188, 0]
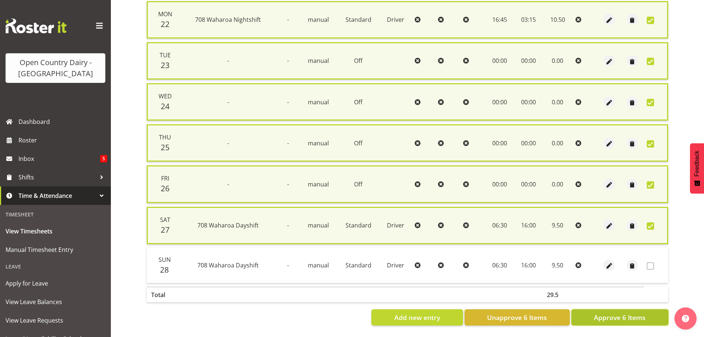
click at [597, 309] on button "Approve 6 Items" at bounding box center [619, 317] width 97 height 16
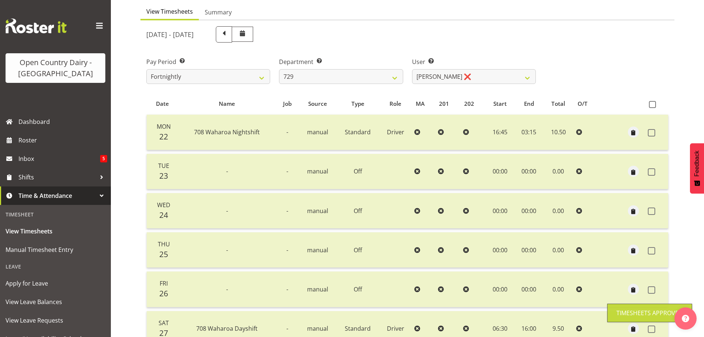
scroll to position [67, 0]
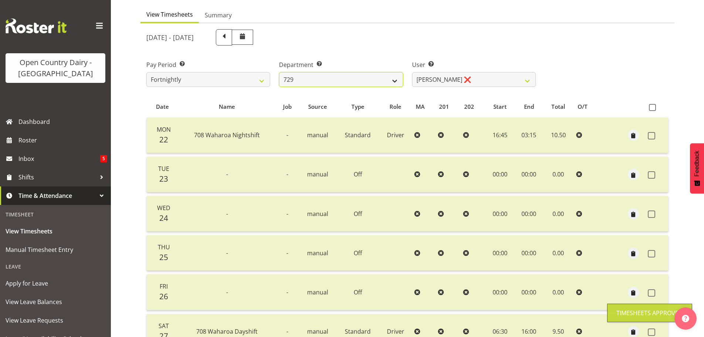
click at [353, 82] on select "701 702 703 704 705 706 707 708 709 710 711 712 713 714 715 716 717 718 719 720" at bounding box center [341, 79] width 124 height 15
click at [279, 72] on select "701 702 703 704 705 706 707 708 709 710 711 712 713 714 715 716 717 718 719 720" at bounding box center [341, 79] width 124 height 15
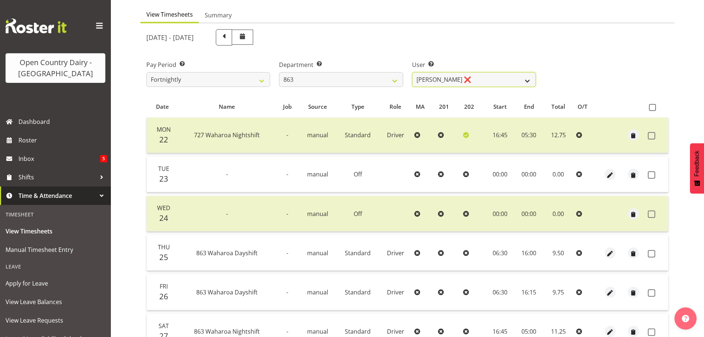
click at [467, 80] on select "Billy Walters ❌ Glyn Spiller ❌ Mike Paki ❌ Paul Bunyan ❌" at bounding box center [474, 79] width 124 height 15
click at [412, 72] on select "Billy Walters ❌ Glyn Spiller ❌ Mike Paki ❌ Paul Bunyan ❌" at bounding box center [474, 79] width 124 height 15
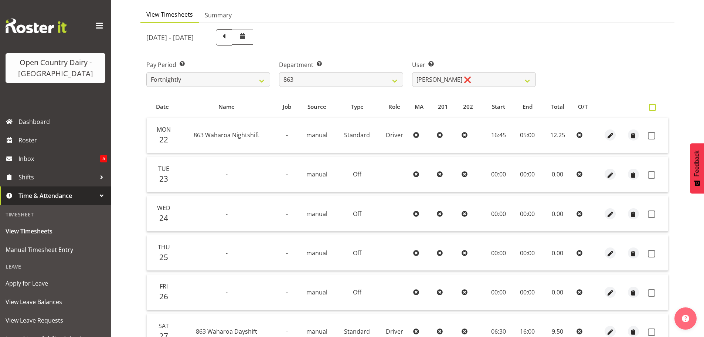
click at [652, 106] on span at bounding box center [652, 107] width 7 height 7
click at [652, 106] on input "checkbox" at bounding box center [651, 107] width 5 height 5
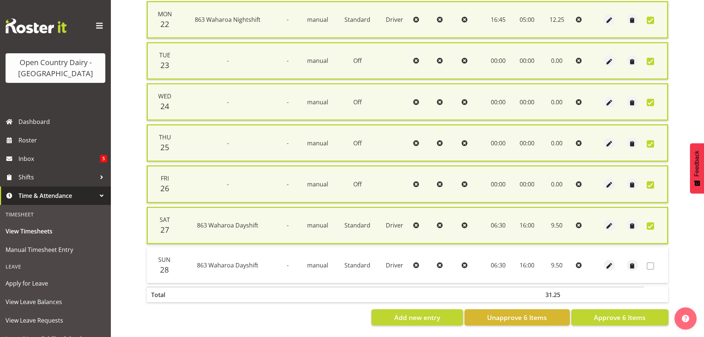
scroll to position [188, 0]
click at [623, 315] on span "Approve 6 Items" at bounding box center [620, 317] width 52 height 10
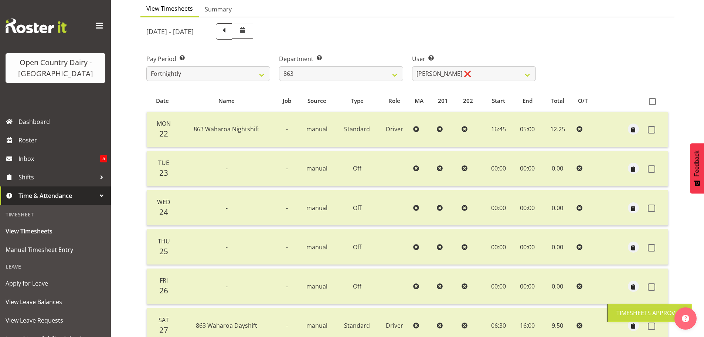
scroll to position [30, 0]
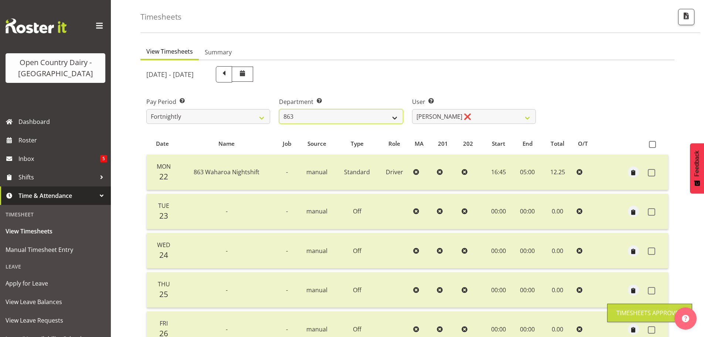
click at [330, 118] on select "701 702 703 704 705 706 707 708 709 710 711 712 713 714 715 716 717 718 719 720" at bounding box center [341, 116] width 124 height 15
click at [279, 109] on select "701 702 703 704 705 706 707 708 709 710 711 712 713 714 715 716 717 718 719 720" at bounding box center [341, 116] width 124 height 15
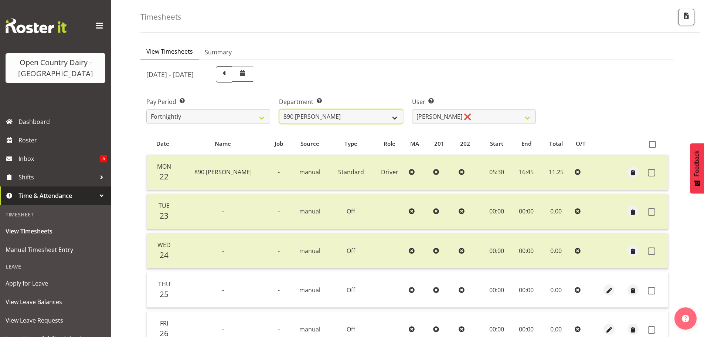
click at [386, 113] on select "701 702 703 704 705 706 707 708 709 710 711 712 713 714 715 716 717 718 719 720" at bounding box center [341, 116] width 124 height 15
click at [380, 117] on select "701 702 703 704 705 706 707 708 709 710 711 712 713 714 715 716 717 718 719 720" at bounding box center [341, 116] width 124 height 15
click at [279, 109] on select "701 702 703 704 705 706 707 708 709 710 711 712 713 714 715 716 717 718 719 720" at bounding box center [341, 116] width 124 height 15
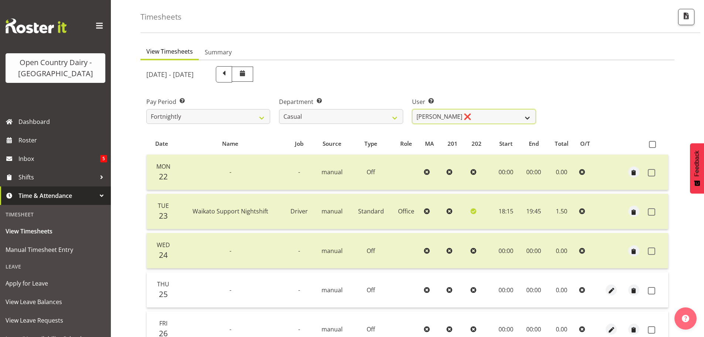
click at [439, 118] on select "Bruce Morgan ❌ Dutchie Egbert Dijkstra ❌ Mark Hedge ❌ Rob Luke ❌" at bounding box center [474, 116] width 124 height 15
click at [412, 109] on select "Bruce Morgan ❌ Dutchie Egbert Dijkstra ❌ Mark Hedge ❌ Rob Luke ❌" at bounding box center [474, 116] width 124 height 15
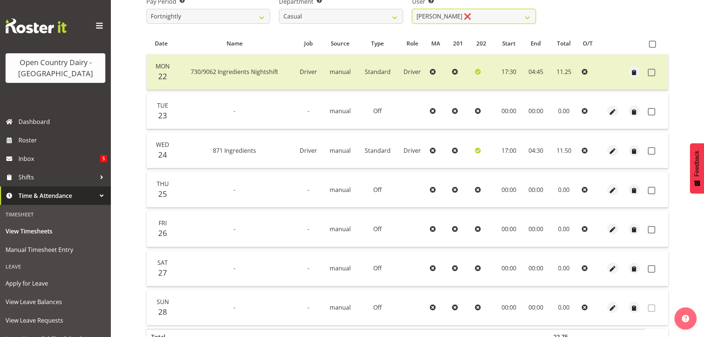
scroll to position [140, 0]
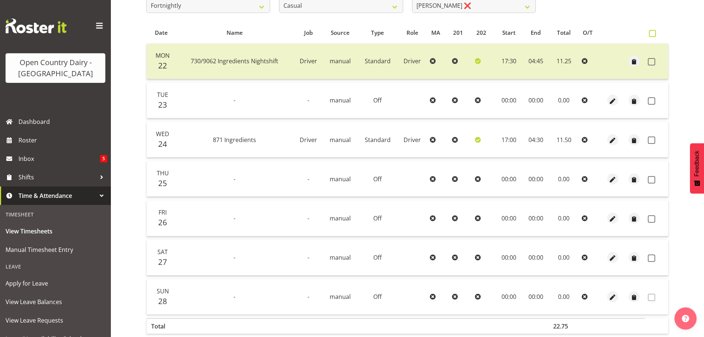
click at [652, 34] on span at bounding box center [652, 33] width 7 height 7
click at [652, 34] on input "checkbox" at bounding box center [651, 33] width 5 height 5
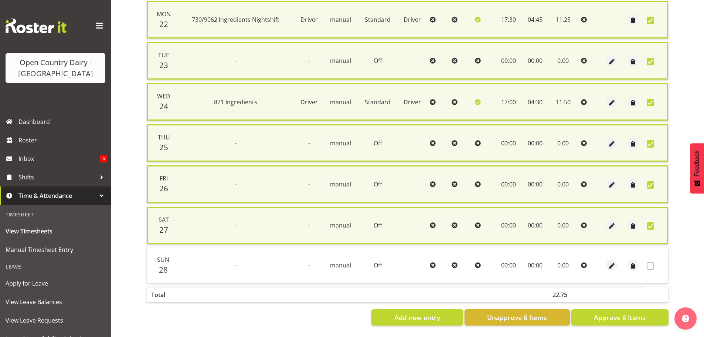
scroll to position [188, 0]
click at [616, 312] on span "Approve 6 Items" at bounding box center [620, 317] width 52 height 10
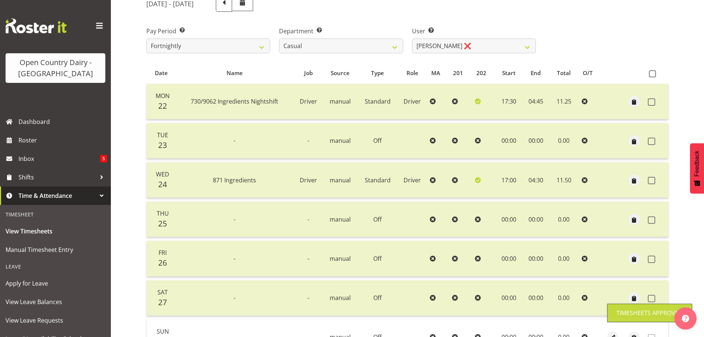
scroll to position [0, 0]
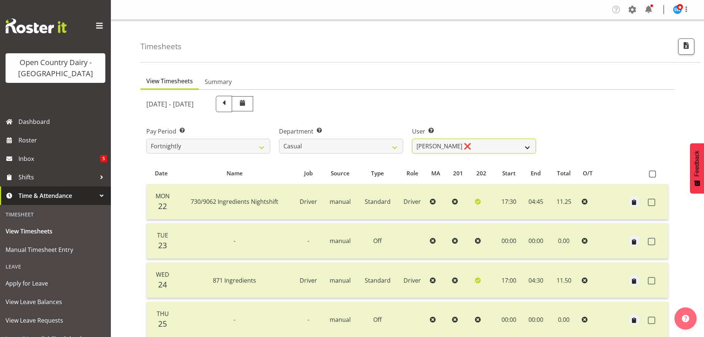
click at [439, 148] on select "Bruce Morgan ❌ Dutchie Egbert Dijkstra ❌ Mark Hedge ❌ Rob Luke ❌" at bounding box center [474, 146] width 124 height 15
click at [412, 139] on select "Bruce Morgan ❌ Dutchie Egbert Dijkstra ❌ Mark Hedge ❌ Rob Luke ❌" at bounding box center [474, 146] width 124 height 15
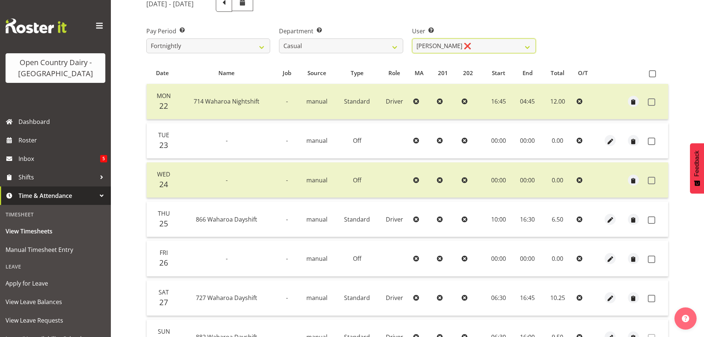
scroll to position [111, 0]
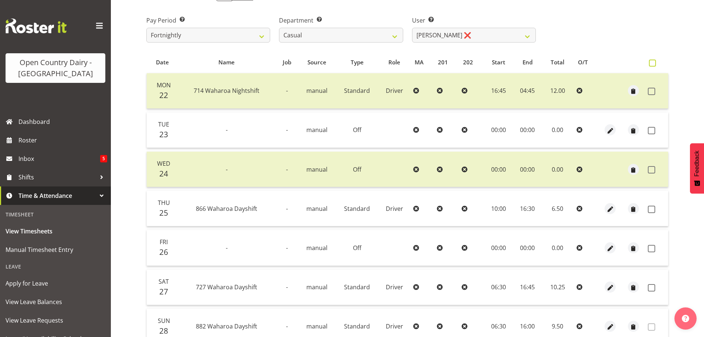
click at [651, 63] on span at bounding box center [652, 62] width 7 height 7
click at [651, 63] on input "checkbox" at bounding box center [651, 63] width 5 height 5
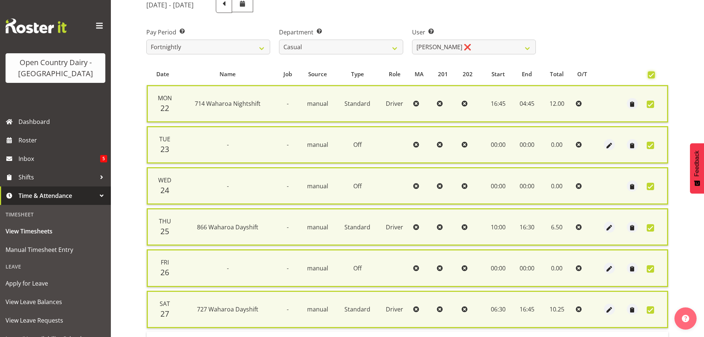
scroll to position [0, 0]
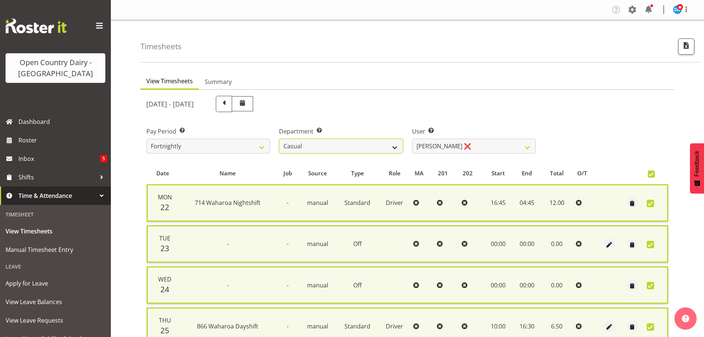
click at [347, 146] on select "701 702 703 704 705 706 707 708 709 710 711 712 713 714 715 716 717 718 719 720" at bounding box center [341, 146] width 124 height 15
click at [279, 139] on select "701 702 703 704 705 706 707 708 709 710 711 712 713 714 715 716 717 718 719 720" at bounding box center [341, 146] width 124 height 15
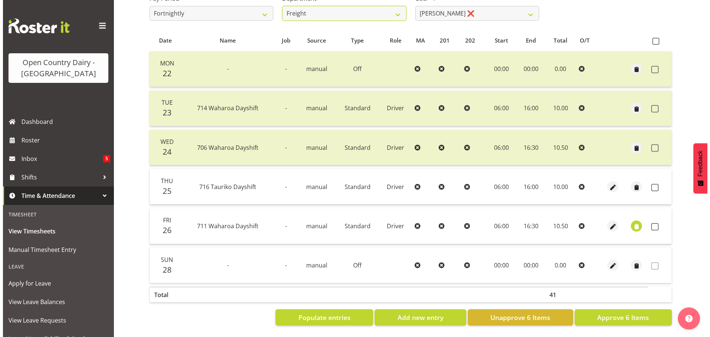
scroll to position [138, 0]
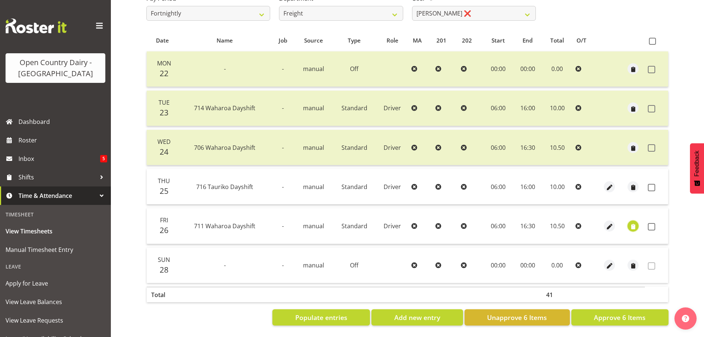
click at [629, 222] on span "button" at bounding box center [633, 226] width 8 height 8
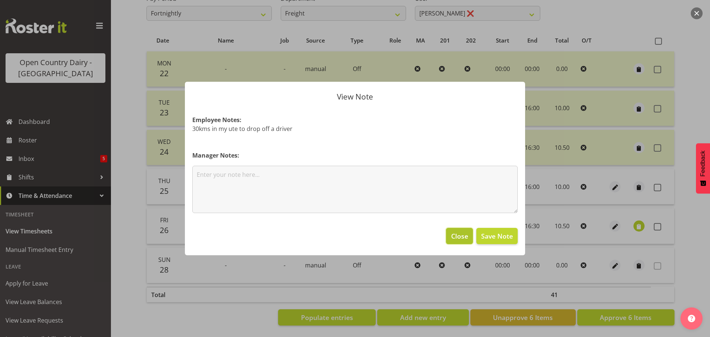
click at [465, 237] on span "Close" at bounding box center [459, 236] width 17 height 10
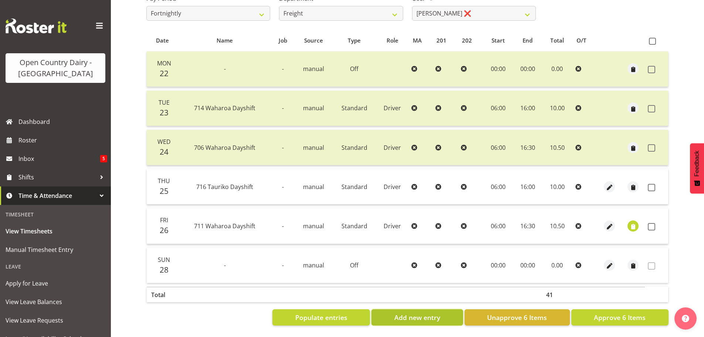
click at [409, 312] on span "Add new entry" at bounding box center [417, 317] width 46 height 10
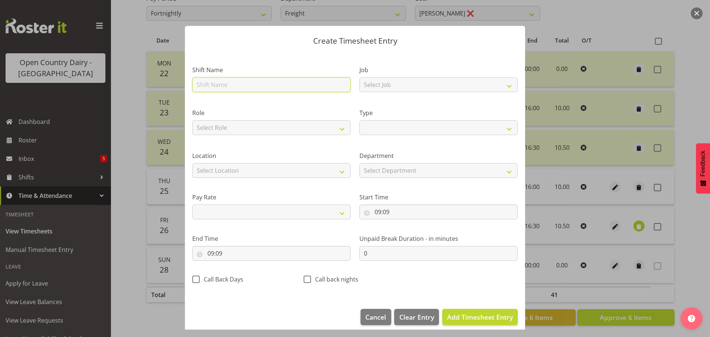
click at [228, 85] on input "text" at bounding box center [271, 84] width 158 height 15
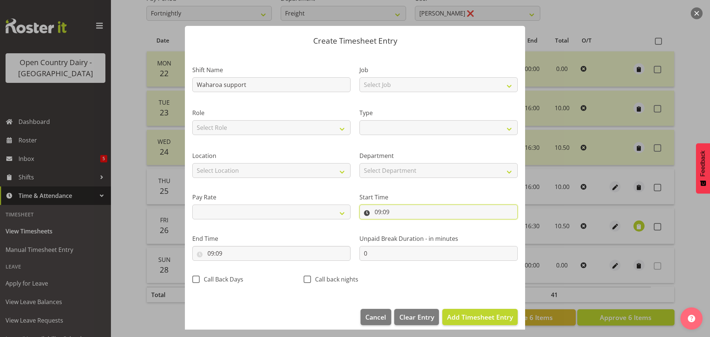
click at [378, 214] on input "09:09" at bounding box center [438, 211] width 158 height 15
click at [404, 230] on select "00 01 02 03 04 05 06 07 08 09 10 11 12 13 14 15 16 17 18 19 20 21 22 23" at bounding box center [409, 231] width 17 height 15
click at [401, 224] on select "00 01 02 03 04 05 06 07 08 09 10 11 12 13 14 15 16 17 18 19 20 21 22 23" at bounding box center [409, 231] width 17 height 15
click at [428, 229] on select "00 01 02 03 04 05 06 07 08 09 10 11 12 13 14 15 16 17 18 19 20 21 22 23 24 25 2…" at bounding box center [429, 231] width 17 height 15
click at [421, 224] on select "00 01 02 03 04 05 06 07 08 09 10 11 12 13 14 15 16 17 18 19 20 21 22 23 24 25 2…" at bounding box center [429, 231] width 17 height 15
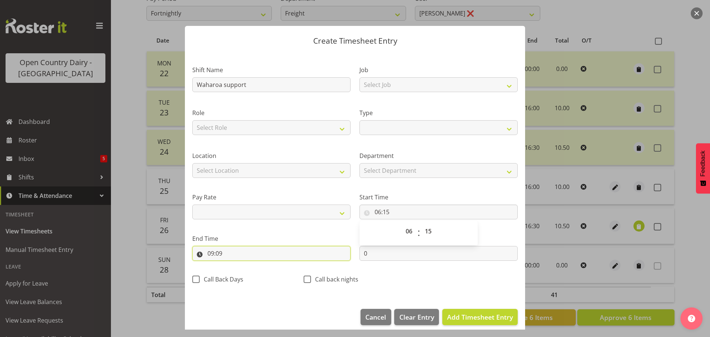
click at [216, 257] on input "09:09" at bounding box center [271, 253] width 158 height 15
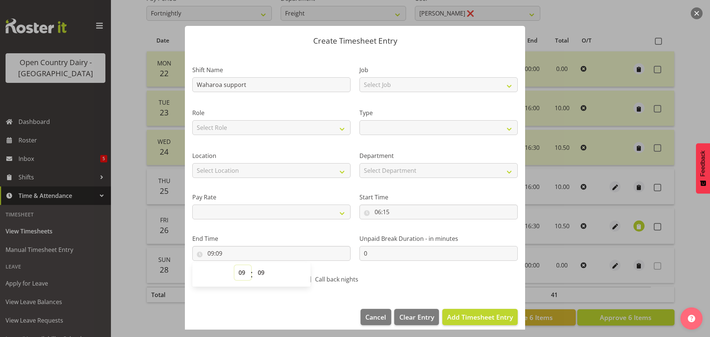
click at [239, 275] on select "00 01 02 03 04 05 06 07 08 09 10 11 12 13 14 15 16 17 18 19 20 21 22 23" at bounding box center [242, 272] width 17 height 15
click at [234, 265] on select "00 01 02 03 04 05 06 07 08 09 10 11 12 13 14 15 16 17 18 19 20 21 22 23" at bounding box center [242, 272] width 17 height 15
click at [259, 271] on select "00 01 02 03 04 05 06 07 08 09 10 11 12 13 14 15 16 17 18 19 20 21 22 23 24 25 2…" at bounding box center [262, 272] width 17 height 15
click at [254, 265] on select "00 01 02 03 04 05 06 07 08 09 10 11 12 13 14 15 16 17 18 19 20 21 22 23 24 25 2…" at bounding box center [262, 272] width 17 height 15
click at [458, 314] on span "Add Timesheet Entry" at bounding box center [480, 316] width 66 height 9
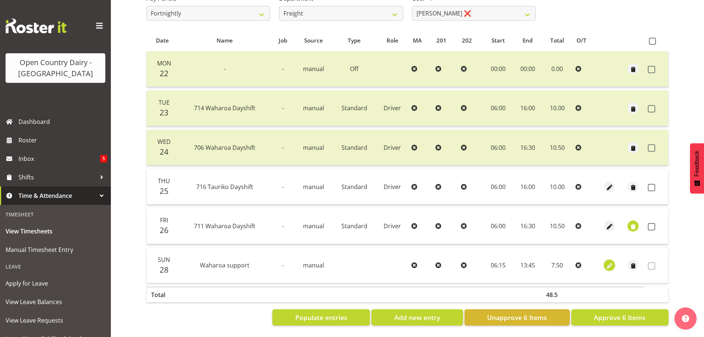
click at [607, 262] on span "button" at bounding box center [609, 266] width 8 height 8
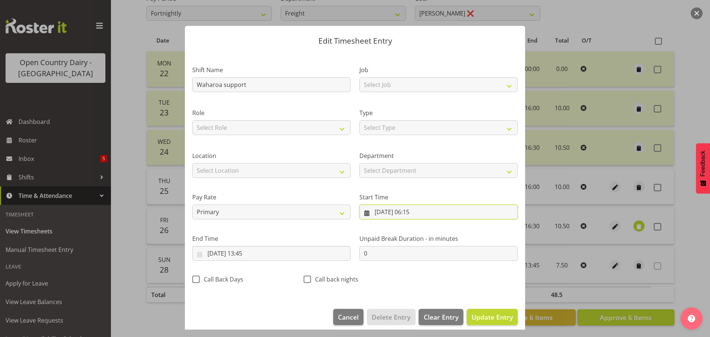
click at [370, 215] on input "28/09/2025, 06:15" at bounding box center [438, 211] width 158 height 15
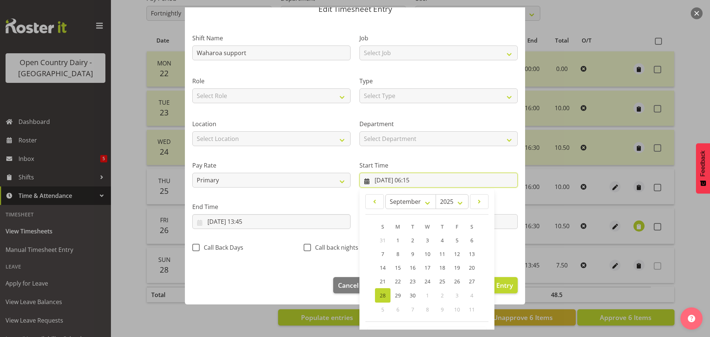
scroll to position [59, 0]
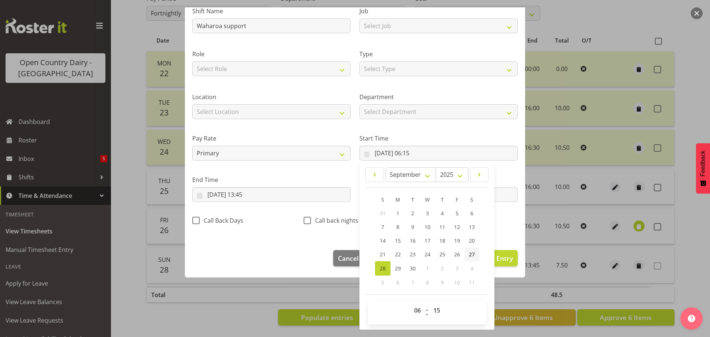
click at [470, 253] on span "27" at bounding box center [472, 254] width 6 height 7
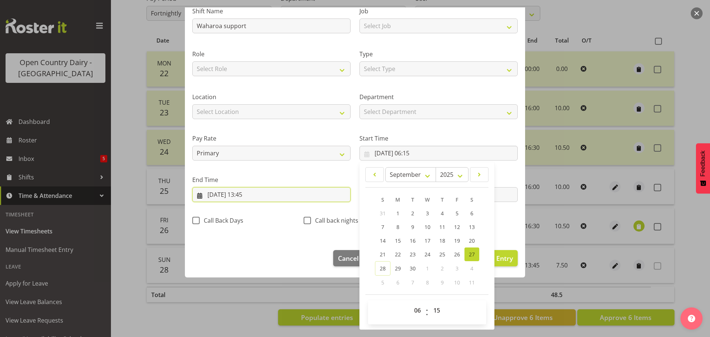
click at [245, 198] on input "28/09/2025, 13:45" at bounding box center [271, 194] width 158 height 15
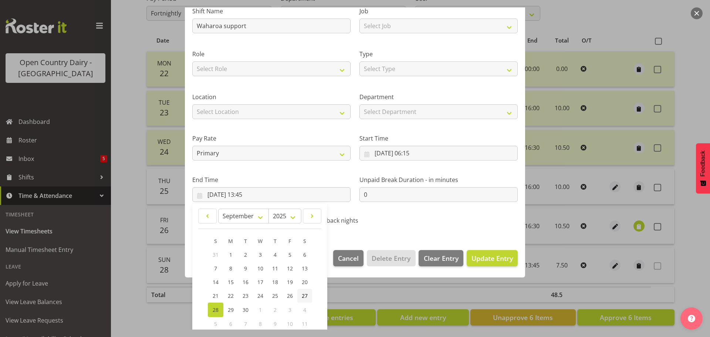
click at [300, 297] on link "27" at bounding box center [304, 296] width 15 height 14
click at [492, 259] on span "Update Entry" at bounding box center [491, 258] width 41 height 9
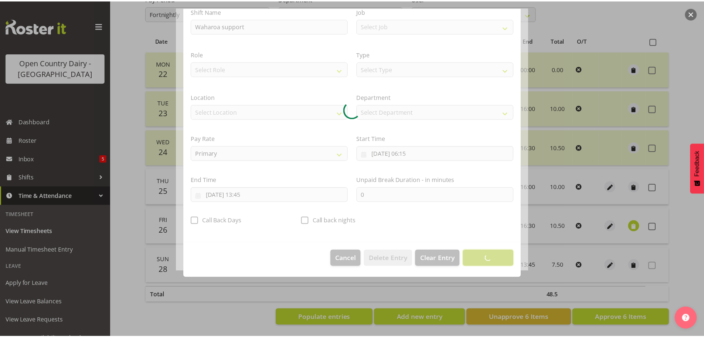
scroll to position [7, 0]
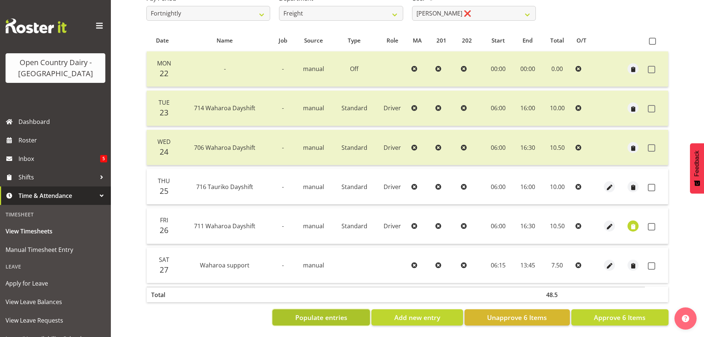
click at [325, 312] on span "Populate entries" at bounding box center [321, 317] width 52 height 10
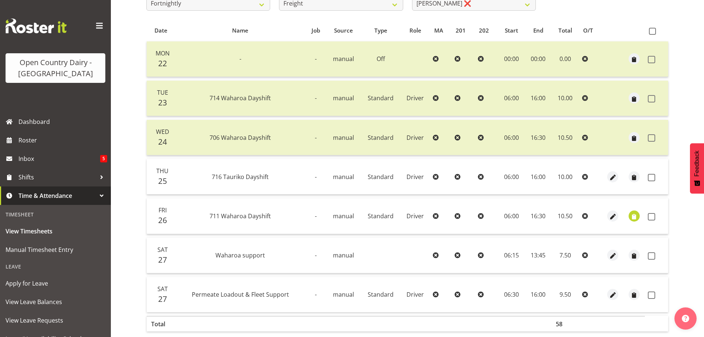
scroll to position [177, 0]
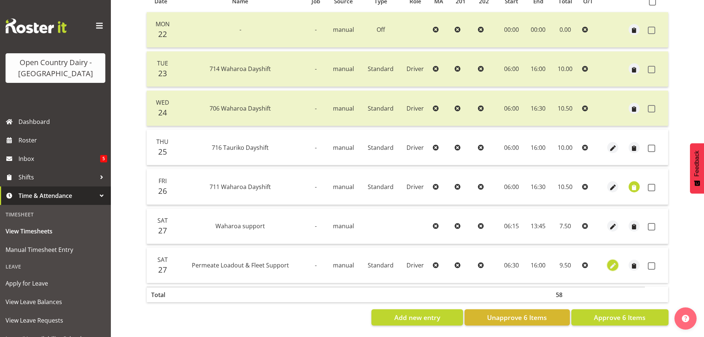
click at [614, 262] on span "button" at bounding box center [613, 266] width 8 height 8
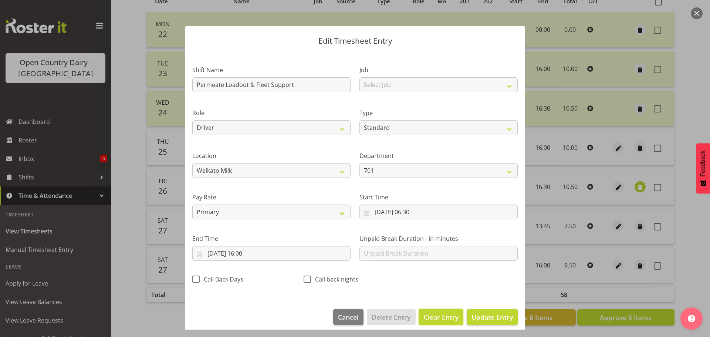
click at [439, 314] on span "Clear Entry" at bounding box center [440, 317] width 35 height 10
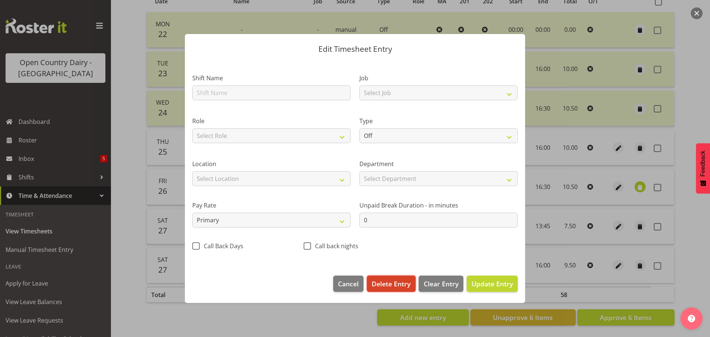
click at [377, 280] on span "Delete Entry" at bounding box center [390, 284] width 39 height 10
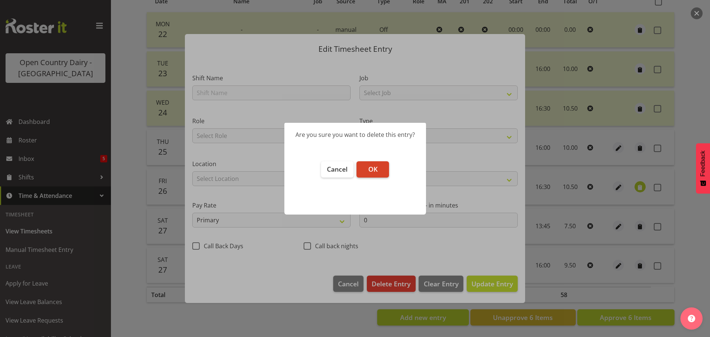
click at [370, 168] on span "OK" at bounding box center [372, 168] width 9 height 9
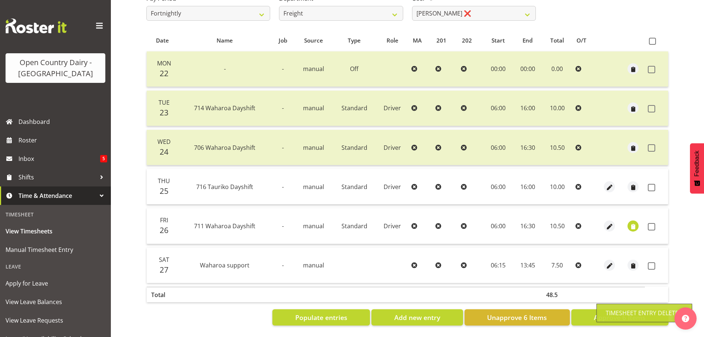
scroll to position [138, 0]
click at [653, 38] on span at bounding box center [652, 41] width 7 height 7
click at [653, 39] on input "checkbox" at bounding box center [651, 41] width 5 height 5
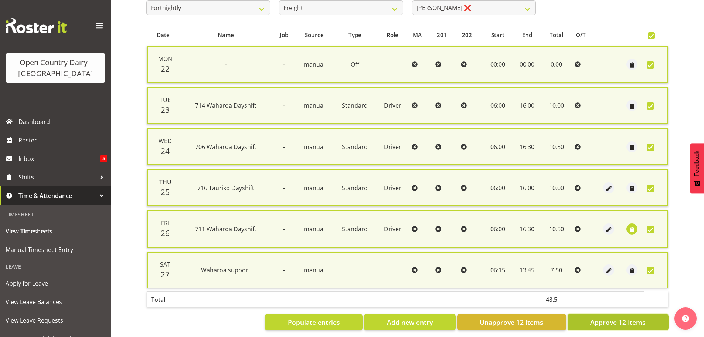
click at [607, 326] on span "Approve 12 Items" at bounding box center [617, 322] width 55 height 10
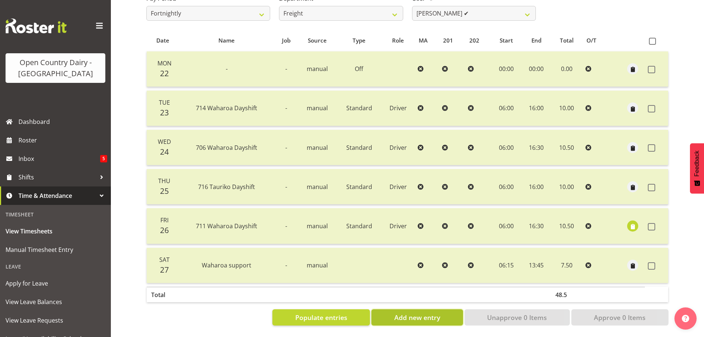
click at [392, 314] on button "Add new entry" at bounding box center [416, 317] width 91 height 16
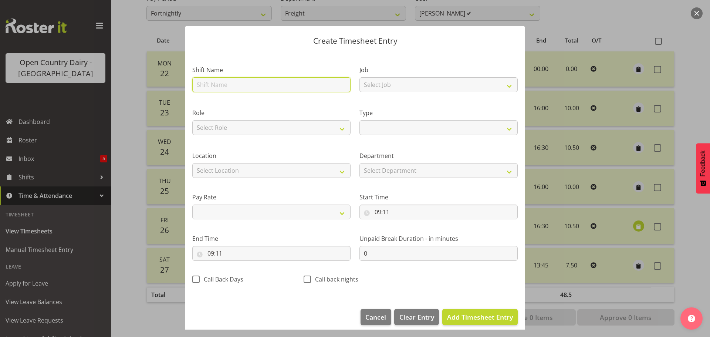
click at [241, 83] on input "text" at bounding box center [271, 84] width 158 height 15
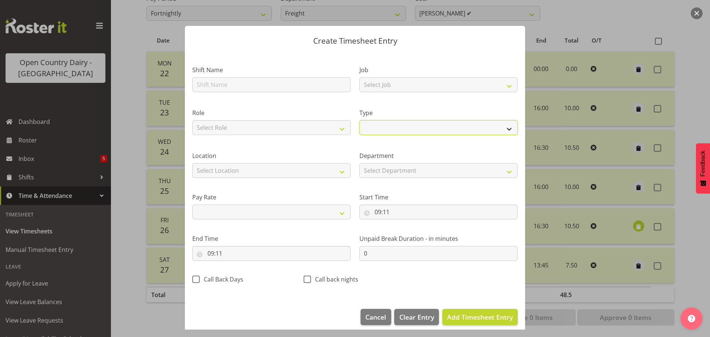
click at [377, 130] on select "Off Standard Public Holiday Public Holiday (Worked) Day In Lieu Annual Leave Si…" at bounding box center [438, 127] width 158 height 15
click at [359, 128] on select "Off Standard Public Holiday Public Holiday (Worked) Day In Lieu Annual Leave Si…" at bounding box center [438, 127] width 158 height 15
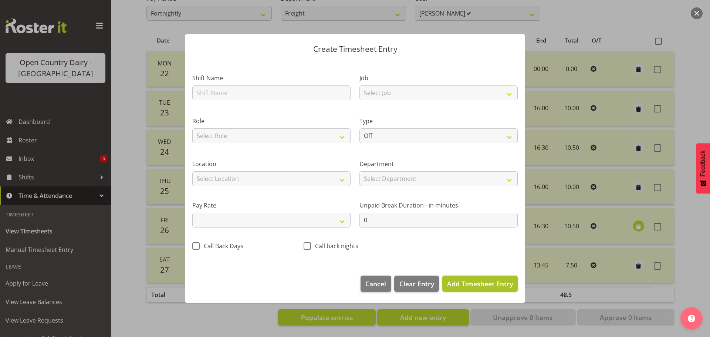
click at [459, 288] on span "Add Timesheet Entry" at bounding box center [480, 284] width 66 height 10
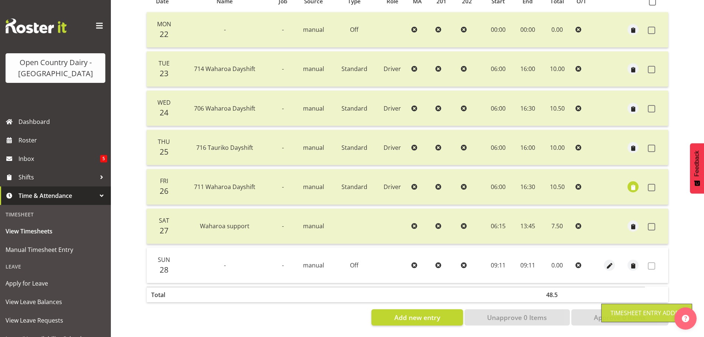
scroll to position [177, 0]
click at [609, 262] on span "button" at bounding box center [609, 266] width 8 height 8
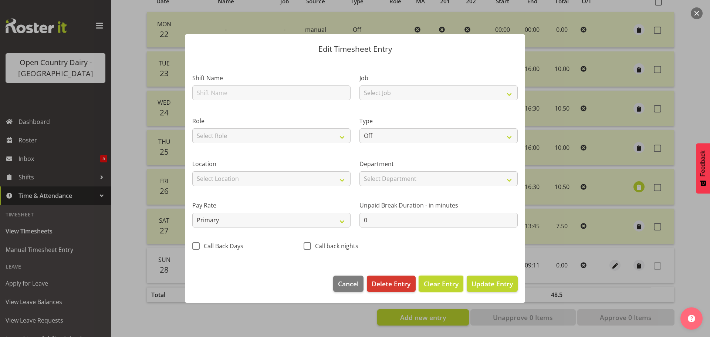
click at [433, 282] on span "Clear Entry" at bounding box center [440, 284] width 35 height 10
click at [496, 282] on span "Update Entry" at bounding box center [491, 283] width 41 height 9
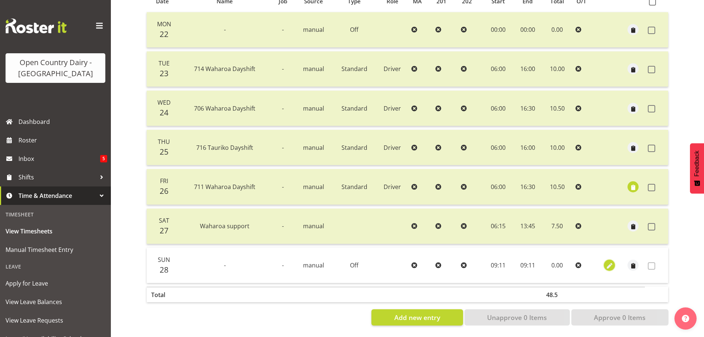
click at [612, 262] on span "button" at bounding box center [609, 266] width 8 height 8
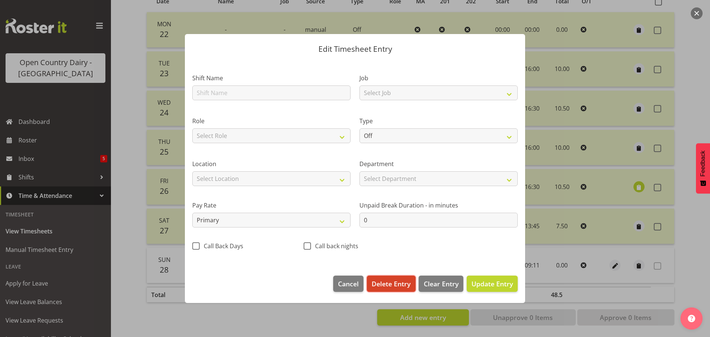
click at [391, 283] on span "Delete Entry" at bounding box center [390, 284] width 39 height 10
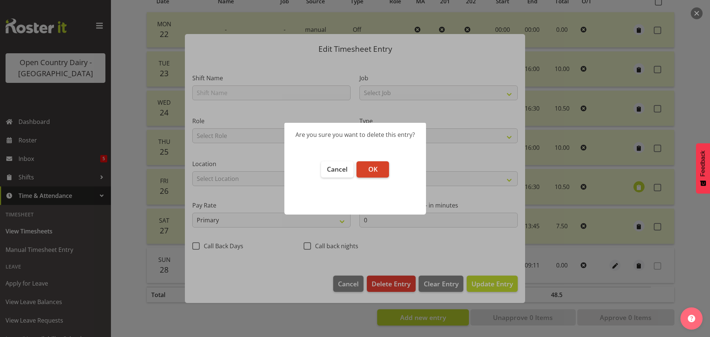
click at [367, 171] on button "OK" at bounding box center [372, 169] width 33 height 16
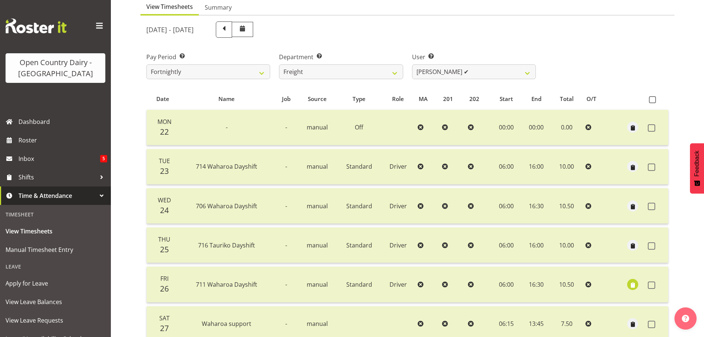
scroll to position [0, 0]
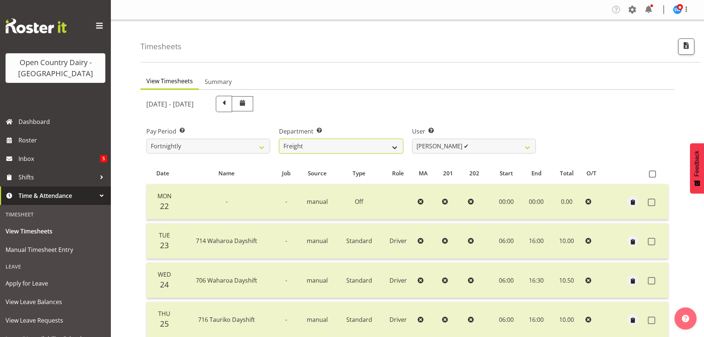
click at [381, 145] on select "701 702 703 704 705 706 707 708 709 710 711 712 713 714 715 716 717 718 719 720" at bounding box center [341, 146] width 124 height 15
click at [279, 139] on select "701 702 703 704 705 706 707 708 709 710 711 712 713 714 715 716 717 718 719 720" at bounding box center [341, 146] width 124 height 15
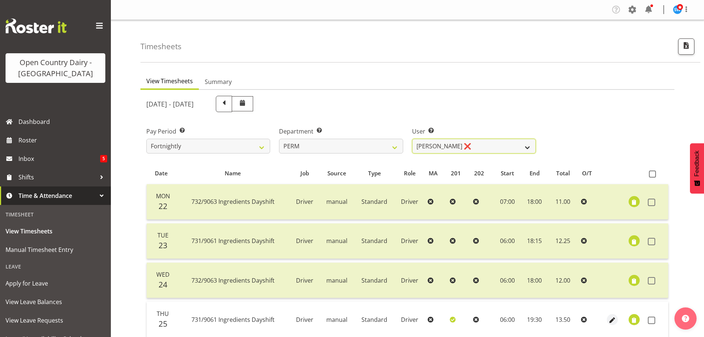
click at [475, 147] on select "Abhilash Antony ❌ Amba Swann ❌ Chris Kneebone ❌ Haley Galecki ❌ Jayden Vincent …" at bounding box center [474, 146] width 124 height 15
click at [412, 139] on select "Abhilash Antony ❌ Amba Swann ❌ Chris Kneebone ❌ Haley Galecki ❌ Jayden Vincent …" at bounding box center [474, 146] width 124 height 15
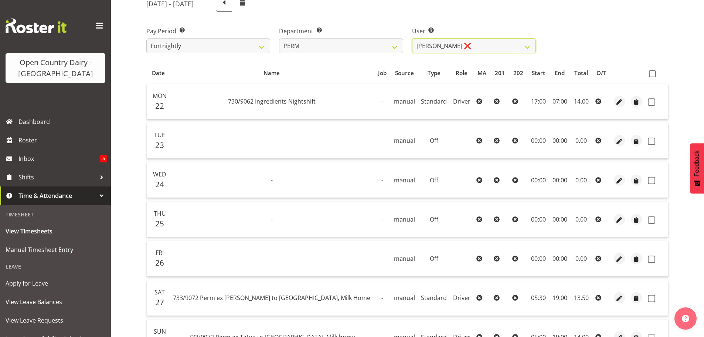
scroll to position [111, 0]
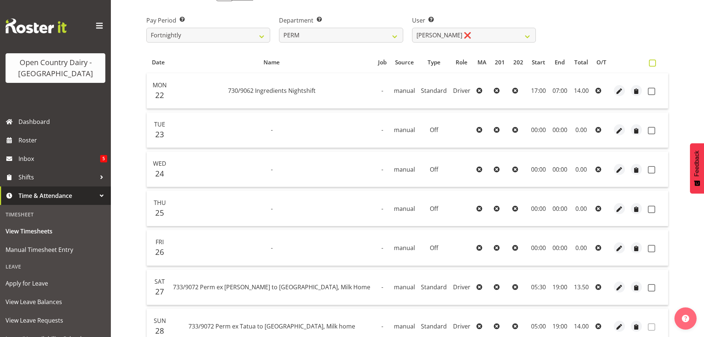
click at [653, 66] on span at bounding box center [652, 62] width 7 height 7
click at [653, 65] on input "checkbox" at bounding box center [651, 63] width 5 height 5
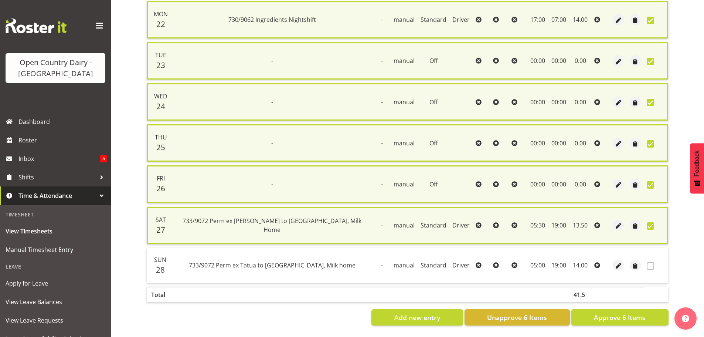
scroll to position [188, 0]
click at [609, 312] on span "Approve 6 Items" at bounding box center [620, 317] width 52 height 10
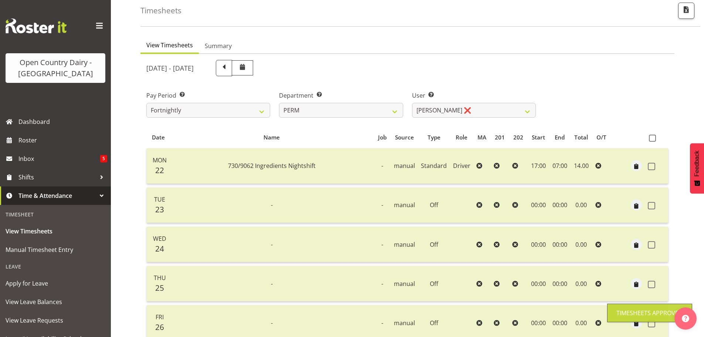
scroll to position [30, 0]
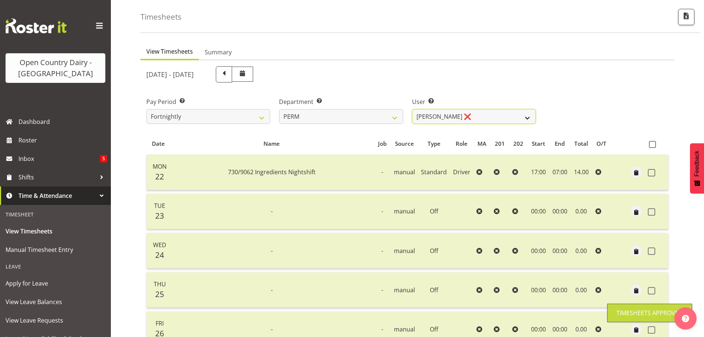
click at [448, 118] on select "Abhilash Antony ❌ Amba Swann ❌ Chris Kneebone ❌ Haley Galecki ❌ Jayden Vincent …" at bounding box center [474, 116] width 124 height 15
click at [412, 109] on select "Abhilash Antony ❌ Amba Swann ❌ Chris Kneebone ❌ Haley Galecki ❌ Jayden Vincent …" at bounding box center [474, 116] width 124 height 15
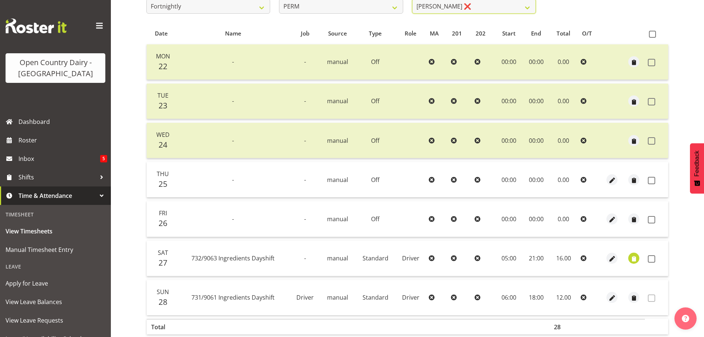
scroll to position [140, 0]
click at [650, 35] on span at bounding box center [652, 33] width 7 height 7
click at [650, 35] on input "checkbox" at bounding box center [651, 33] width 5 height 5
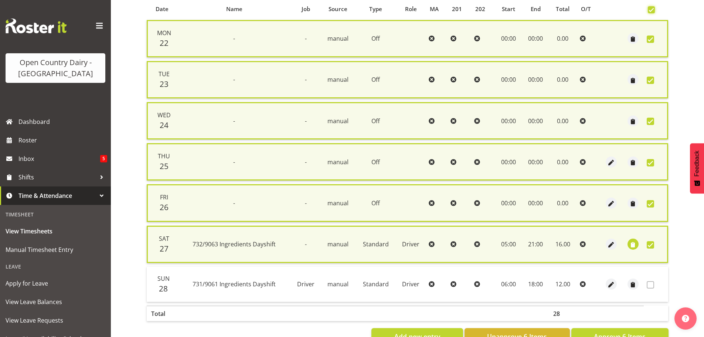
scroll to position [188, 0]
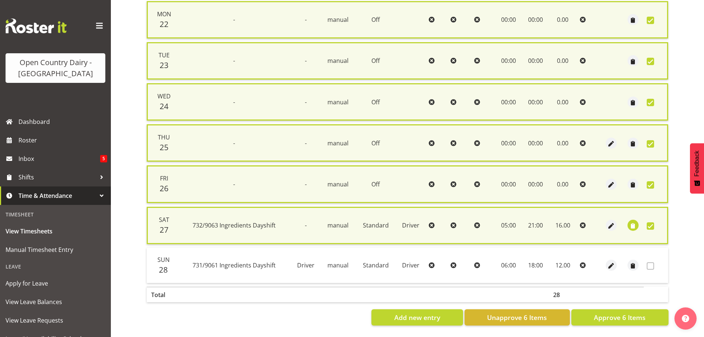
click at [593, 300] on div "Date Name Job Source Type Role MA 201 202 Start End Total O/T Mon 22 - - manual…" at bounding box center [407, 152] width 522 height 346
click at [596, 312] on span "Approve 6 Items" at bounding box center [620, 317] width 52 height 10
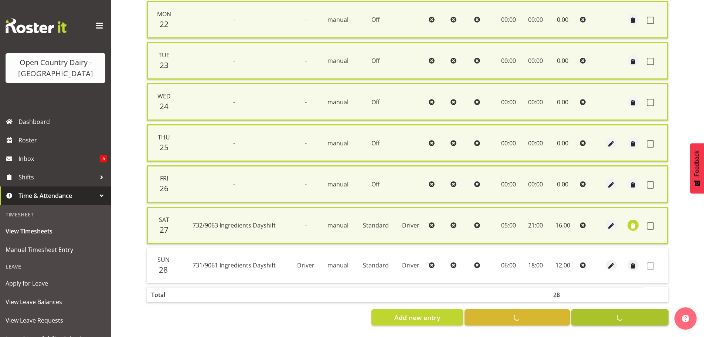
scroll to position [177, 0]
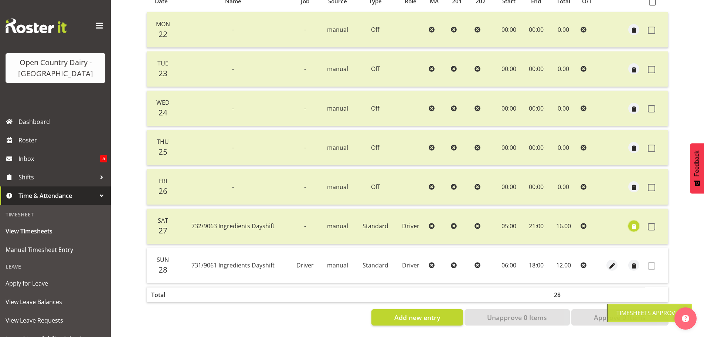
click at [635, 222] on span "button" at bounding box center [634, 226] width 8 height 8
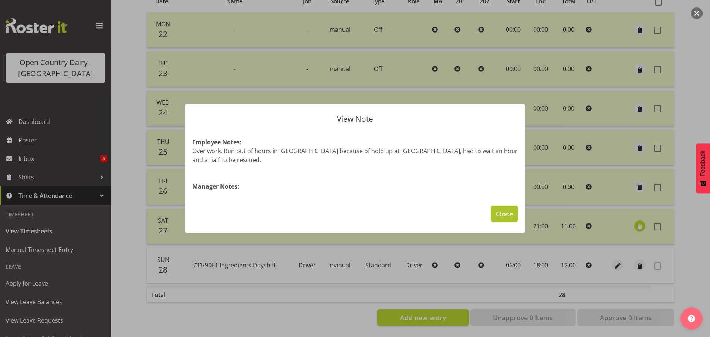
click at [501, 209] on span "Close" at bounding box center [504, 214] width 17 height 10
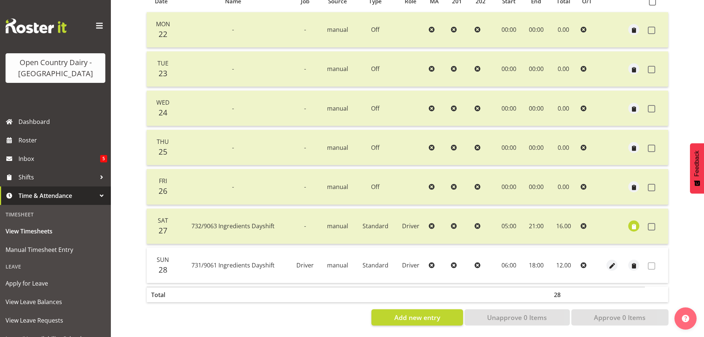
scroll to position [30, 0]
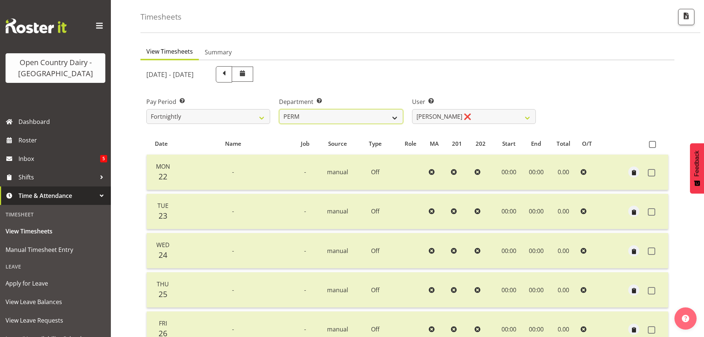
drag, startPoint x: 357, startPoint y: 118, endPoint x: 351, endPoint y: 120, distance: 7.3
click at [357, 118] on select "701 702 703 704 705 706 707 708 709 710 711 712 713 714 715 716 717 718 719 720" at bounding box center [341, 116] width 124 height 15
click at [279, 109] on select "701 702 703 704 705 706 707 708 709 710 711 712 713 714 715 716 717 718 719 720" at bounding box center [341, 116] width 124 height 15
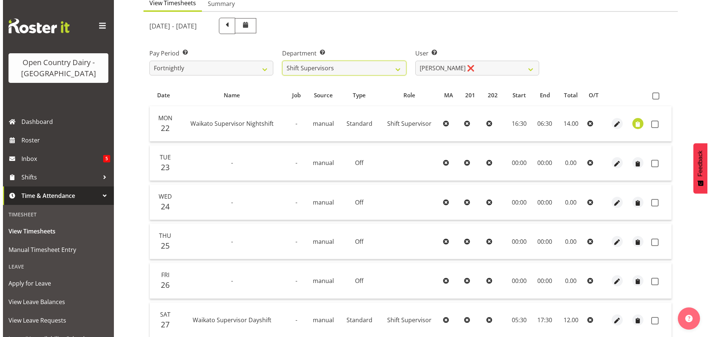
scroll to position [177, 0]
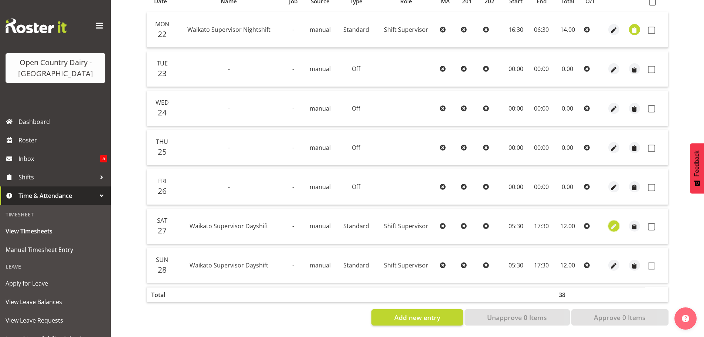
click at [613, 222] on span "button" at bounding box center [614, 226] width 8 height 8
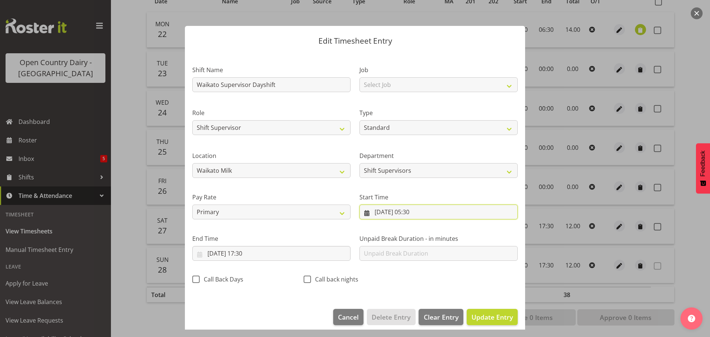
click at [413, 212] on input "27/09/2025, 05:30" at bounding box center [438, 211] width 158 height 15
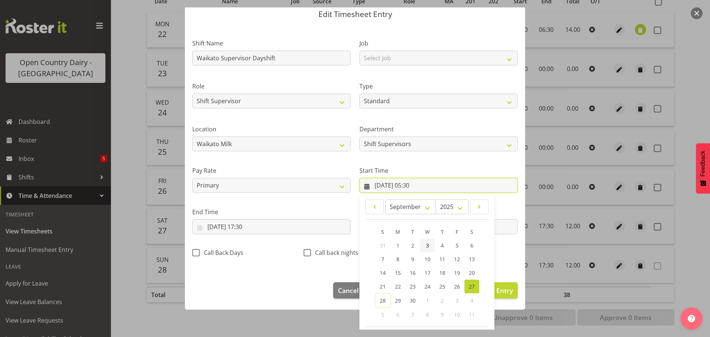
scroll to position [59, 0]
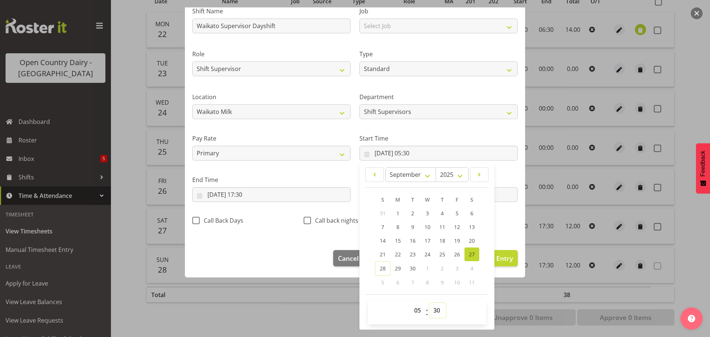
click at [432, 310] on select "00 01 02 03 04 05 06 07 08 09 10 11 12 13 14 15 16 17 18 19 20 21 22 23 24 25 2…" at bounding box center [437, 310] width 17 height 15
click at [429, 303] on select "00 01 02 03 04 05 06 07 08 09 10 11 12 13 14 15 16 17 18 19 20 21 22 23 24 25 2…" at bounding box center [437, 310] width 17 height 15
click at [252, 197] on input "27/09/2025, 17:30" at bounding box center [271, 194] width 158 height 15
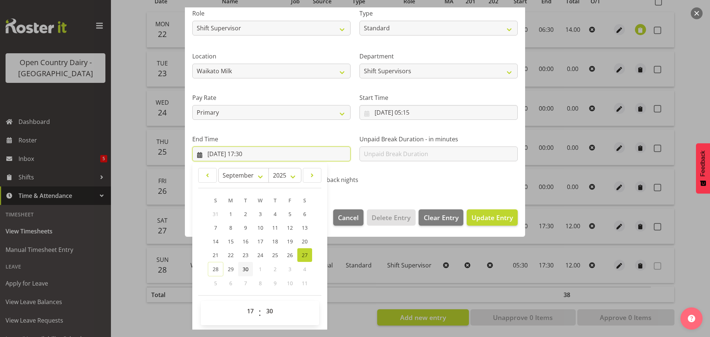
scroll to position [100, 0]
drag, startPoint x: 271, startPoint y: 309, endPoint x: 270, endPoint y: 305, distance: 4.9
click at [271, 309] on select "00 01 02 03 04 05 06 07 08 09 10 11 12 13 14 15 16 17 18 19 20 21 22 23 24 25 2…" at bounding box center [270, 310] width 17 height 15
click at [262, 303] on select "00 01 02 03 04 05 06 07 08 09 10 11 12 13 14 15 16 17 18 19 20 21 22 23 24 25 2…" at bounding box center [270, 310] width 17 height 15
click at [474, 212] on span "Update Entry" at bounding box center [491, 216] width 41 height 9
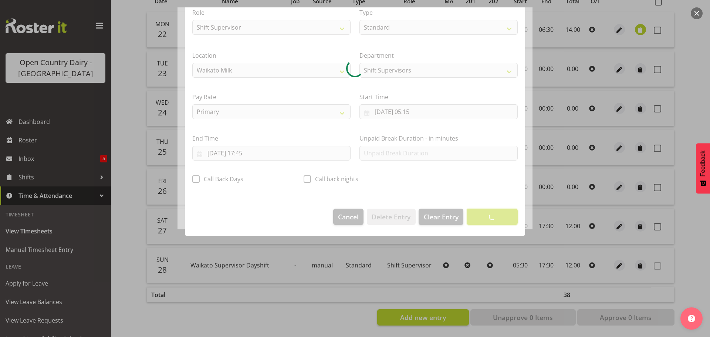
scroll to position [7, 0]
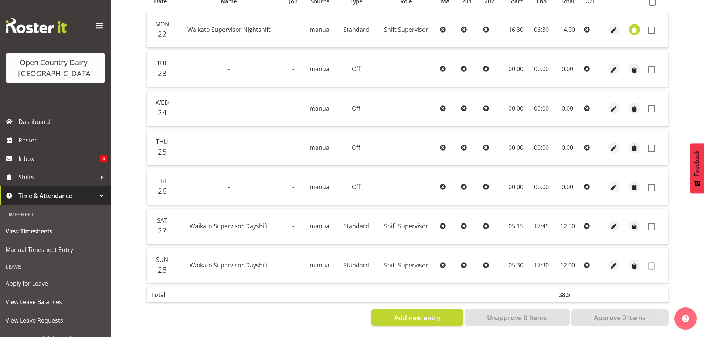
click at [514, 261] on td "05:30" at bounding box center [516, 265] width 27 height 35
click at [613, 262] on span "button" at bounding box center [614, 266] width 8 height 8
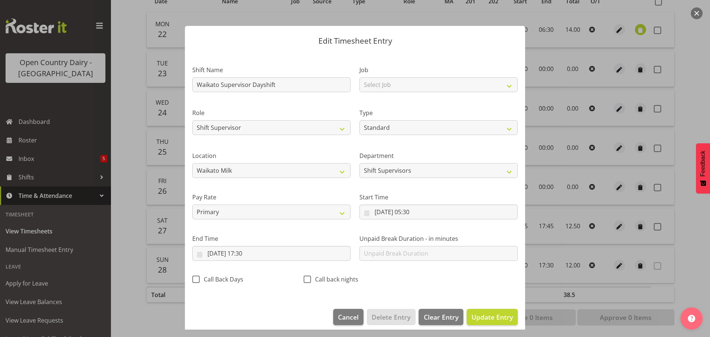
click at [419, 213] on section "Shift Name Waikato Supervisor Dayshift Job Select Job Driver Driver supervisor …" at bounding box center [355, 176] width 340 height 249
click at [412, 215] on input "28/09/2025, 05:30" at bounding box center [438, 211] width 158 height 15
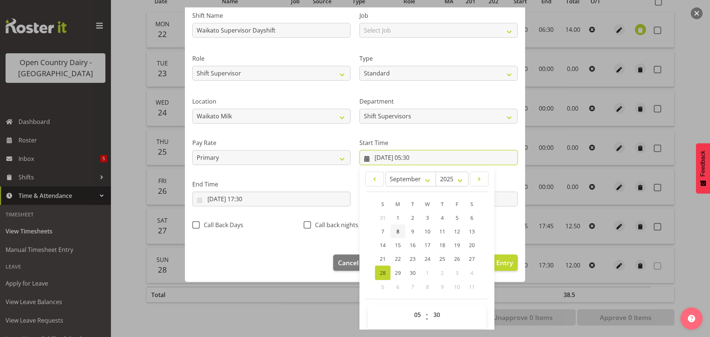
scroll to position [59, 0]
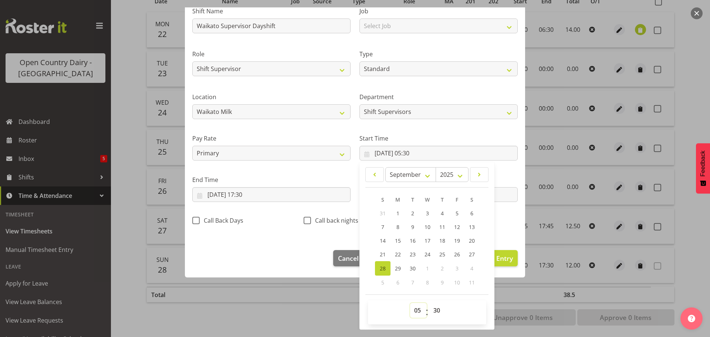
click at [415, 308] on select "00 01 02 03 04 05 06 07 08 09 10 11 12 13 14 15 16 17 18 19 20 21 22 23" at bounding box center [418, 310] width 17 height 15
click at [410, 303] on select "00 01 02 03 04 05 06 07 08 09 10 11 12 13 14 15 16 17 18 19 20 21 22 23" at bounding box center [418, 310] width 17 height 15
click at [244, 195] on input "28/09/2025, 17:30" at bounding box center [271, 194] width 158 height 15
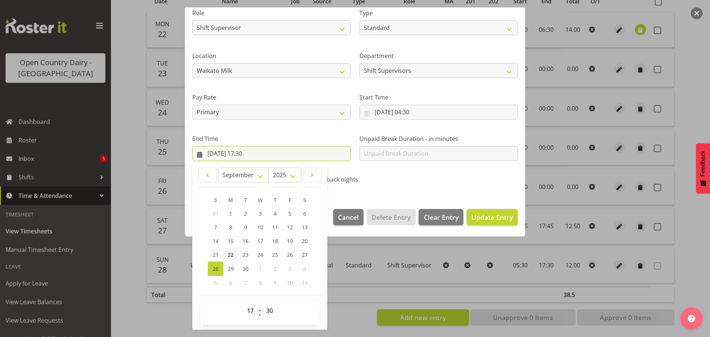
scroll to position [100, 0]
click at [250, 310] on select "00 01 02 03 04 05 06 07 08 09 10 11 12 13 14 15 16 17 18 19 20 21 22 23" at bounding box center [251, 310] width 17 height 15
click at [243, 303] on select "00 01 02 03 04 05 06 07 08 09 10 11 12 13 14 15 16 17 18 19 20 21 22 23" at bounding box center [251, 310] width 17 height 15
click at [471, 221] on span "Update Entry" at bounding box center [491, 217] width 41 height 10
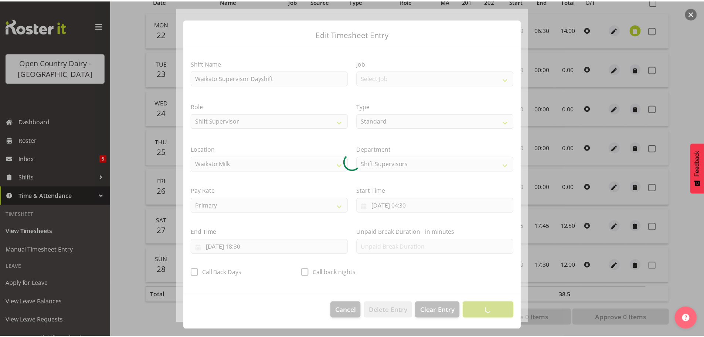
scroll to position [7, 0]
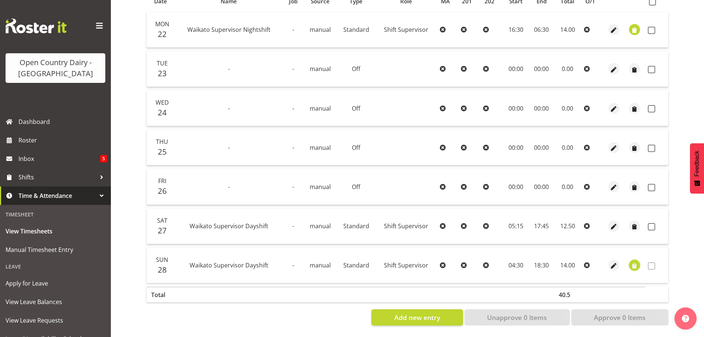
click at [634, 262] on span "button" at bounding box center [634, 266] width 8 height 8
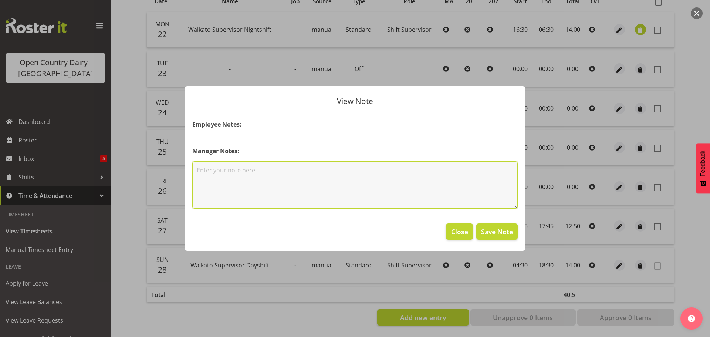
click at [259, 175] on textarea at bounding box center [354, 184] width 325 height 47
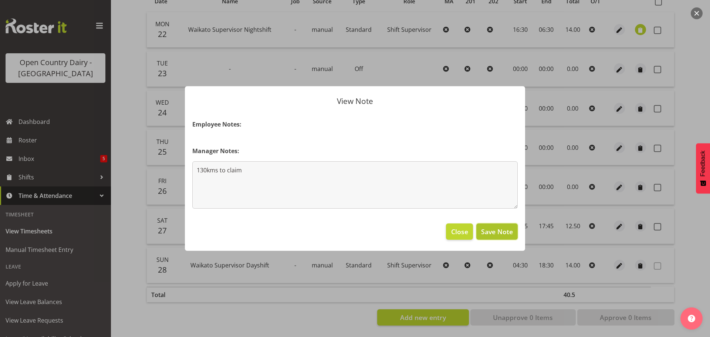
click at [500, 228] on span "Save Note" at bounding box center [497, 232] width 32 height 10
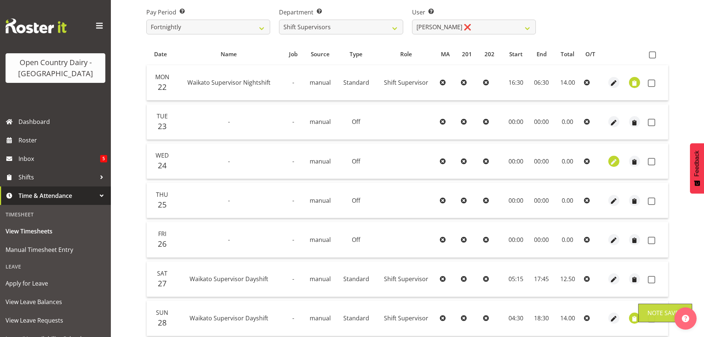
scroll to position [30, 0]
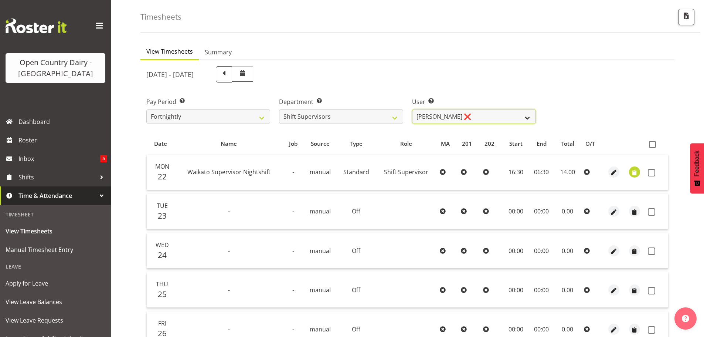
click at [461, 117] on select "Harald Aalderink ❌ Phillip Robb ❌ Teresa Perkinson ❌ Tom Clark ❌" at bounding box center [474, 116] width 124 height 15
click at [412, 109] on select "Harald Aalderink ❌ Phillip Robb ❌ Teresa Perkinson ❌ Tom Clark ❌" at bounding box center [474, 116] width 124 height 15
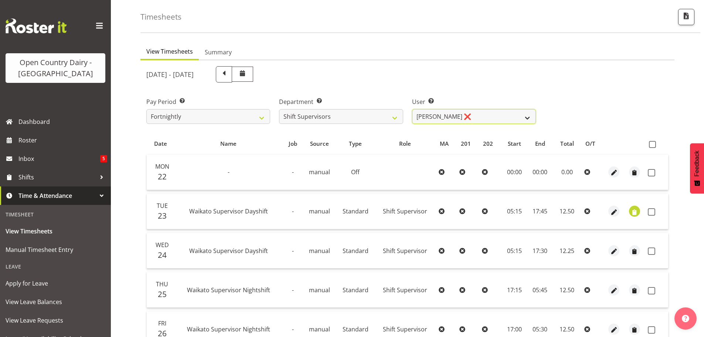
click at [433, 120] on select "Harald Aalderink ❌ Phillip Robb ❌ Teresa Perkinson ❌ Tom Clark ❌" at bounding box center [474, 116] width 124 height 15
click at [412, 109] on select "Harald Aalderink ❌ Phillip Robb ❌ Teresa Perkinson ❌ Tom Clark ❌" at bounding box center [474, 116] width 124 height 15
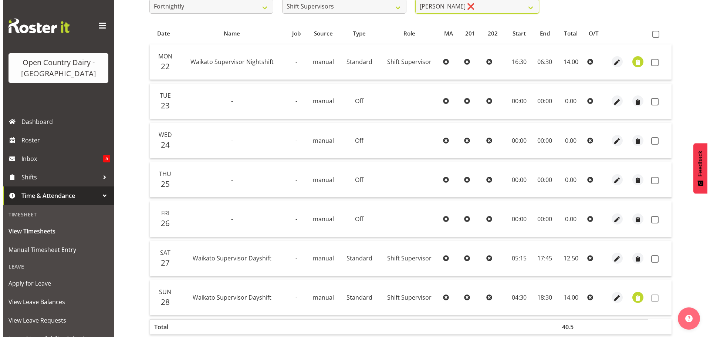
scroll to position [140, 0]
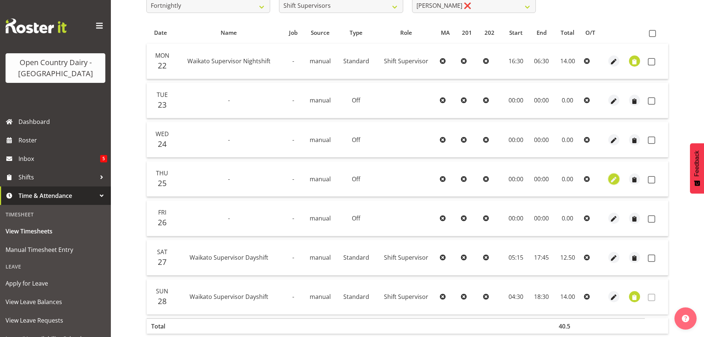
click at [614, 180] on span "button" at bounding box center [614, 179] width 8 height 8
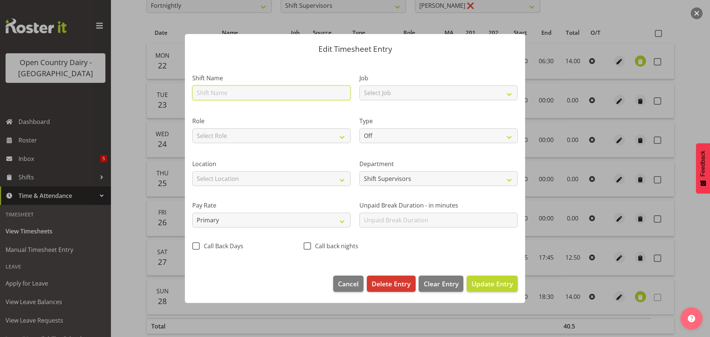
click at [266, 93] on input "text" at bounding box center [271, 92] width 158 height 15
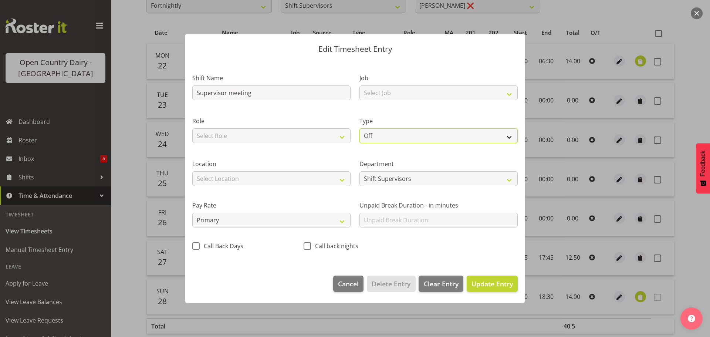
click at [377, 138] on select "Off Standard Public Holiday Public Holiday (Worked) Day In Lieu Annual Leave Si…" at bounding box center [438, 135] width 158 height 15
click at [359, 128] on select "Off Standard Public Holiday Public Holiday (Worked) Day In Lieu Annual Leave Si…" at bounding box center [438, 135] width 158 height 15
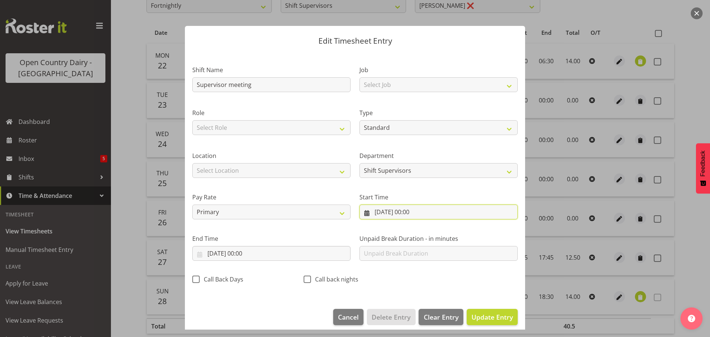
click at [391, 211] on input "25/09/2025, 00:00" at bounding box center [438, 211] width 158 height 15
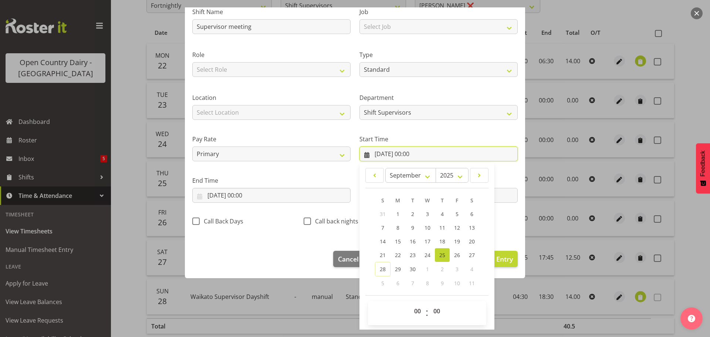
scroll to position [59, 0]
click at [418, 308] on select "00 01 02 03 04 05 06 07 08 09 10 11 12 13 14 15 16 17 18 19 20 21 22 23" at bounding box center [418, 310] width 17 height 15
click at [410, 303] on select "00 01 02 03 04 05 06 07 08 09 10 11 12 13 14 15 16 17 18 19 20 21 22 23" at bounding box center [418, 310] width 17 height 15
click at [431, 305] on select "00 01 02 03 04 05 06 07 08 09 10 11 12 13 14 15 16 17 18 19 20 21 22 23 24 25 2…" at bounding box center [437, 310] width 17 height 15
click at [429, 303] on select "00 01 02 03 04 05 06 07 08 09 10 11 12 13 14 15 16 17 18 19 20 21 22 23 24 25 2…" at bounding box center [437, 310] width 17 height 15
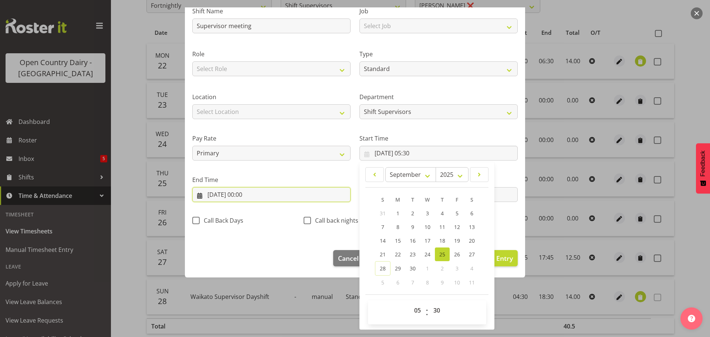
click at [244, 193] on input "25/09/2025, 00:00" at bounding box center [271, 194] width 158 height 15
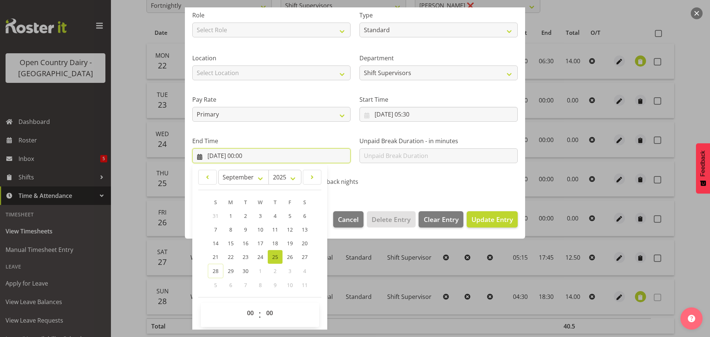
scroll to position [100, 0]
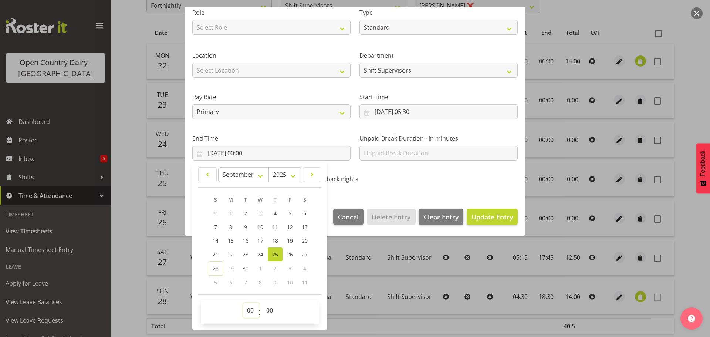
click at [254, 310] on select "00 01 02 03 04 05 06 07 08 09 10 11 12 13 14 15 16 17 18 19 20 21 22 23" at bounding box center [251, 310] width 17 height 15
click at [243, 303] on select "00 01 02 03 04 05 06 07 08 09 10 11 12 13 14 15 16 17 18 19 20 21 22 23" at bounding box center [251, 310] width 17 height 15
click at [266, 310] on select "00 01 02 03 04 05 06 07 08 09 10 11 12 13 14 15 16 17 18 19 20 21 22 23 24 25 2…" at bounding box center [270, 310] width 17 height 15
click at [262, 303] on select "00 01 02 03 04 05 06 07 08 09 10 11 12 13 14 15 16 17 18 19 20 21 22 23 24 25 2…" at bounding box center [270, 310] width 17 height 15
click at [299, 135] on label "End Time" at bounding box center [271, 138] width 158 height 9
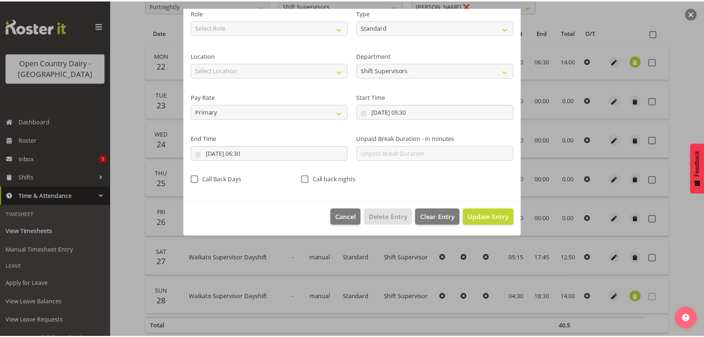
scroll to position [7, 0]
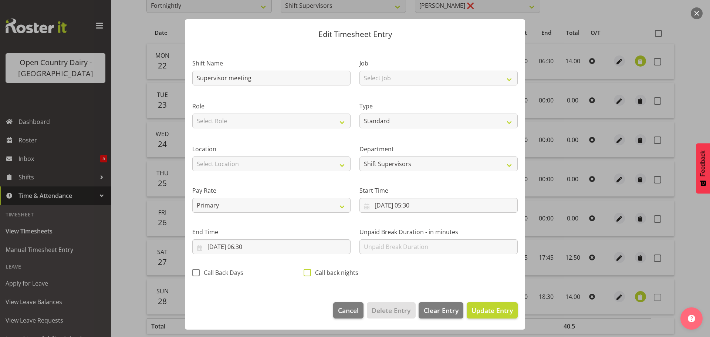
click at [306, 273] on span at bounding box center [306, 272] width 7 height 7
click at [306, 273] on input "Call back nights" at bounding box center [305, 272] width 5 height 5
click at [481, 314] on span "Update Entry" at bounding box center [491, 310] width 41 height 10
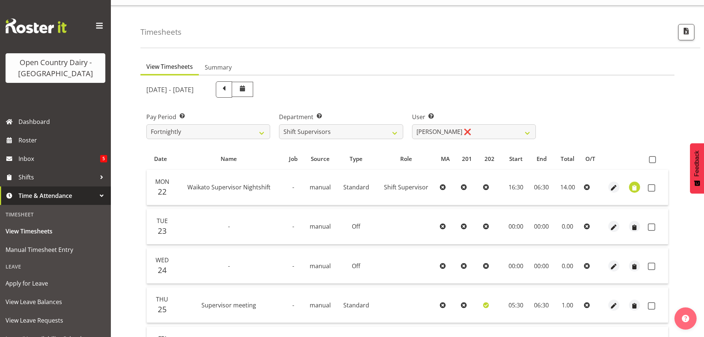
scroll to position [0, 0]
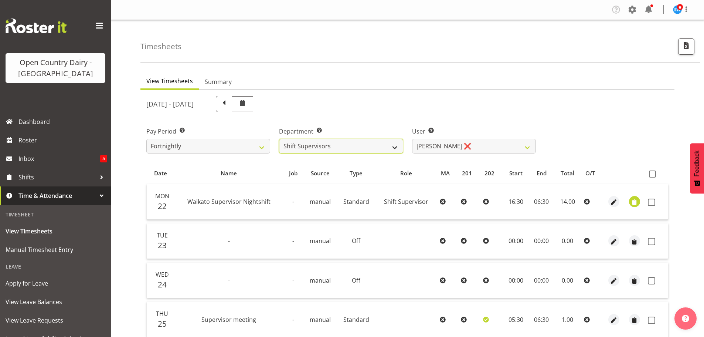
click at [305, 143] on select "701 702 703 704 705 706 707 708 709 710 711 712 713 714 715 716 717 718 719 720" at bounding box center [341, 146] width 124 height 15
click at [418, 146] on select "Harald Aalderink ❌ Phillip Robb ❌ Teresa Perkinson ❌ Tom Clark ❌" at bounding box center [474, 146] width 124 height 15
click at [412, 139] on select "Harald Aalderink ❌ Phillip Robb ❌ Teresa Perkinson ❌ Tom Clark ❌" at bounding box center [474, 146] width 124 height 15
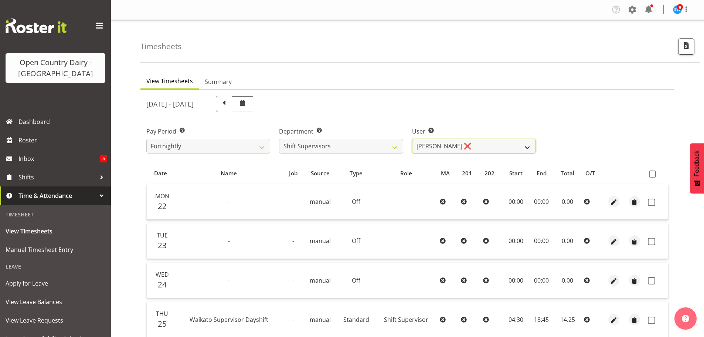
click at [472, 147] on select "Harald Aalderink ❌ Phillip Robb ❌ Teresa Perkinson ❌ Tom Clark ❌" at bounding box center [474, 146] width 124 height 15
click at [412, 139] on select "Harald Aalderink ❌ Phillip Robb ❌ Teresa Perkinson ❌ Tom Clark ❌" at bounding box center [474, 146] width 124 height 15
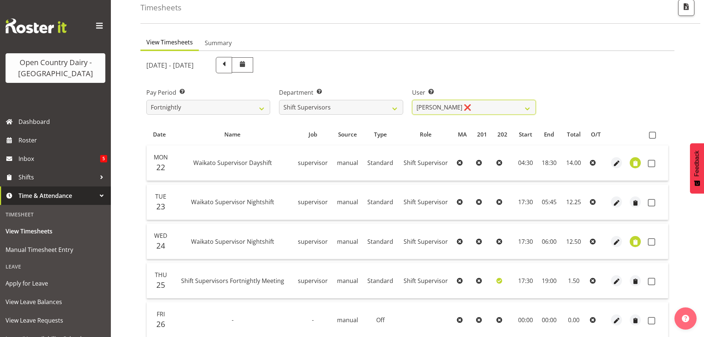
scroll to position [111, 0]
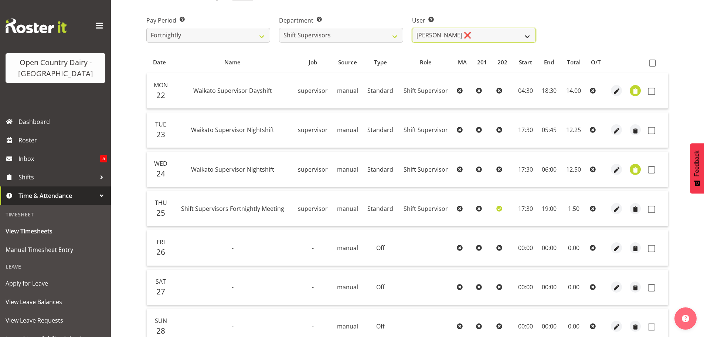
click at [441, 37] on select "Harald Aalderink ❌ Phillip Robb ❌ Teresa Perkinson ❌ Tom Clark ❌" at bounding box center [474, 35] width 124 height 15
click at [412, 28] on select "Harald Aalderink ❌ Phillip Robb ❌ Teresa Perkinson ❌ Tom Clark ❌" at bounding box center [474, 35] width 124 height 15
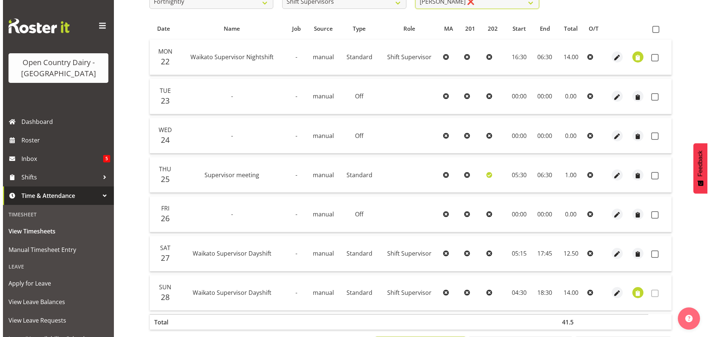
scroll to position [177, 0]
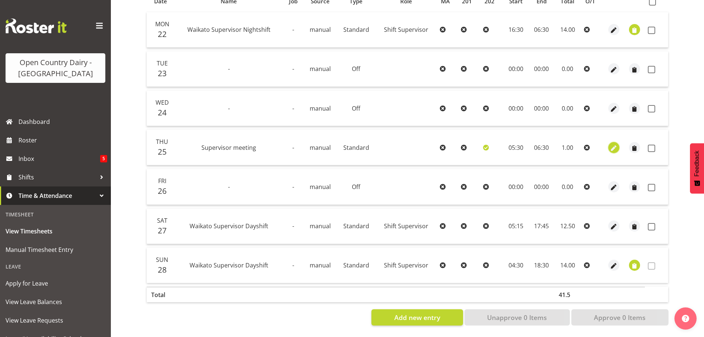
click at [612, 144] on span "button" at bounding box center [614, 148] width 8 height 8
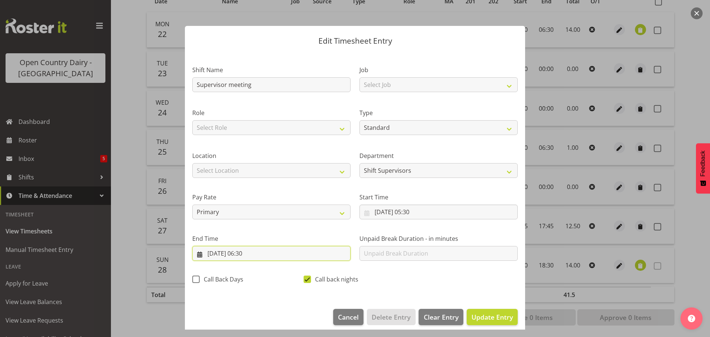
click at [254, 254] on input "25/09/2025, 06:30" at bounding box center [271, 253] width 158 height 15
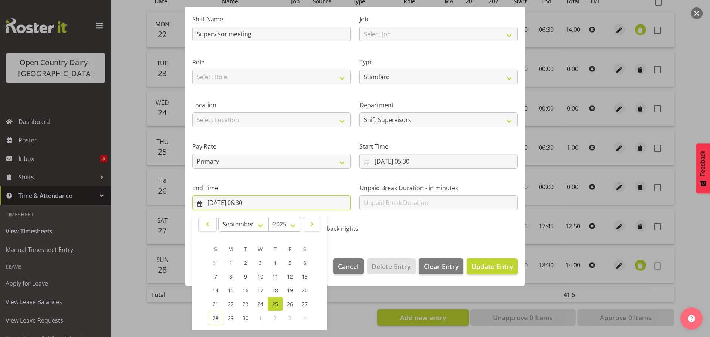
scroll to position [100, 0]
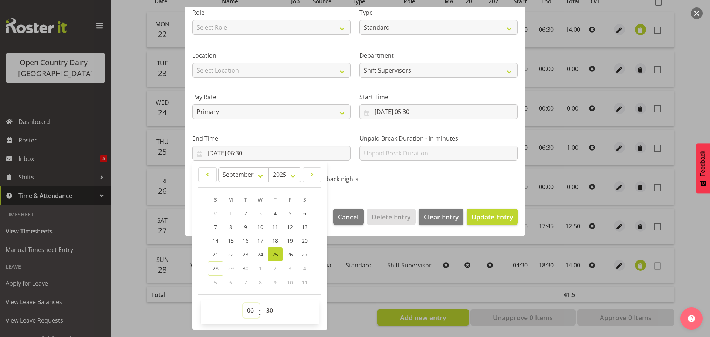
click at [250, 311] on select "00 01 02 03 04 05 06 07 08 09 10 11 12 13 14 15 16 17 18 19 20 21 22 23" at bounding box center [251, 310] width 17 height 15
click at [243, 303] on select "00 01 02 03 04 05 06 07 08 09 10 11 12 13 14 15 16 17 18 19 20 21 22 23" at bounding box center [251, 310] width 17 height 15
click at [266, 306] on select "00 01 02 03 04 05 06 07 08 09 10 11 12 13 14 15 16 17 18 19 20 21 22 23 24 25 2…" at bounding box center [270, 310] width 17 height 15
click at [262, 303] on select "00 01 02 03 04 05 06 07 08 09 10 11 12 13 14 15 16 17 18 19 20 21 22 23 24 25 2…" at bounding box center [270, 310] width 17 height 15
click at [405, 109] on input "25/09/2025, 05:30" at bounding box center [438, 111] width 158 height 15
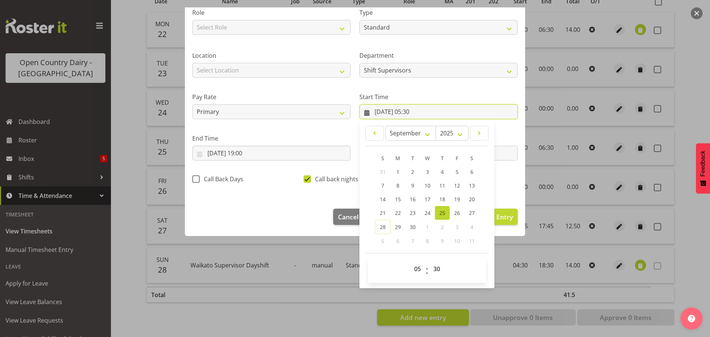
scroll to position [59, 0]
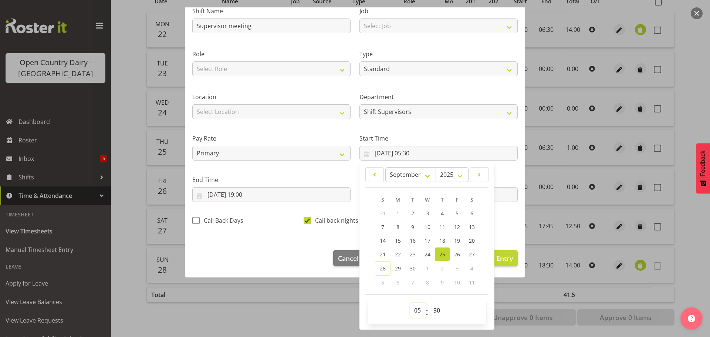
click at [415, 309] on select "00 01 02 03 04 05 06 07 08 09 10 11 12 13 14 15 16 17 18 19 20 21 22 23" at bounding box center [418, 310] width 17 height 15
click at [419, 309] on select "00 01 02 03 04 05 06 07 08 09 10 11 12 13 14 15 16 17 18 19 20 21 22 23" at bounding box center [418, 310] width 17 height 15
click at [410, 303] on select "00 01 02 03 04 05 06 07 08 09 10 11 12 13 14 15 16 17 18 19 20 21 22 23" at bounding box center [418, 310] width 17 height 15
click at [474, 132] on div "Start Time 25/09/2025, 17:30 January February March April May June July August …" at bounding box center [438, 143] width 167 height 41
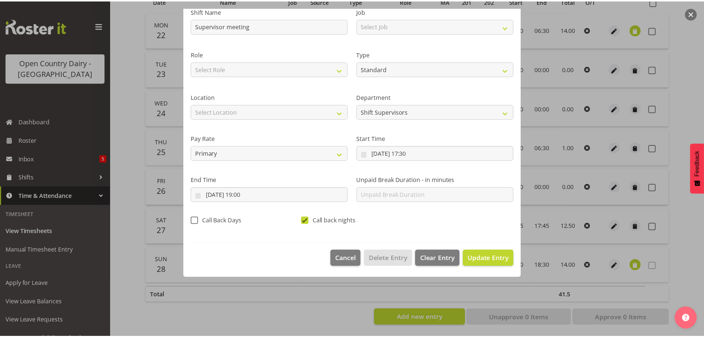
scroll to position [7, 0]
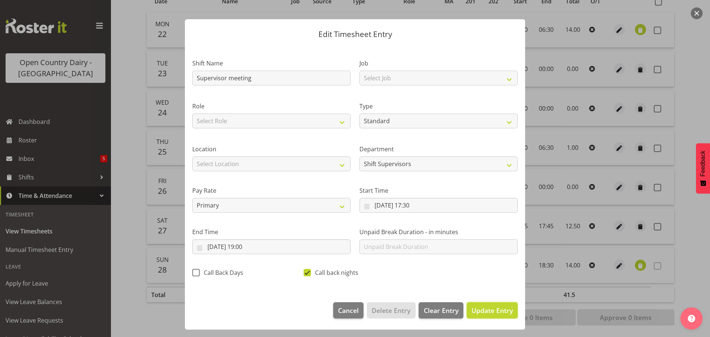
click at [472, 314] on span "Update Entry" at bounding box center [491, 310] width 41 height 9
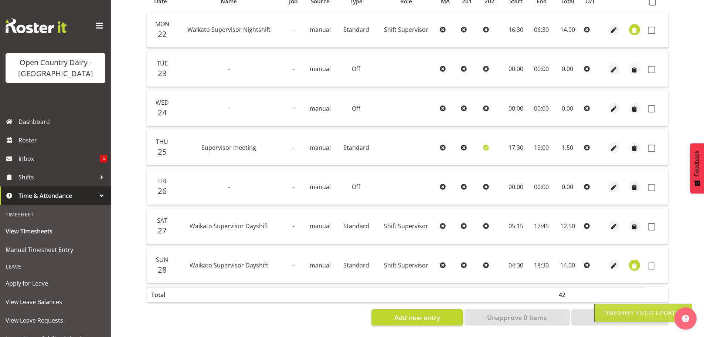
scroll to position [0, 0]
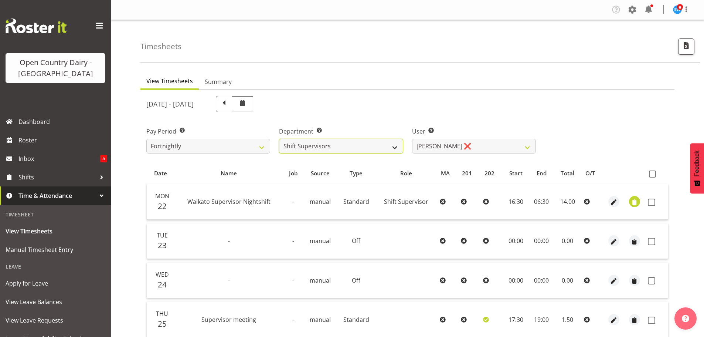
click at [348, 144] on select "701 702 703 704 705 706 707 708 709 710 711 712 713 714 715 716 717 718 719 720" at bounding box center [341, 146] width 124 height 15
click at [279, 139] on select "701 702 703 704 705 706 707 708 709 710 711 712 713 714 715 716 717 718 719 720" at bounding box center [341, 146] width 124 height 15
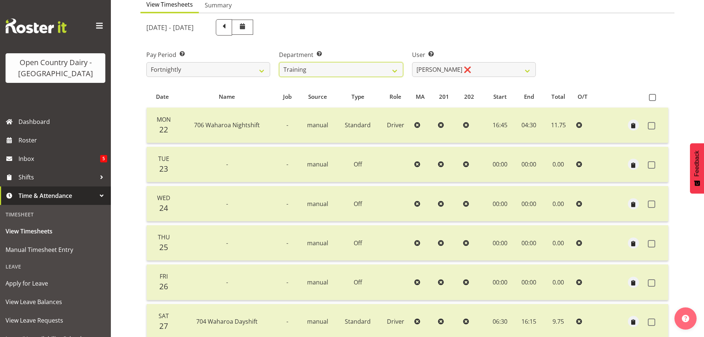
scroll to position [37, 0]
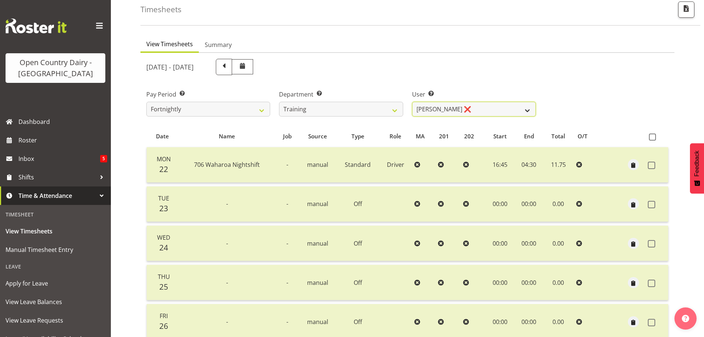
click at [428, 108] on select "Andre Syben ❌ Andrew Murphy ❌ Antony Lockyer ❌ Jesse Simpson ❌ Kimberley-Rose A…" at bounding box center [474, 109] width 124 height 15
click at [412, 102] on select "Andre Syben ❌ Andrew Murphy ❌ Antony Lockyer ❌ Jesse Simpson ❌ Kimberley-Rose A…" at bounding box center [474, 109] width 124 height 15
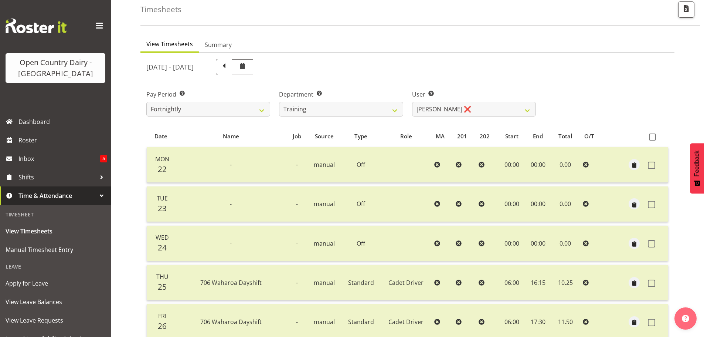
click at [555, 93] on div "Pay Period Select which pay period you would like to view. Fortnightly Departme…" at bounding box center [407, 99] width 531 height 41
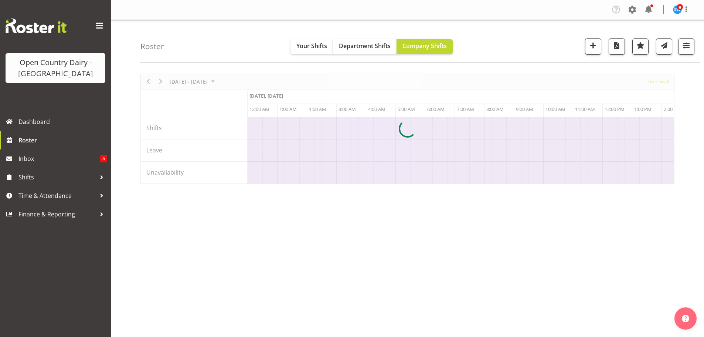
scroll to position [0, 4257]
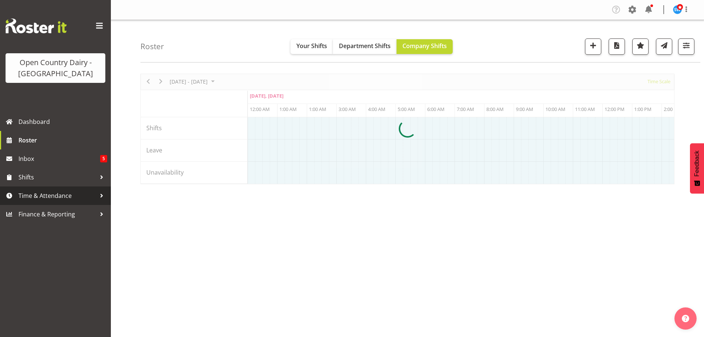
click at [31, 193] on span "Time & Attendance" at bounding box center [57, 195] width 78 height 11
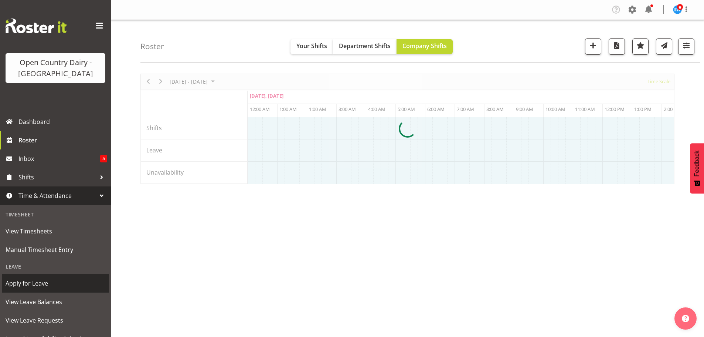
click at [49, 315] on span "View Leave Requests" at bounding box center [56, 319] width 100 height 11
click at [50, 321] on span "View Leave Requests" at bounding box center [56, 319] width 100 height 11
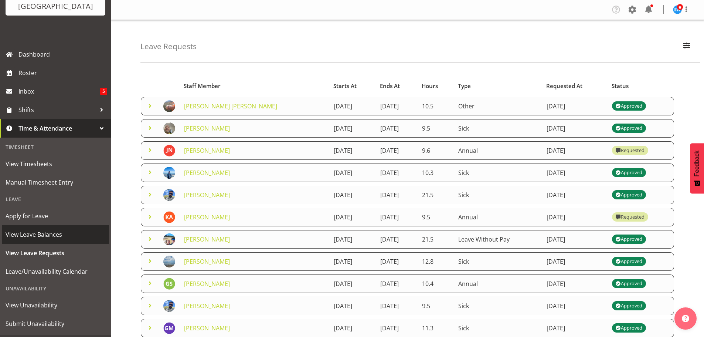
scroll to position [84, 0]
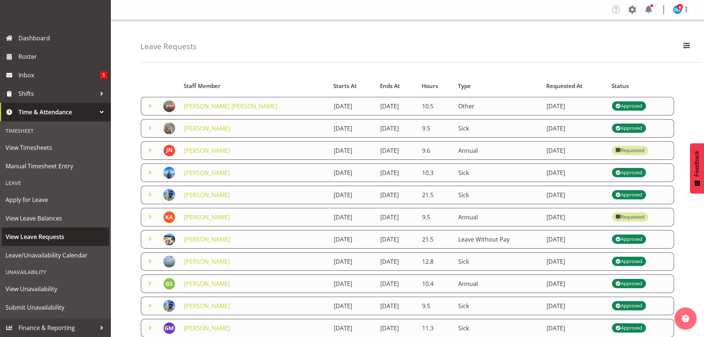
click at [51, 239] on span "View Leave Requests" at bounding box center [56, 236] width 100 height 11
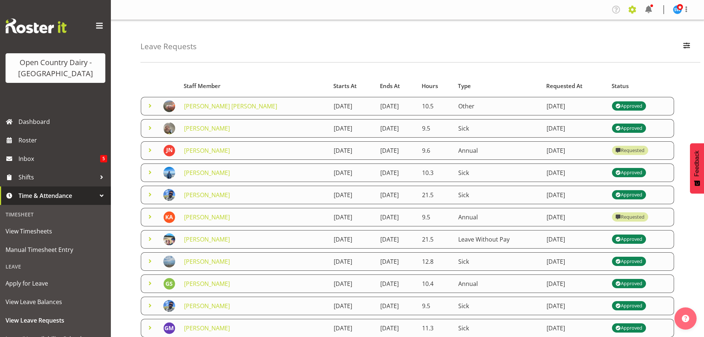
click at [633, 11] on span at bounding box center [632, 10] width 12 height 12
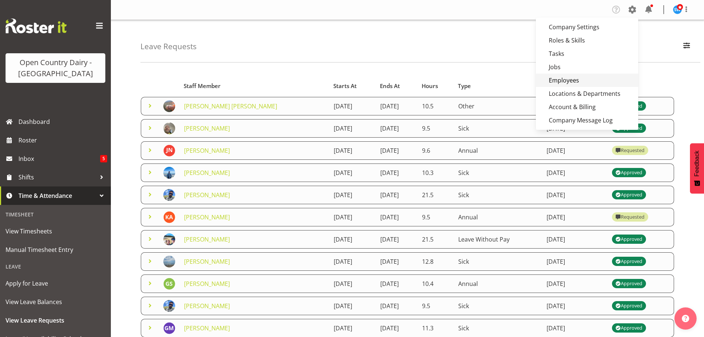
click at [553, 84] on link "Employees" at bounding box center [587, 80] width 102 height 13
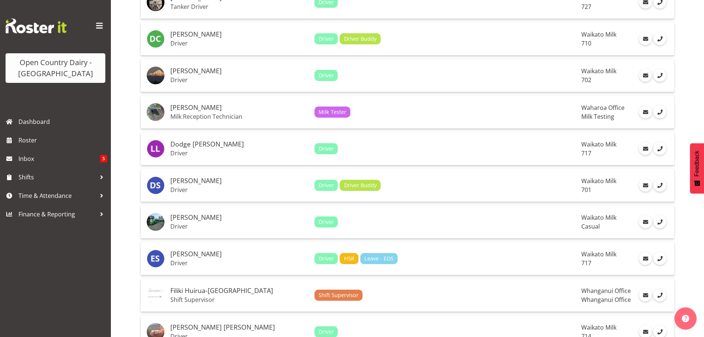
scroll to position [1515, 0]
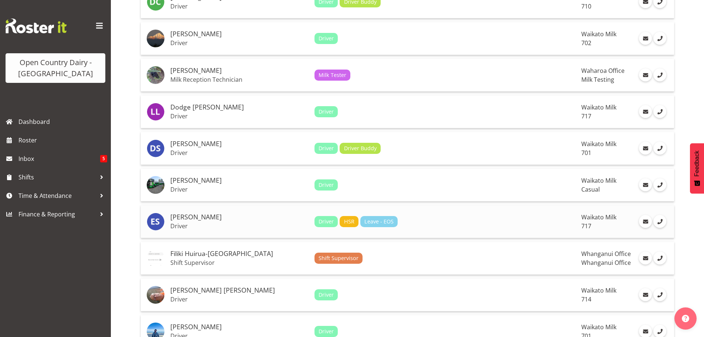
click at [184, 218] on h5 "[PERSON_NAME]" at bounding box center [239, 216] width 138 height 7
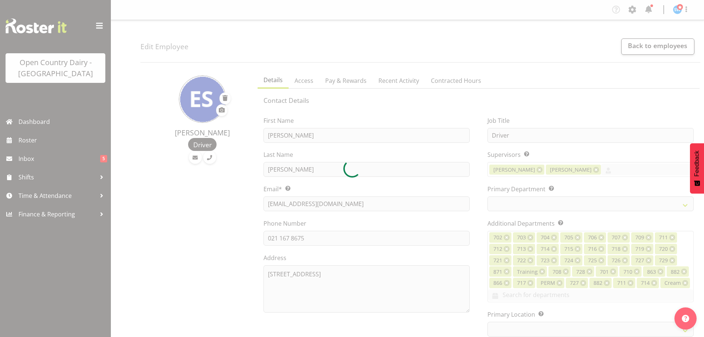
select select "TimelineWeek"
select select
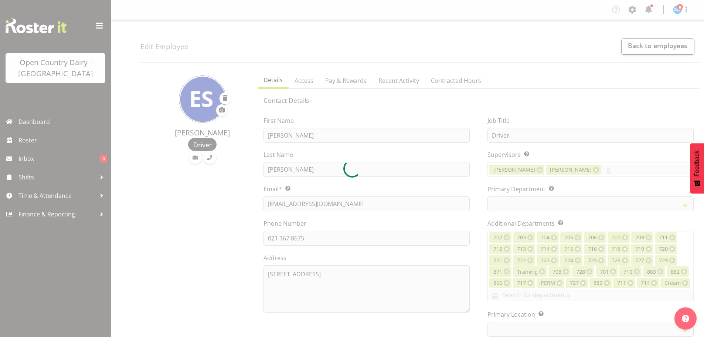
select select
select select "1054"
select select "758"
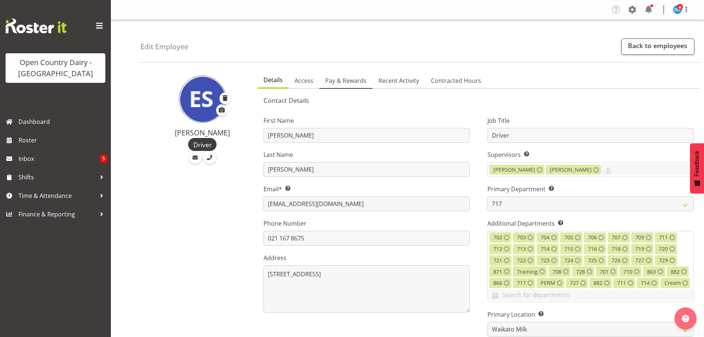
click at [338, 78] on span "Pay & Rewards" at bounding box center [345, 80] width 41 height 9
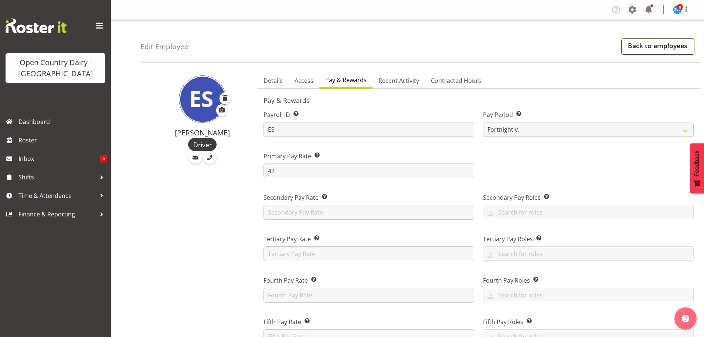
click at [663, 46] on link "Back to employees" at bounding box center [657, 46] width 73 height 16
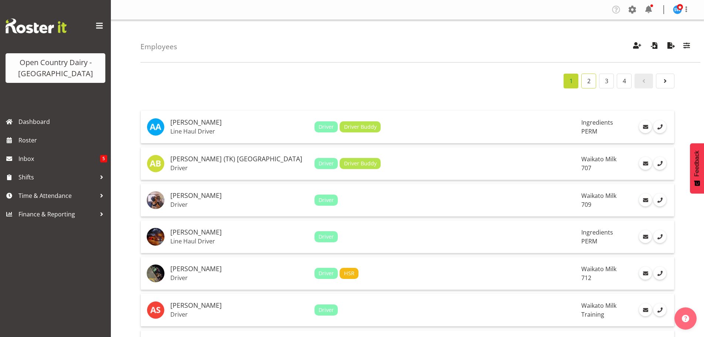
click at [588, 83] on link "2" at bounding box center [588, 81] width 15 height 15
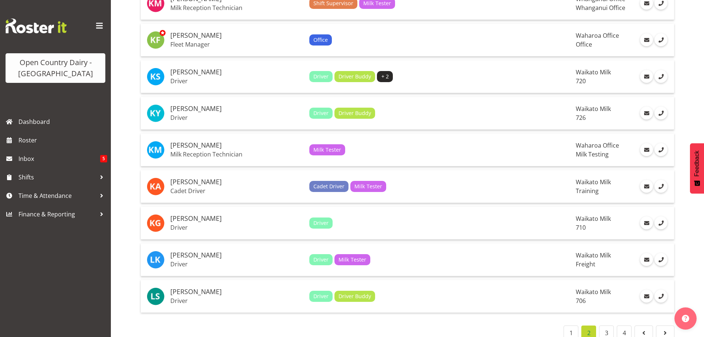
scroll to position [1638, 0]
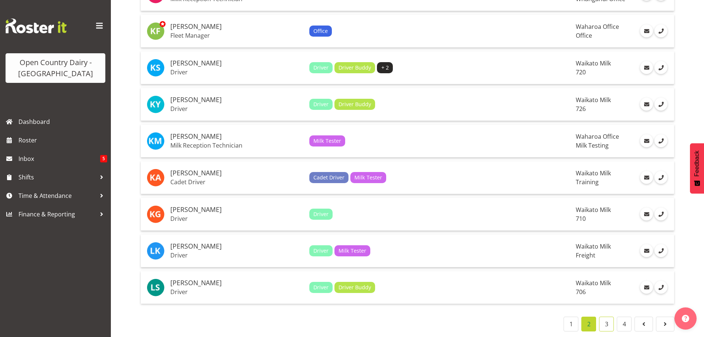
click at [609, 318] on link "3" at bounding box center [606, 323] width 15 height 15
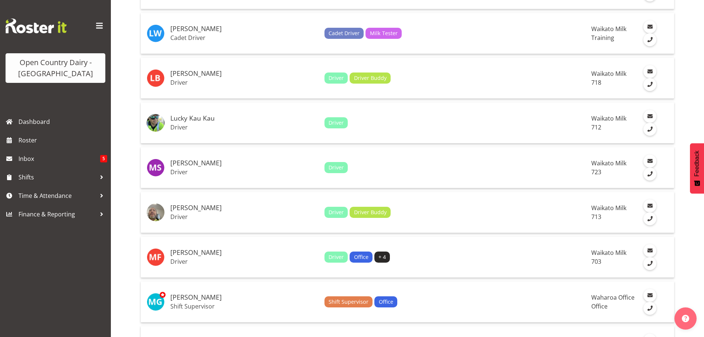
scroll to position [160, 0]
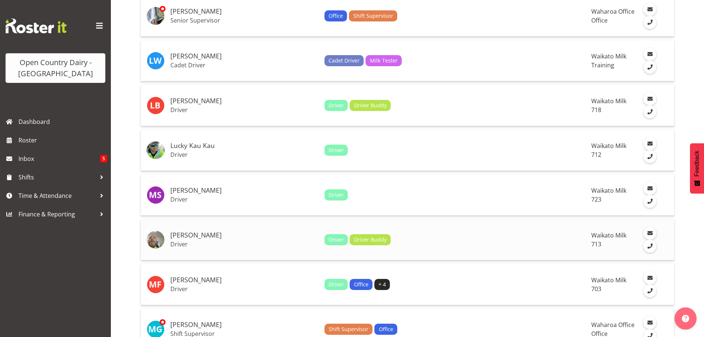
click at [181, 231] on h5 "[PERSON_NAME]" at bounding box center [244, 234] width 148 height 7
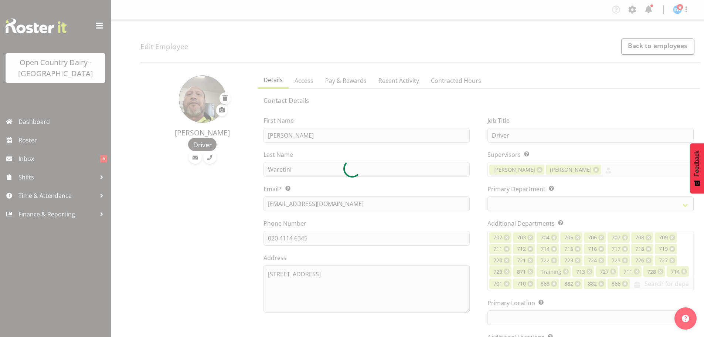
select select "TimelineWeek"
select select
select select "1054"
select select "716"
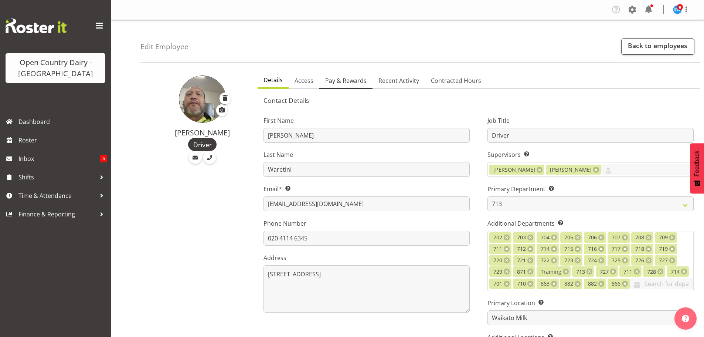
click at [346, 82] on span "Pay & Rewards" at bounding box center [345, 80] width 41 height 9
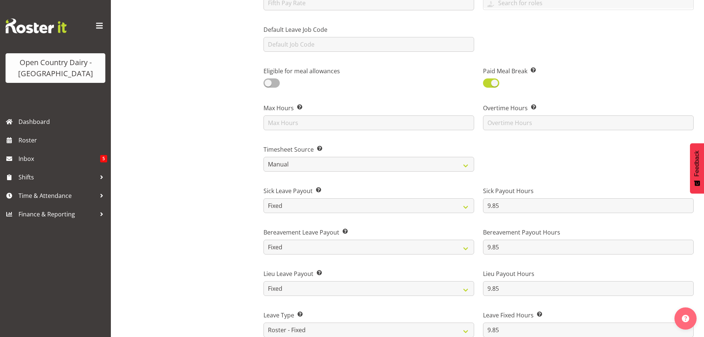
scroll to position [406, 0]
